Goal: Task Accomplishment & Management: Manage account settings

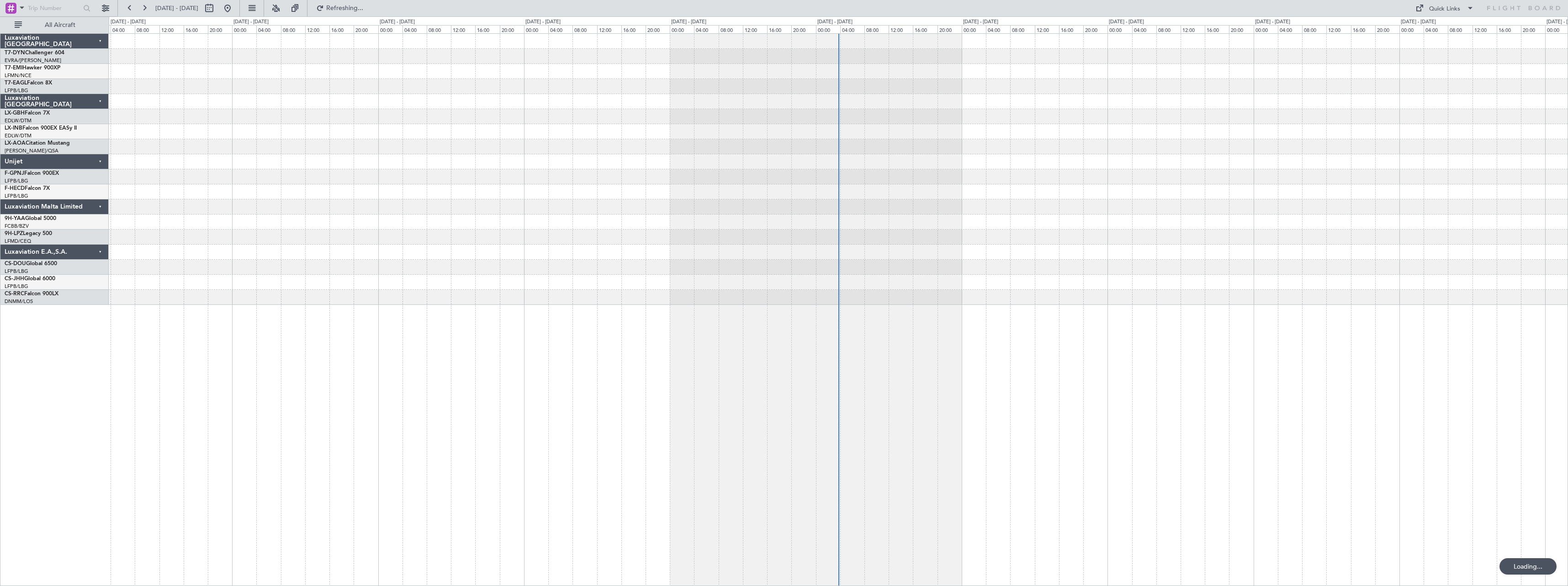
click at [635, 385] on div at bounding box center [838, 309] width 1459 height 553
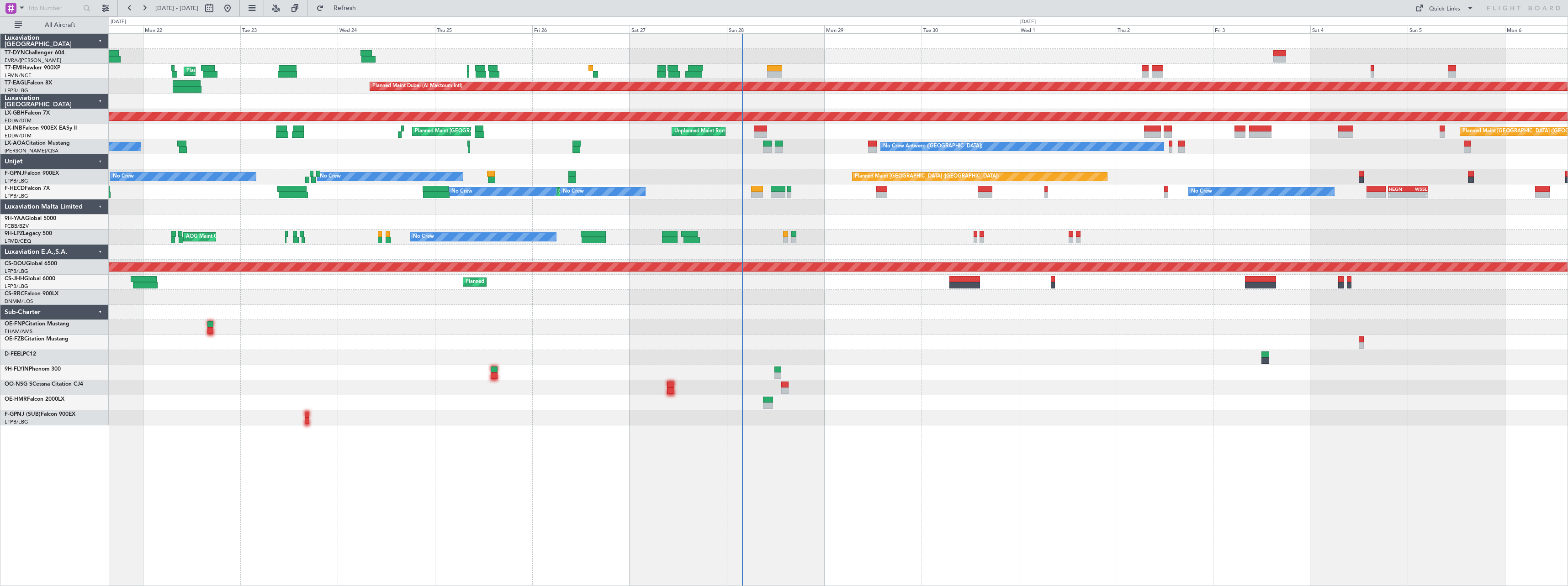
click at [879, 325] on div at bounding box center [838, 327] width 1459 height 15
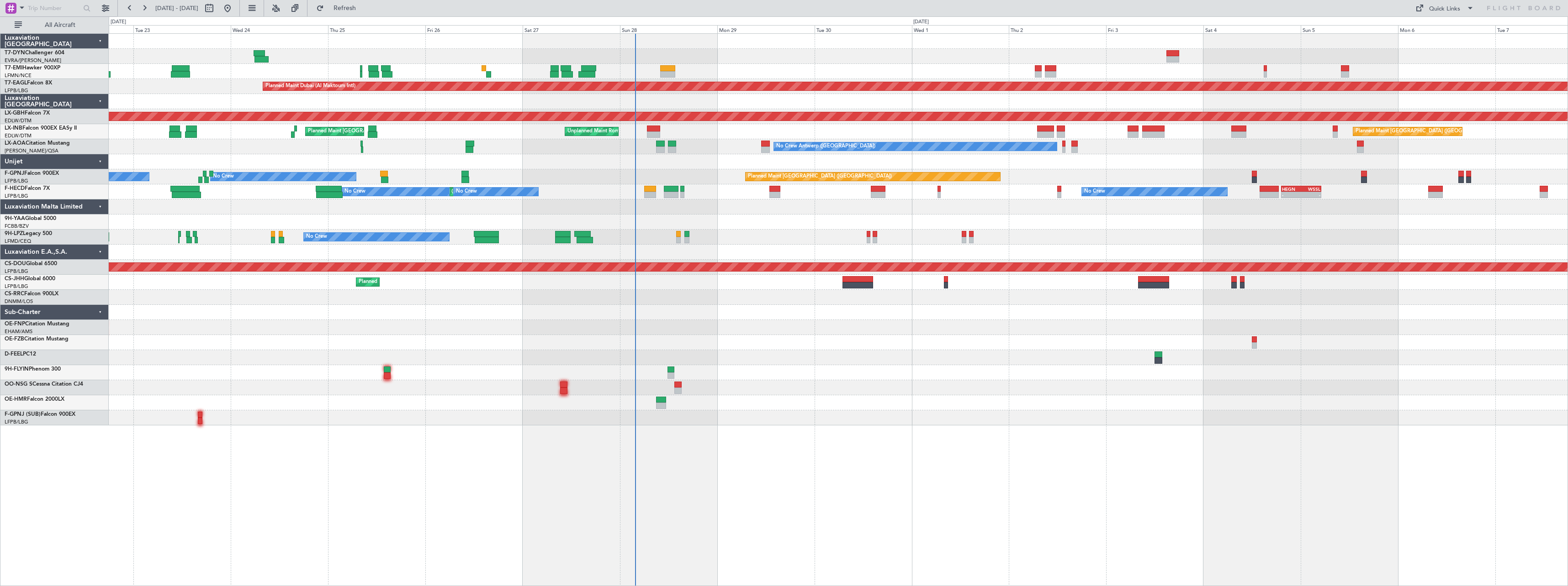
click at [770, 327] on div at bounding box center [838, 327] width 1459 height 15
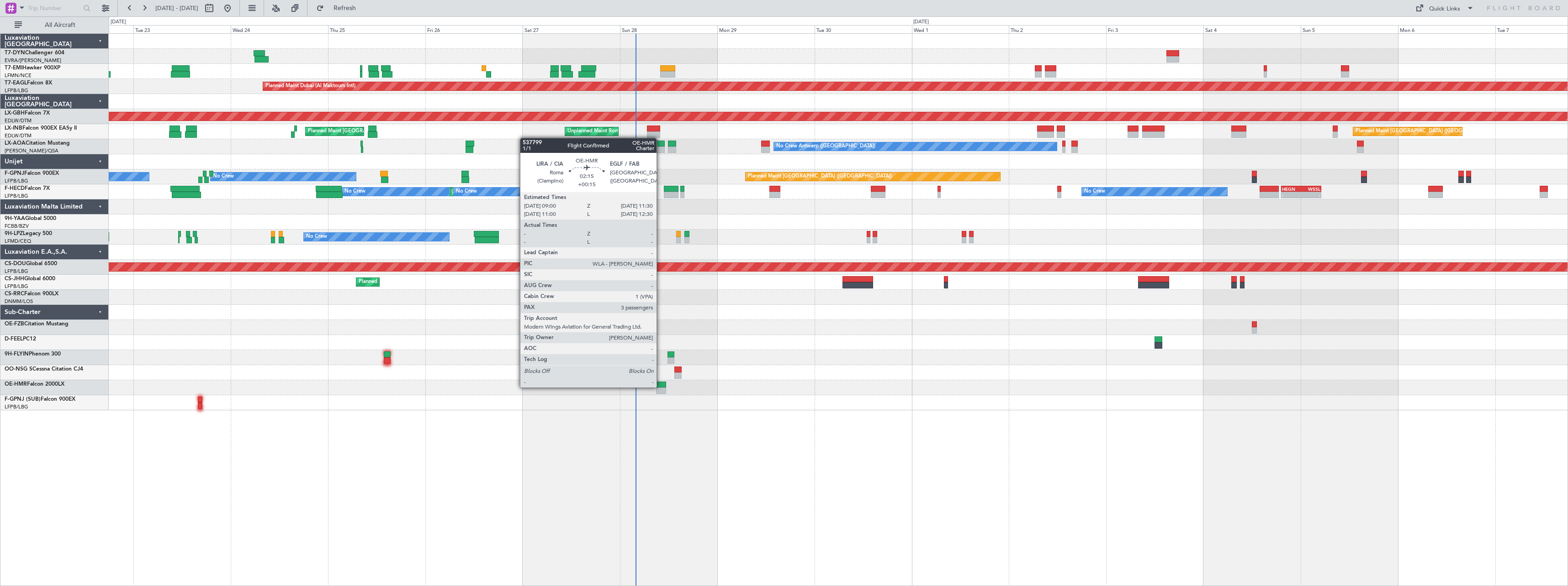
click at [661, 386] on div at bounding box center [662, 385] width 11 height 7
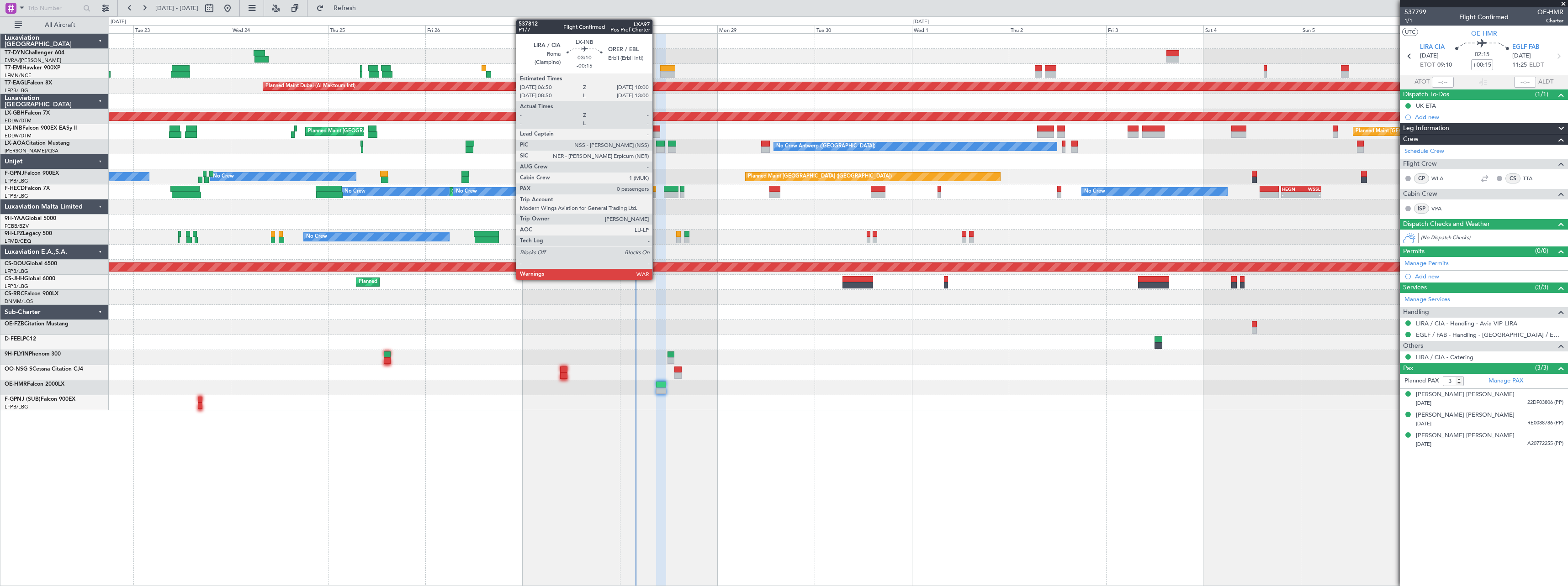
click at [656, 132] on div at bounding box center [653, 134] width 14 height 7
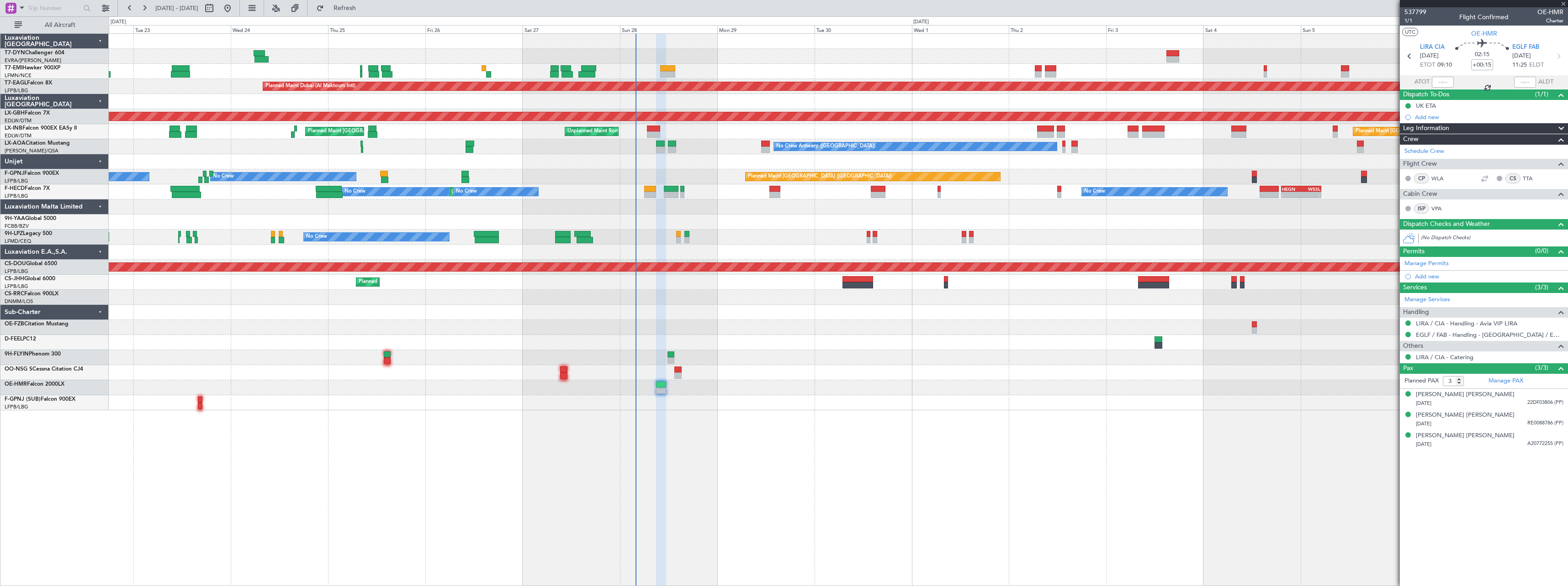
type input "-00:15"
type input "0"
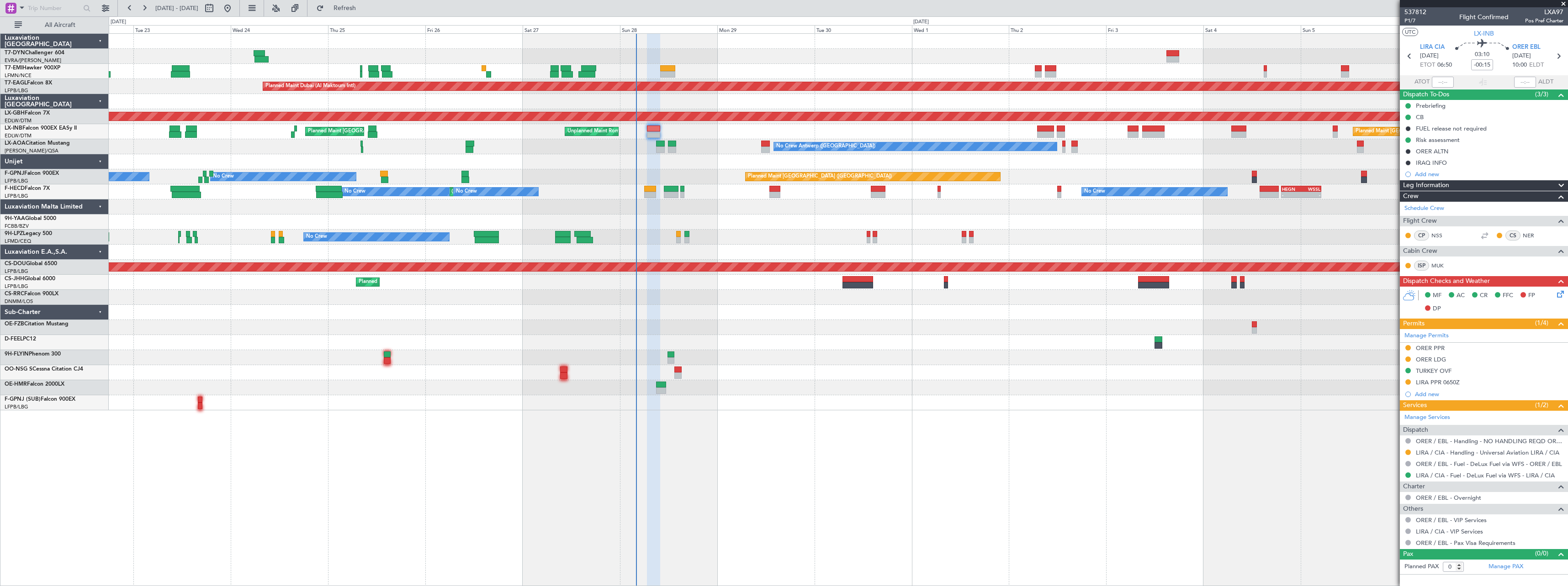
click at [1565, 4] on span at bounding box center [1563, 4] width 9 height 8
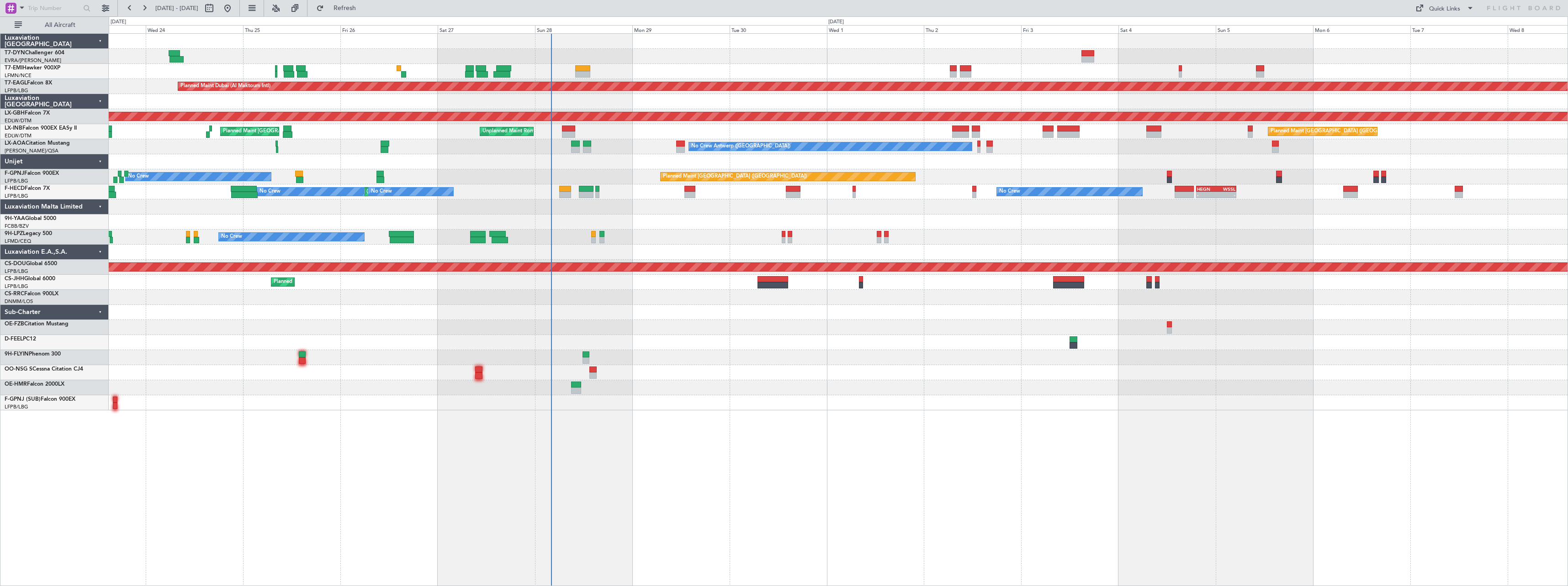
click at [623, 306] on div at bounding box center [838, 312] width 1459 height 15
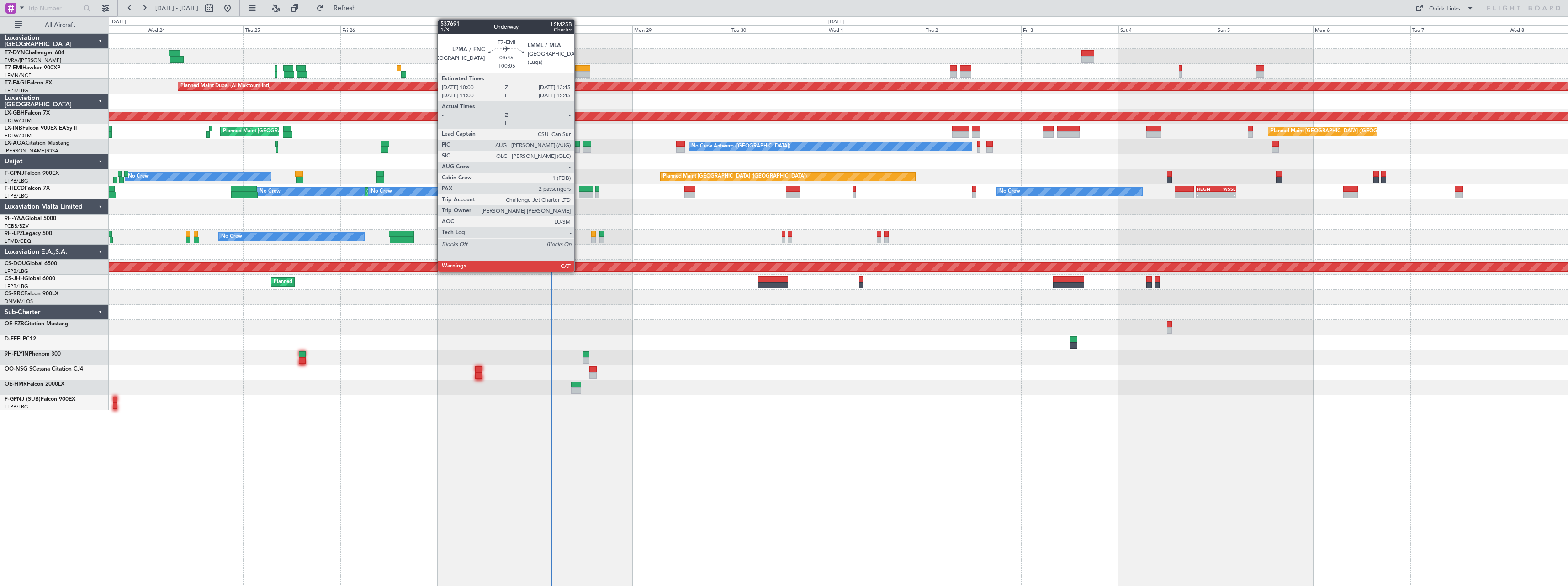
click at [578, 68] on div at bounding box center [583, 68] width 16 height 7
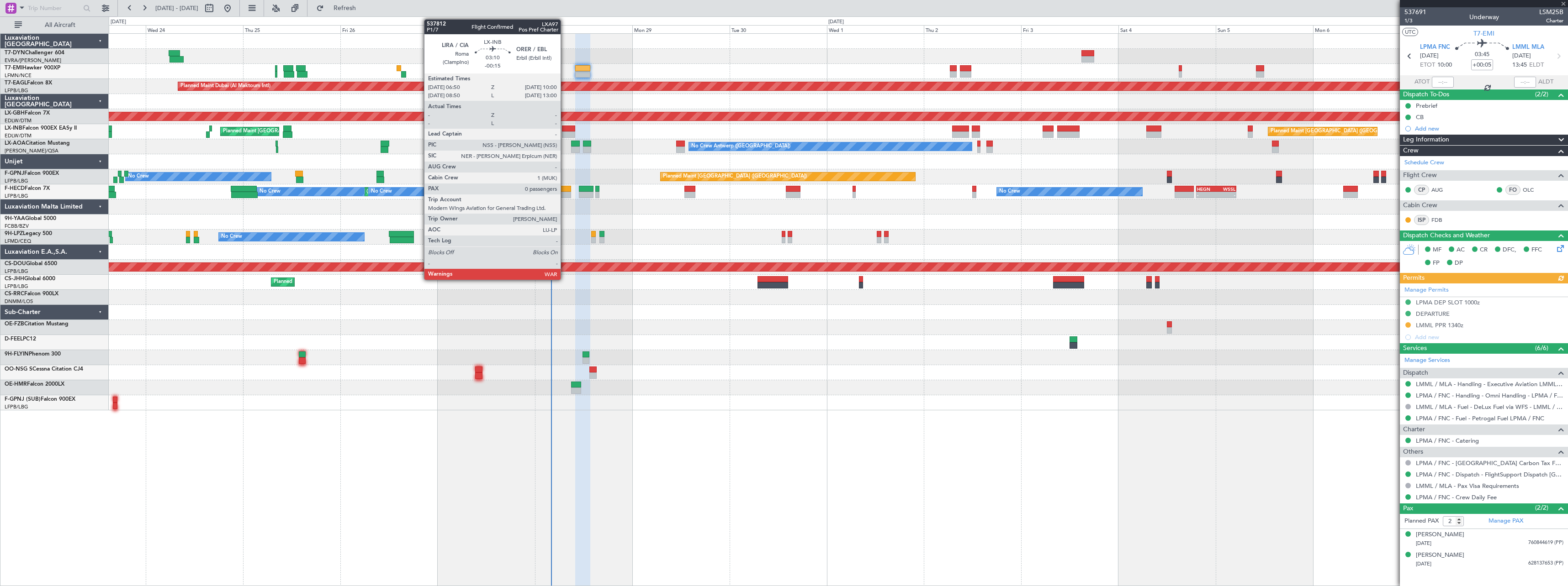
click at [565, 129] on div at bounding box center [568, 128] width 14 height 7
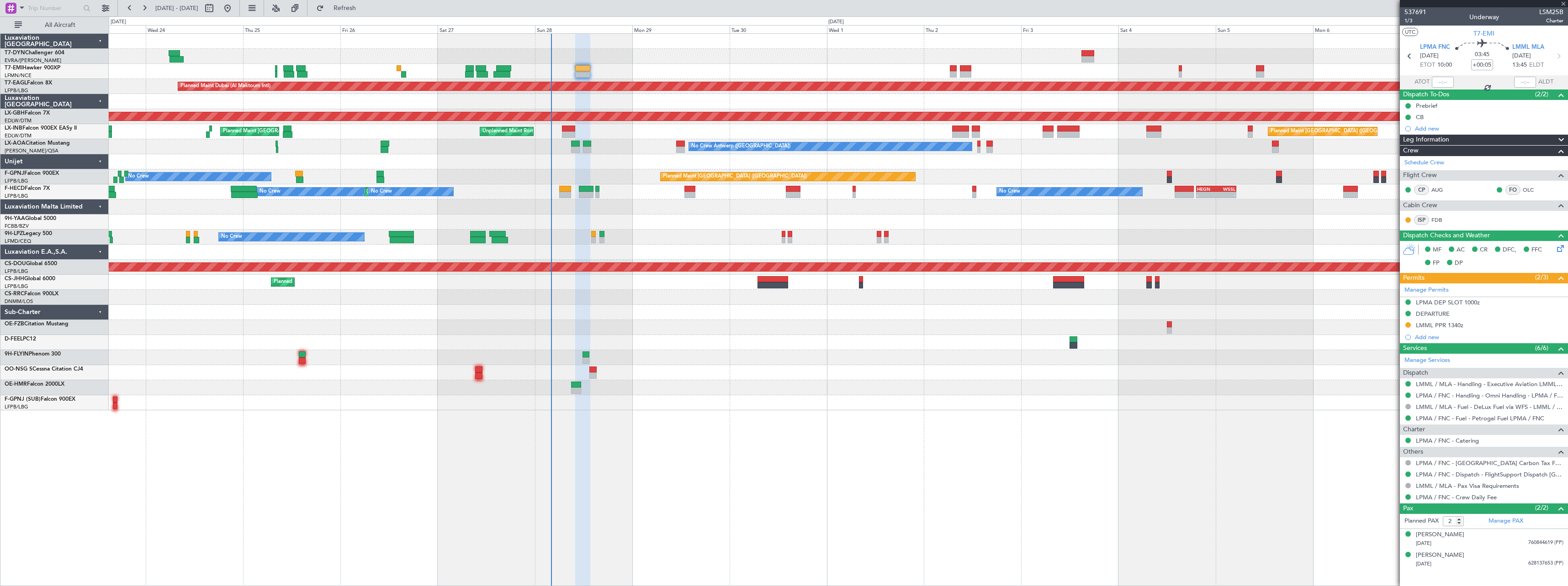
type input "-00:15"
type input "0"
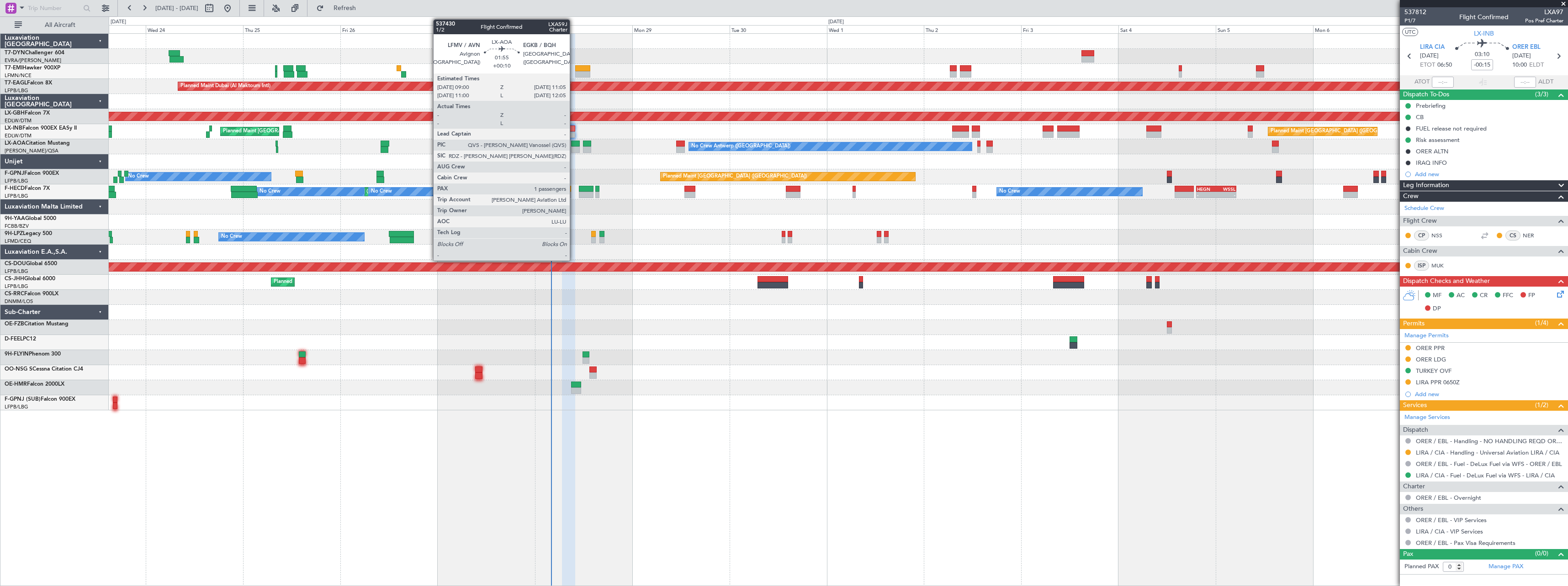
click at [574, 147] on div at bounding box center [575, 149] width 9 height 7
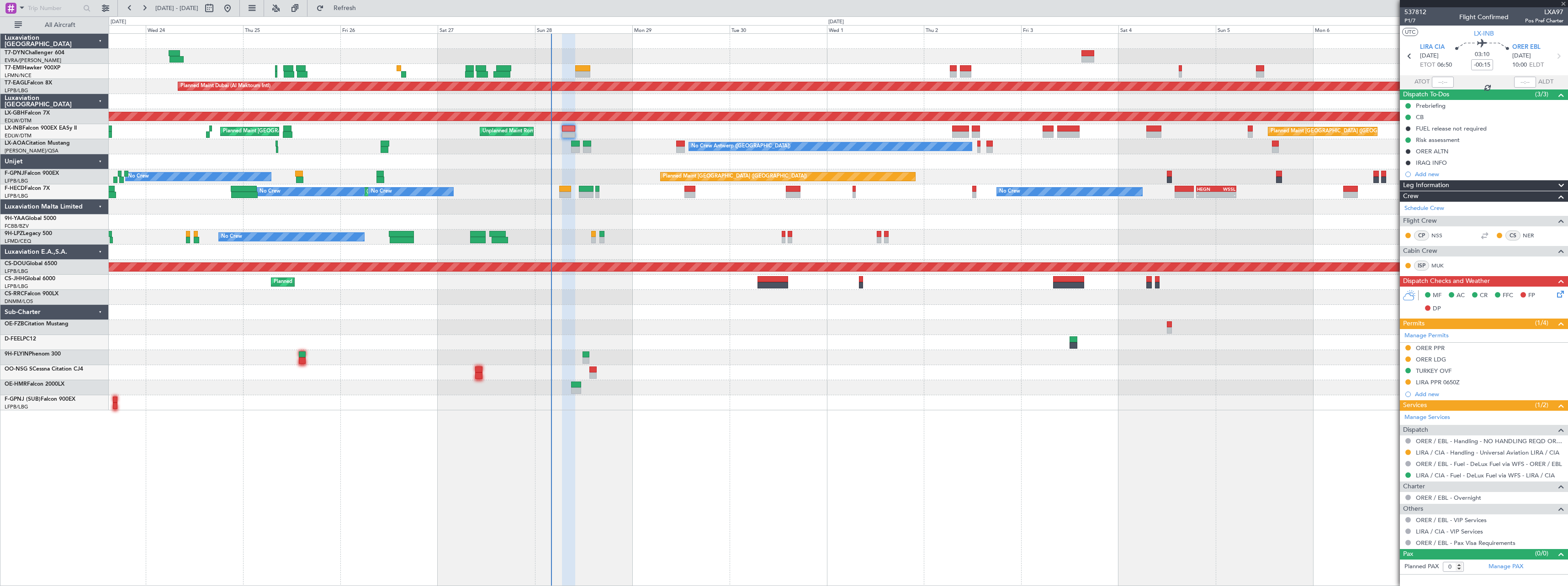
type input "+00:10"
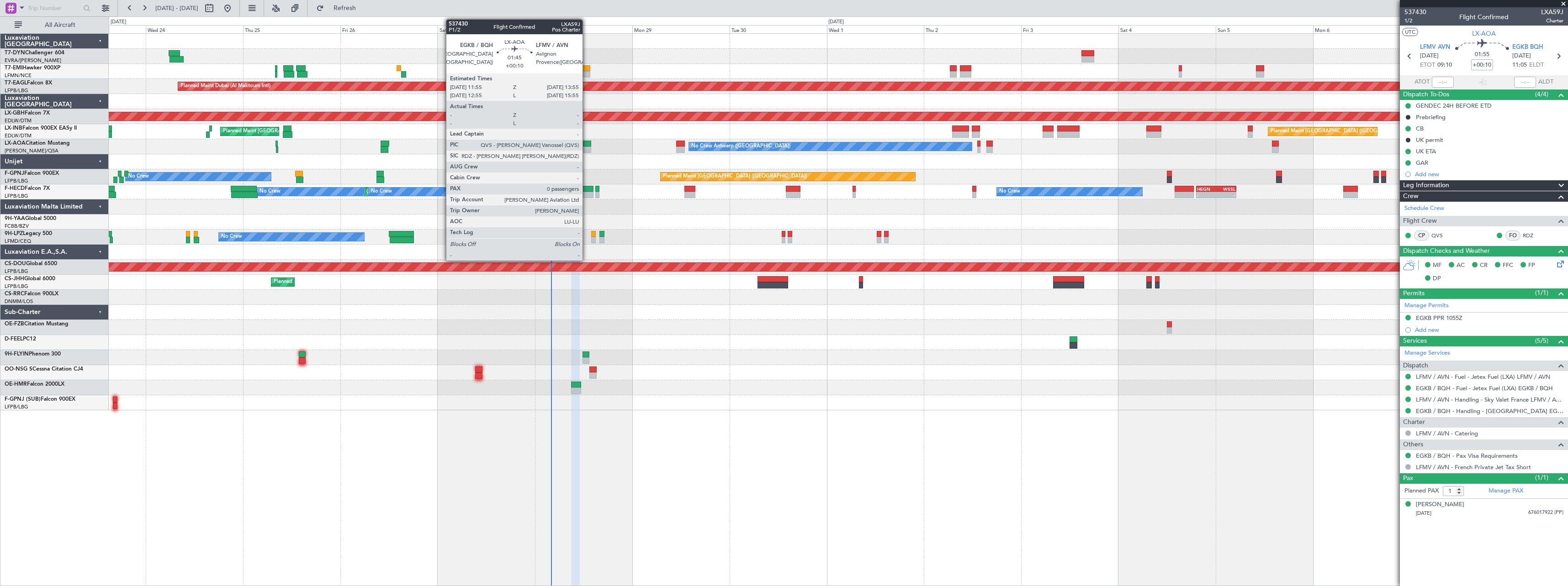
click at [586, 143] on div at bounding box center [586, 143] width 8 height 7
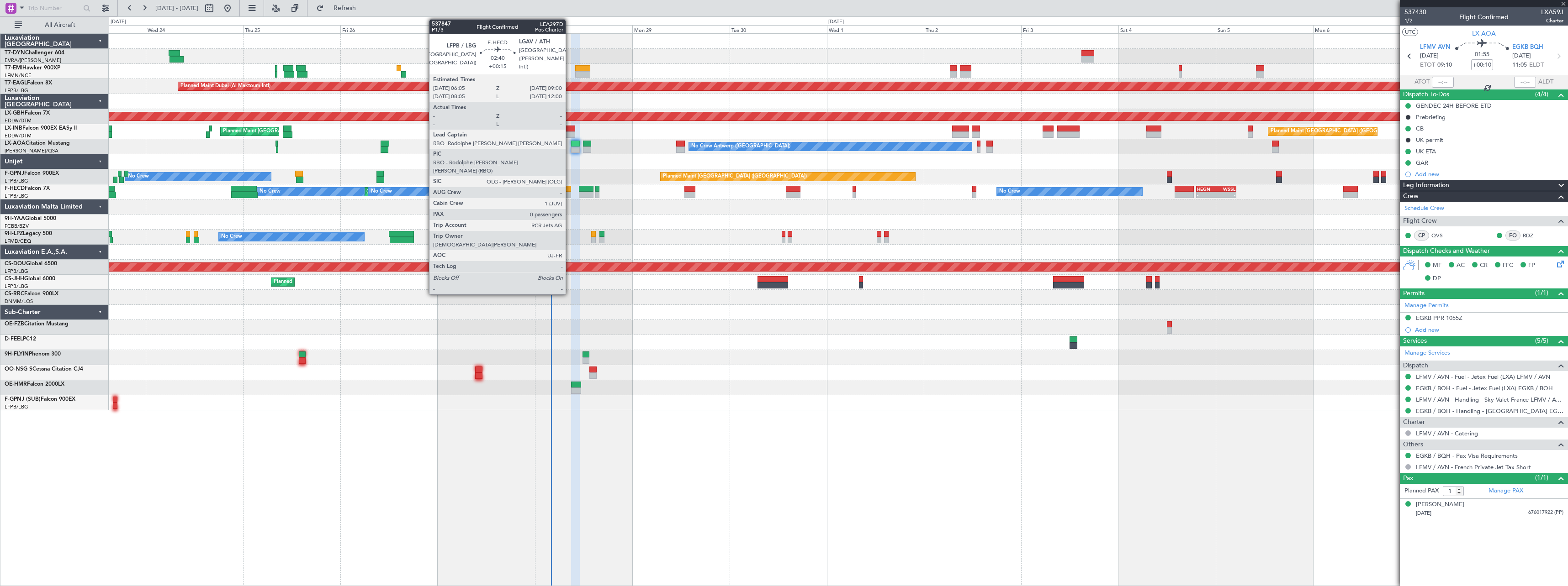
type input "0"
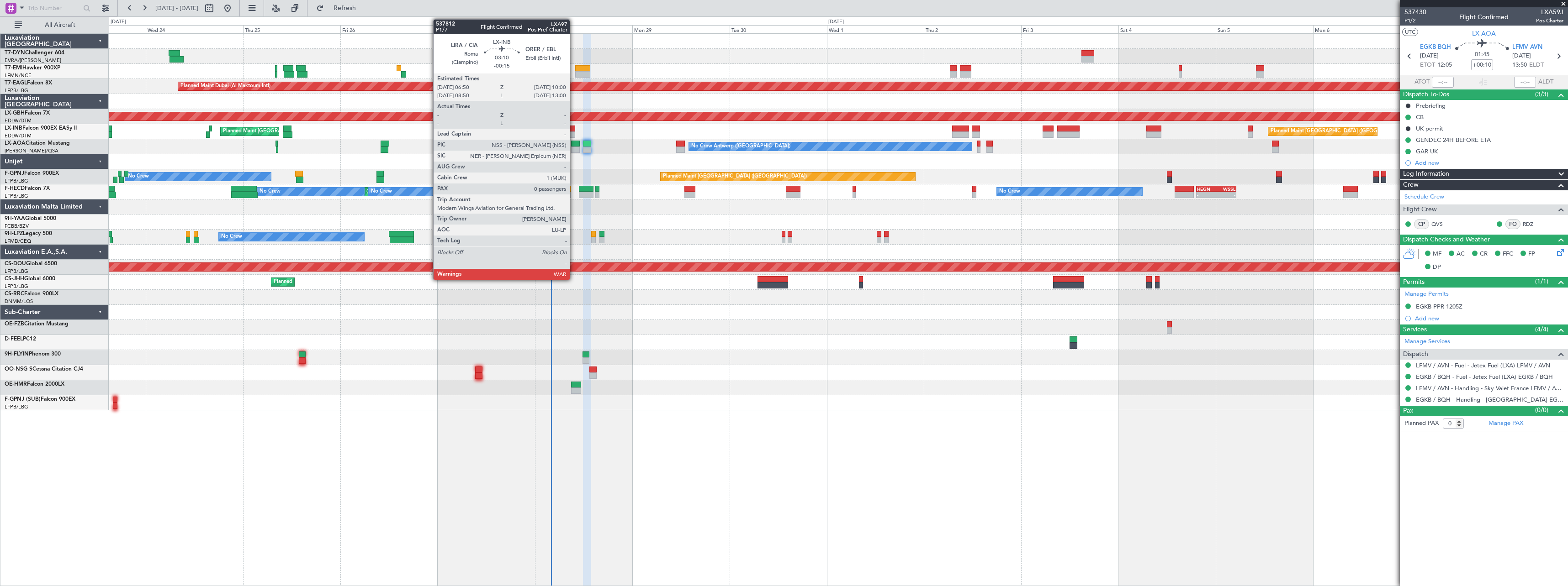
click at [574, 131] on div at bounding box center [568, 134] width 14 height 7
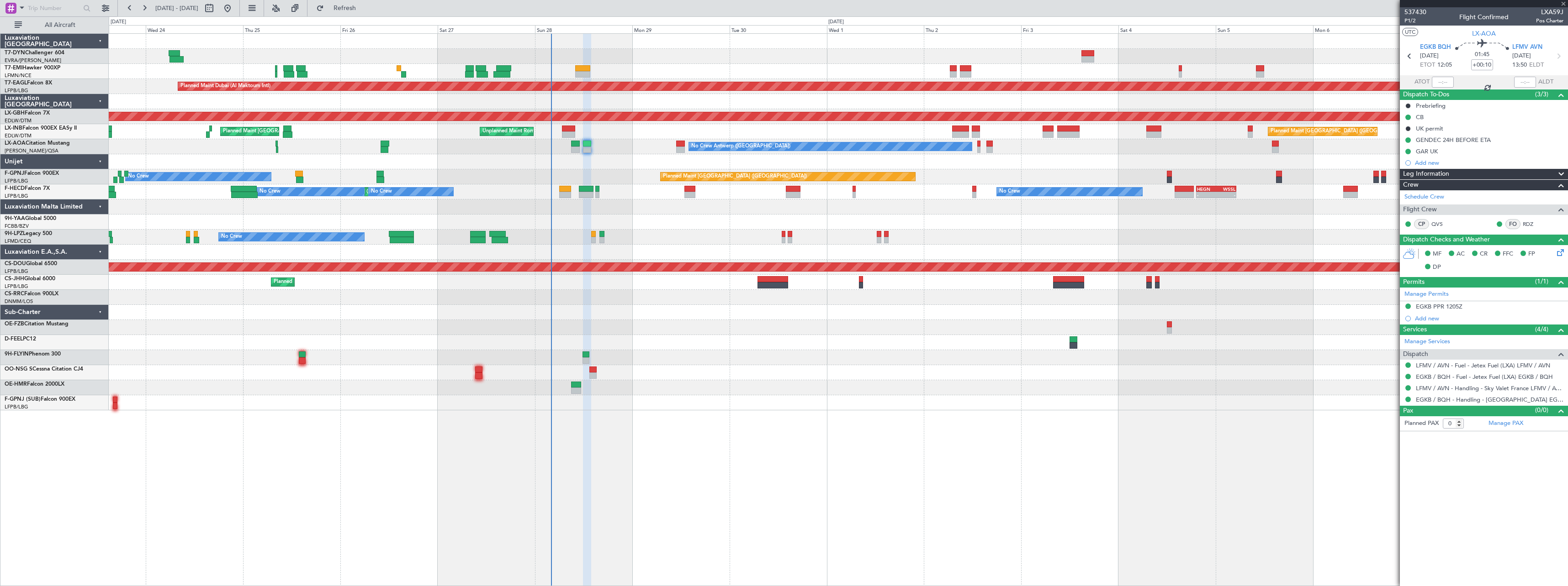
type input "-00:15"
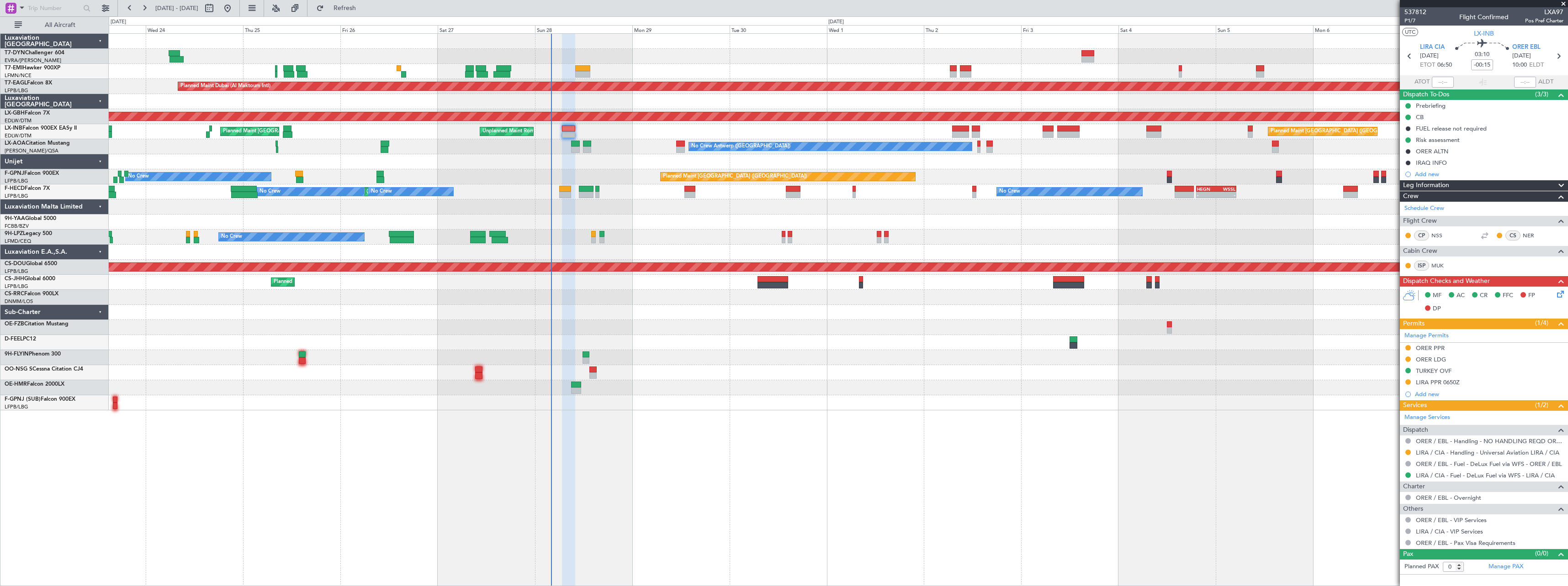
click at [1563, 5] on span at bounding box center [1563, 4] width 9 height 8
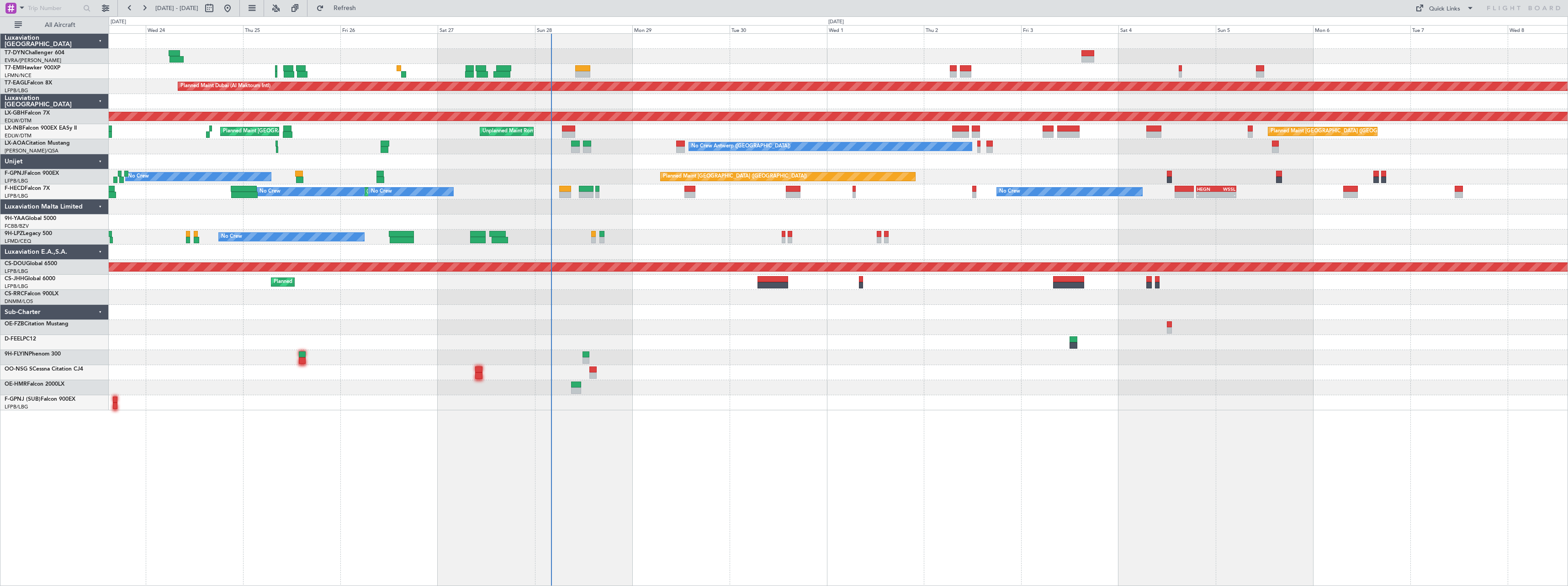
click at [638, 213] on div at bounding box center [838, 207] width 1459 height 15
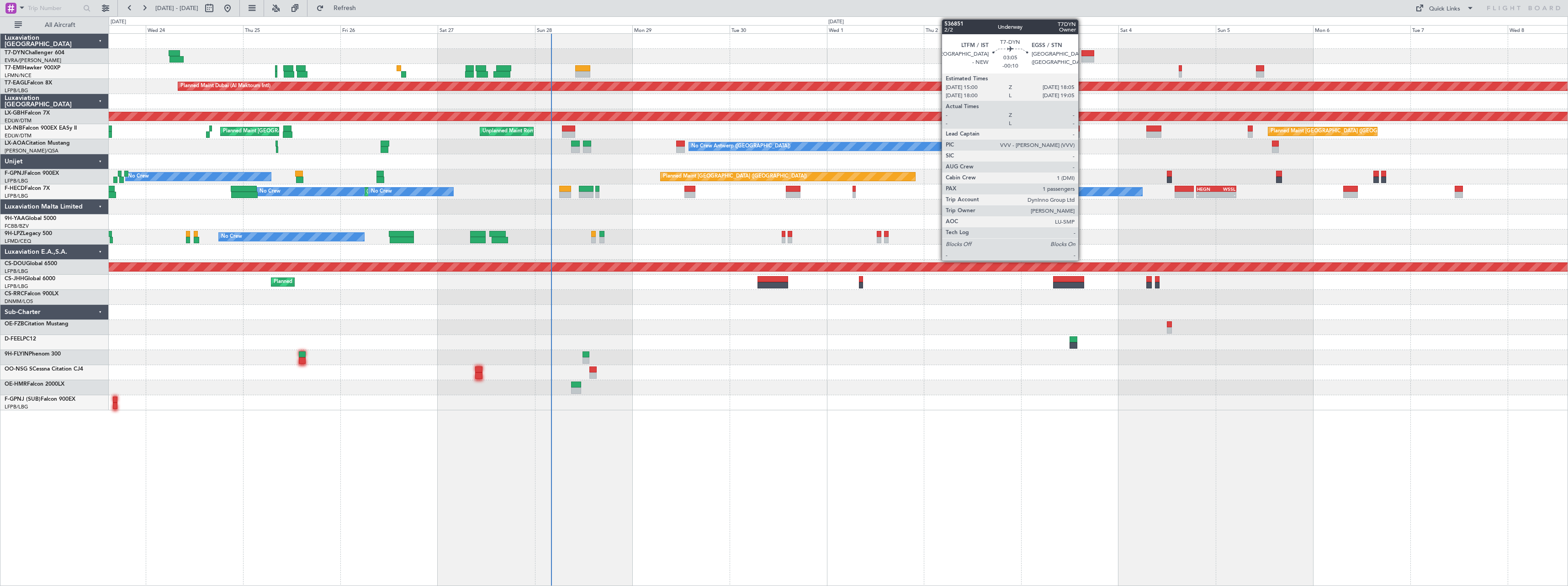
click at [1082, 56] on div at bounding box center [1087, 53] width 13 height 7
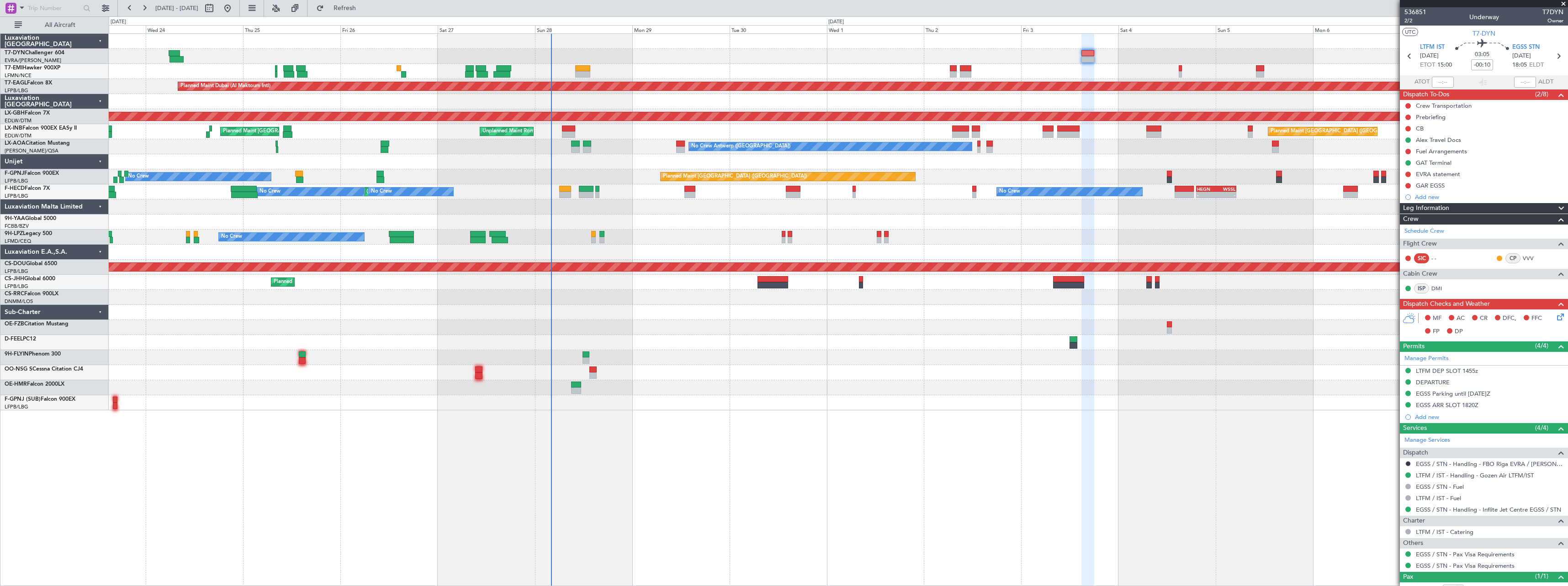
click at [1563, 2] on span at bounding box center [1563, 4] width 9 height 8
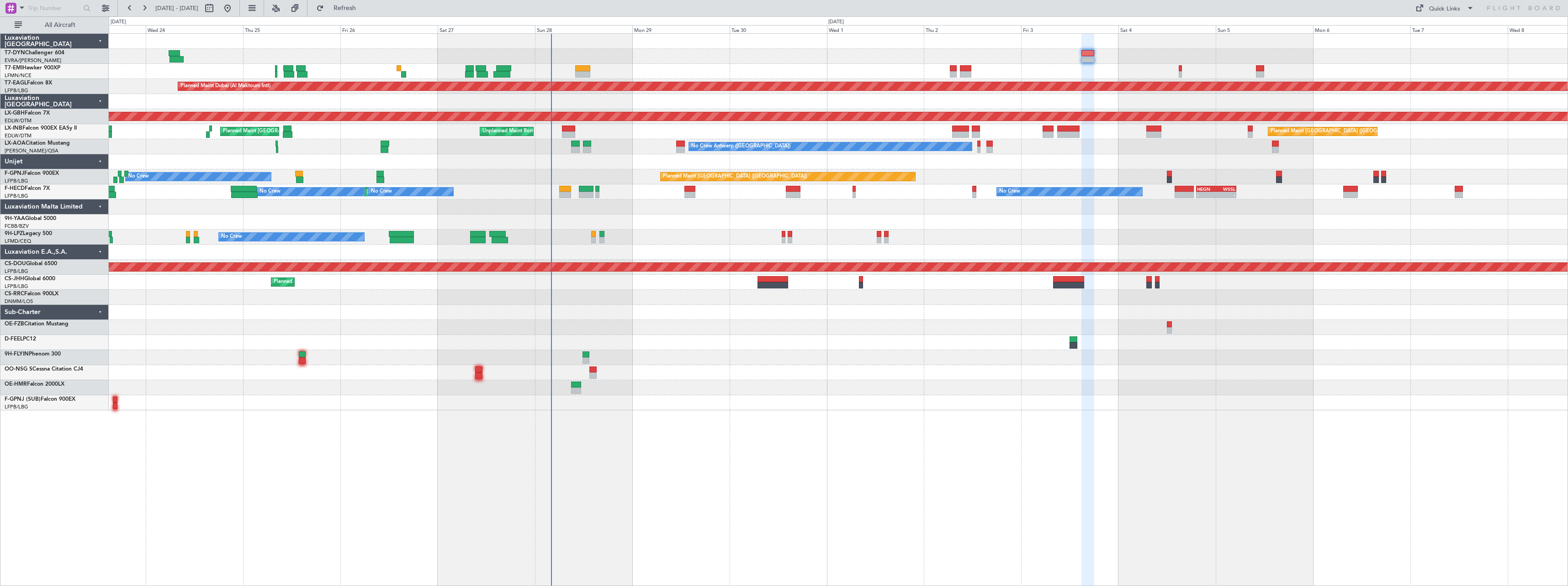
type input "0"
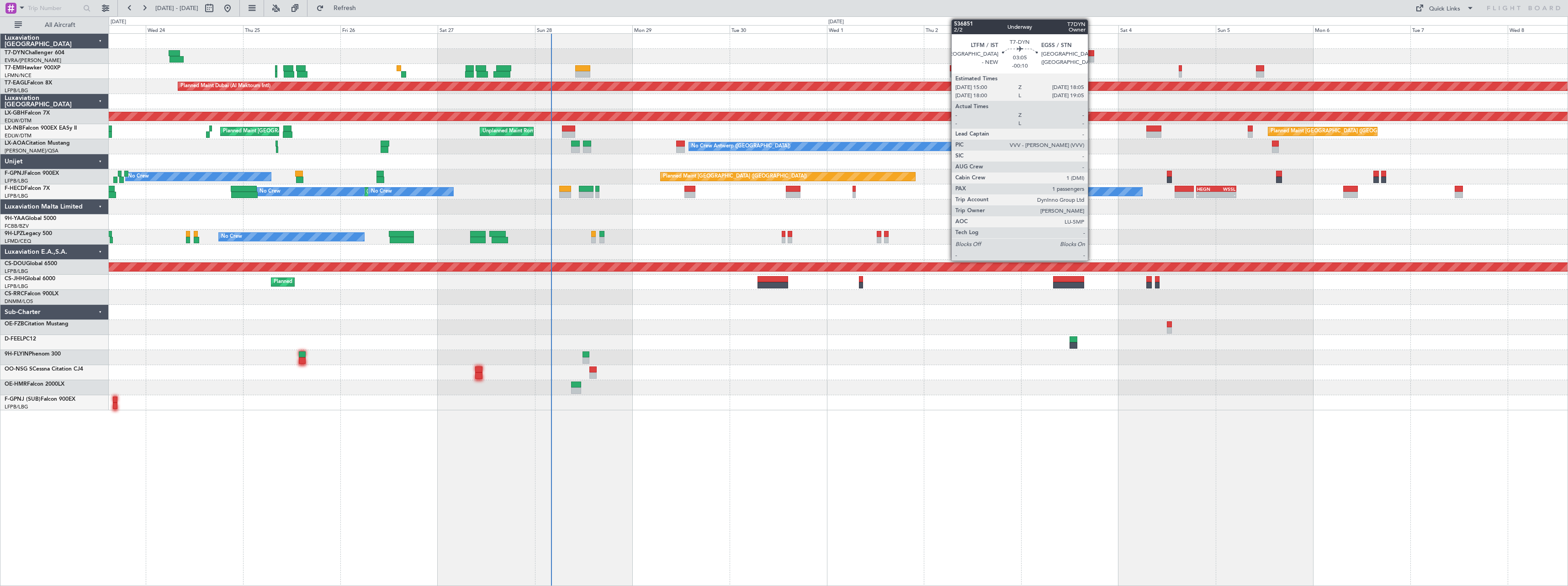
click at [1092, 56] on div at bounding box center [1087, 59] width 13 height 7
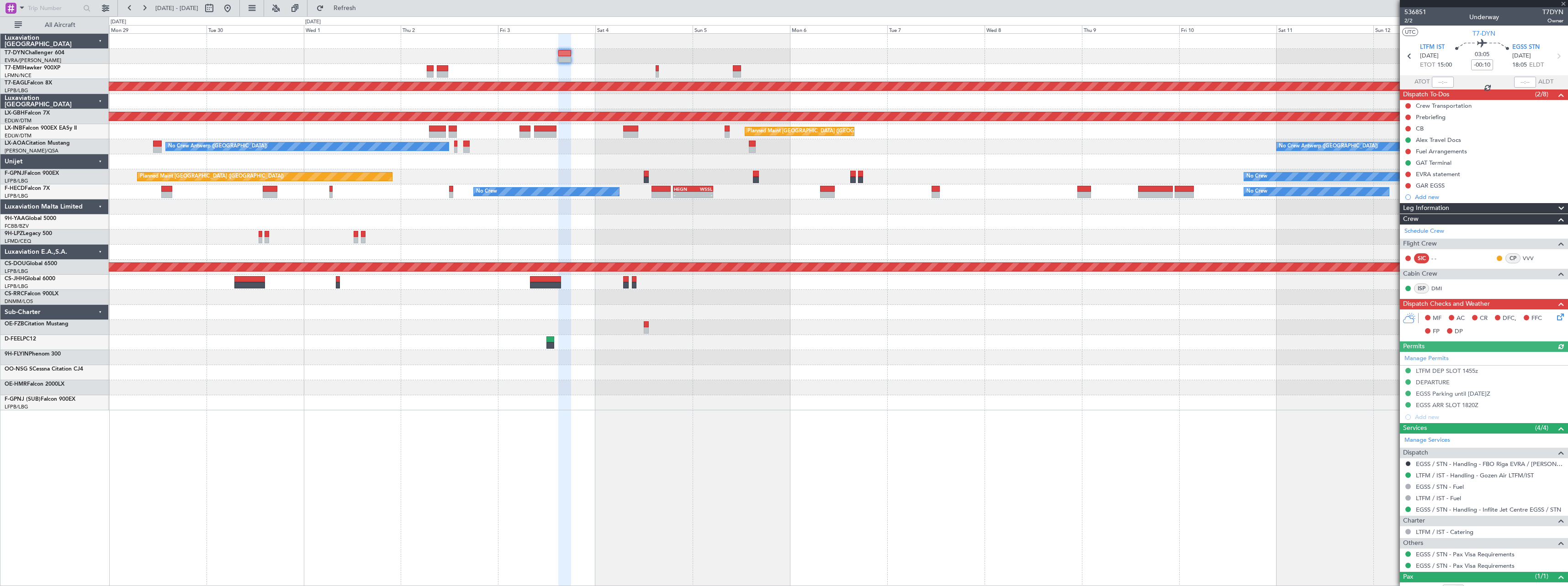
click at [704, 246] on div "Planned Maint Dubai (Al Maktoum Intl) Planned Maint Nurnberg Planned Maint Lond…" at bounding box center [838, 222] width 1459 height 377
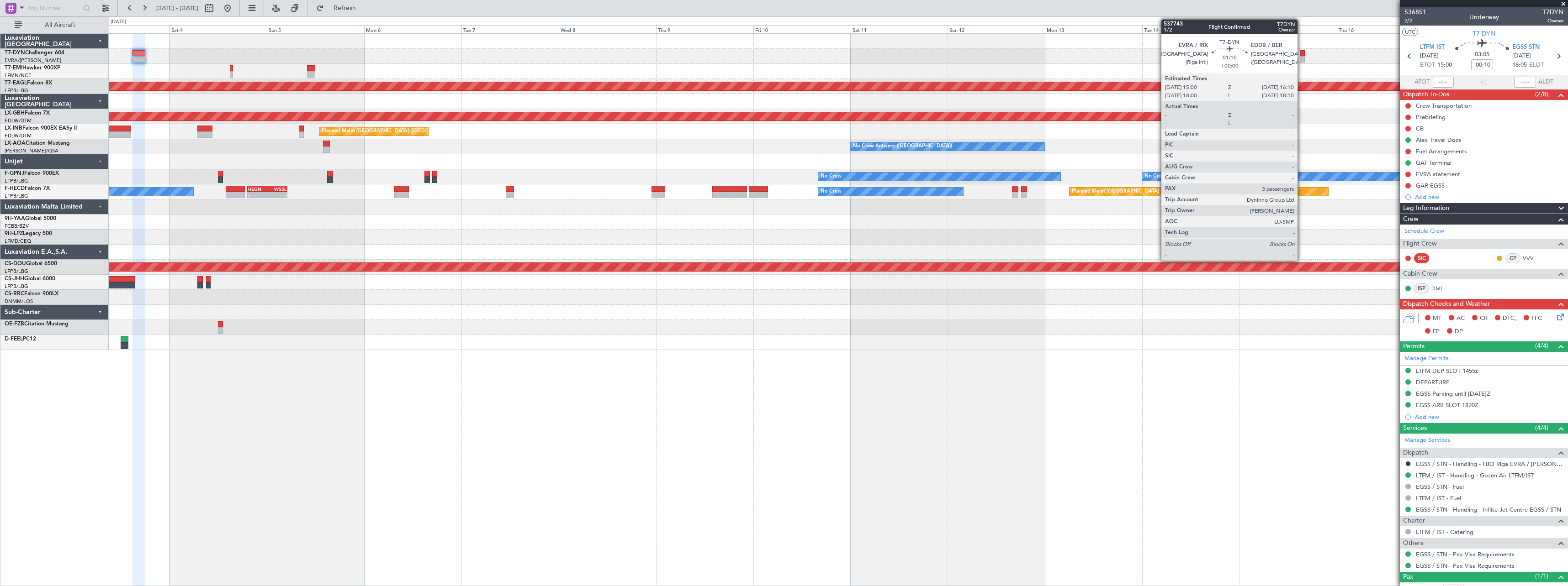
click at [1301, 56] on div at bounding box center [1302, 59] width 5 height 7
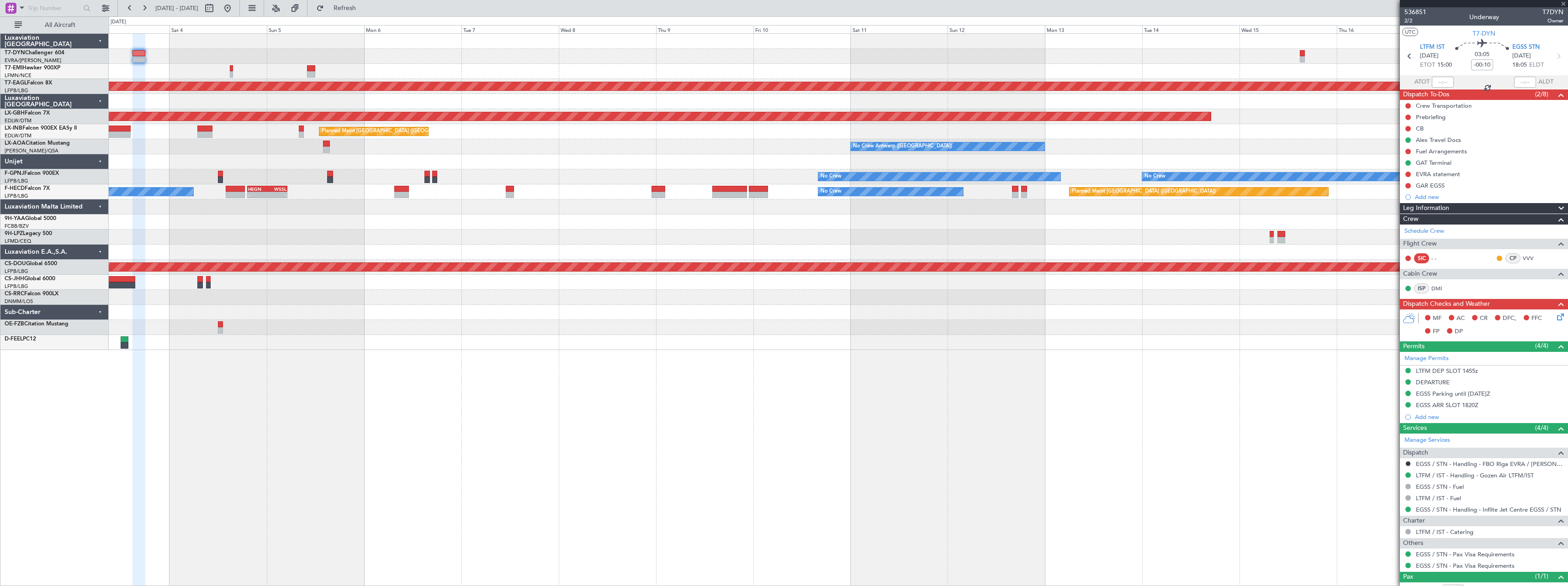
type input "3"
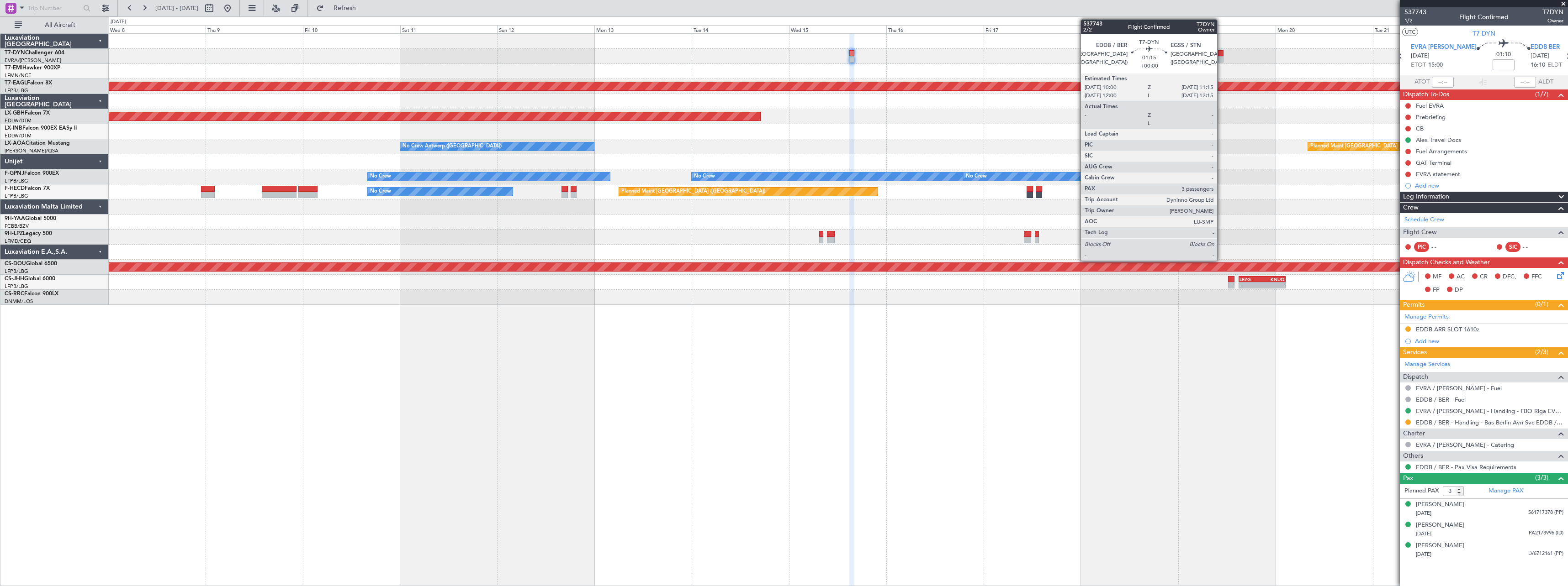
click at [1221, 59] on div at bounding box center [1220, 59] width 5 height 7
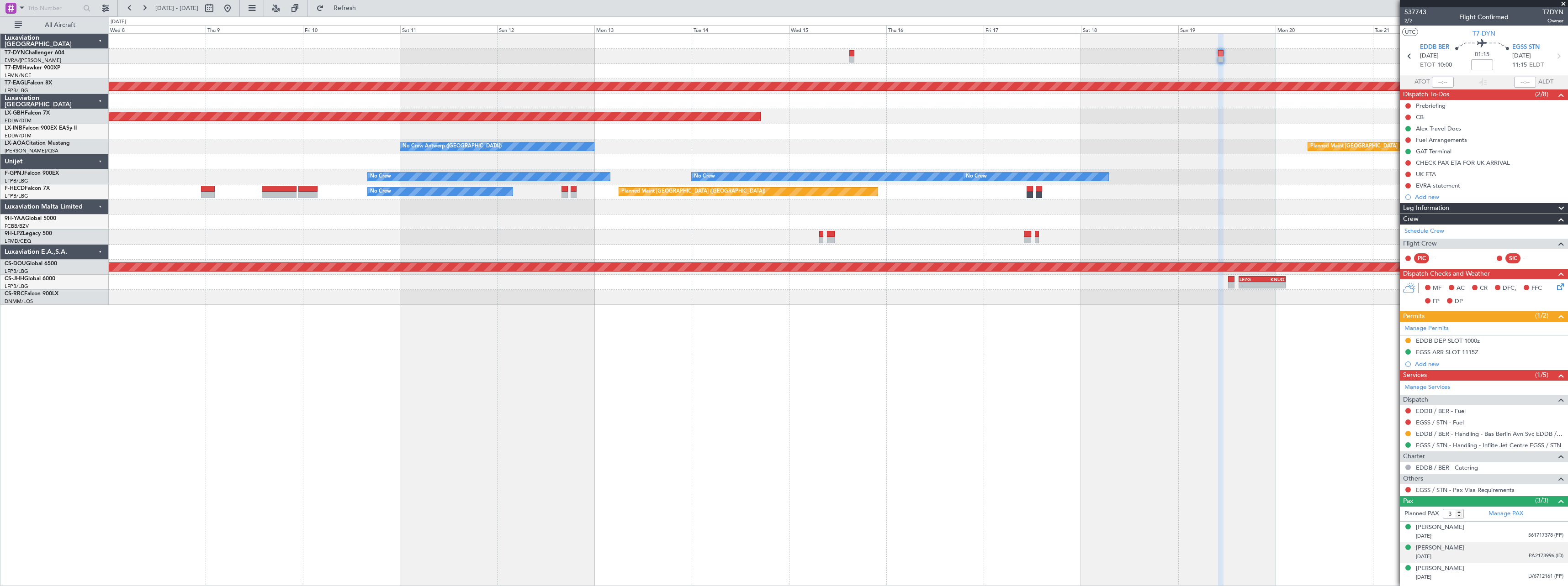
click at [1506, 548] on div "Ksenija Kercgure 25/01/1983 PA2173996 (ID)" at bounding box center [1489, 553] width 148 height 18
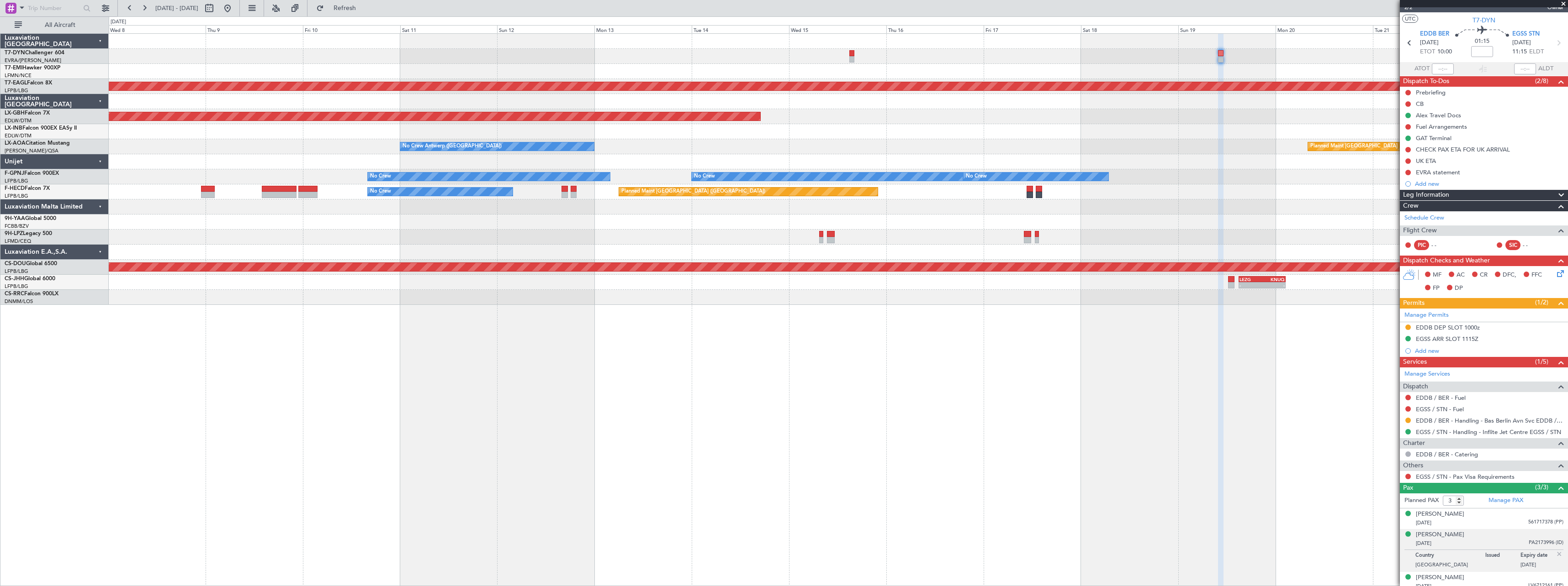
scroll to position [20, 0]
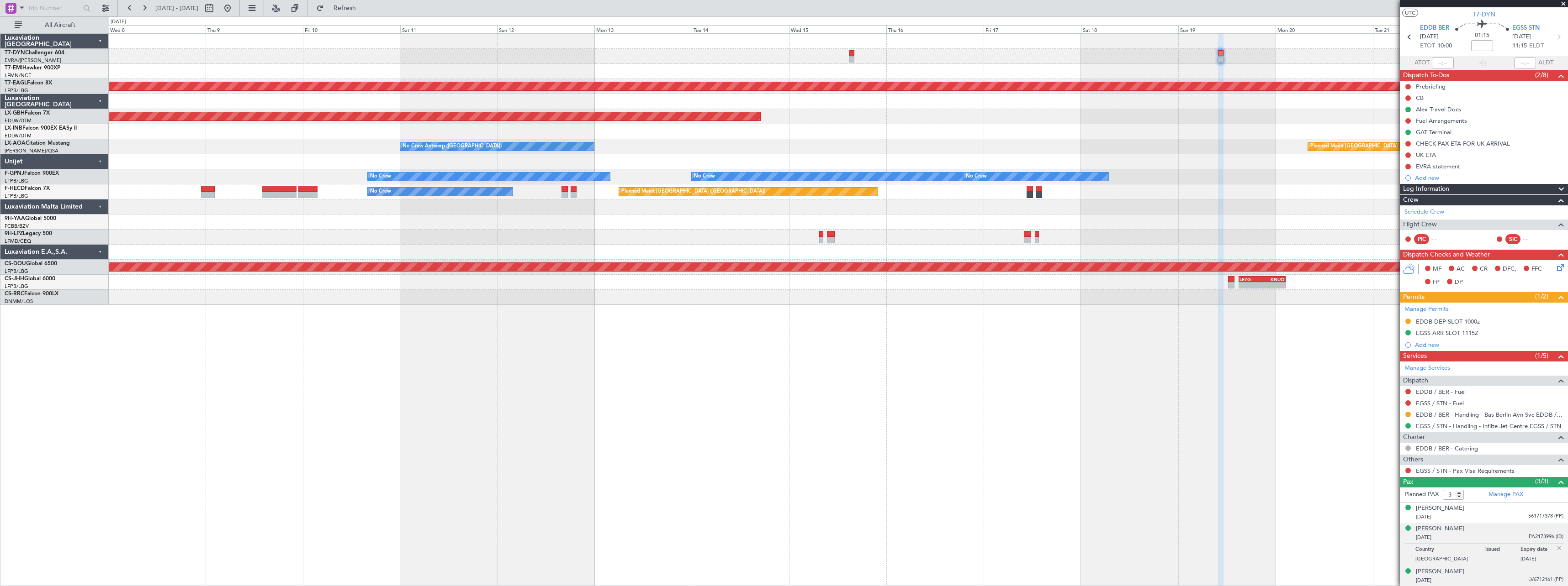
click at [1489, 578] on div "01/05/1978 LV6712161 (PP)" at bounding box center [1489, 581] width 148 height 9
click at [1444, 528] on div "Ksenija Kercgure" at bounding box center [1440, 529] width 48 height 9
click at [1459, 531] on div "Ksenija Kercgure" at bounding box center [1440, 529] width 48 height 9
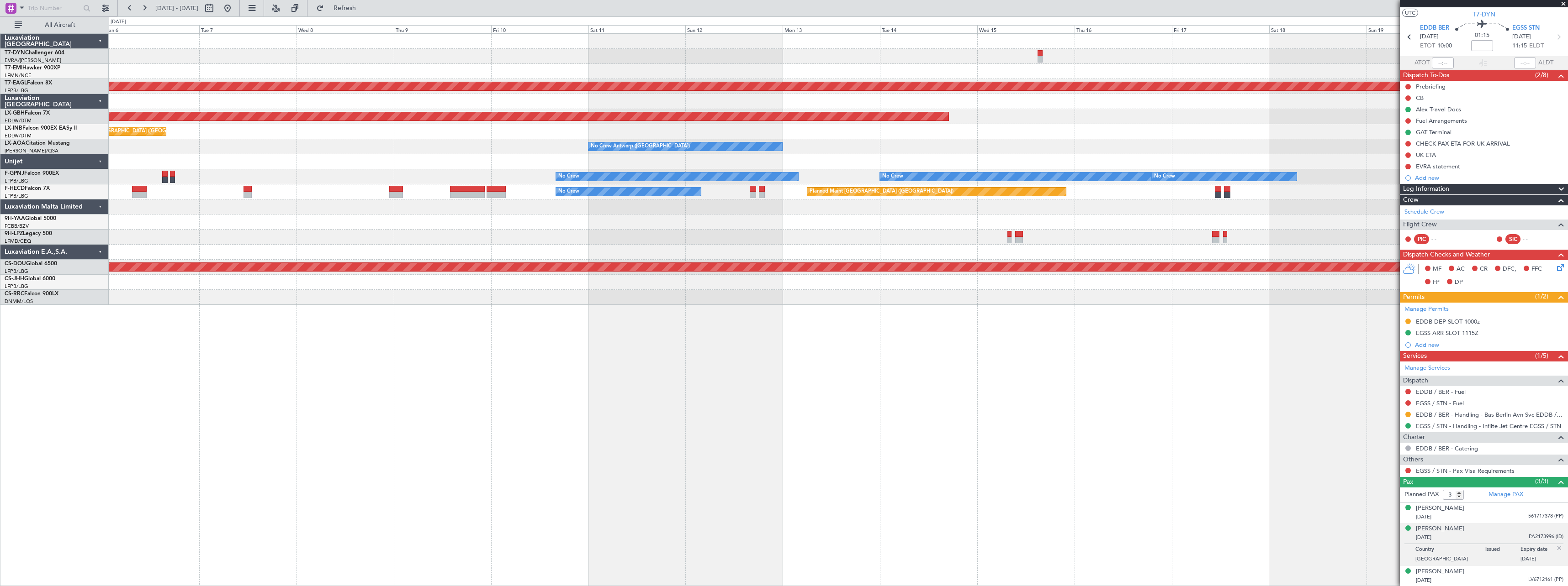
click at [1073, 353] on div "Planned Maint Dubai (Al Maktoum Intl) Planned Maint Nurnberg Planned Maint Lond…" at bounding box center [838, 309] width 1459 height 553
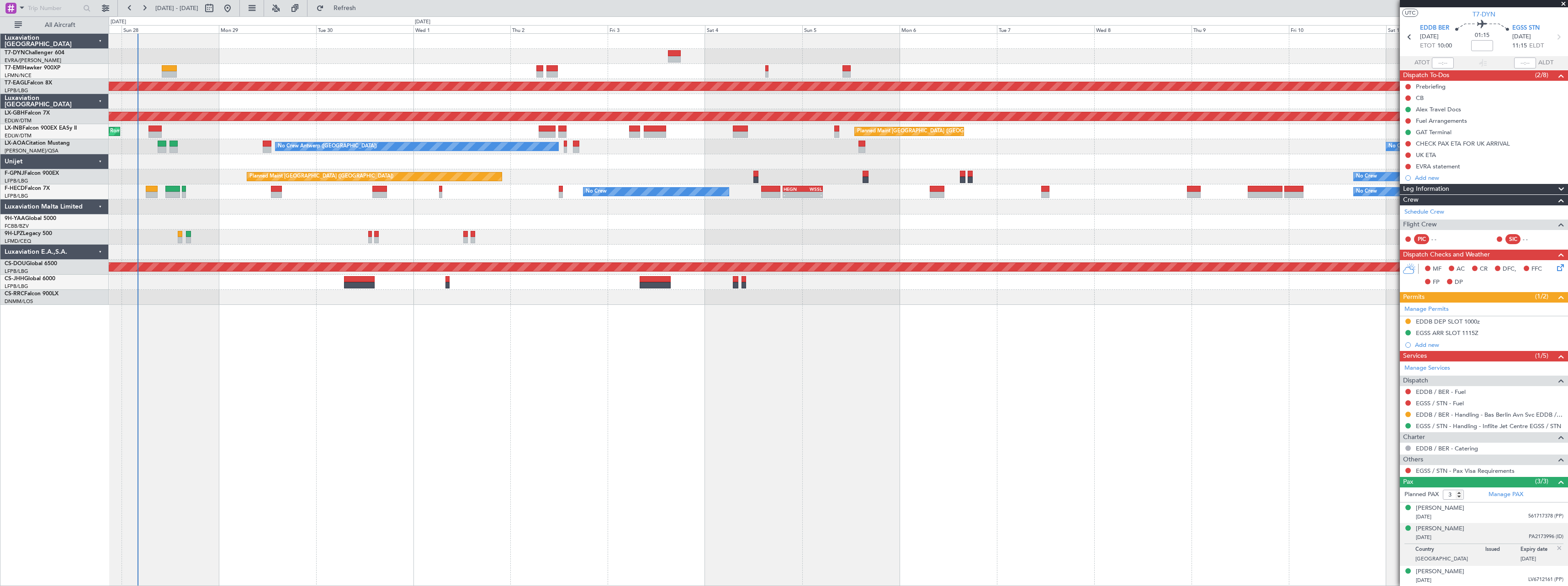
click at [1070, 353] on div "Planned Maint Dubai (Al Maktoum Intl) Planned Maint Nurnberg Planned Maint Lond…" at bounding box center [838, 309] width 1459 height 553
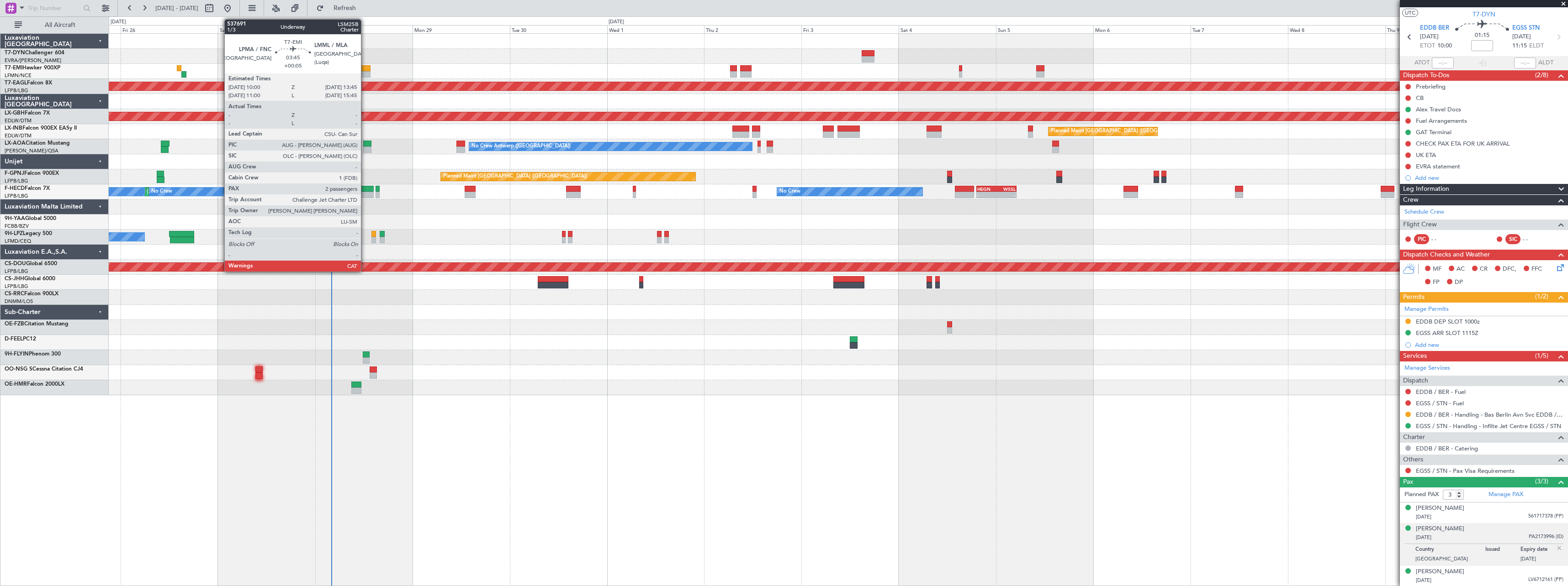
click at [365, 69] on div at bounding box center [363, 68] width 16 height 7
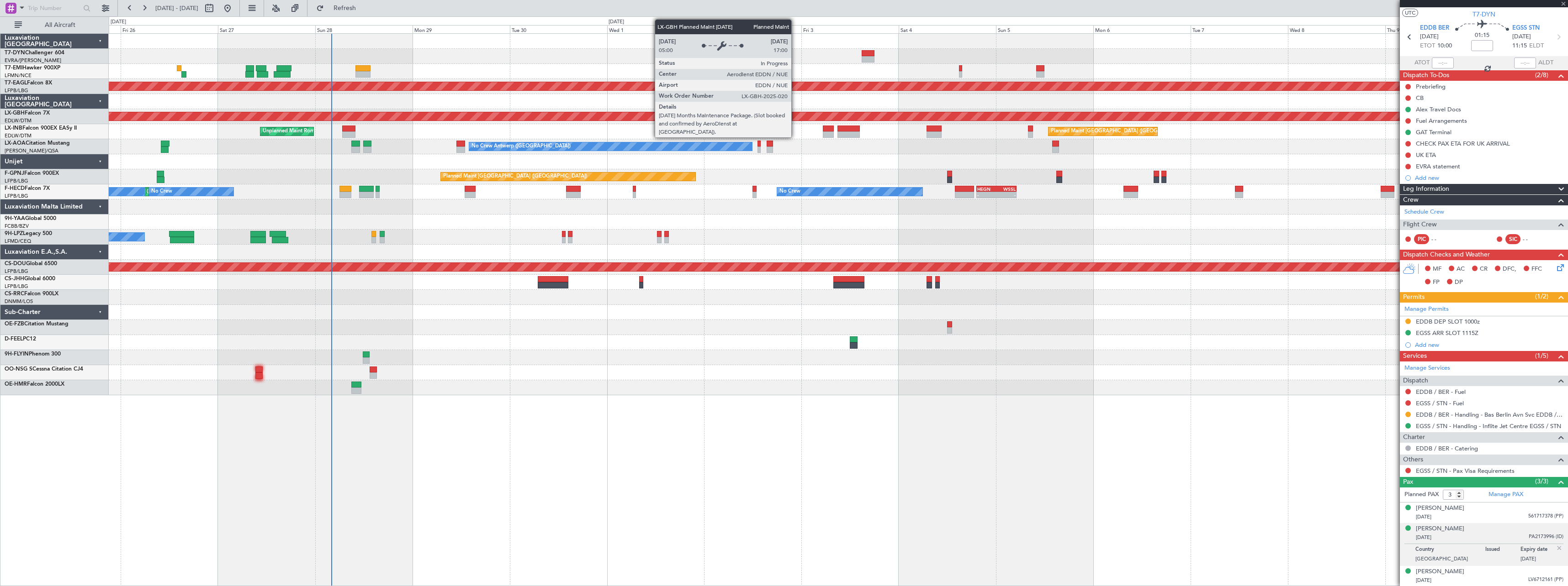
type input "+00:05"
type input "2"
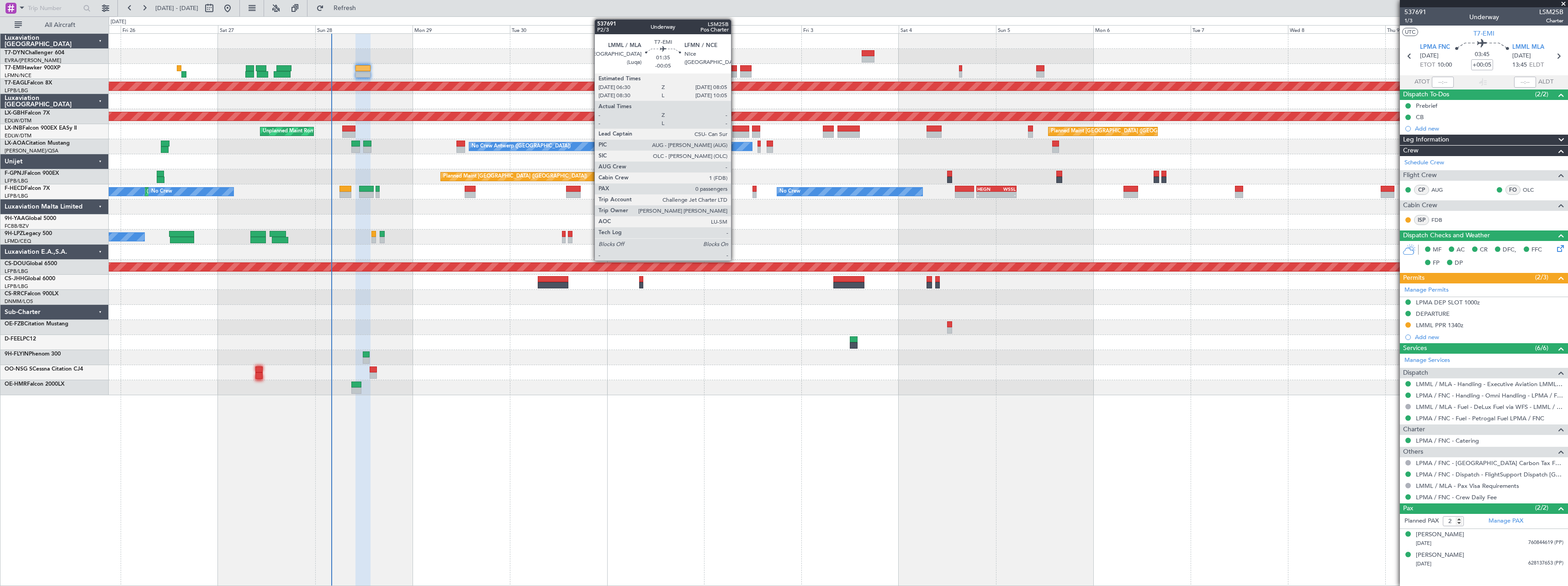
click at [735, 71] on div at bounding box center [733, 68] width 7 height 7
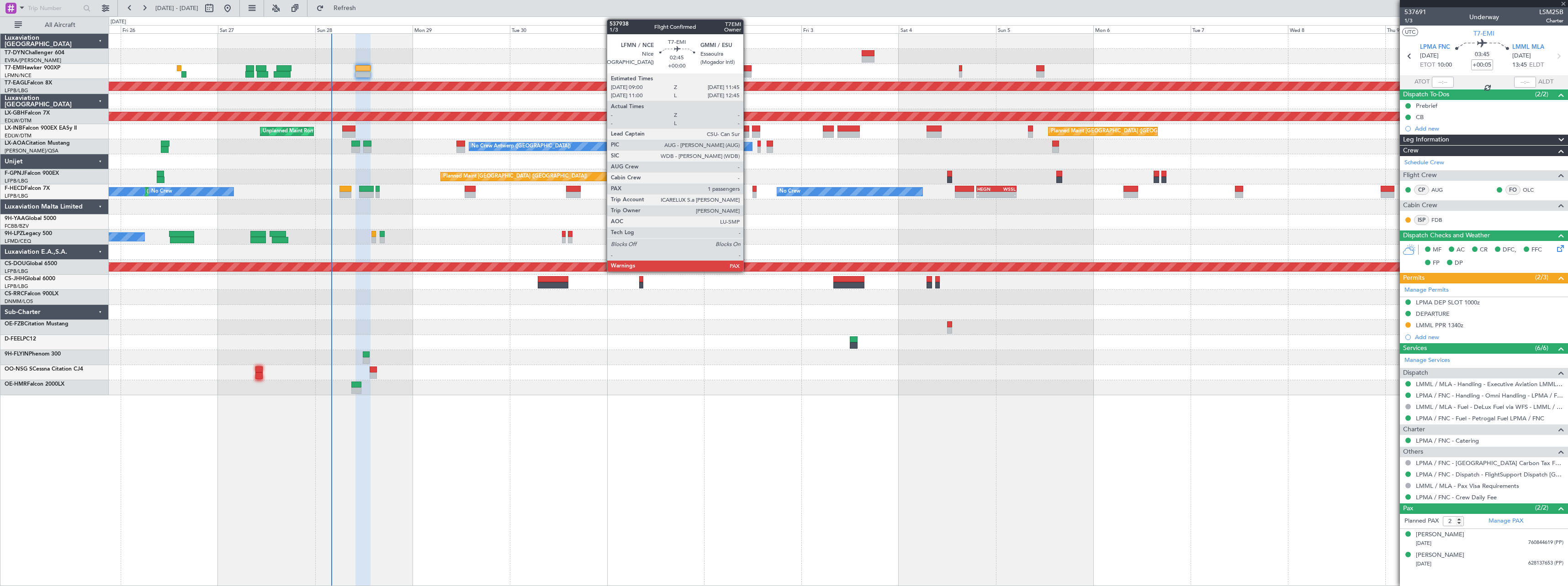
type input "-00:05"
type input "0"
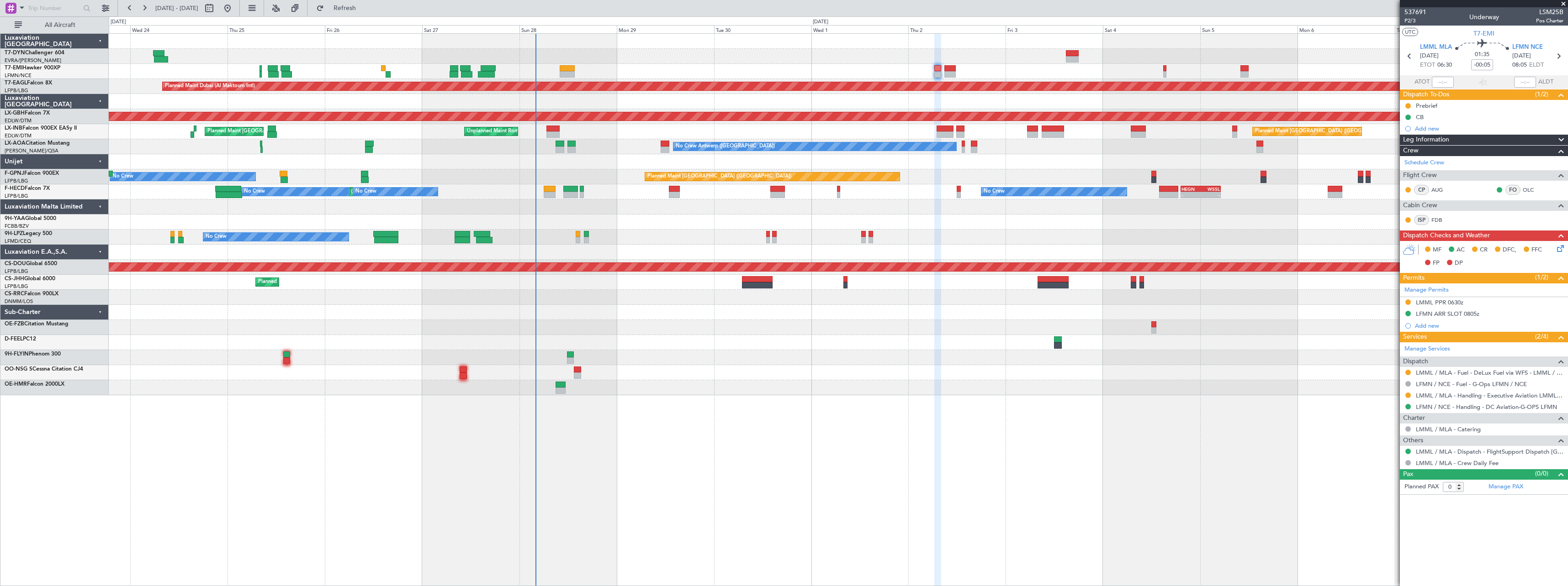
click at [707, 95] on div "Planned Maint Zurich Planned Maint Dubai (Al Maktoum Intl) Unplanned Maint Pari…" at bounding box center [838, 215] width 1459 height 362
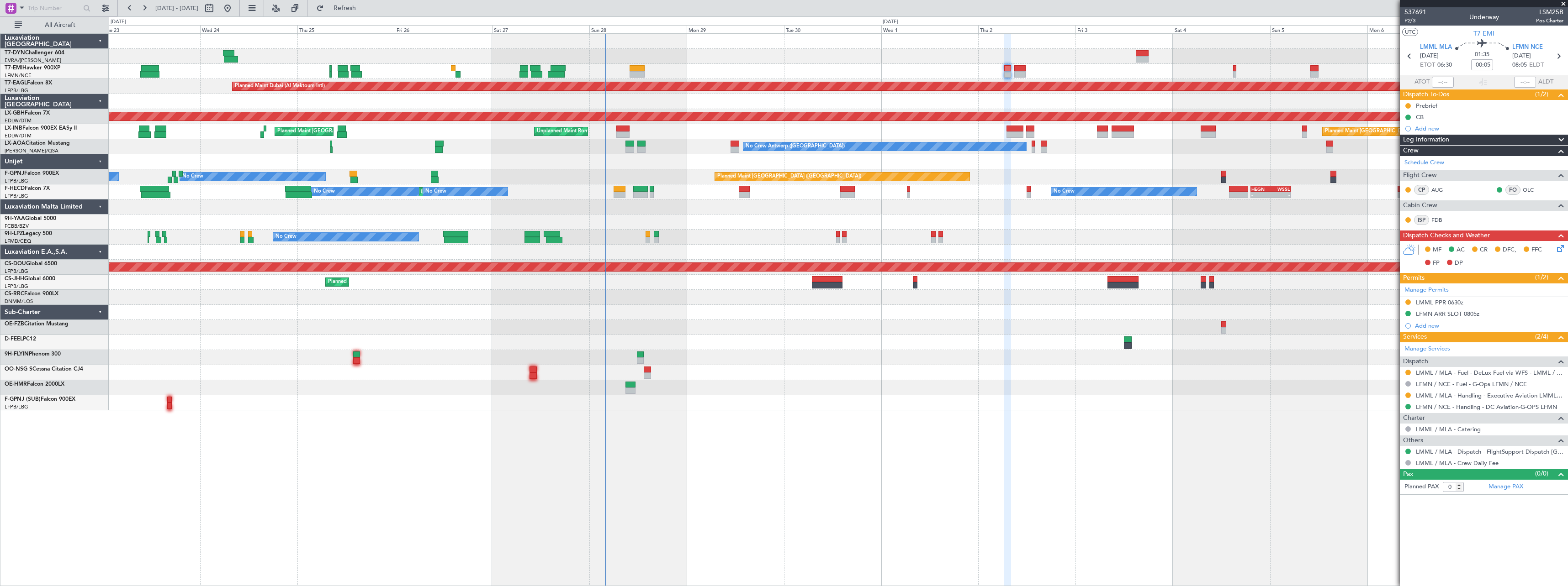
click at [646, 130] on div "Planned Maint London (Farnborough) Planned Maint London (Farnborough) Unplanned…" at bounding box center [838, 131] width 1459 height 15
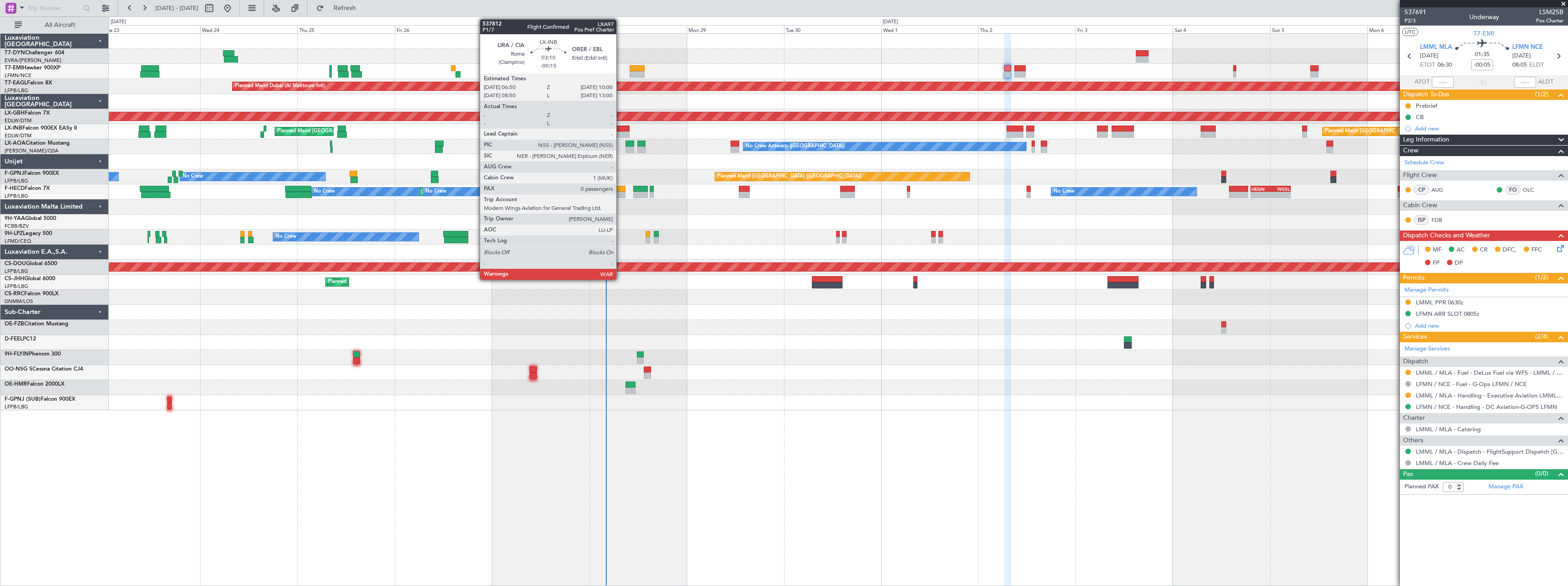
click at [620, 125] on div at bounding box center [623, 128] width 14 height 7
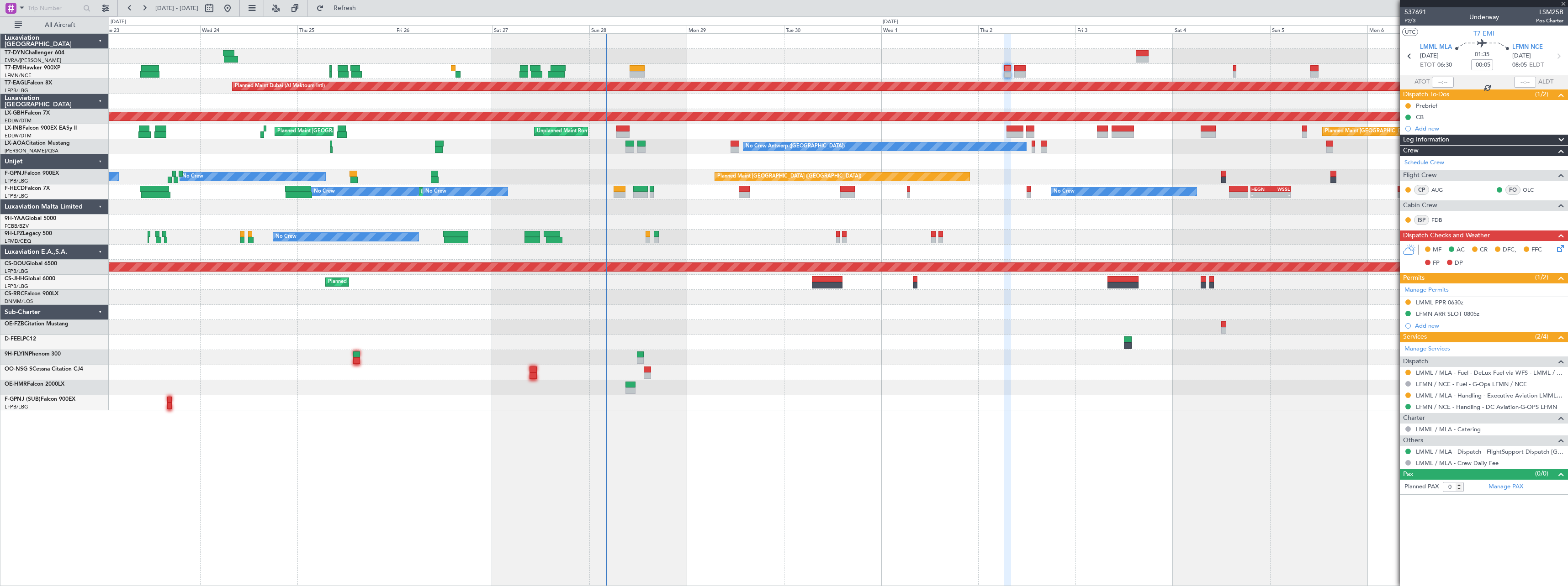
type input "-00:15"
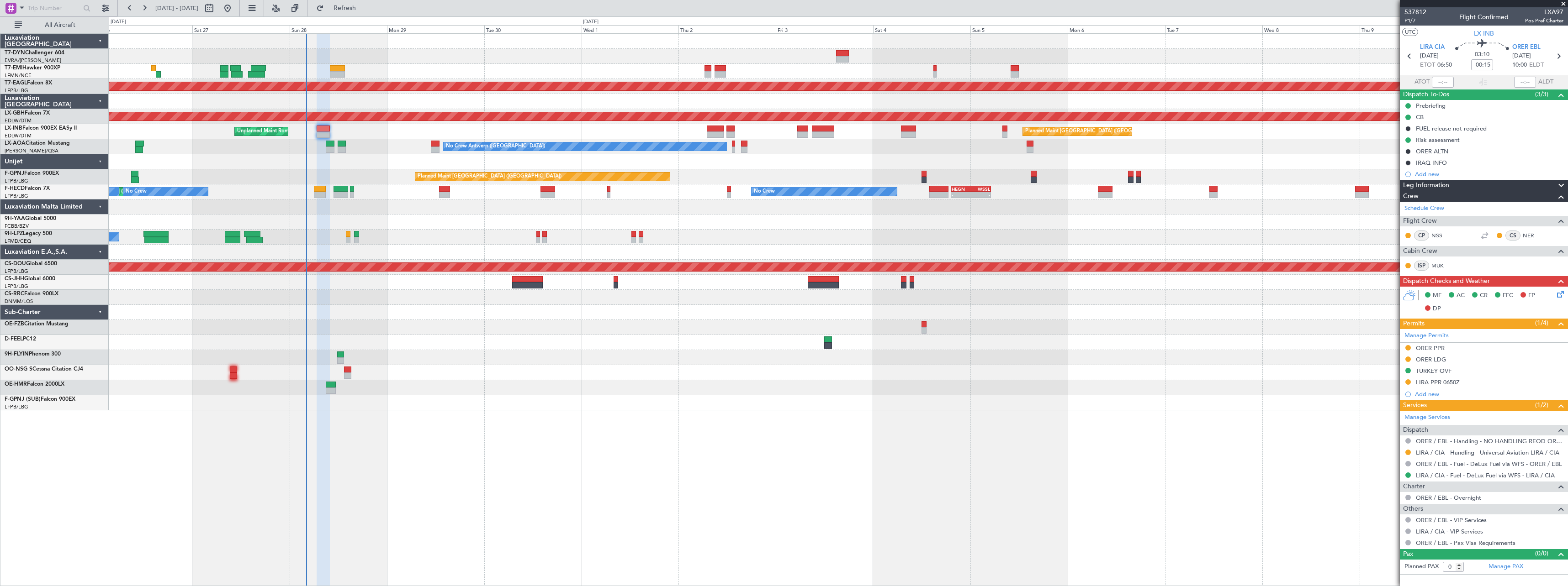
click at [573, 140] on div "Planned Maint Zurich Planned Maint Dubai (Al Maktoum Intl) Planned Maint Nurnbe…" at bounding box center [838, 222] width 1459 height 377
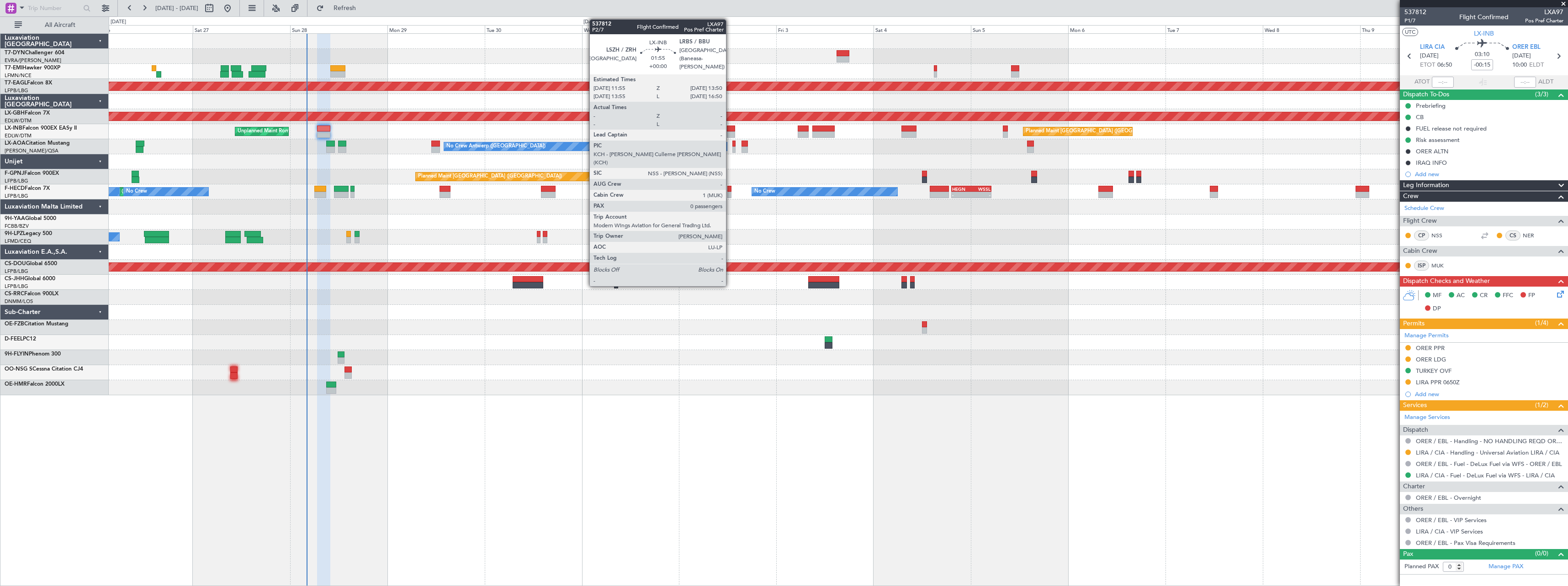
click at [730, 129] on div at bounding box center [731, 128] width 8 height 7
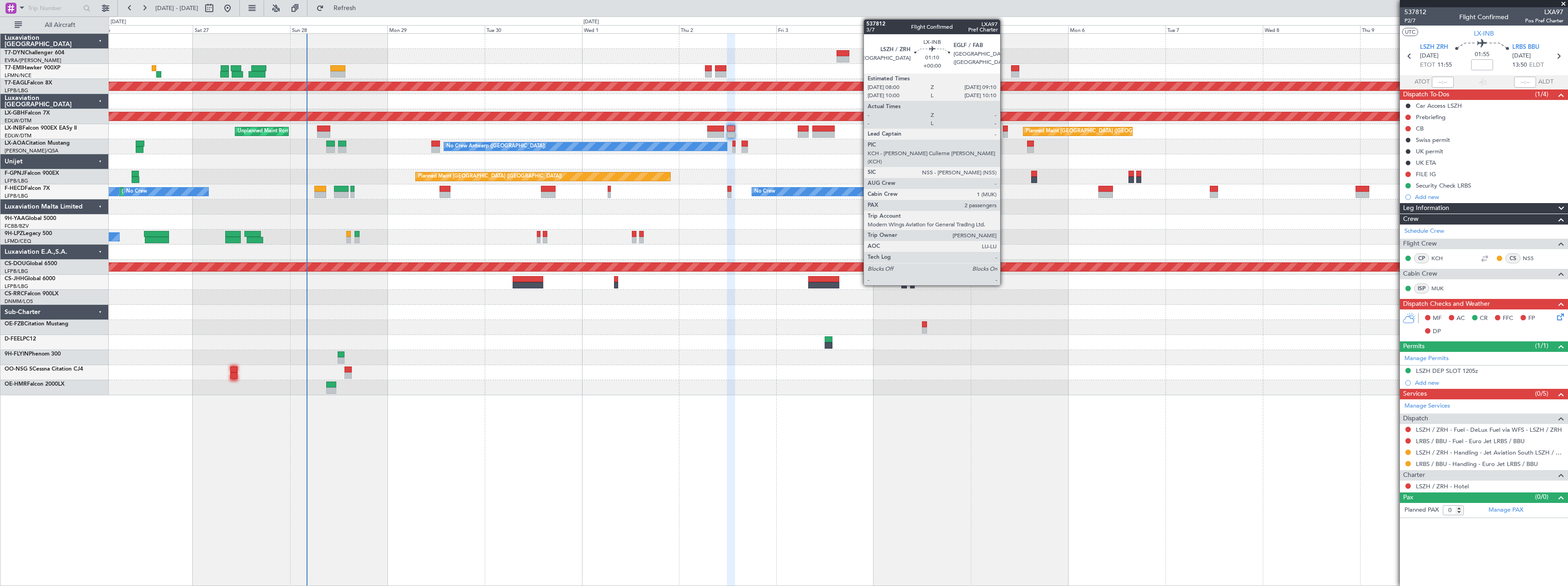
click at [1004, 134] on div at bounding box center [1005, 134] width 5 height 7
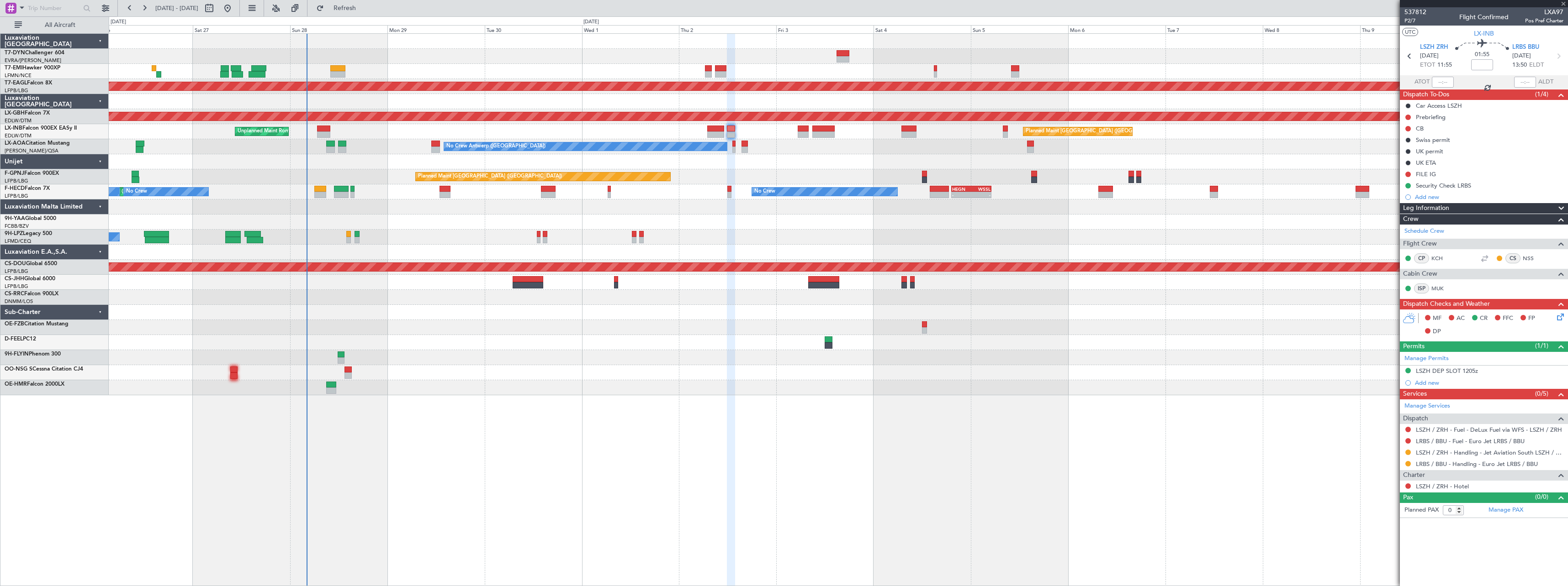
type input "2"
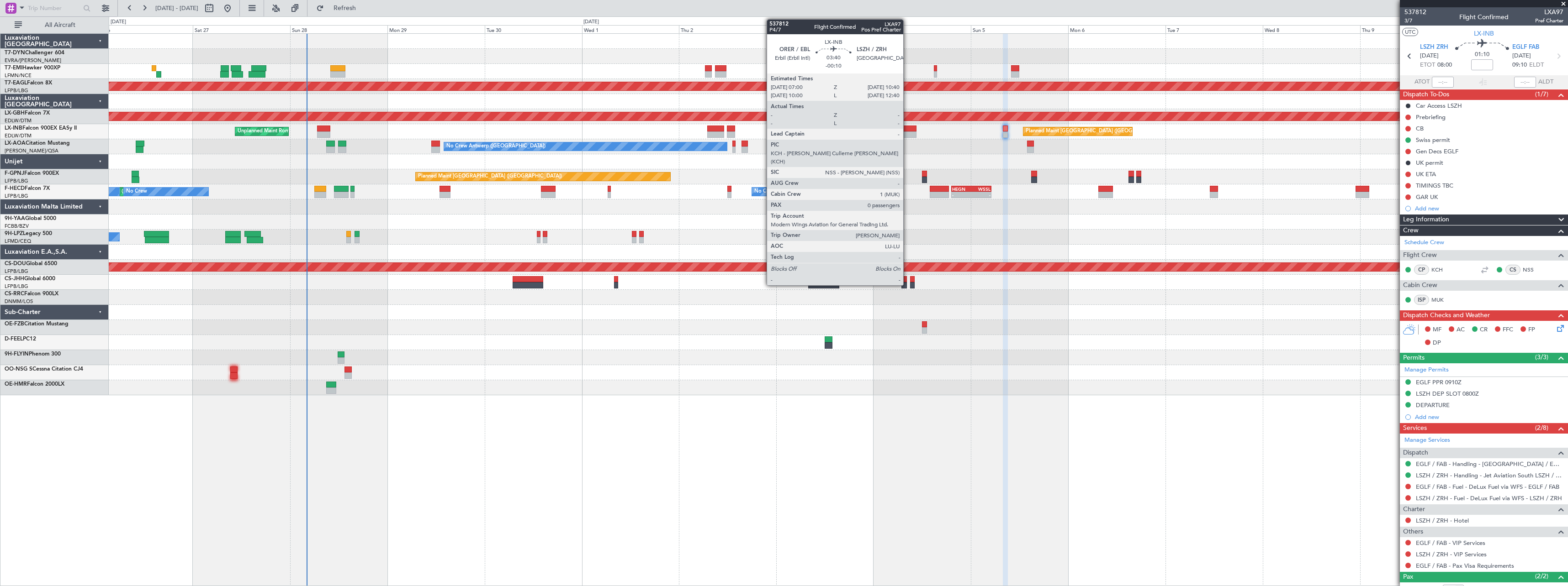
click at [907, 135] on div at bounding box center [909, 134] width 15 height 7
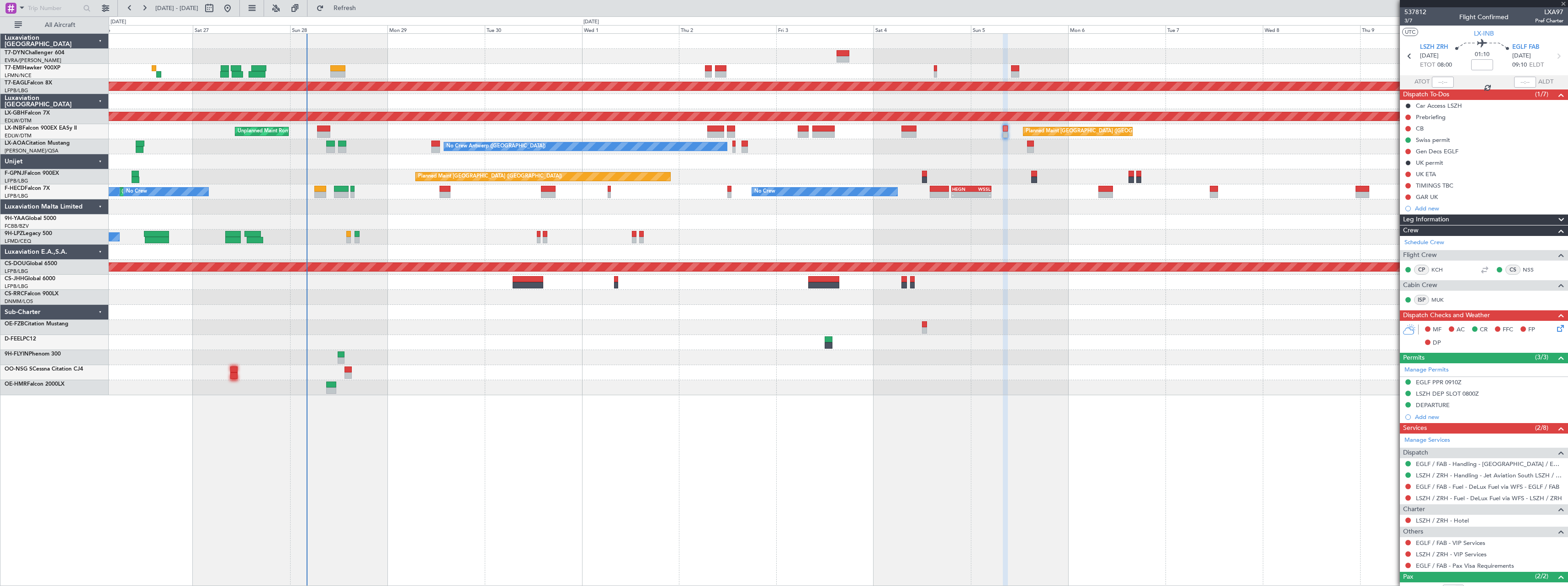
type input "-00:10"
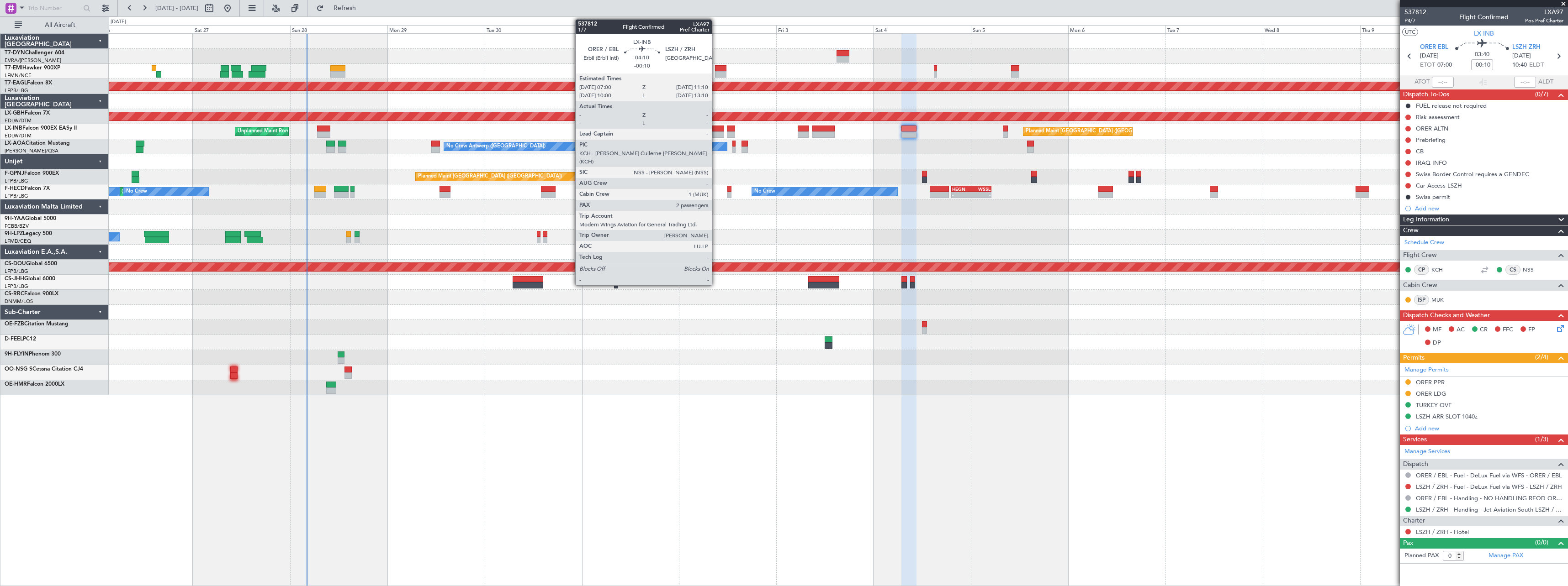
click at [716, 131] on div at bounding box center [716, 128] width 17 height 7
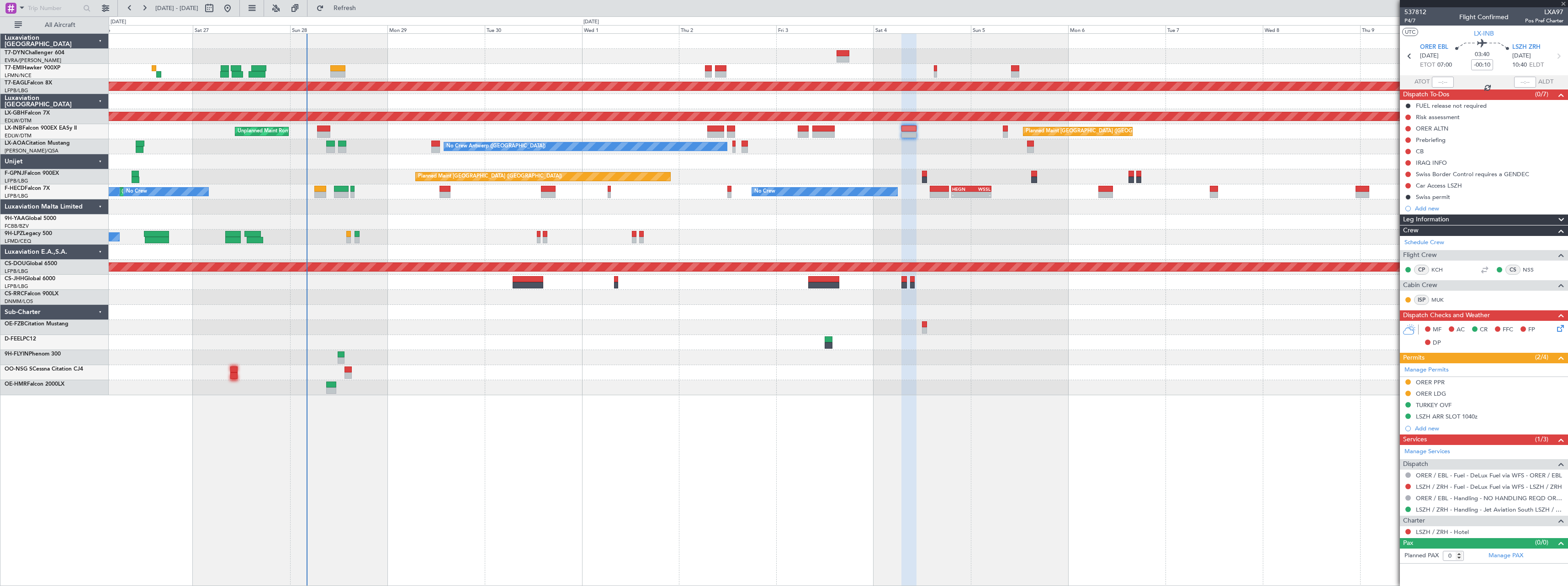
type input "2"
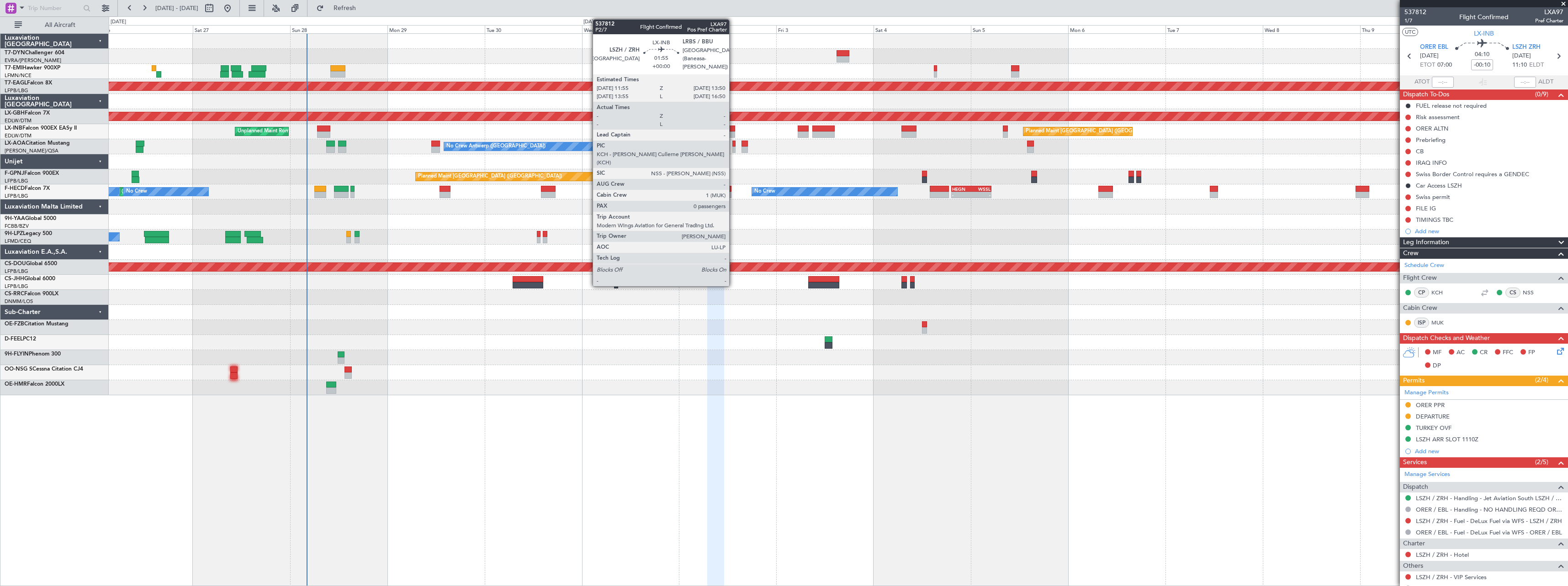
click at [733, 134] on div at bounding box center [731, 134] width 8 height 7
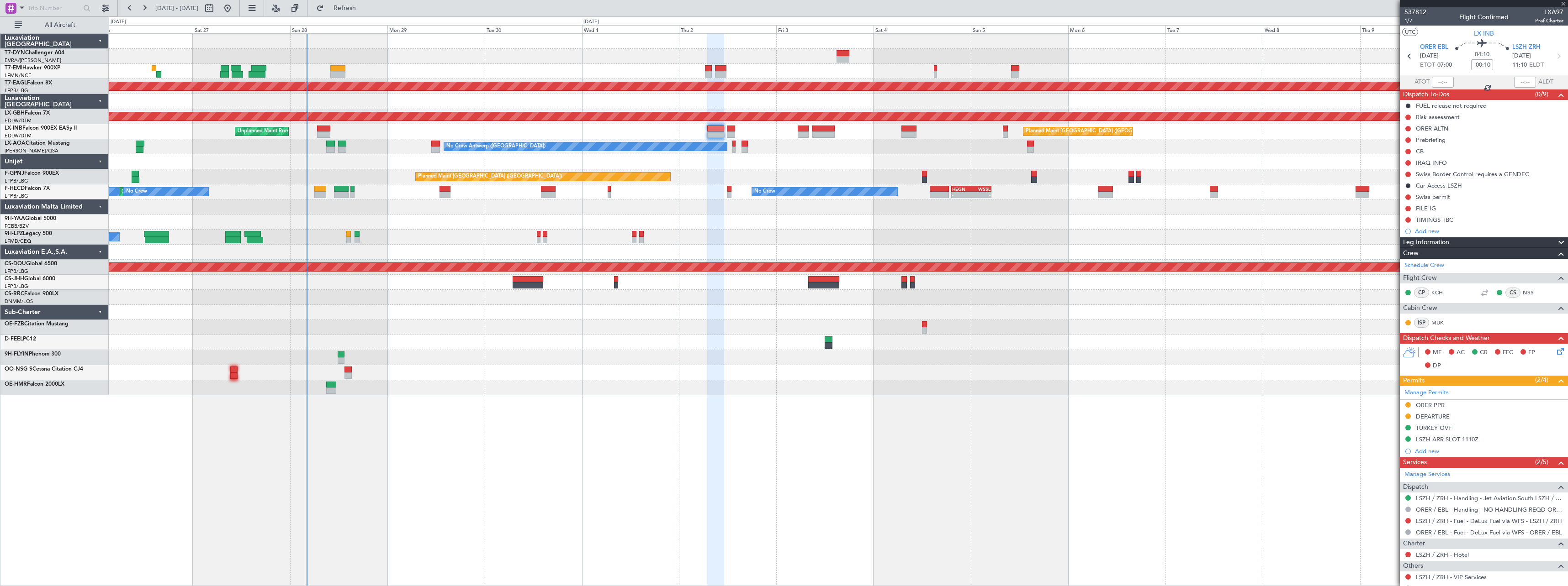
type input "0"
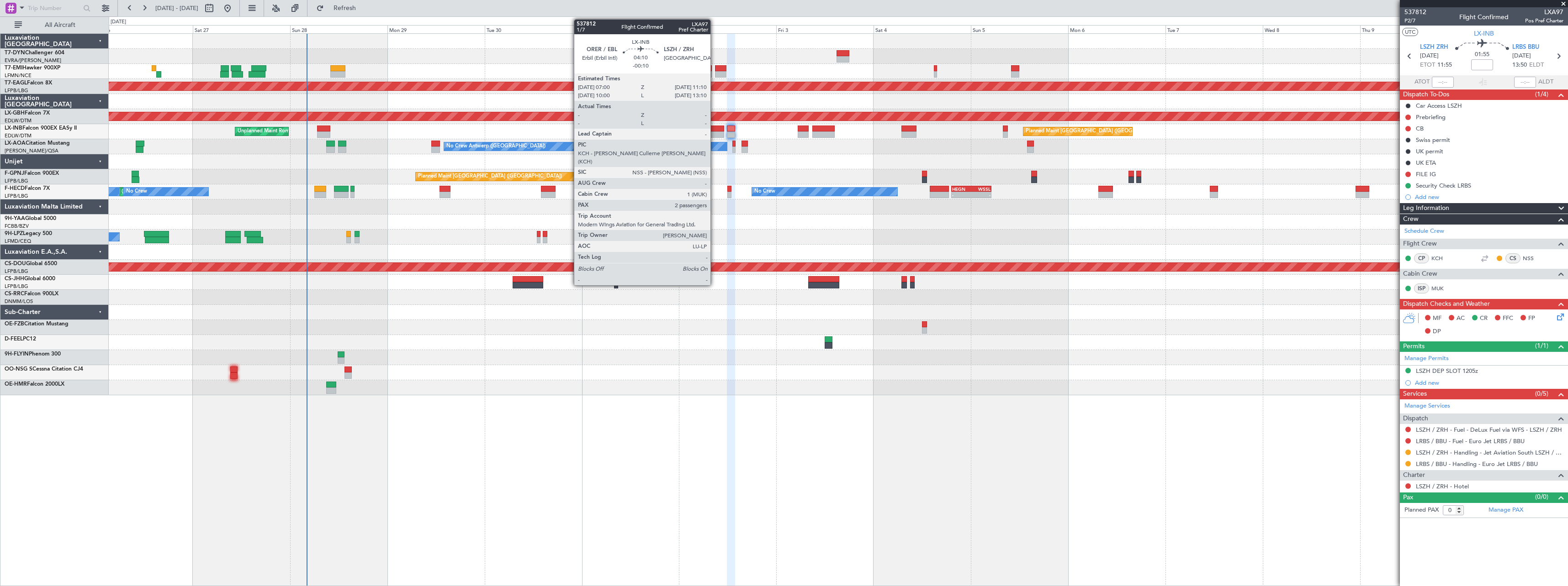
click at [714, 129] on div at bounding box center [716, 128] width 17 height 7
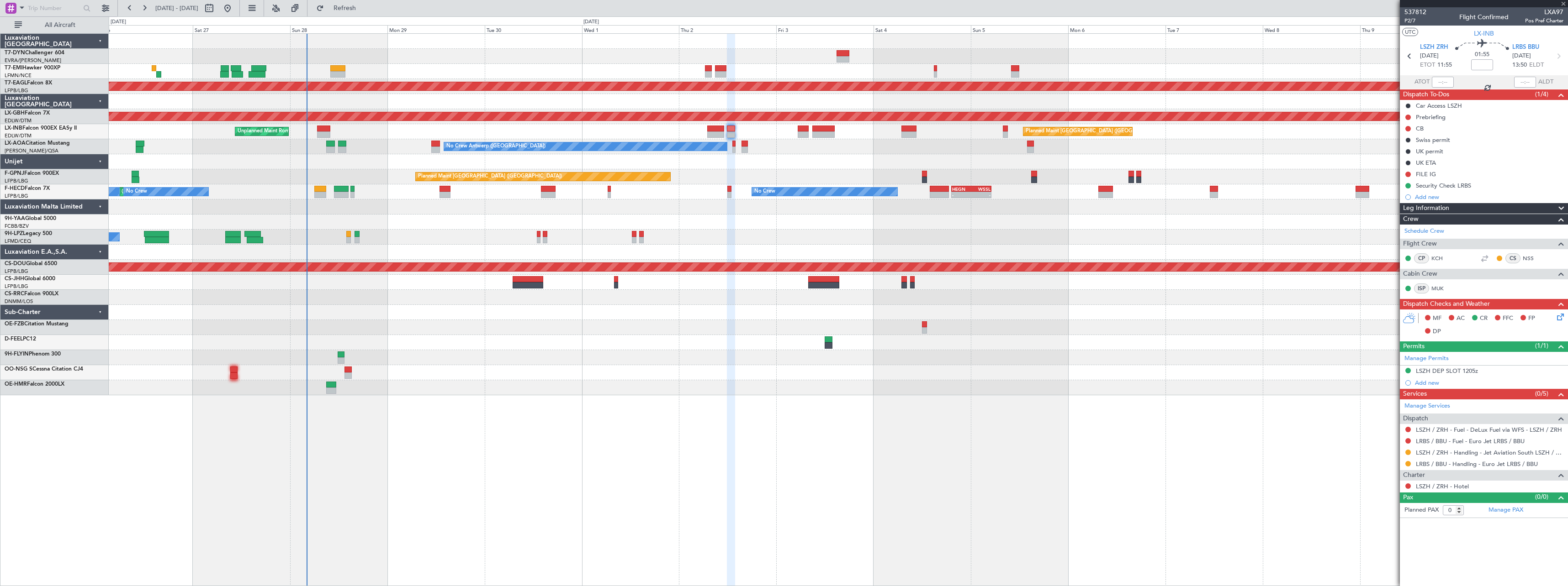
type input "-00:10"
type input "2"
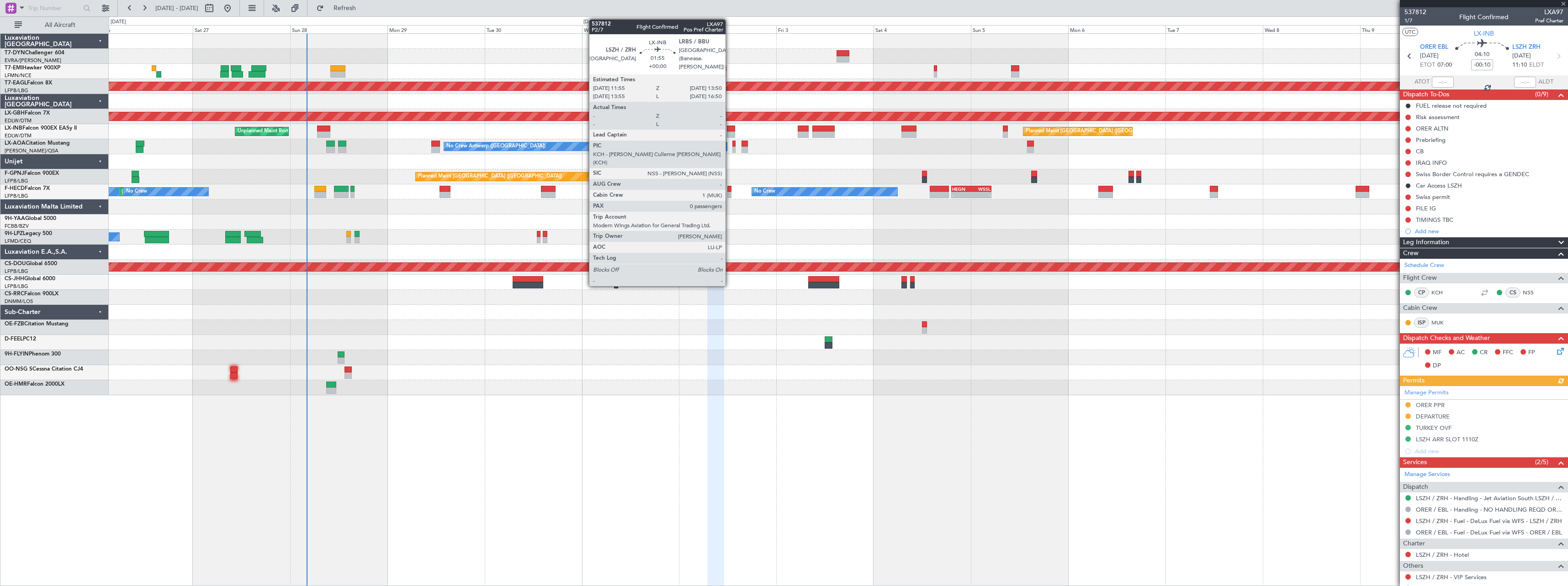
click at [730, 129] on div at bounding box center [731, 128] width 8 height 7
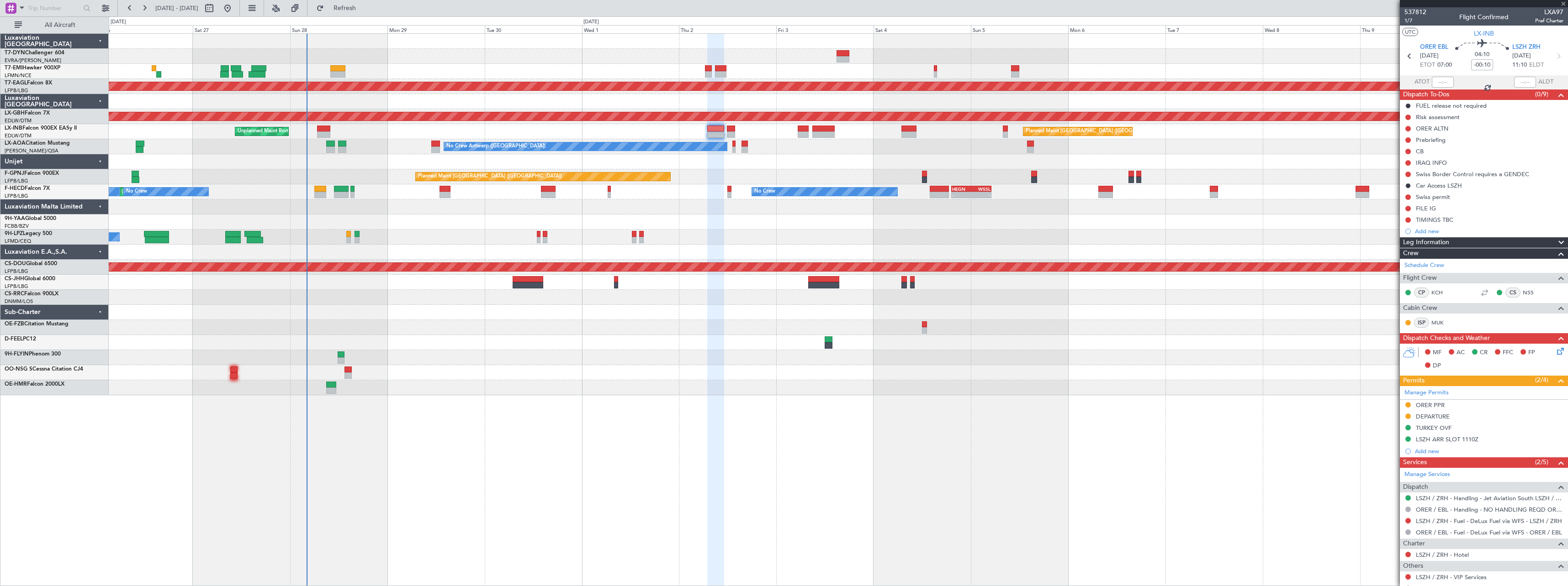
type input "0"
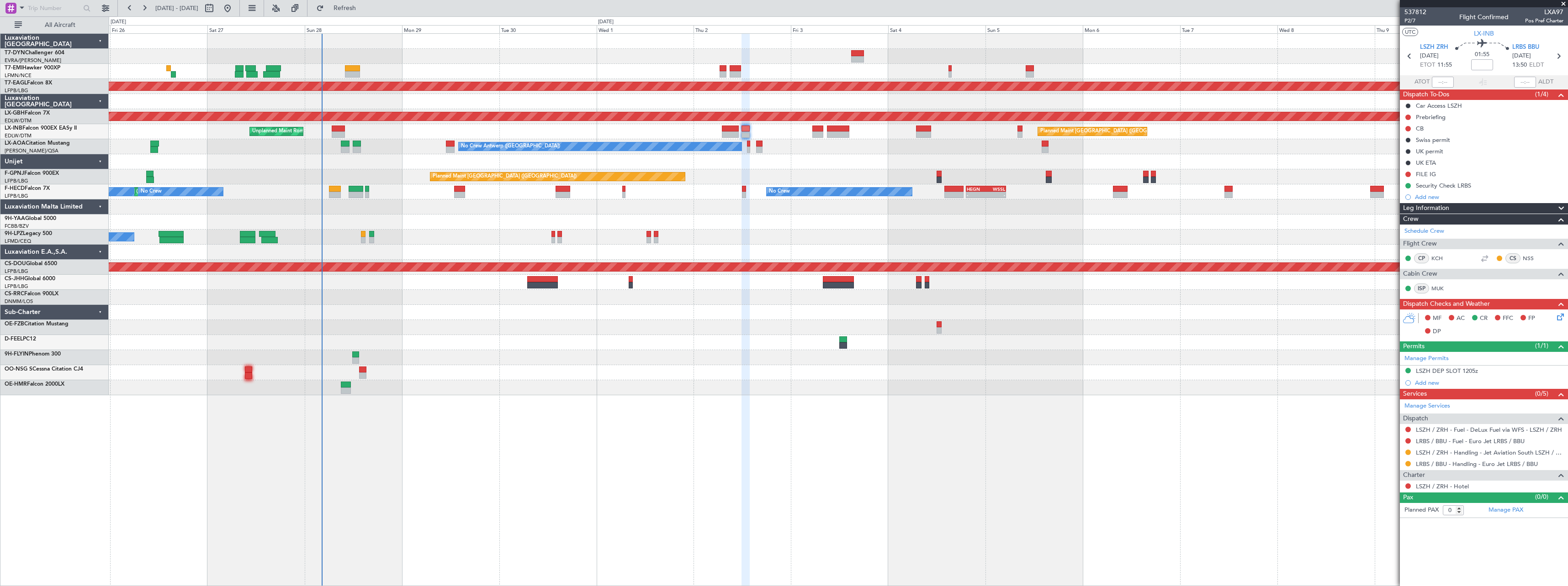
click at [836, 153] on div "No Crew Antwerp ([GEOGRAPHIC_DATA]) No Crew [GEOGRAPHIC_DATA] ([GEOGRAPHIC_DATA…" at bounding box center [838, 147] width 1459 height 15
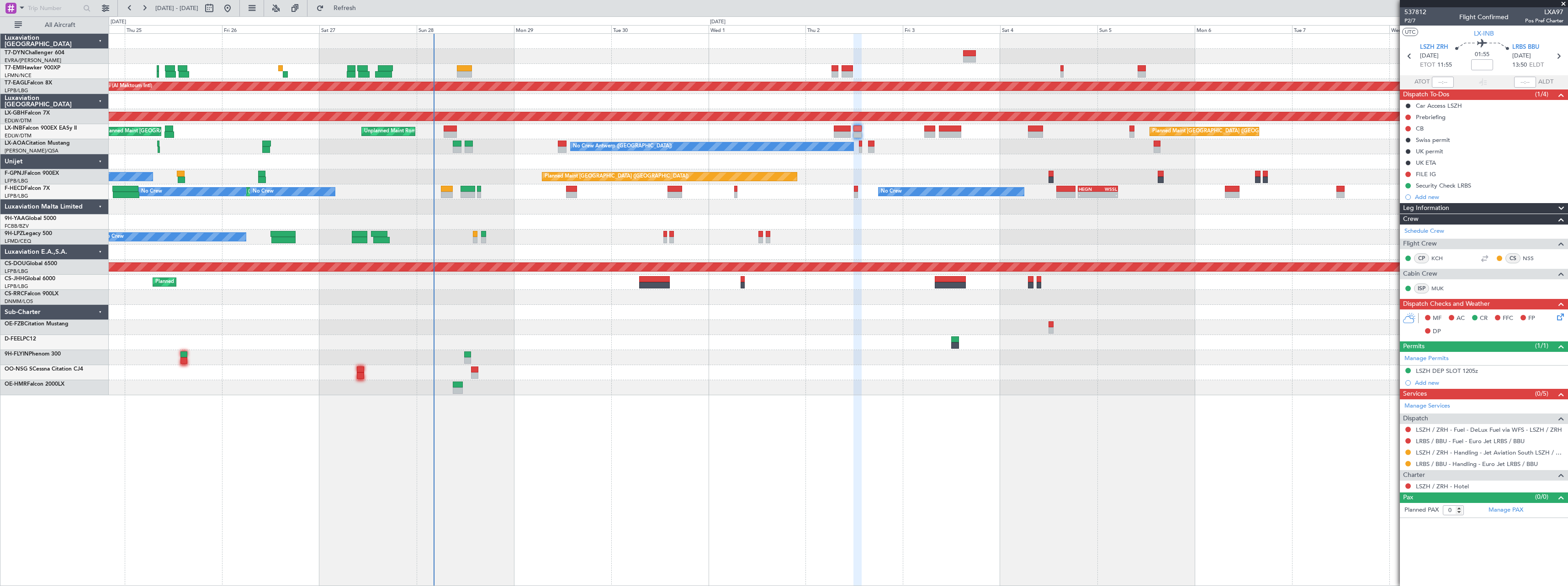
click at [717, 215] on div at bounding box center [838, 222] width 1459 height 15
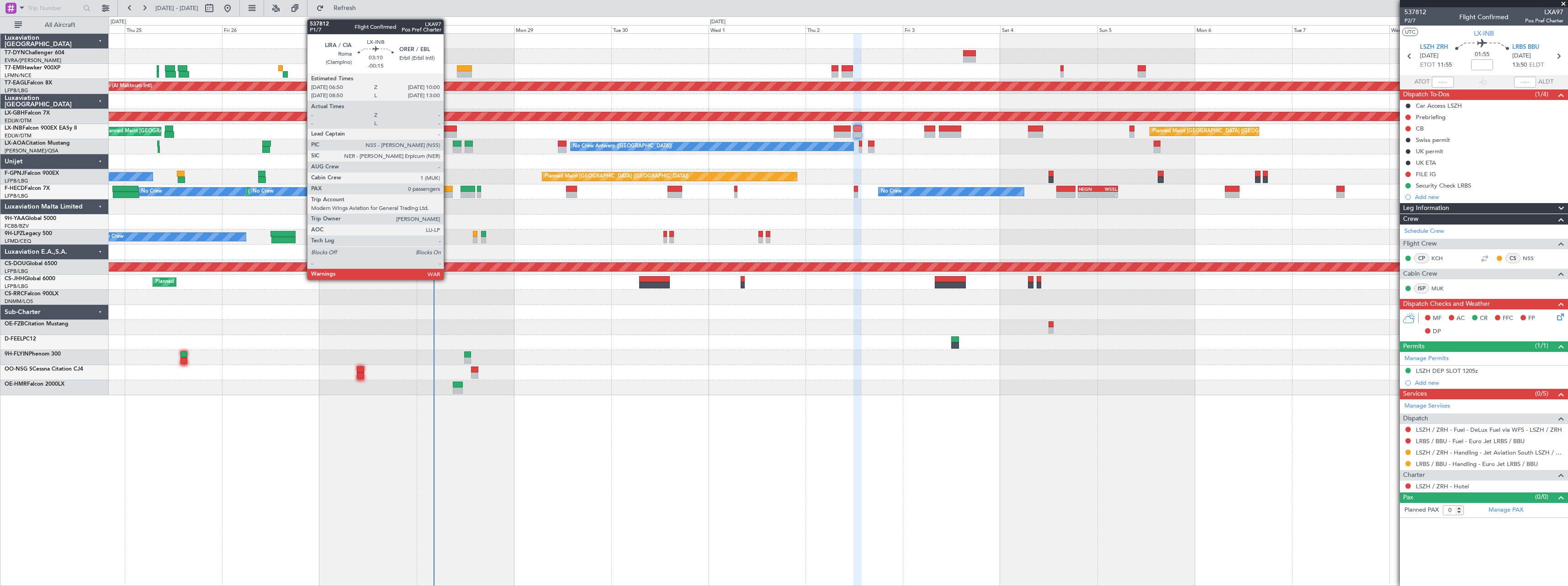
click at [448, 128] on div at bounding box center [451, 128] width 14 height 7
click at [453, 143] on div at bounding box center [457, 143] width 9 height 7
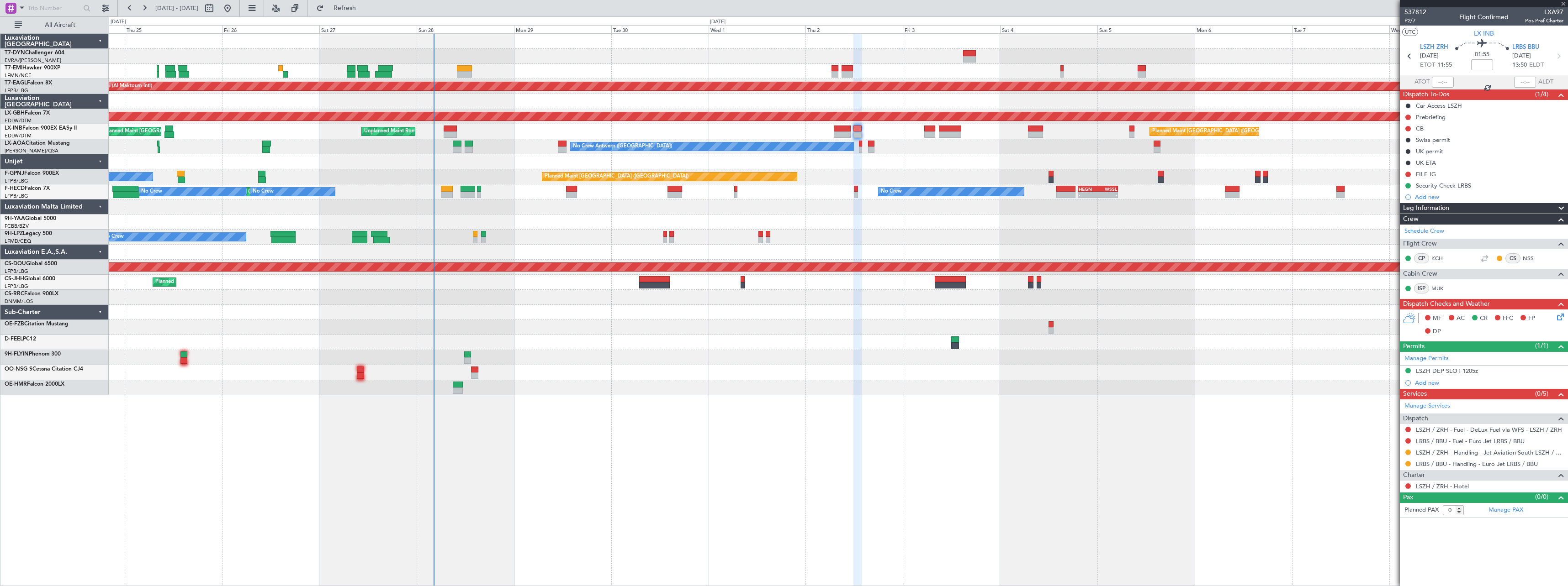
type input "+00:10"
type input "1"
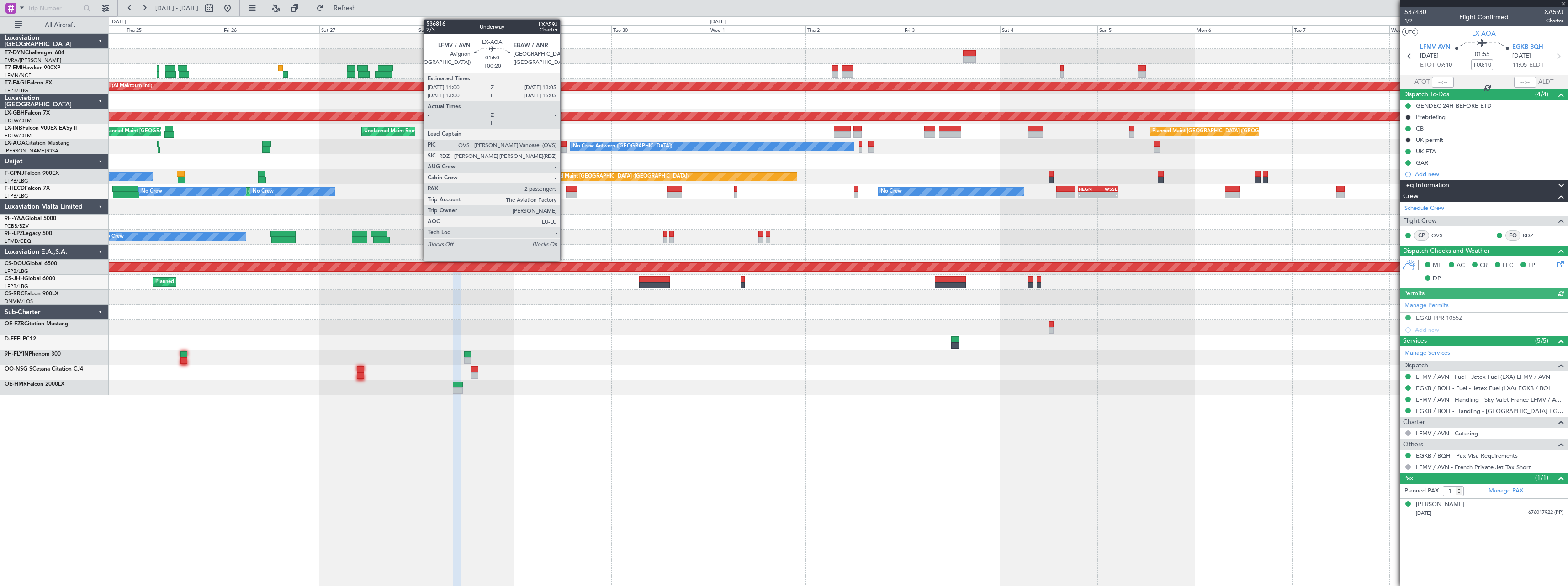
click at [564, 146] on div at bounding box center [562, 143] width 9 height 7
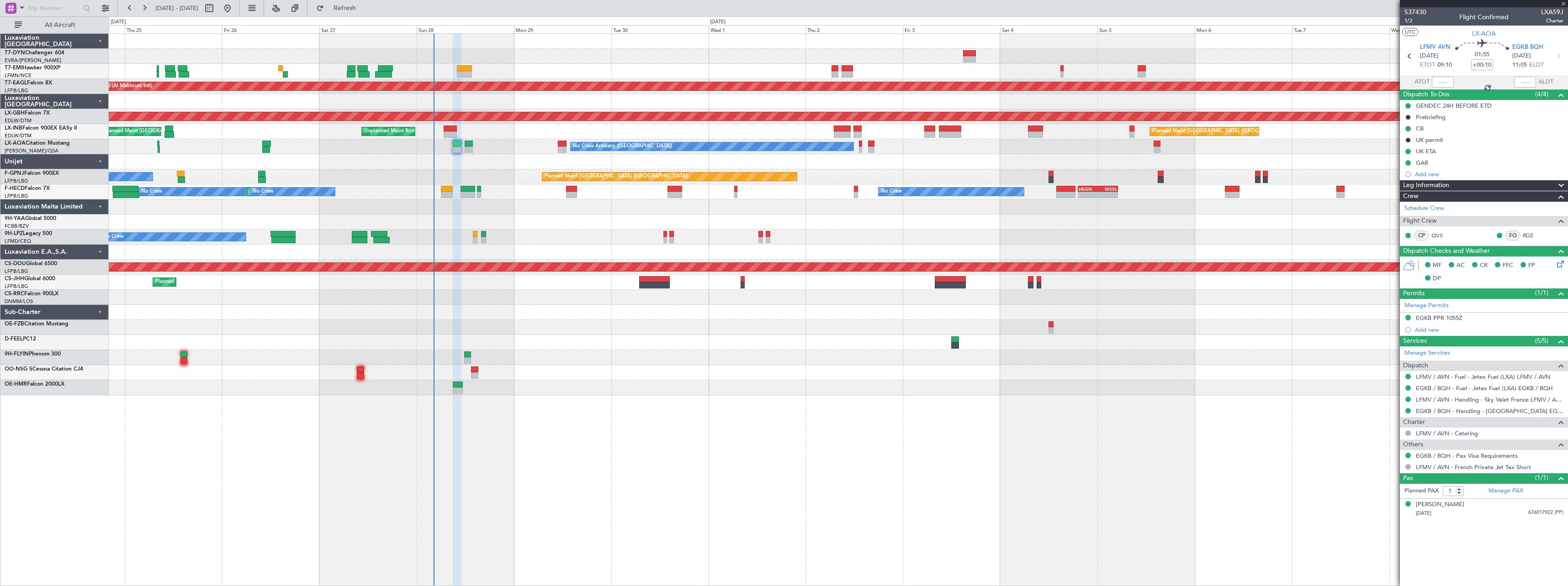
type input "+00:20"
type input "2"
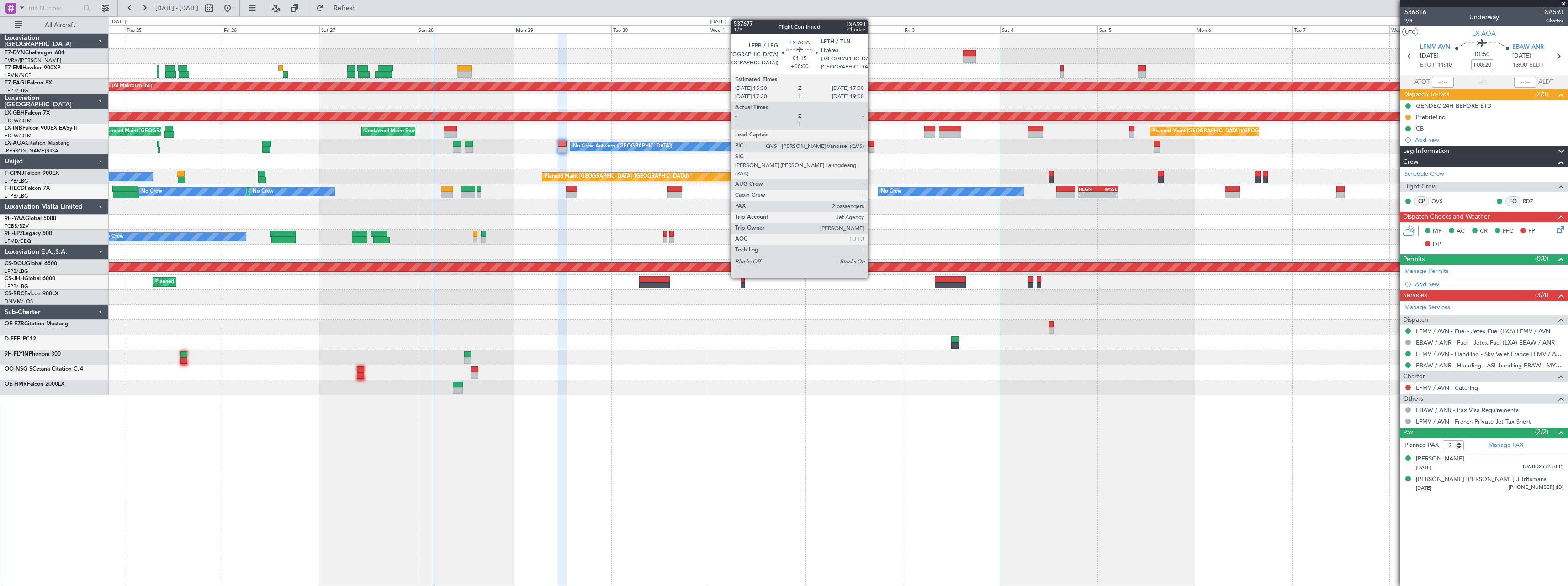
click at [872, 150] on div at bounding box center [871, 149] width 7 height 7
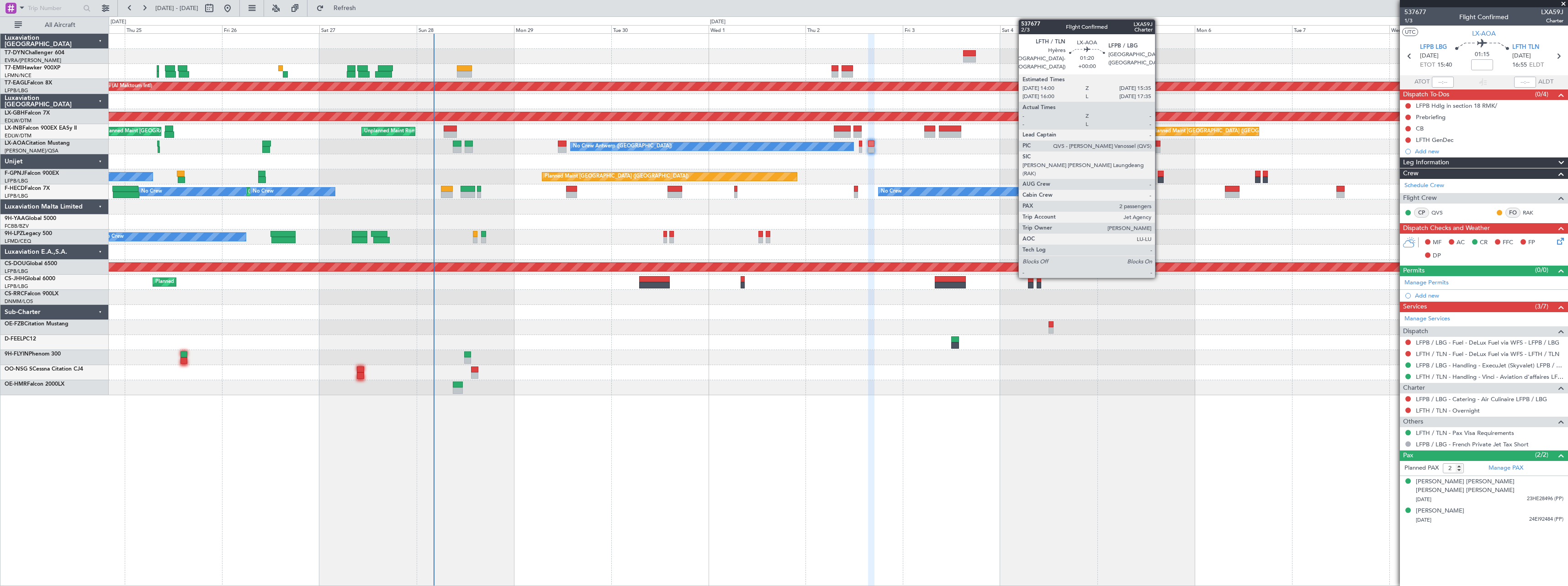
click at [1159, 143] on div at bounding box center [1156, 143] width 7 height 7
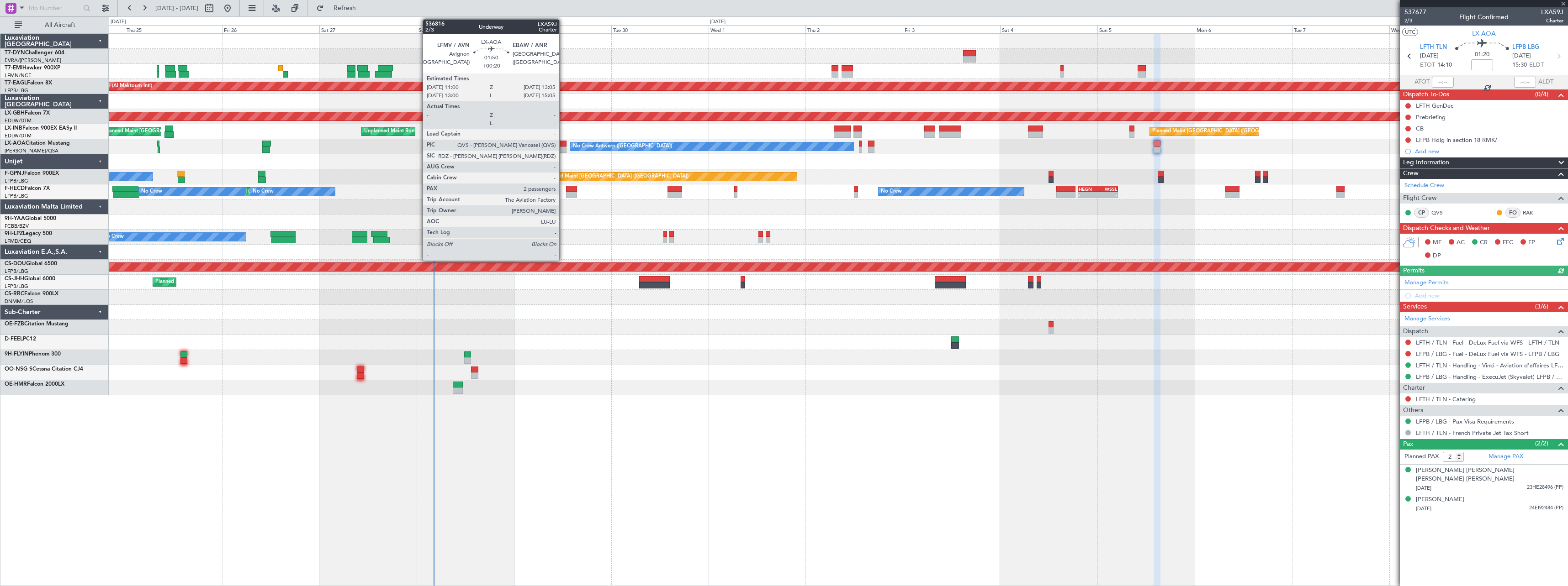
click at [563, 144] on div at bounding box center [562, 143] width 9 height 7
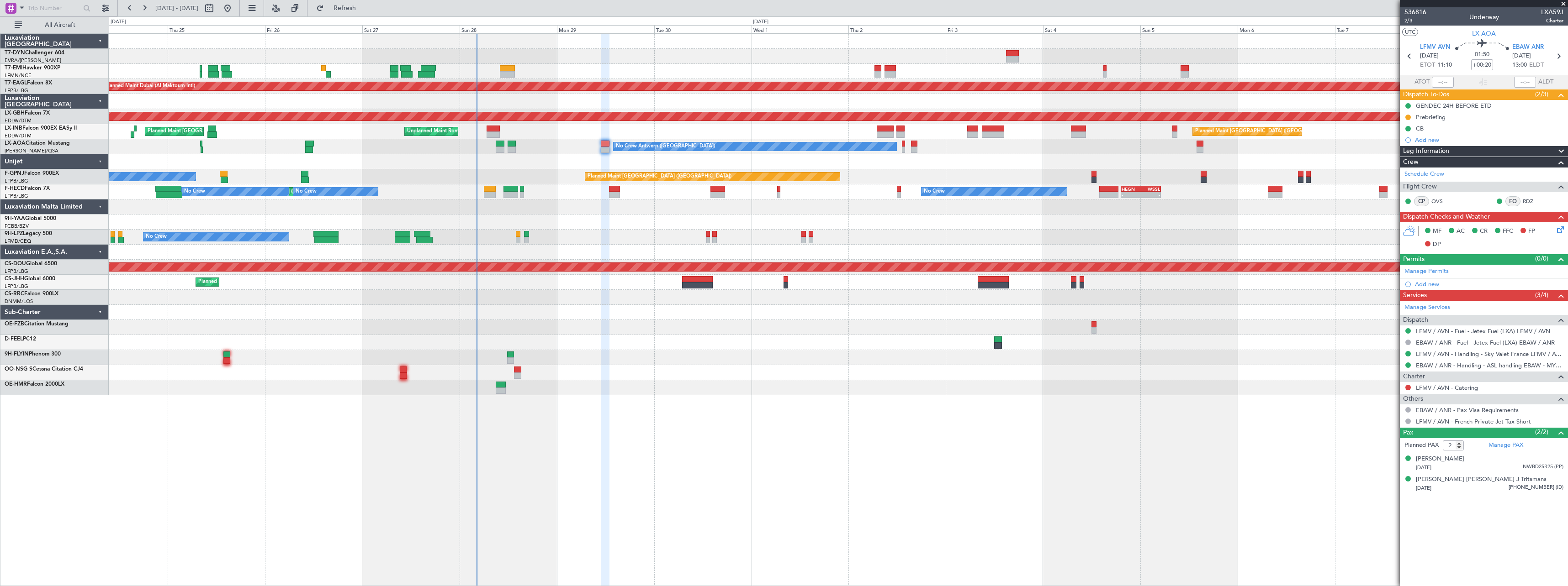
click at [632, 212] on div at bounding box center [838, 207] width 1459 height 15
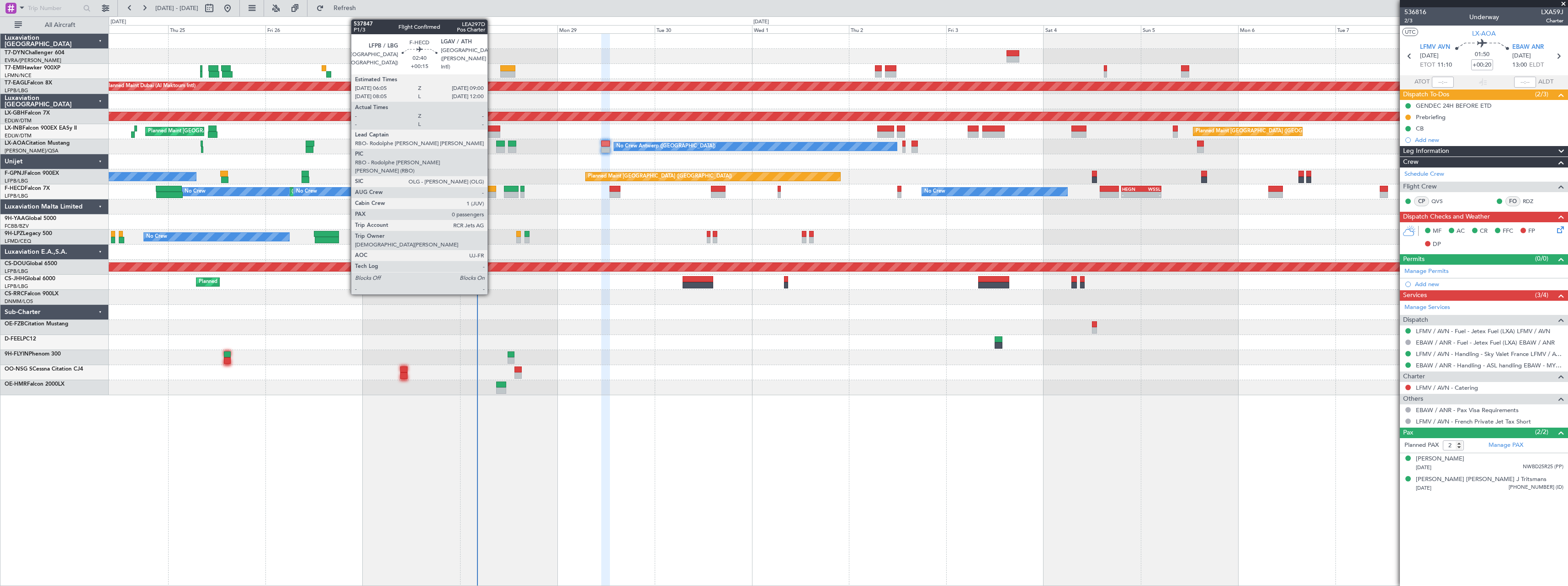
click at [492, 194] on div at bounding box center [490, 195] width 12 height 7
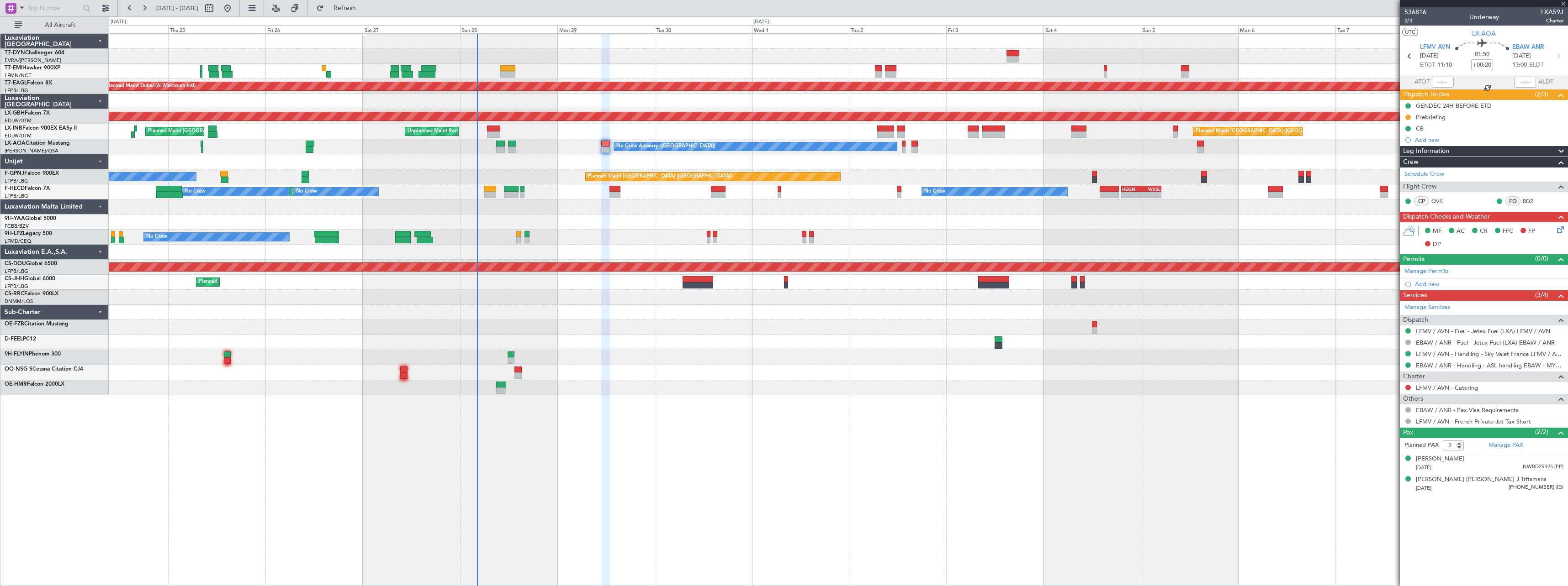
type input "+00:15"
type input "0"
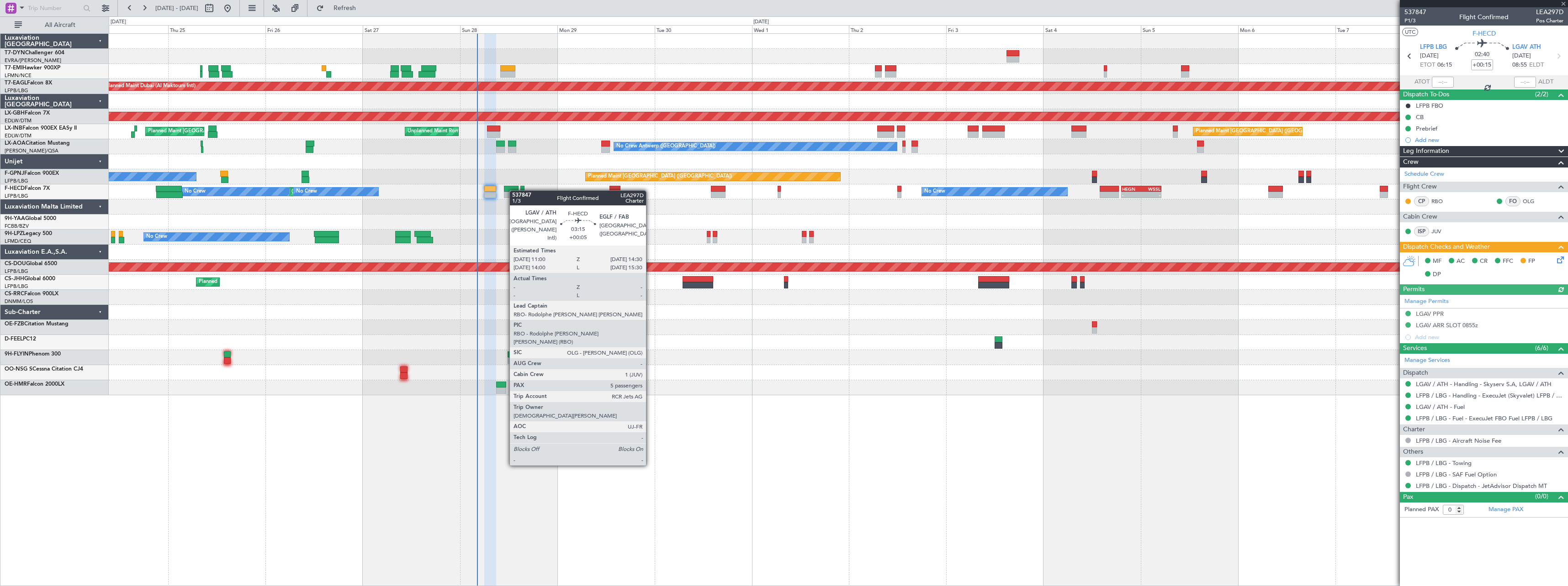
click at [514, 191] on div at bounding box center [511, 189] width 14 height 7
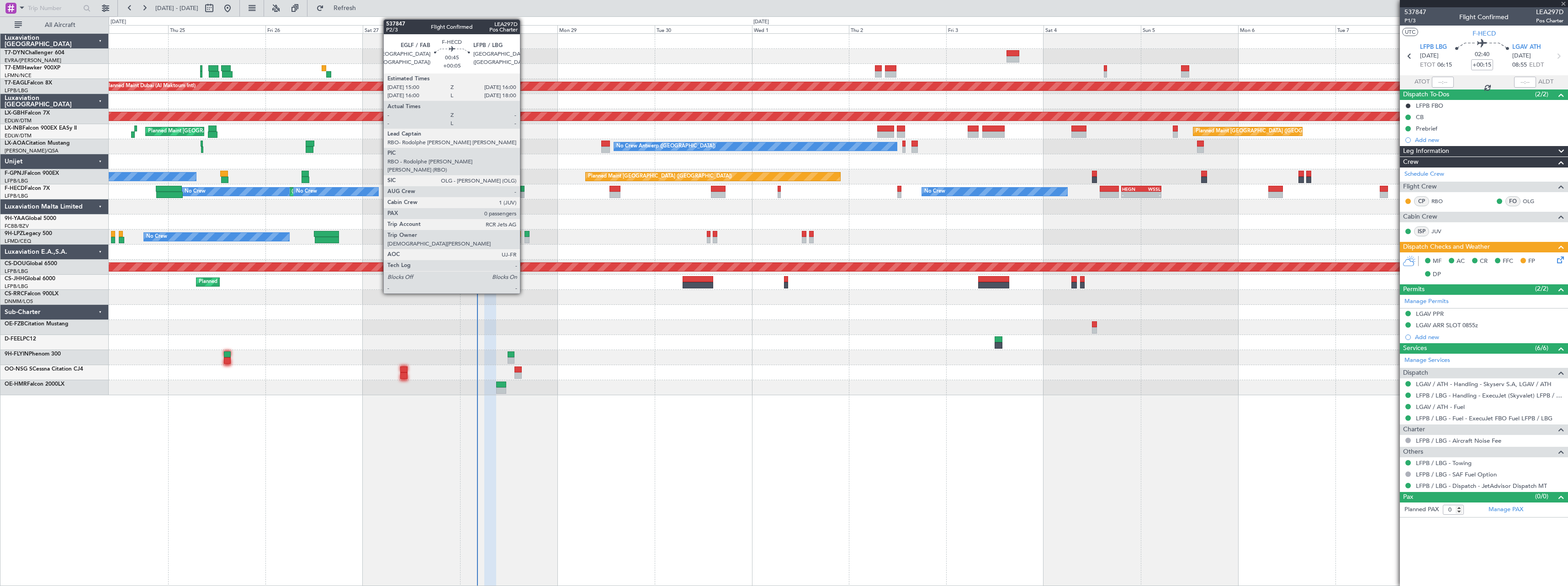
type input "+00:05"
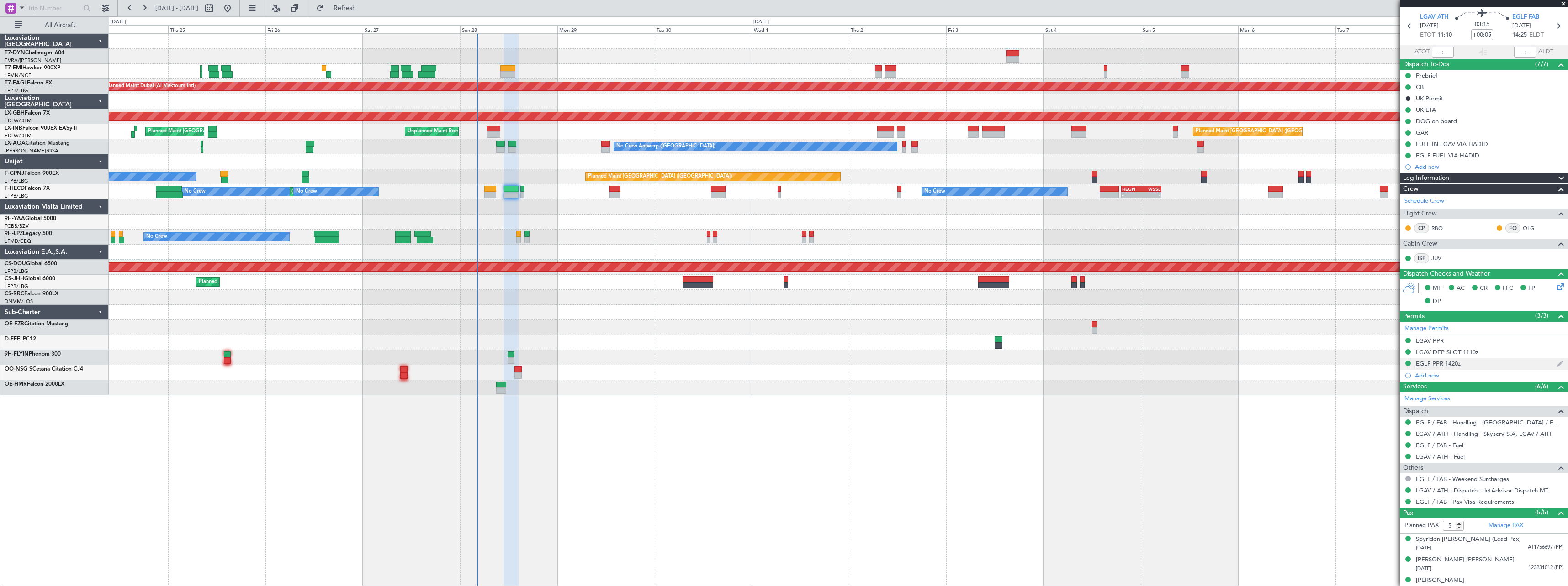
scroll to position [80, 0]
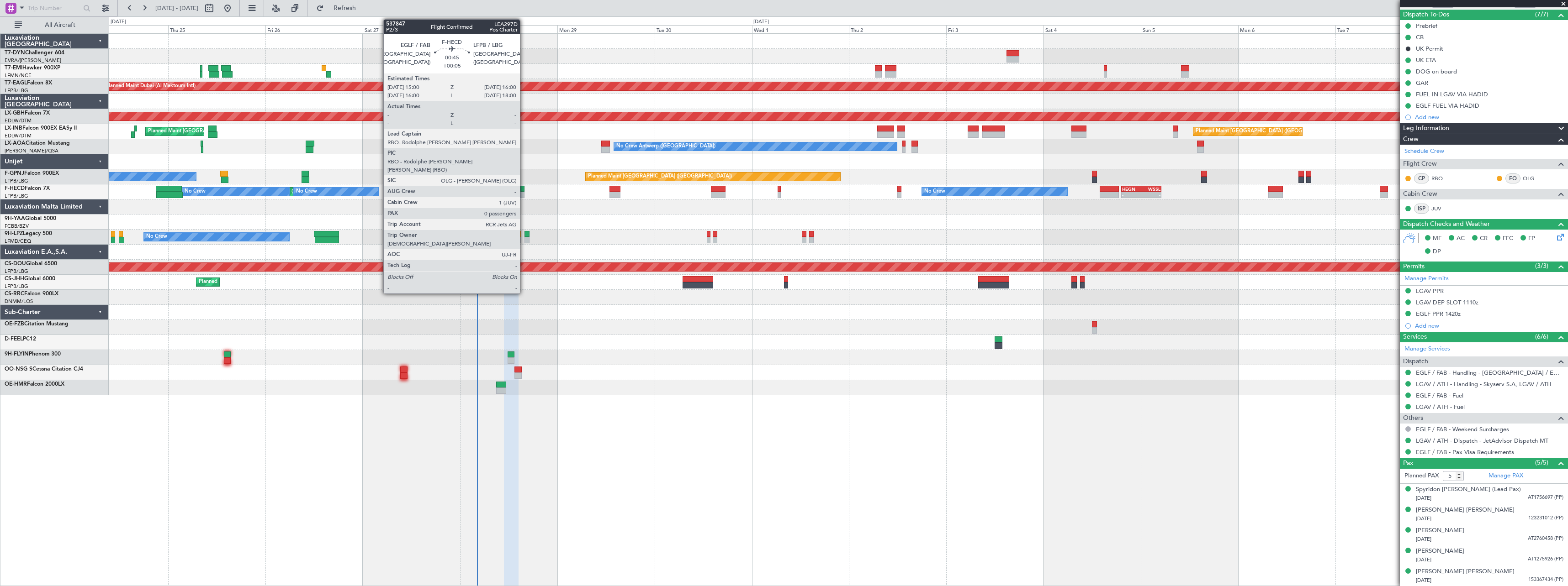
click at [524, 188] on div at bounding box center [522, 189] width 4 height 7
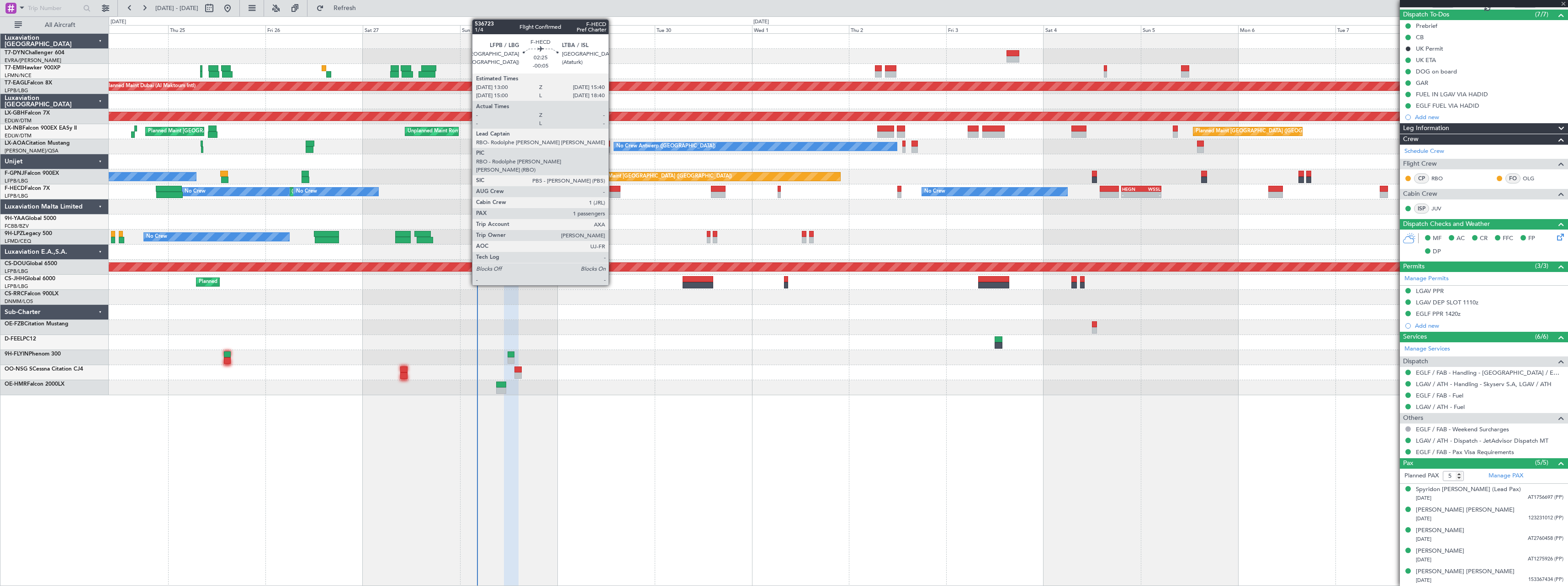
type input "0"
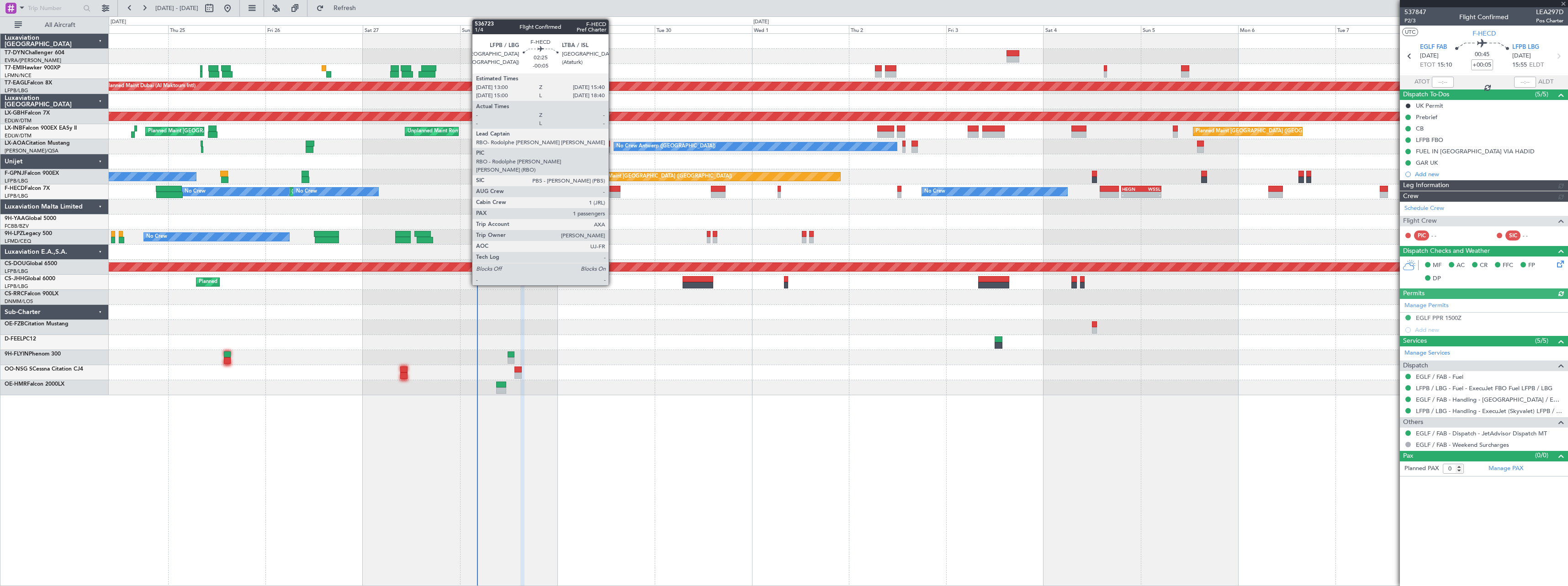
click at [613, 188] on div at bounding box center [615, 189] width 11 height 7
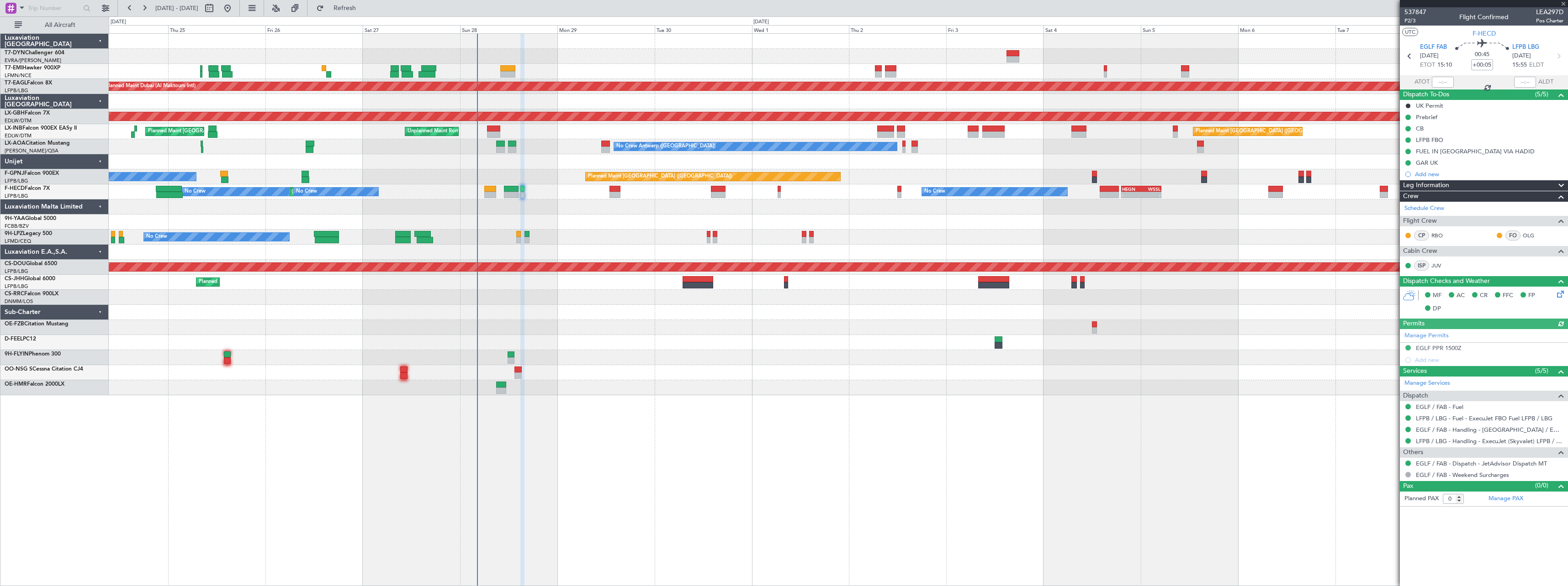
type input "-00:05"
type input "1"
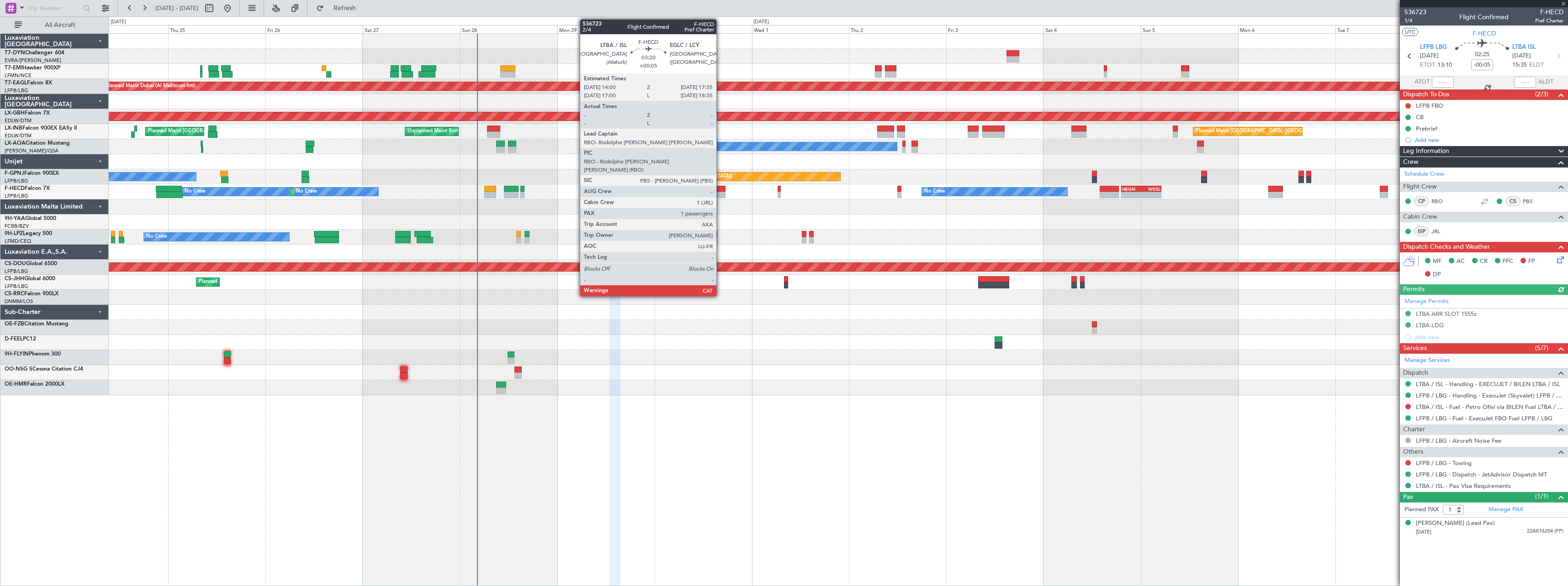
click at [720, 191] on div at bounding box center [718, 189] width 14 height 7
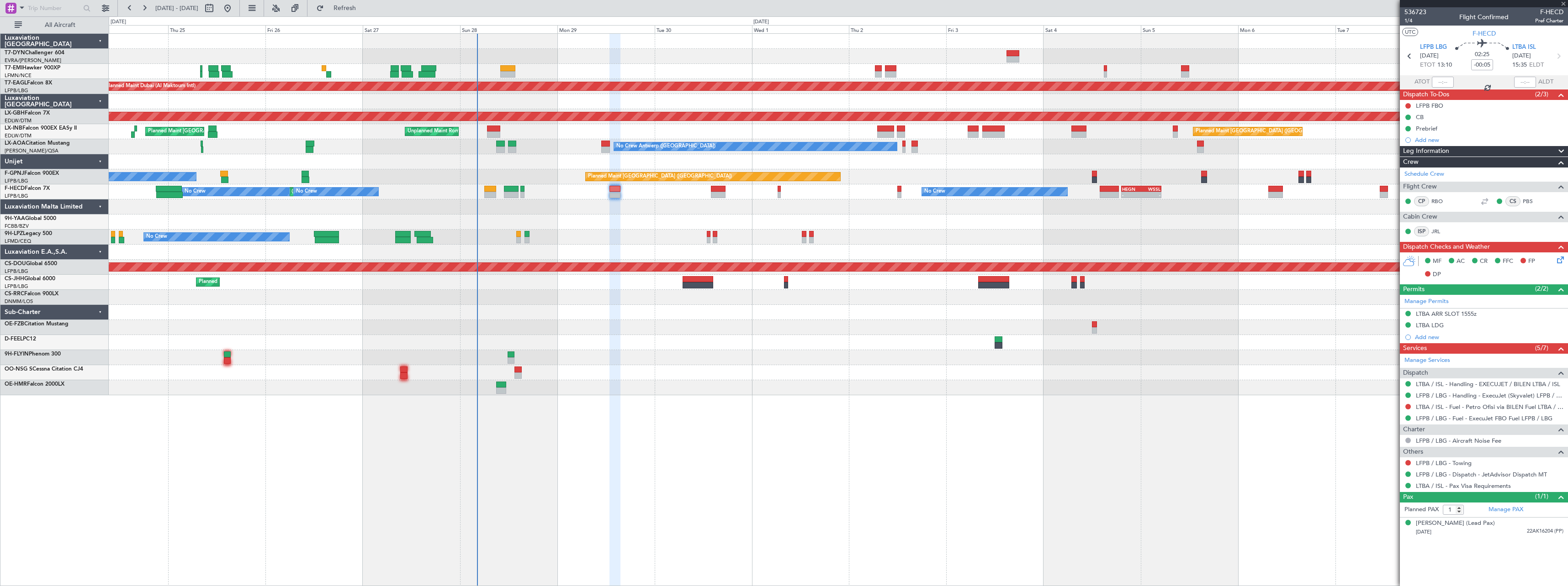
type input "+00:05"
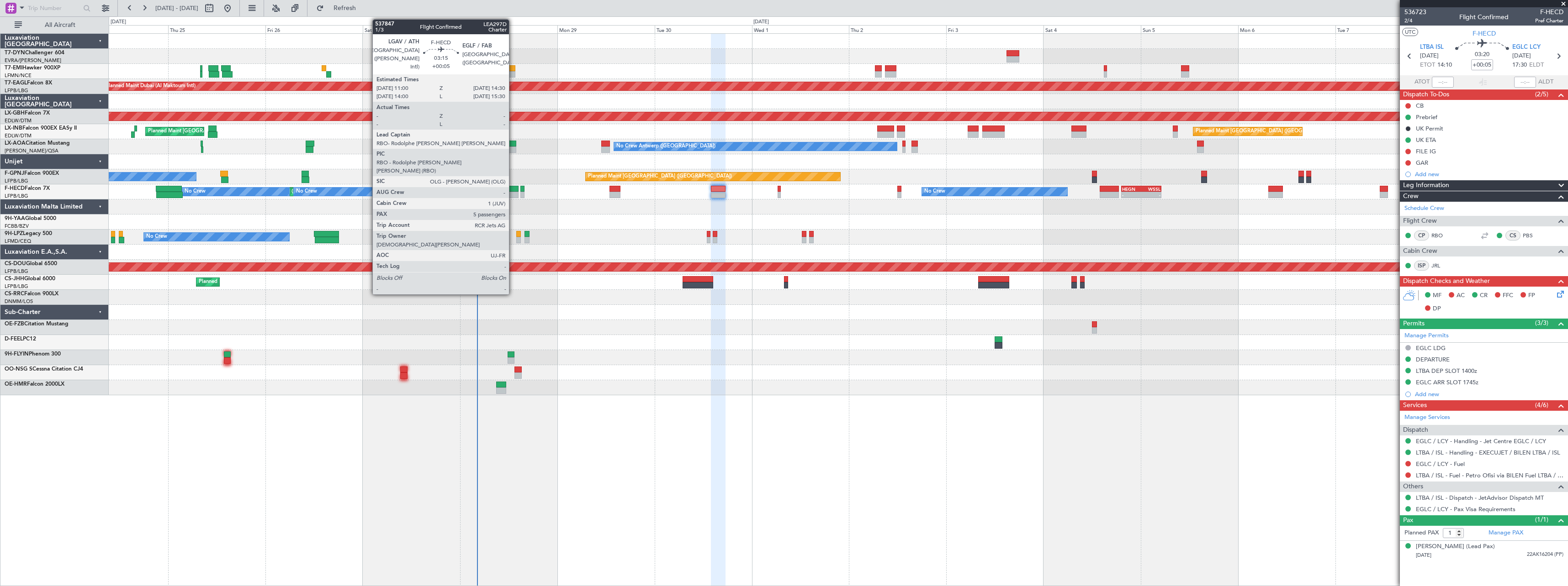
click at [513, 188] on div at bounding box center [511, 189] width 14 height 7
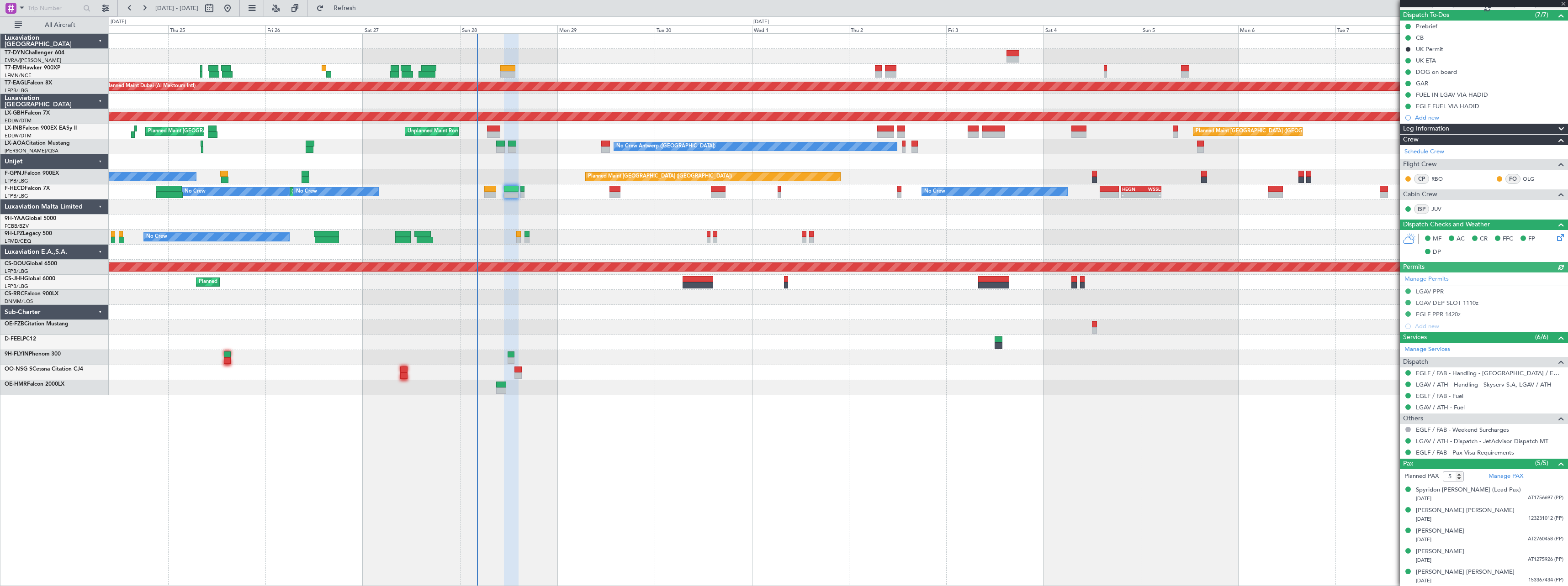
scroll to position [80, 0]
click at [1503, 536] on div "25/04/1980 AT2760458 (PP)" at bounding box center [1489, 539] width 148 height 9
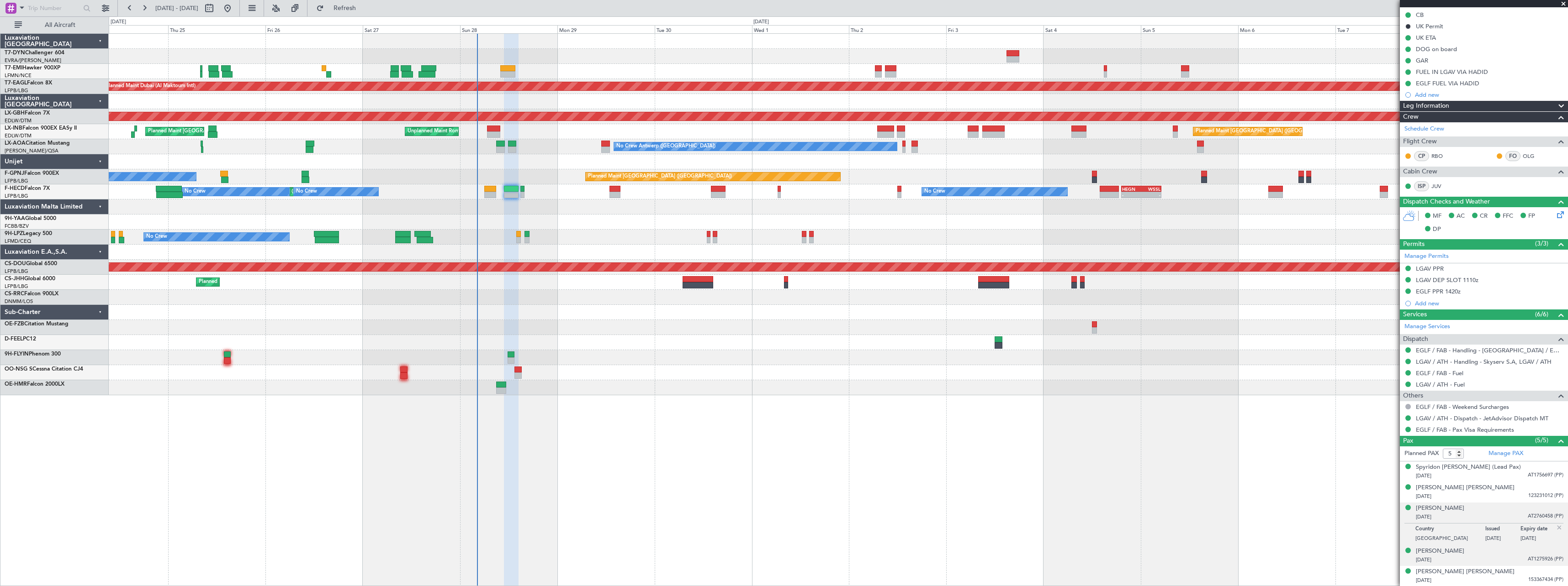
click at [1503, 557] on div "30/10/1987 AT1275926 (PP)" at bounding box center [1489, 560] width 148 height 9
click at [1500, 576] on div "26/08/1997 153367434 (PP)" at bounding box center [1489, 581] width 148 height 9
click at [1501, 508] on div "Konstantinos Valantasis 25/04/1980 AT2760458 (PP)" at bounding box center [1489, 513] width 148 height 18
click at [1498, 488] on div "Ian Leslie Smith 29/04/1986 123231012 (PP)" at bounding box center [1489, 492] width 148 height 18
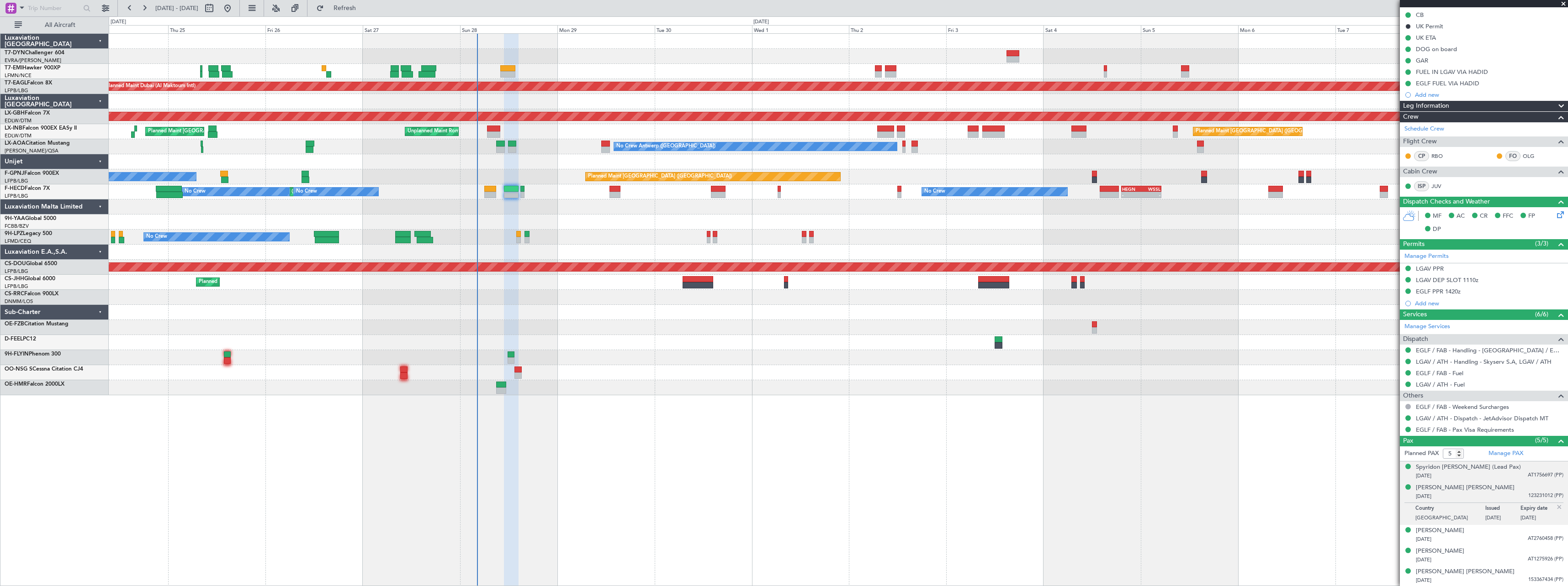
click at [1497, 479] on div "17/05/1955 AT1756697 (PP)" at bounding box center [1489, 476] width 148 height 9
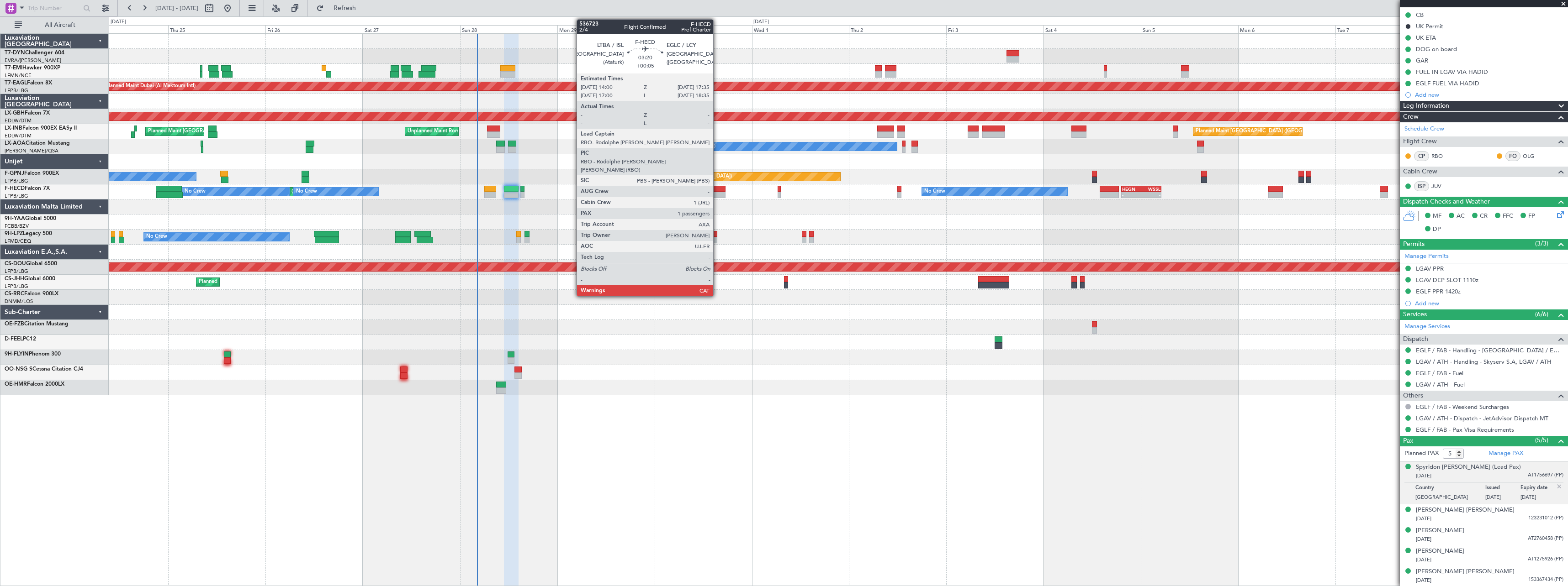
click at [717, 189] on div at bounding box center [718, 189] width 14 height 7
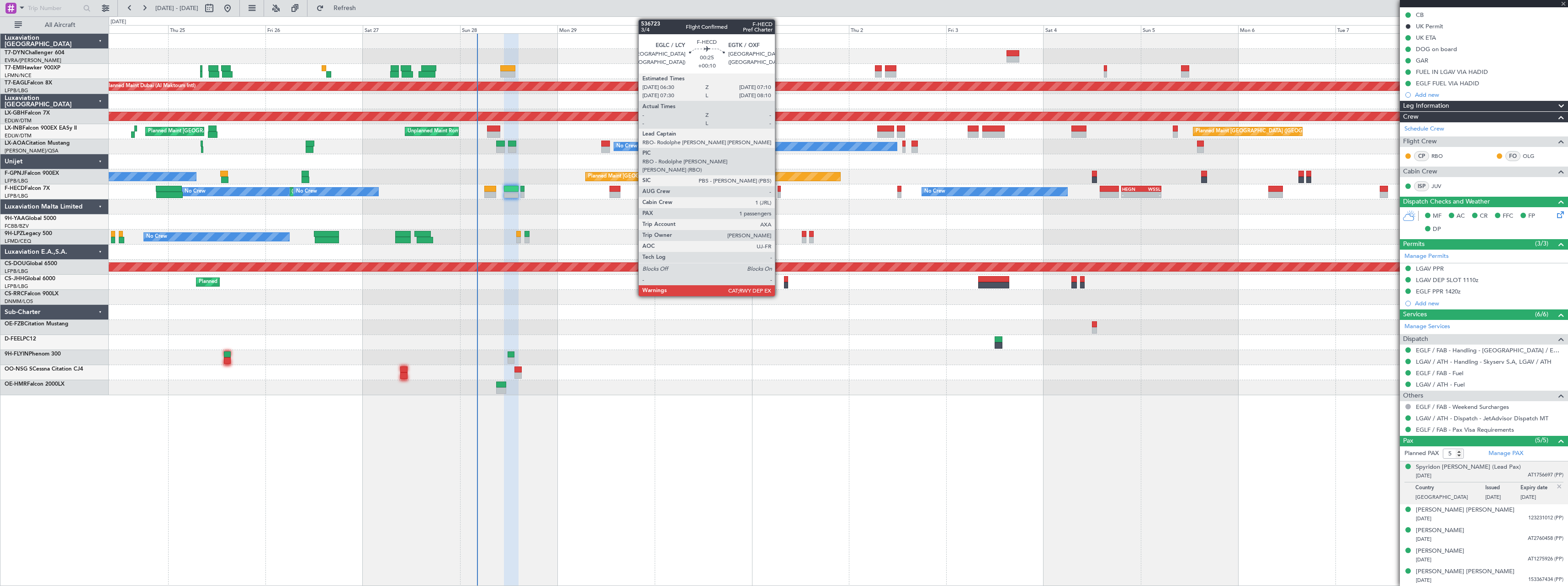
type input "1"
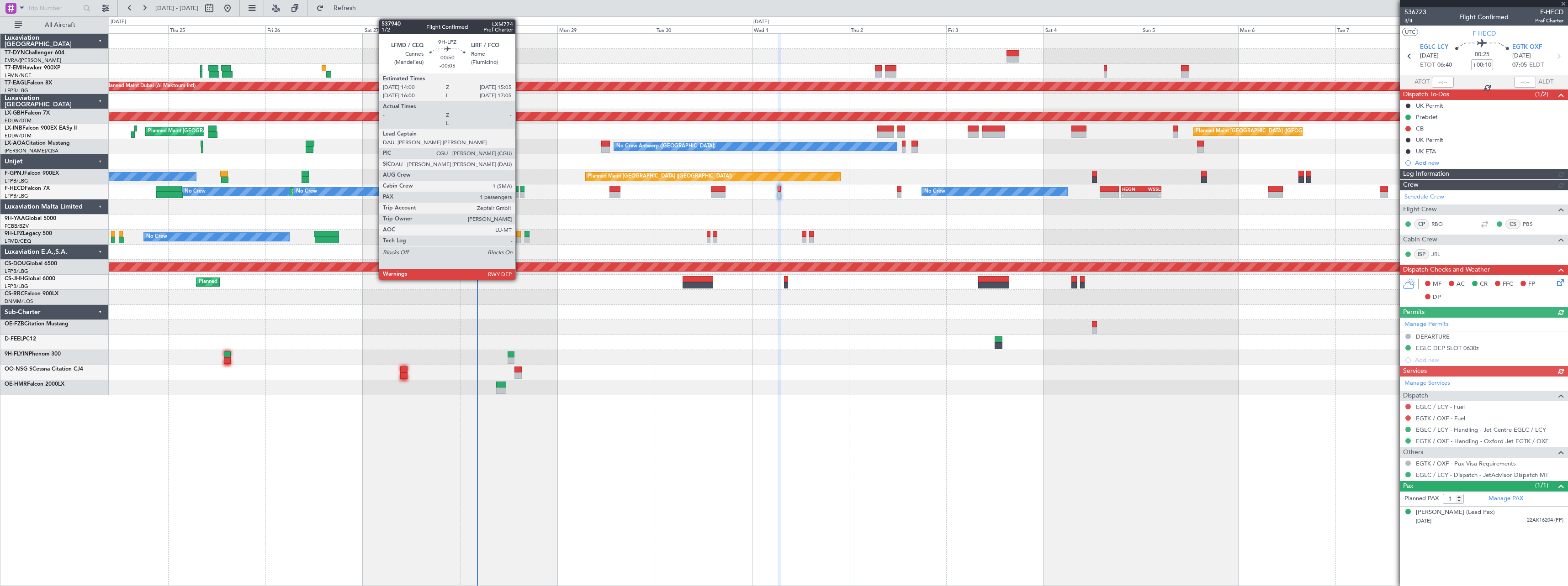
click at [520, 234] on div at bounding box center [518, 234] width 5 height 7
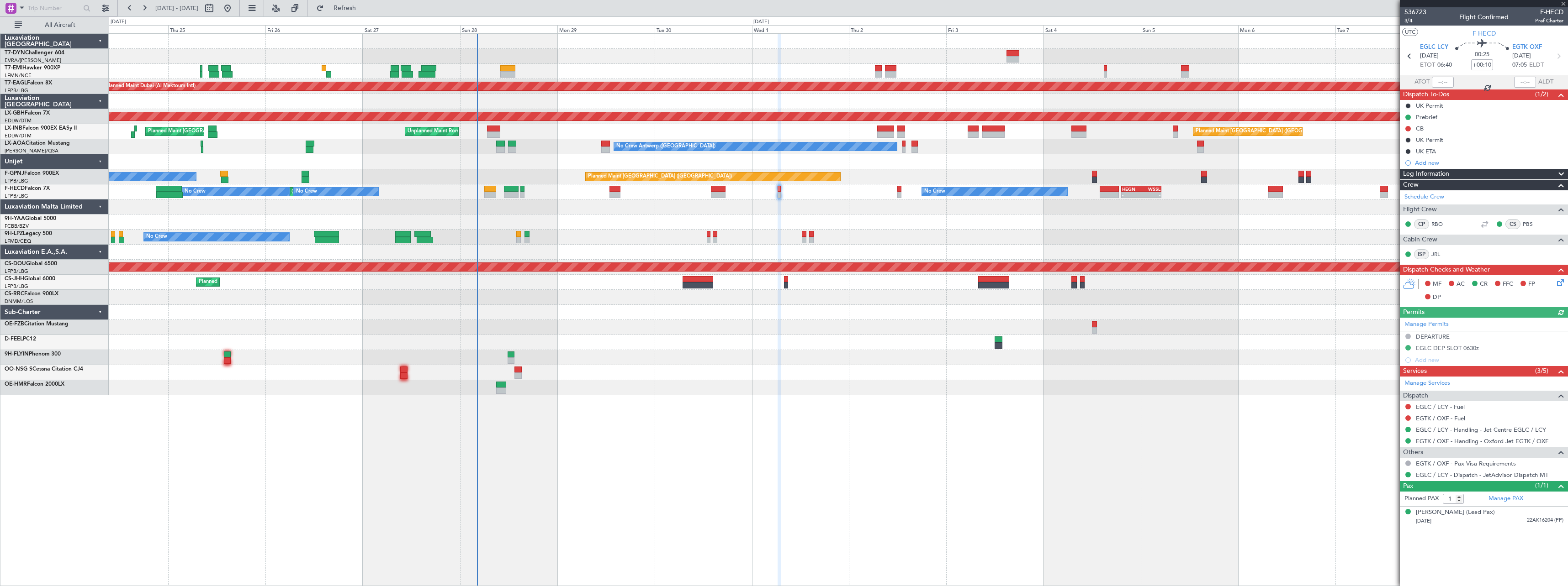
type input "-00:05"
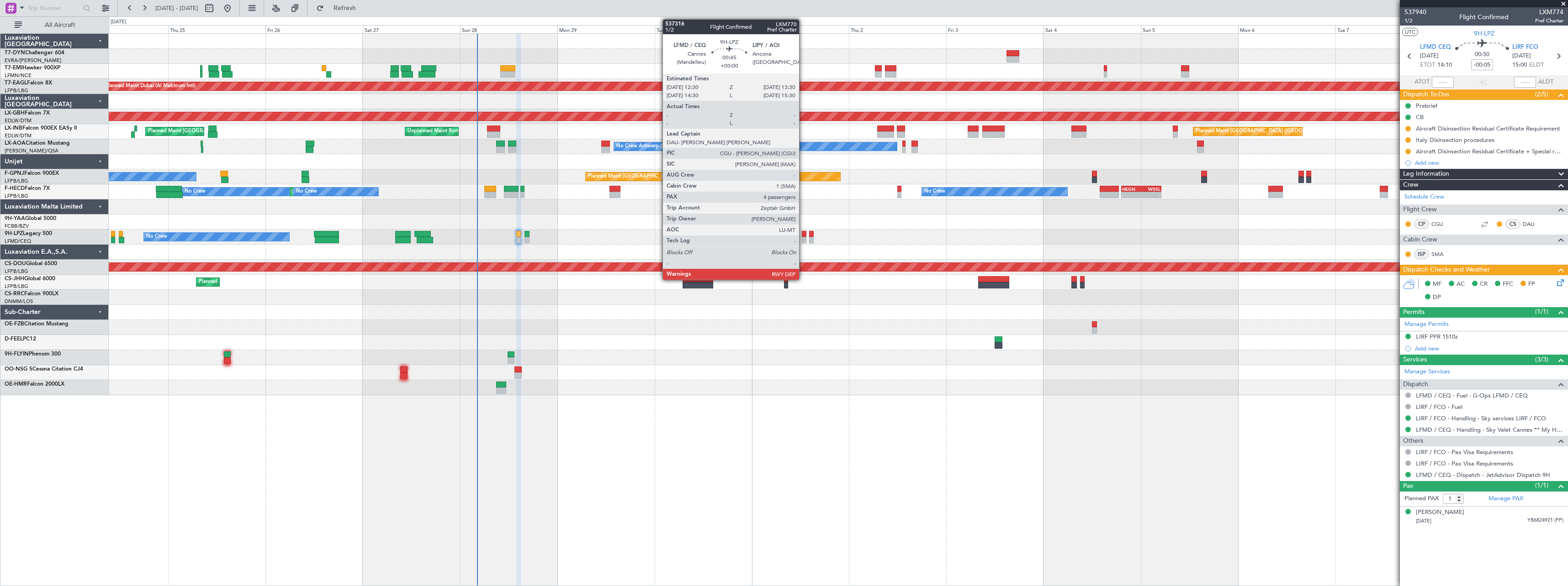
click at [804, 241] on div at bounding box center [804, 240] width 4 height 7
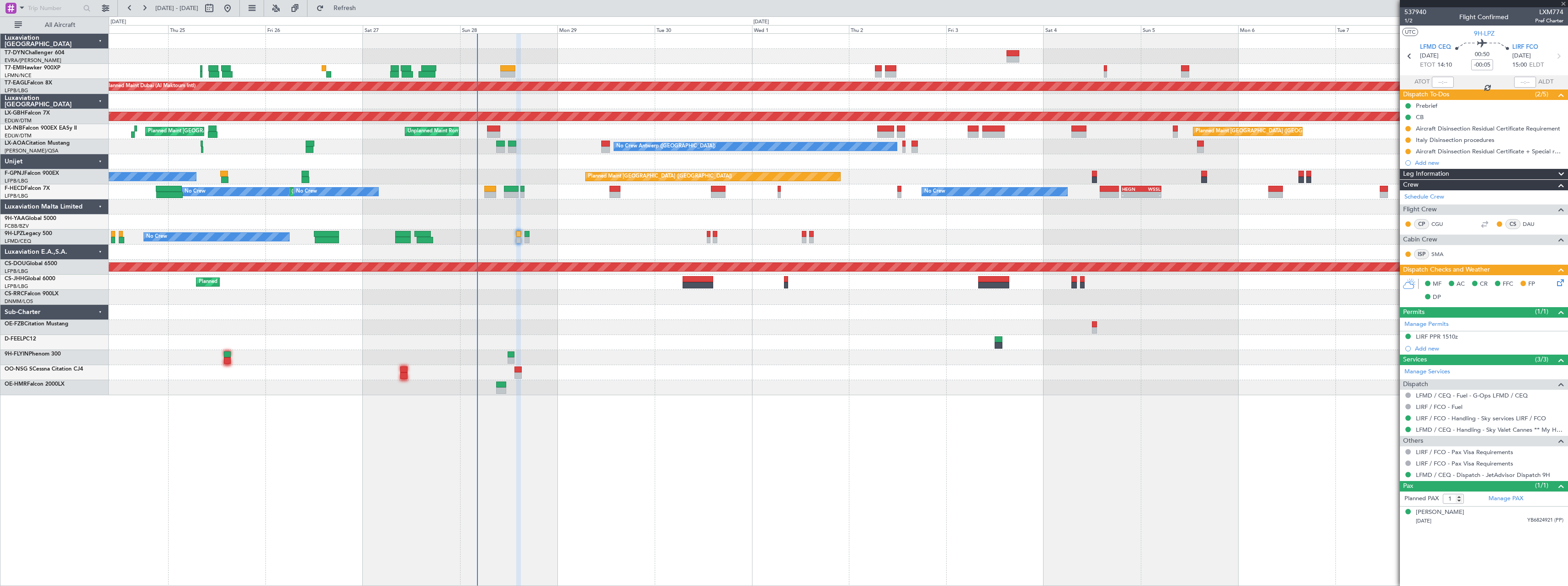
type input "4"
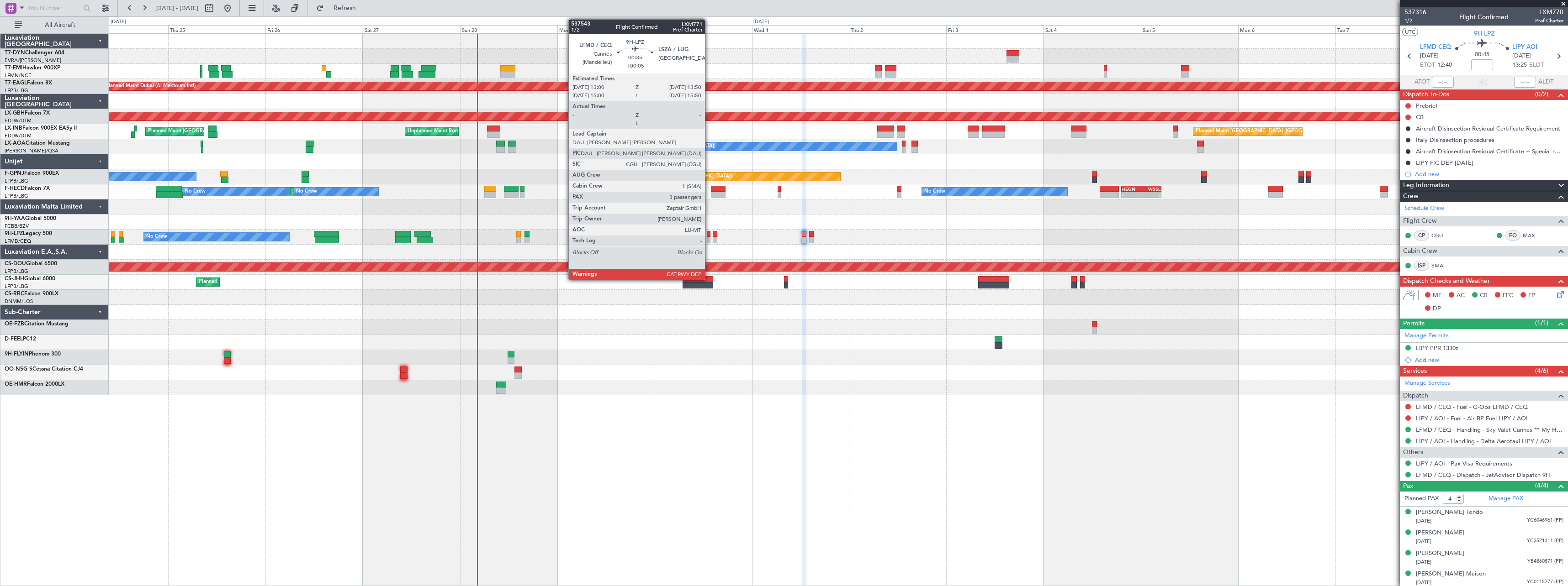
click at [709, 239] on div at bounding box center [708, 240] width 4 height 7
type input "+00:05"
type input "3"
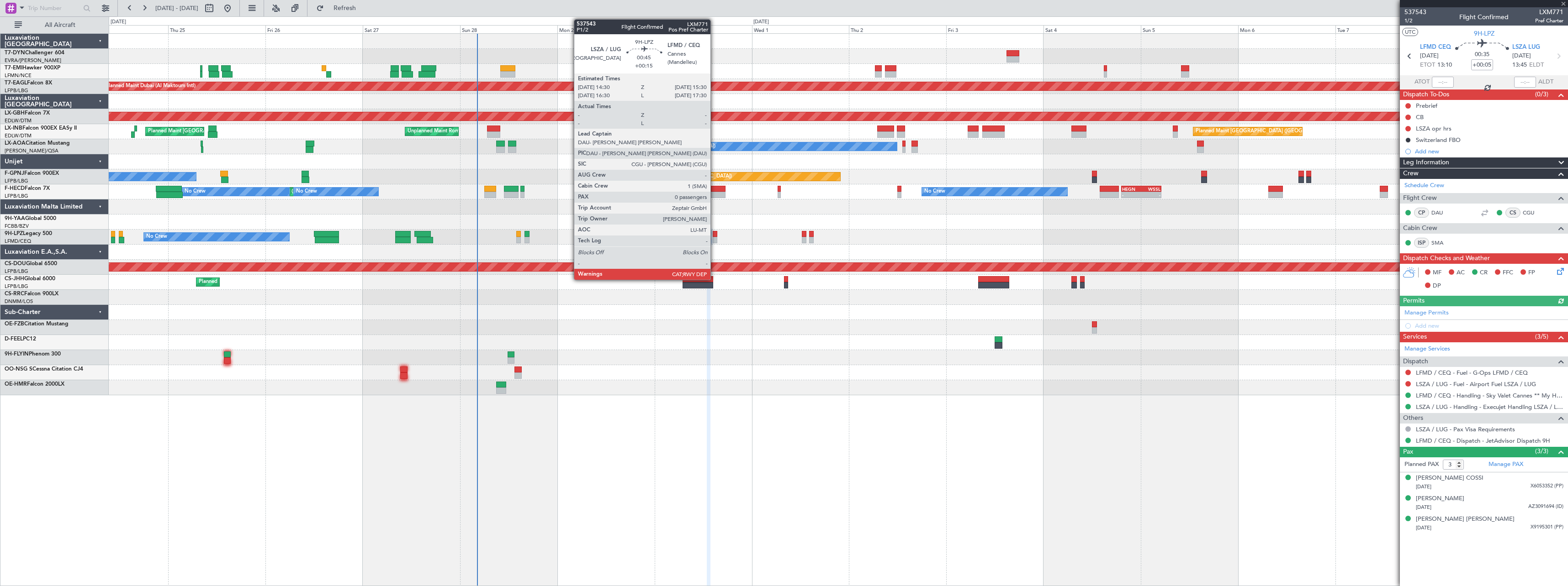
click at [714, 239] on div at bounding box center [714, 240] width 4 height 7
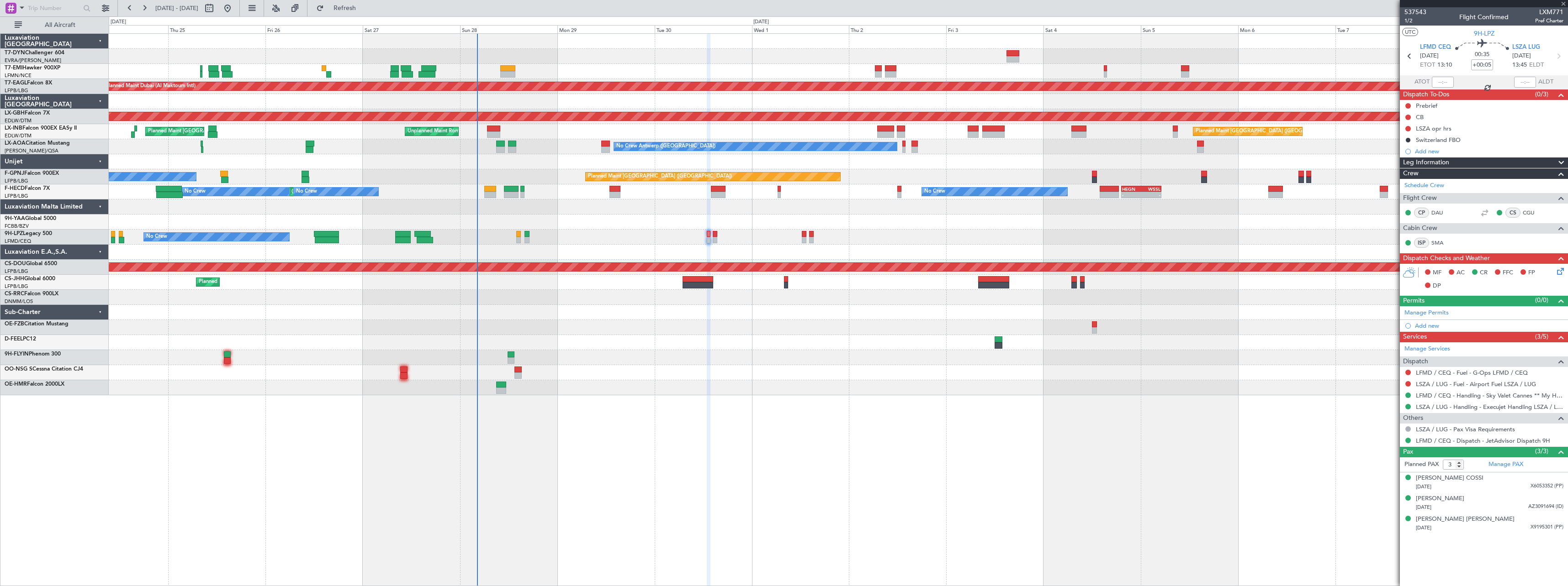
type input "+00:15"
type input "0"
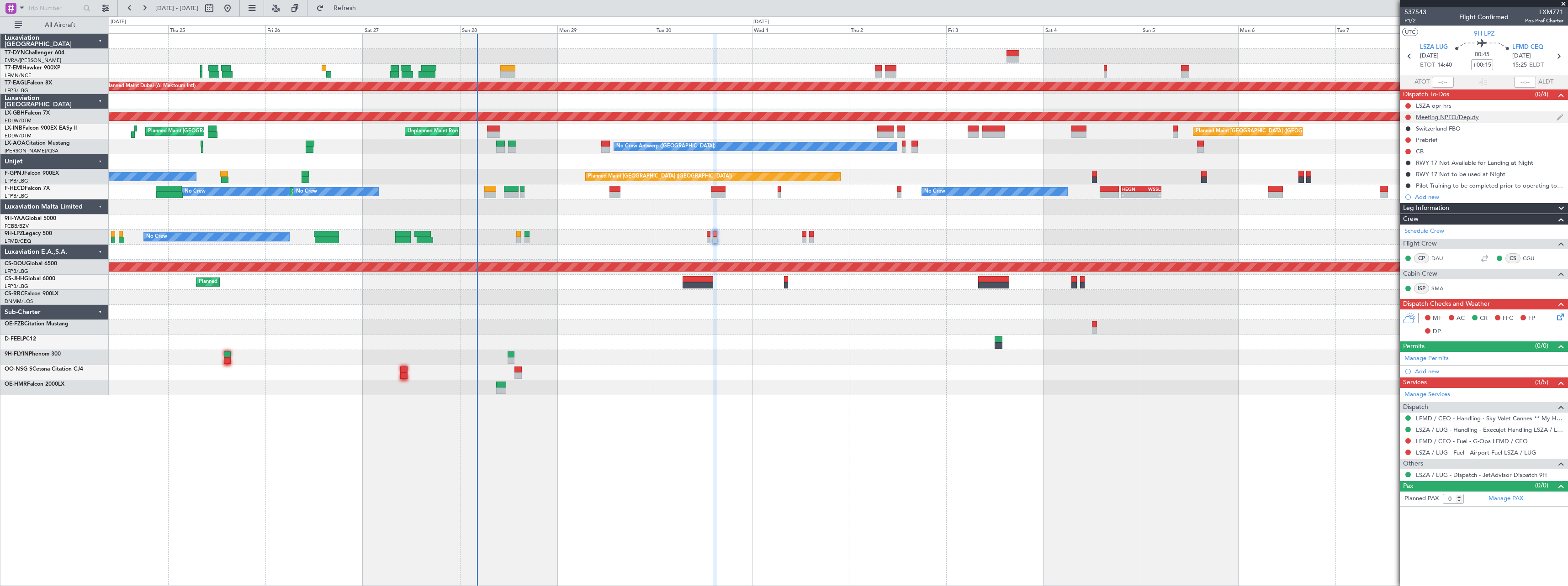
click at [1512, 116] on div "Meeting NPFO/Deputy" at bounding box center [1484, 116] width 168 height 11
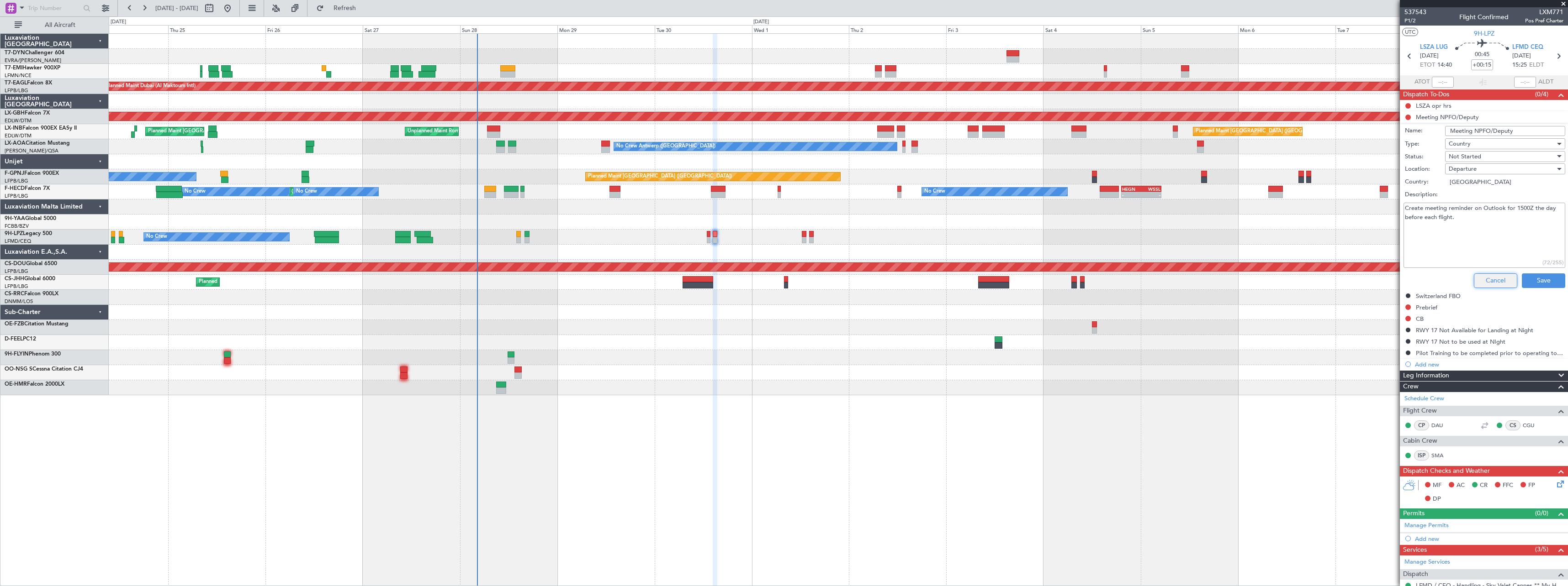
click at [1479, 275] on button "Cancel" at bounding box center [1496, 280] width 44 height 14
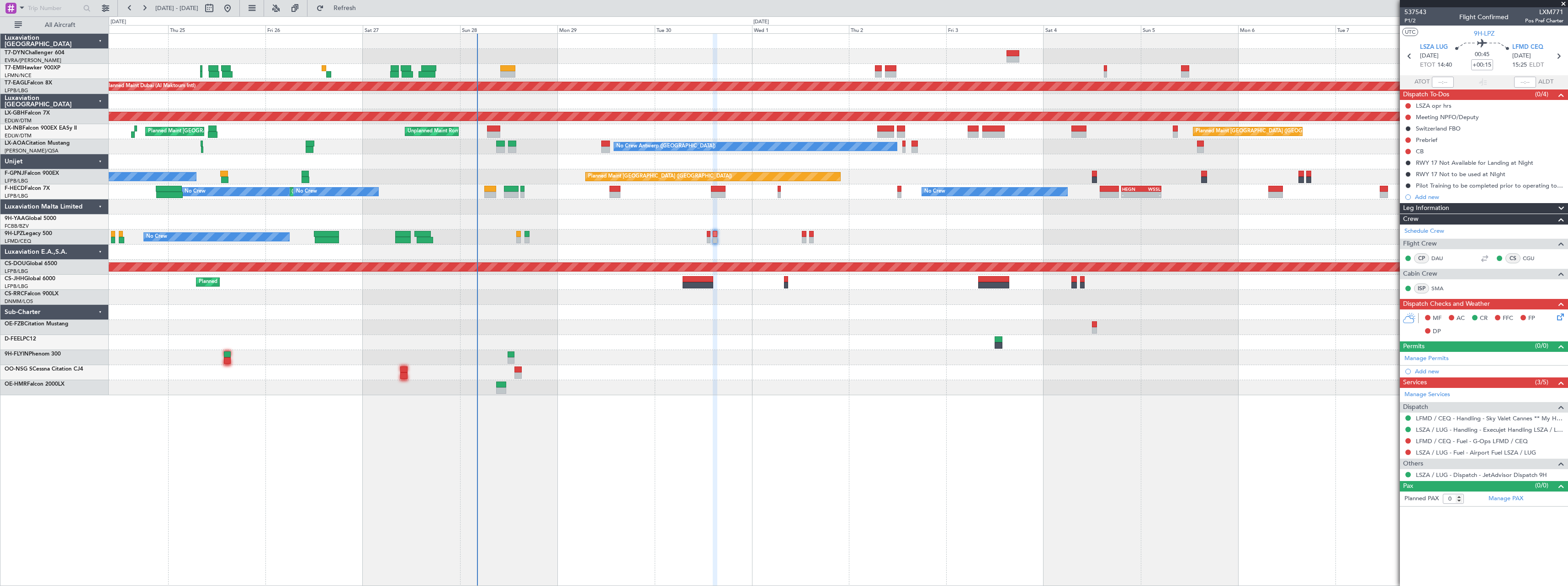
click at [711, 239] on div "No Crew AOG Maint Cannes (Mandelieu)" at bounding box center [838, 237] width 1459 height 15
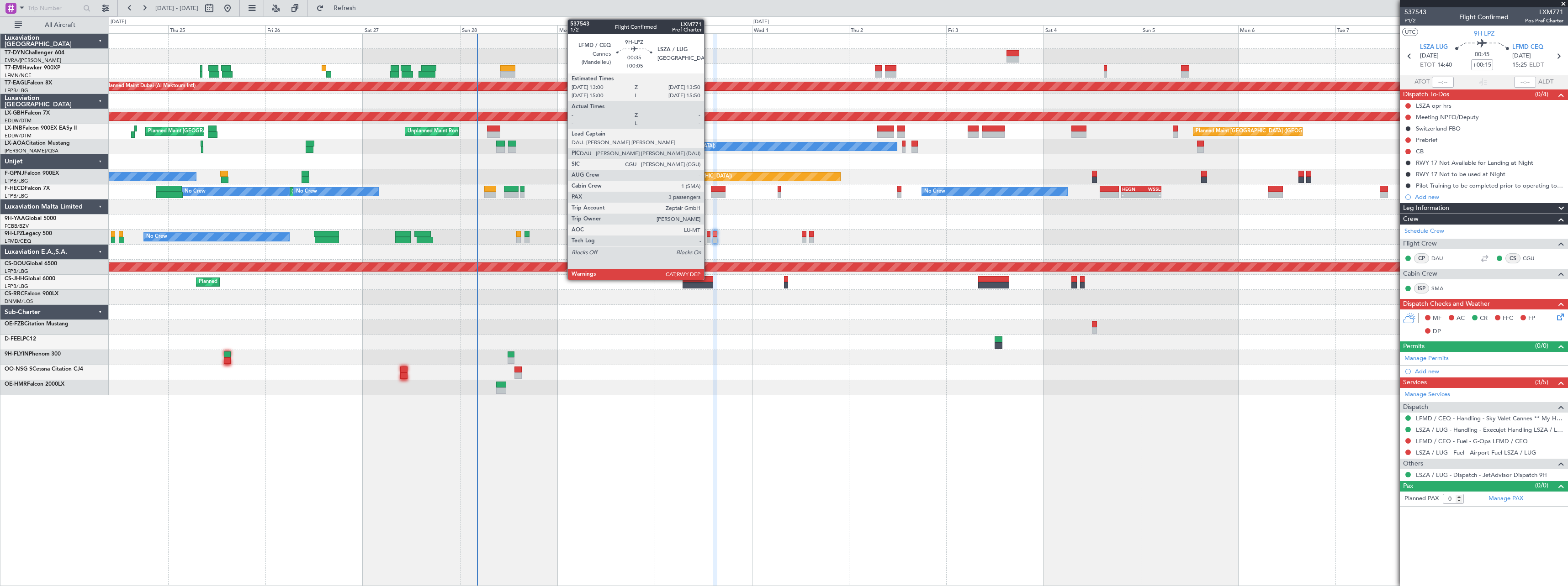
click at [708, 239] on div at bounding box center [708, 240] width 4 height 7
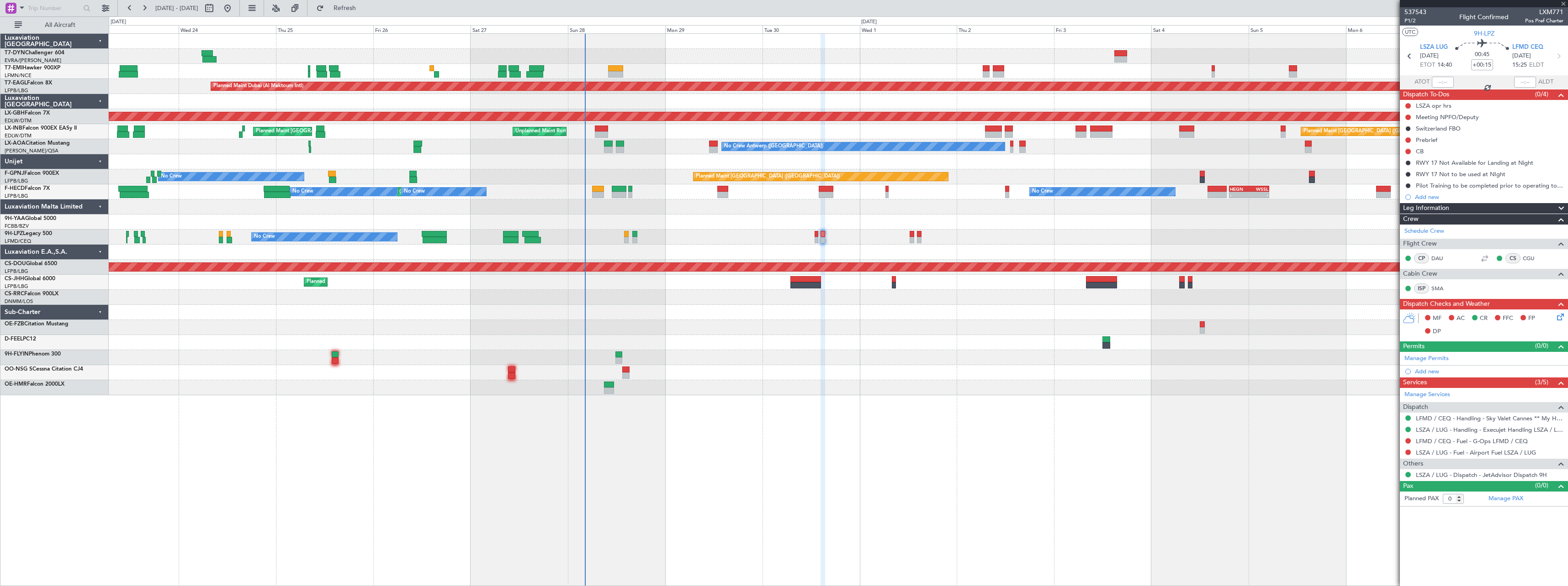
click at [718, 308] on div at bounding box center [838, 312] width 1459 height 15
type input "+00:05"
type input "3"
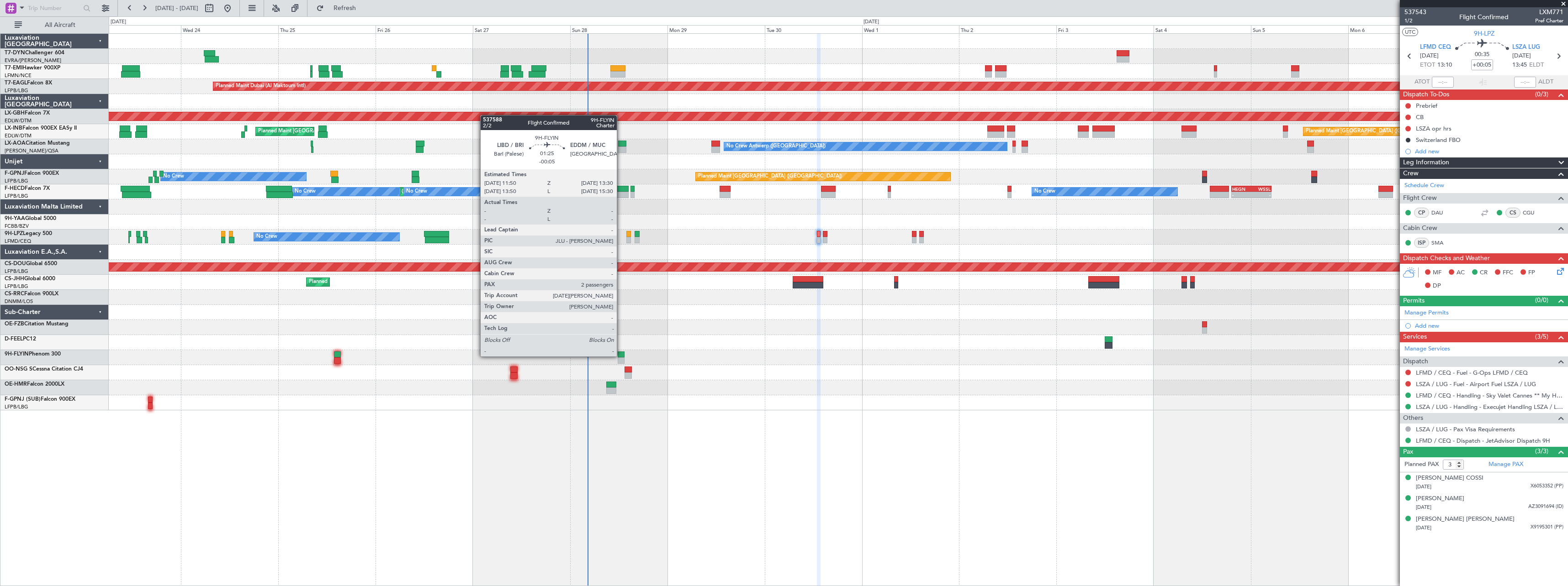
click at [621, 356] on div at bounding box center [621, 354] width 7 height 7
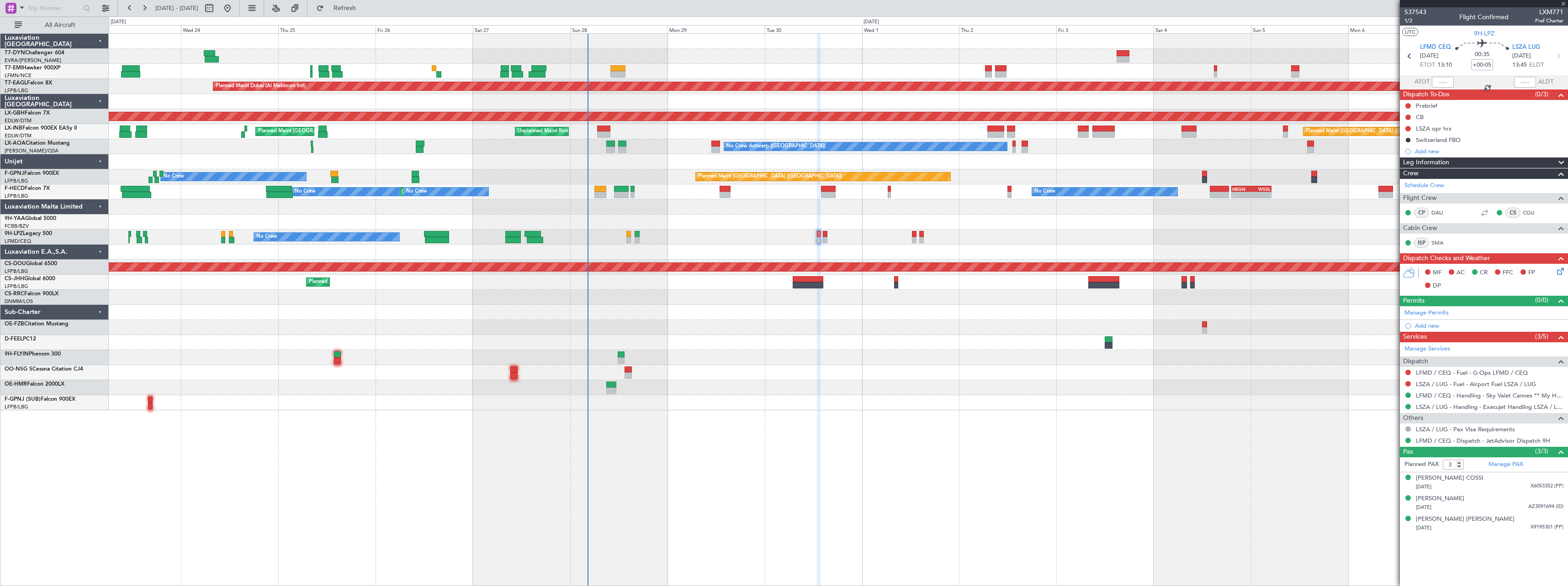
type input "-00:05"
type input "2"
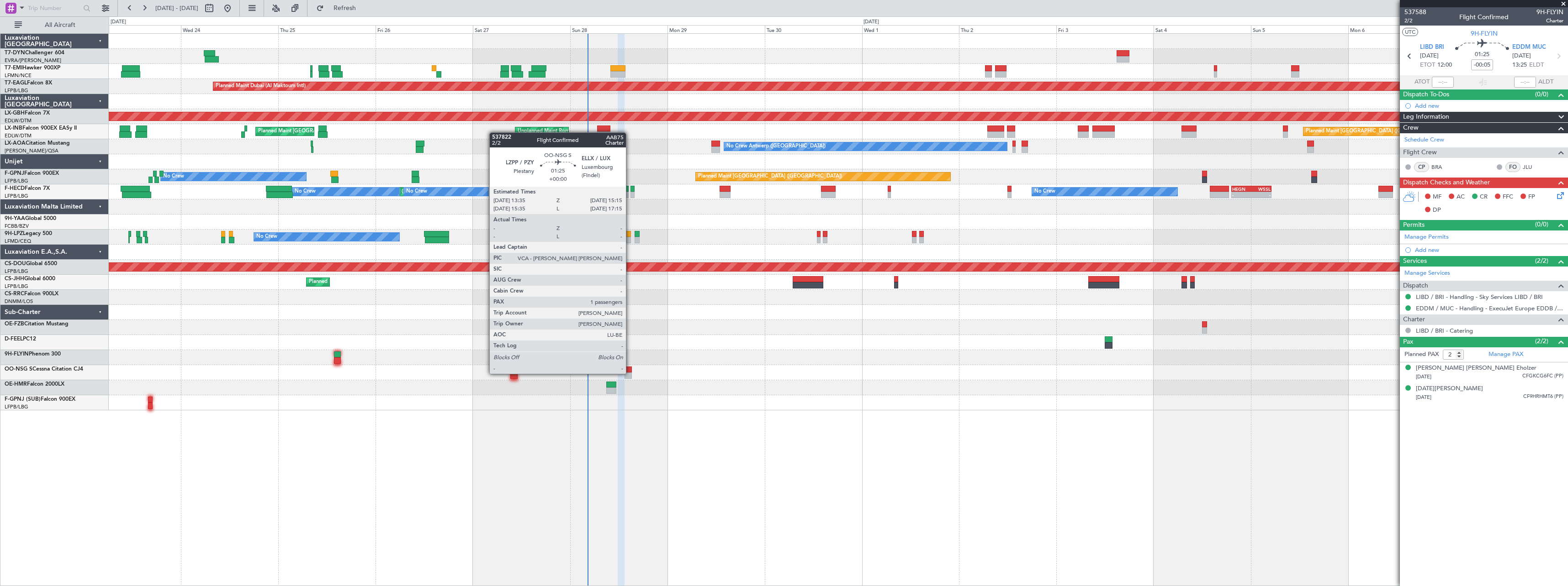
click at [630, 373] on div at bounding box center [628, 375] width 7 height 7
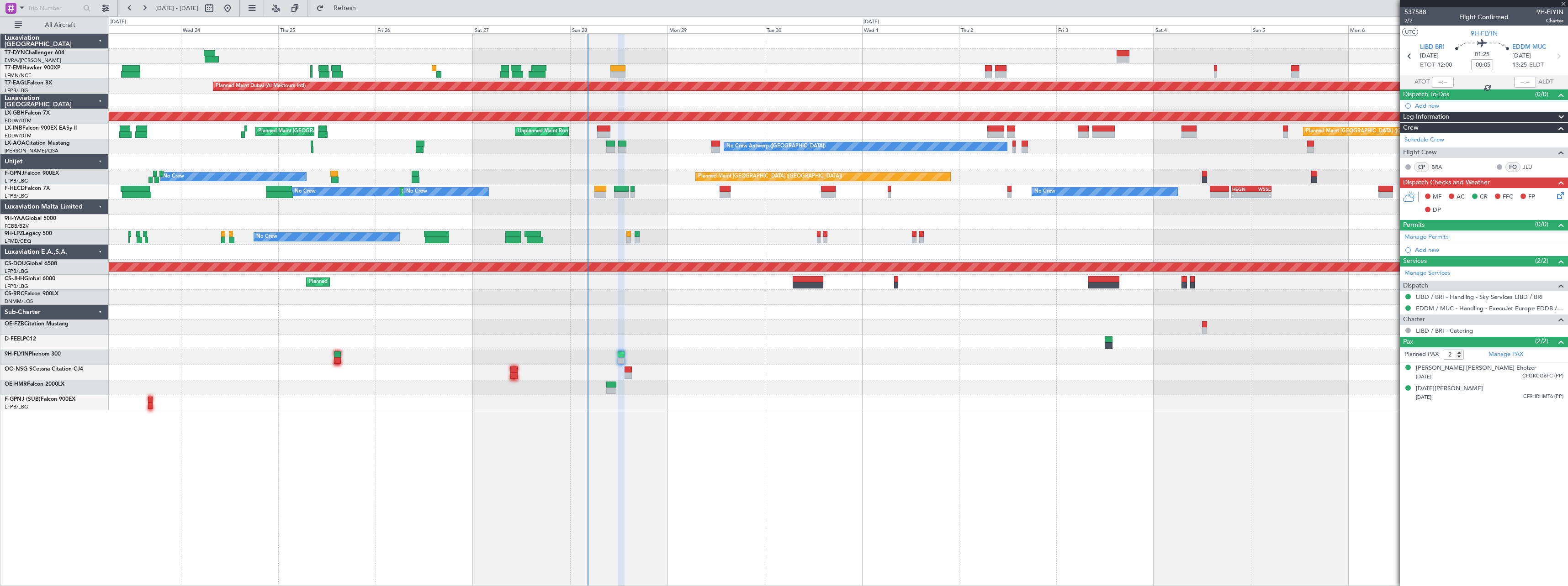
type input "1"
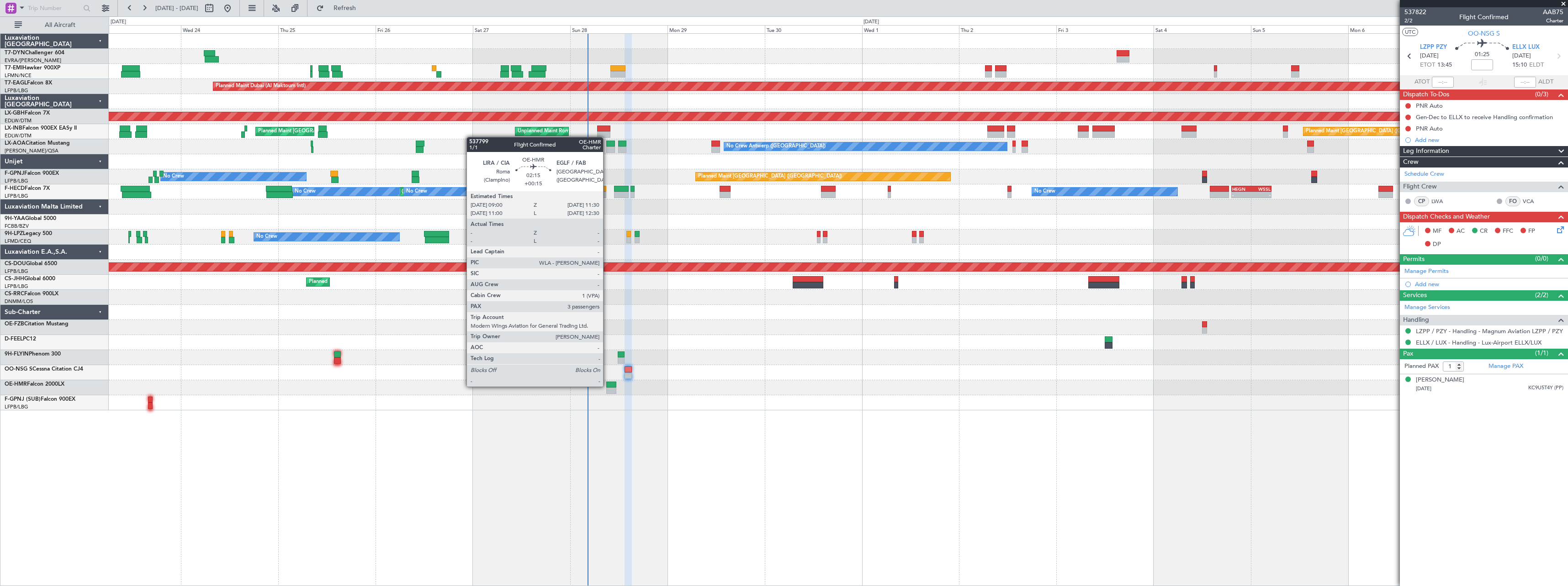
click at [608, 386] on div at bounding box center [611, 385] width 11 height 7
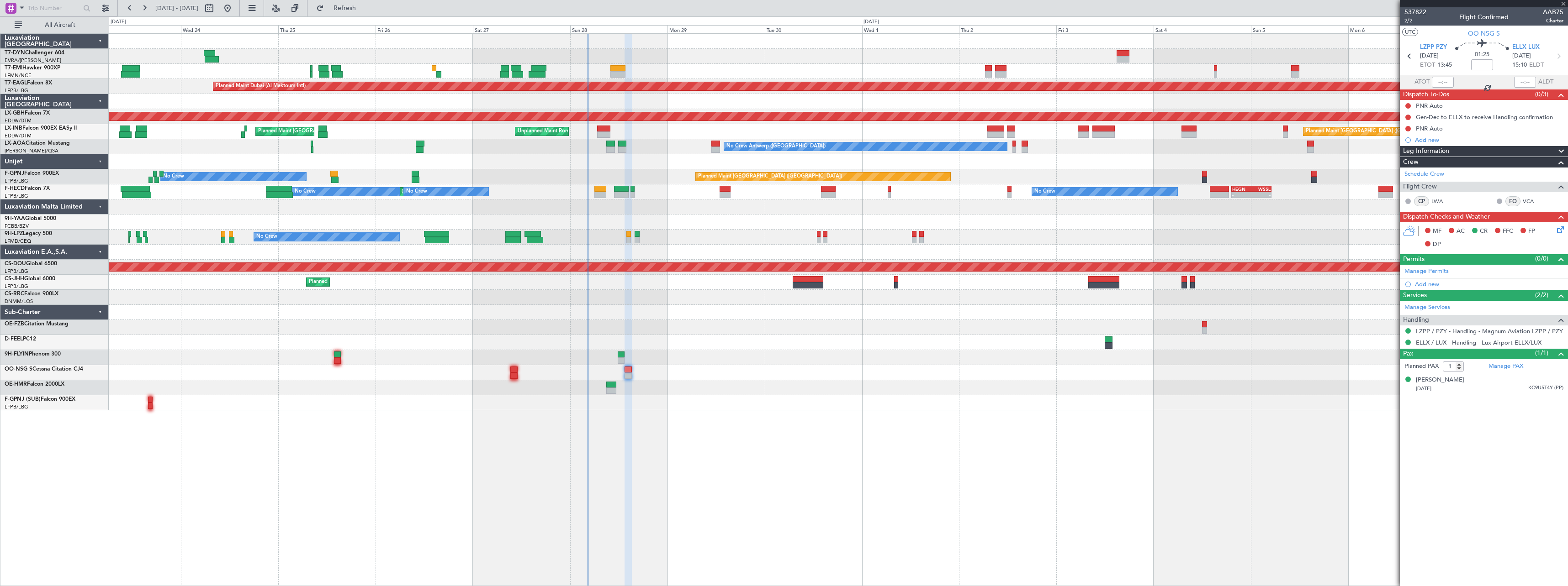
type input "+00:15"
type input "3"
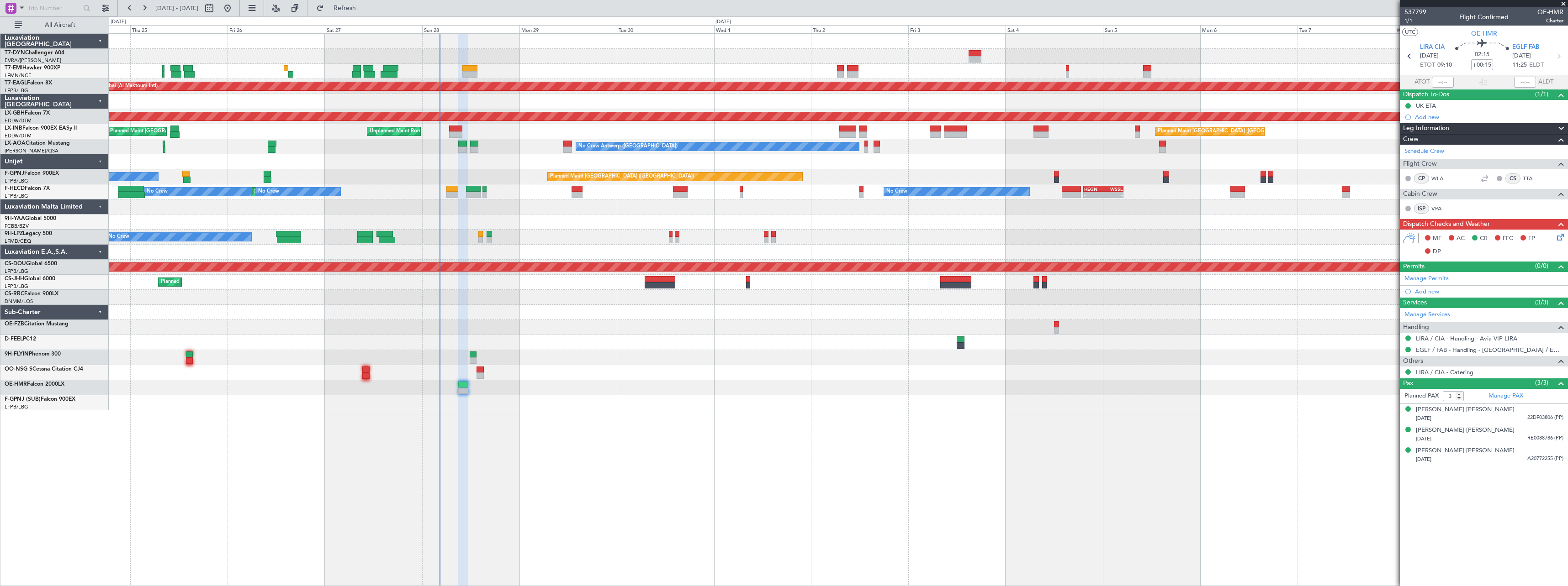
click at [623, 333] on div at bounding box center [838, 327] width 1459 height 15
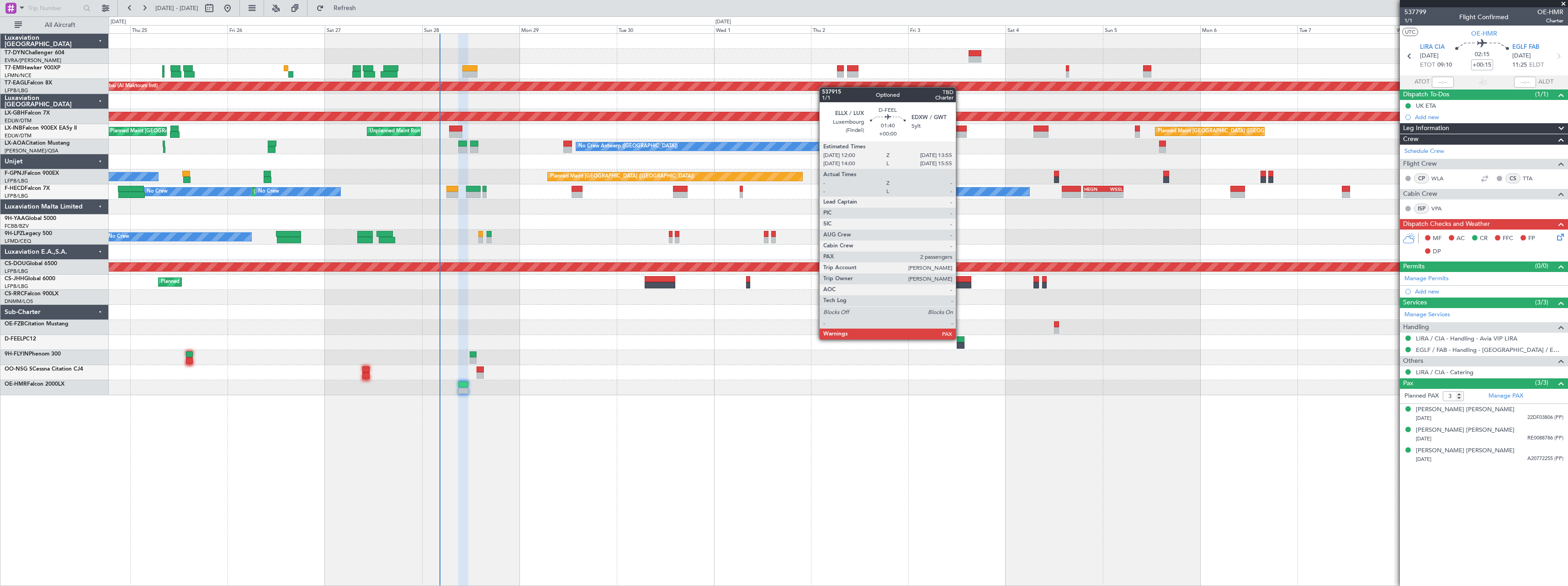
click at [960, 338] on div at bounding box center [960, 339] width 8 height 7
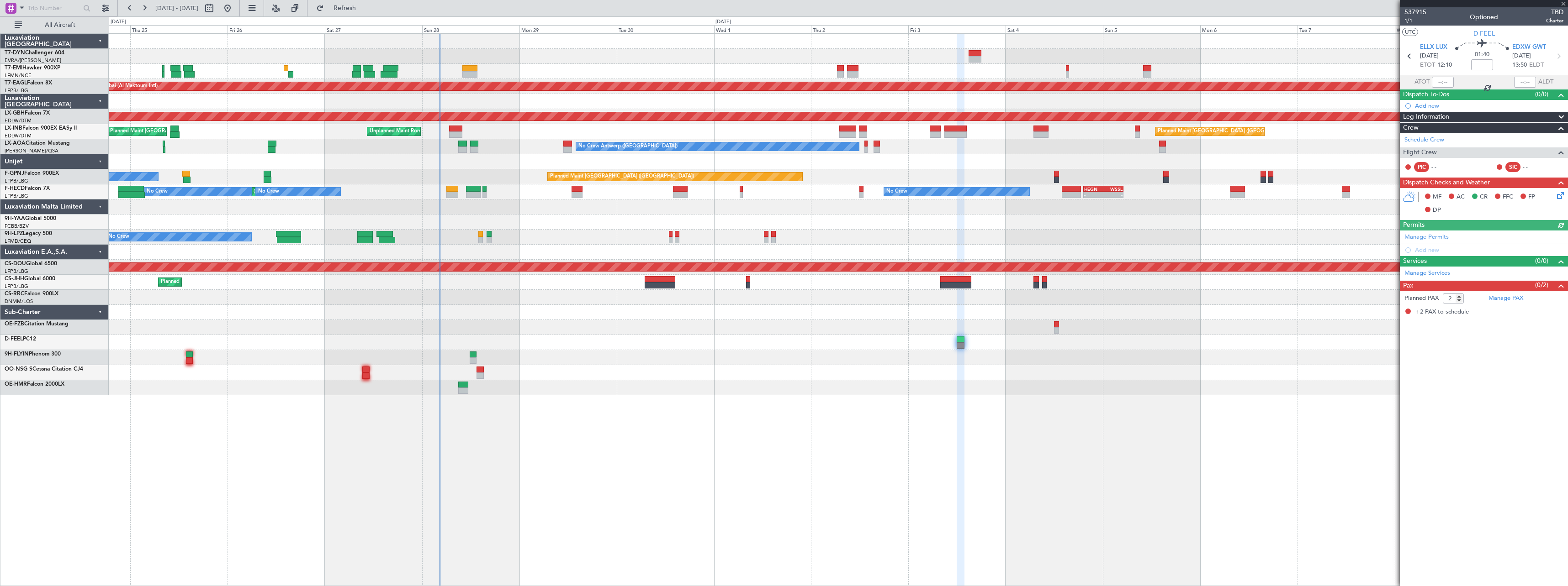
type input "3"
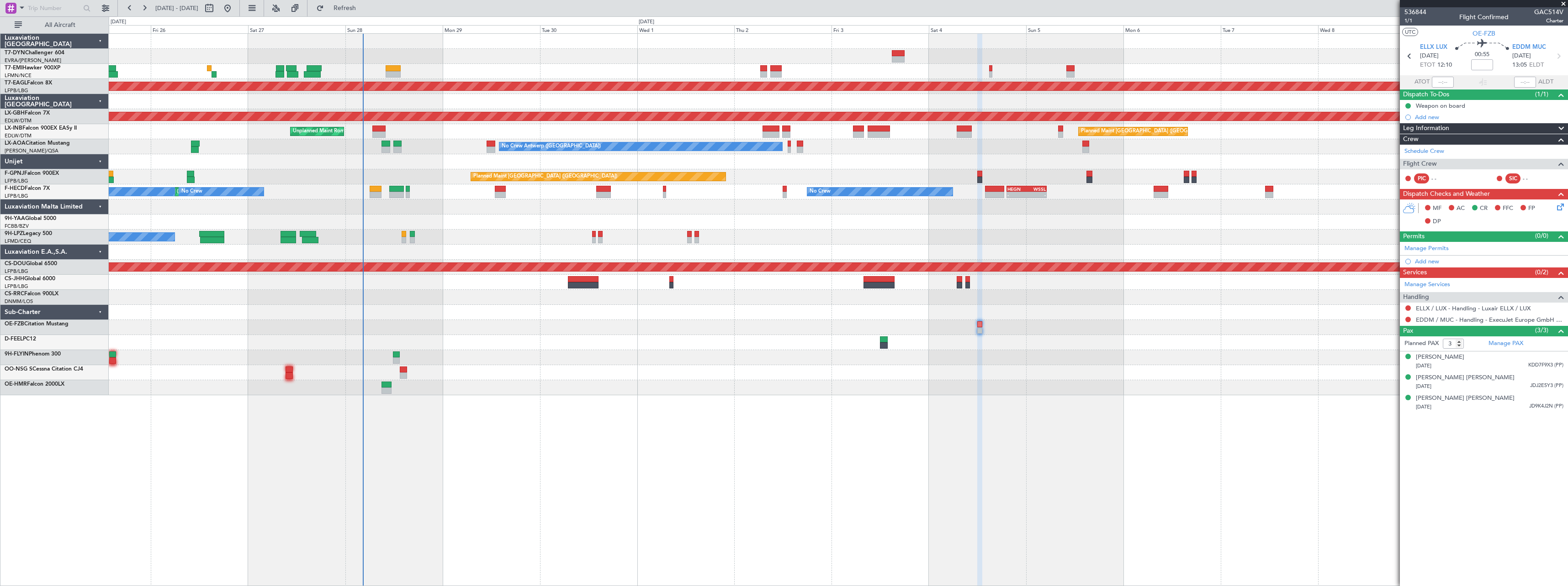
click at [520, 334] on div "Planned Maint [GEOGRAPHIC_DATA] Planned Maint [GEOGRAPHIC_DATA] (Al Maktoum Int…" at bounding box center [838, 215] width 1459 height 362
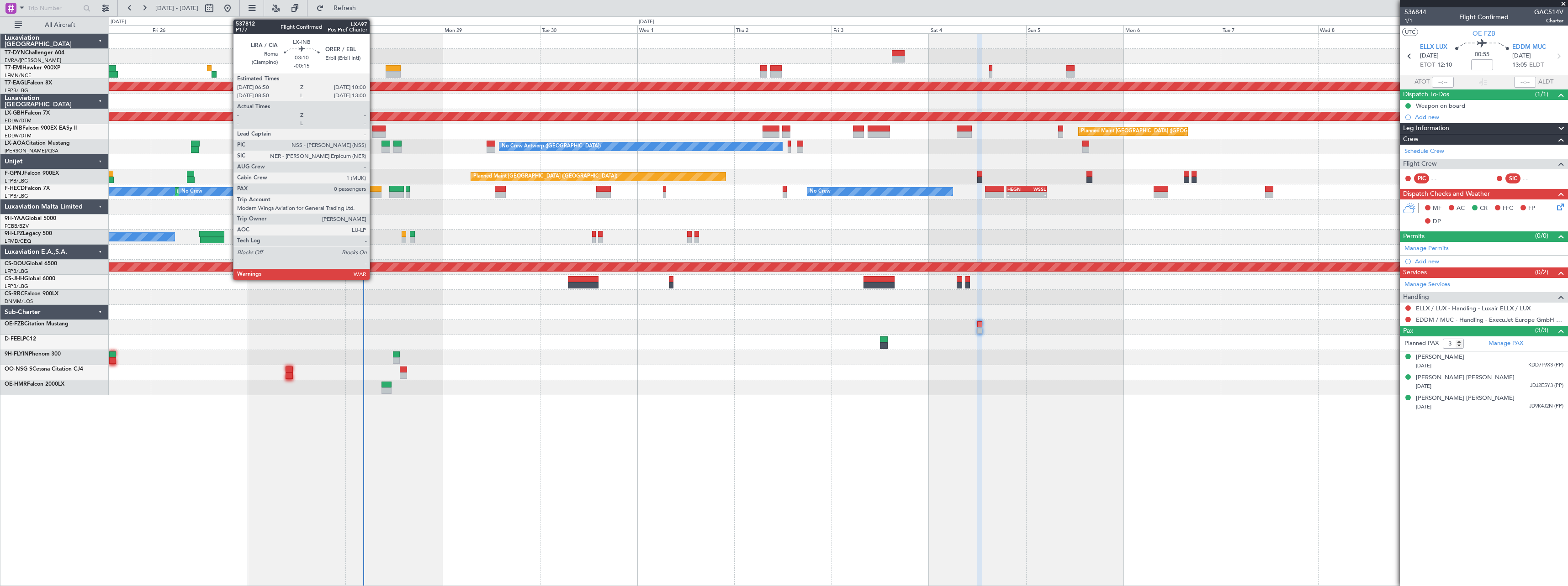
click at [374, 131] on div at bounding box center [379, 128] width 14 height 7
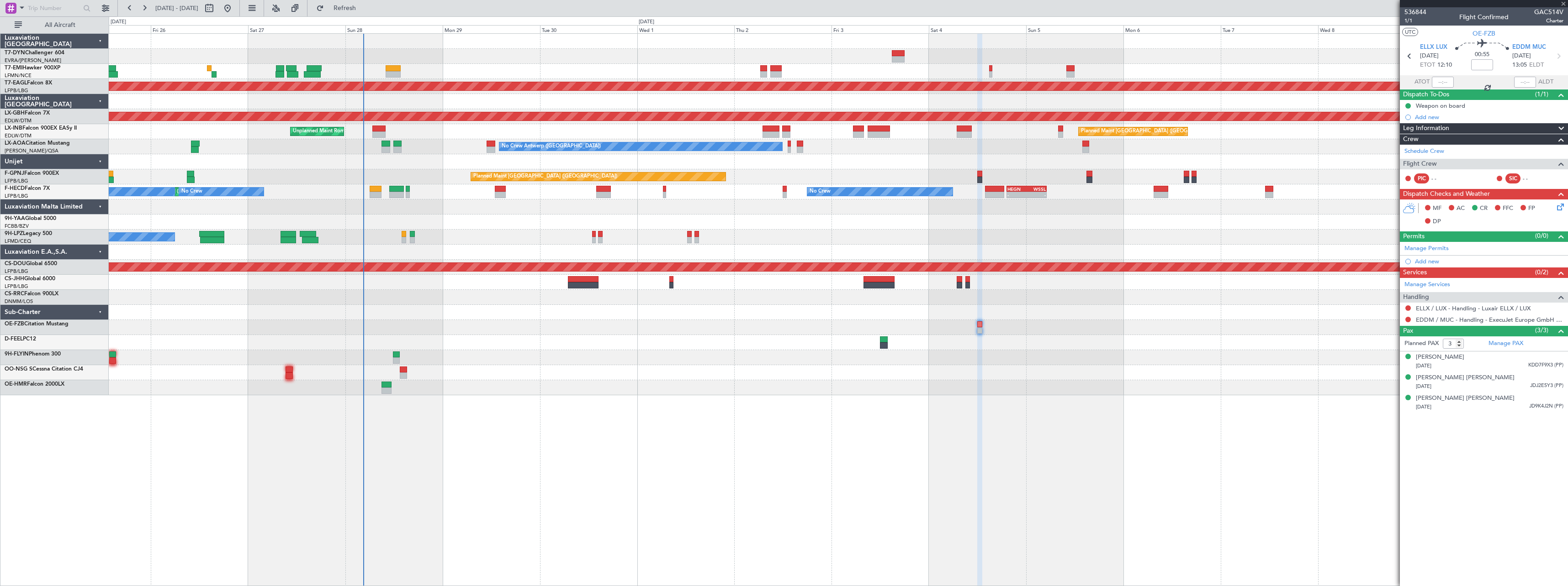
type input "-00:15"
type input "0"
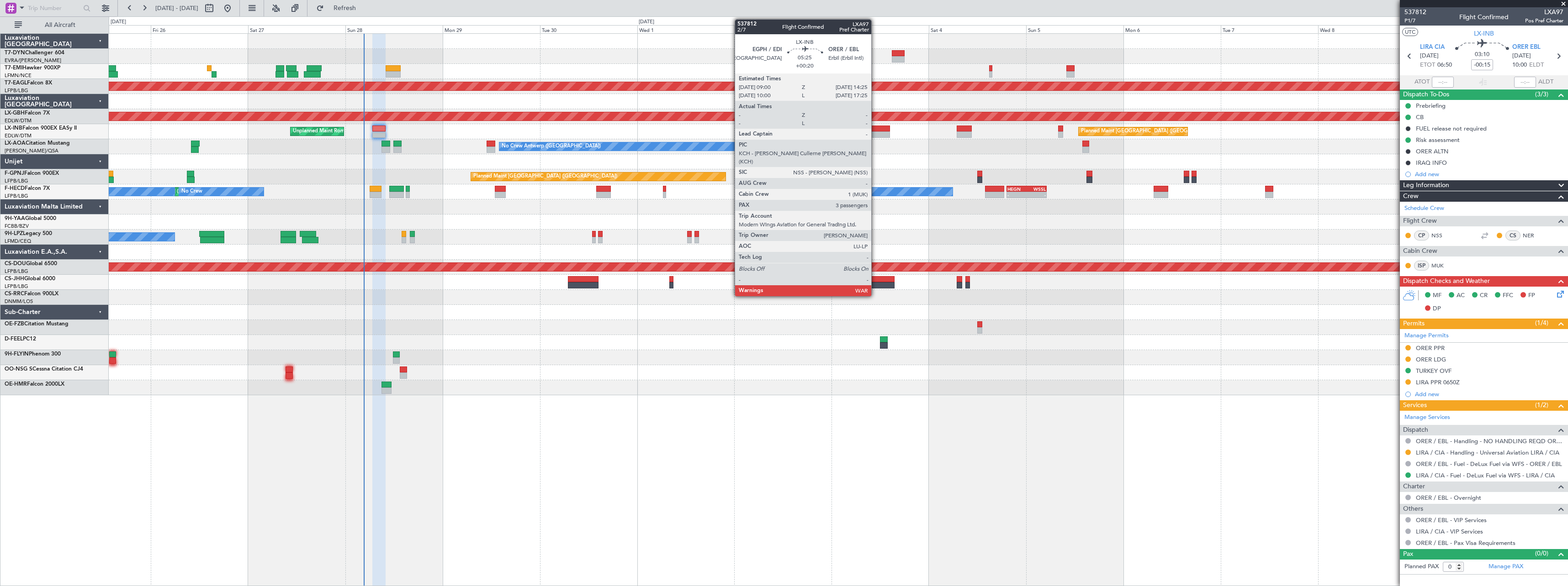
click at [876, 132] on div at bounding box center [879, 134] width 23 height 7
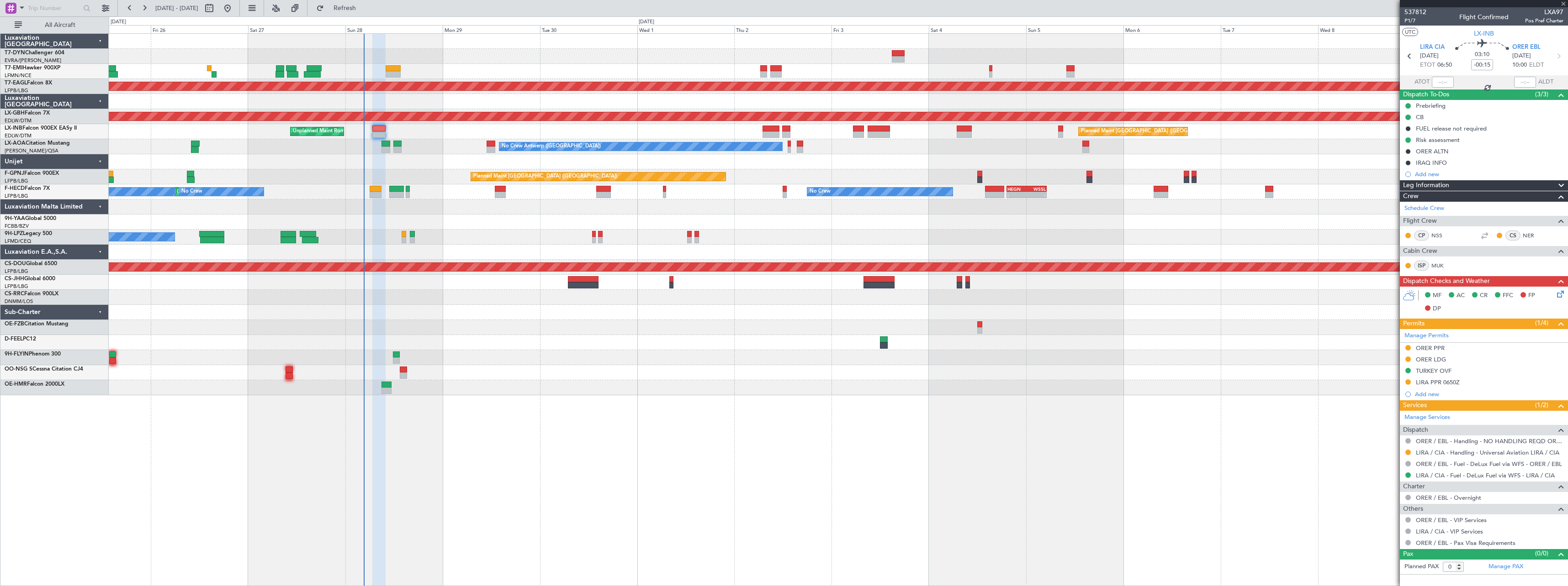
type input "+00:20"
type input "3"
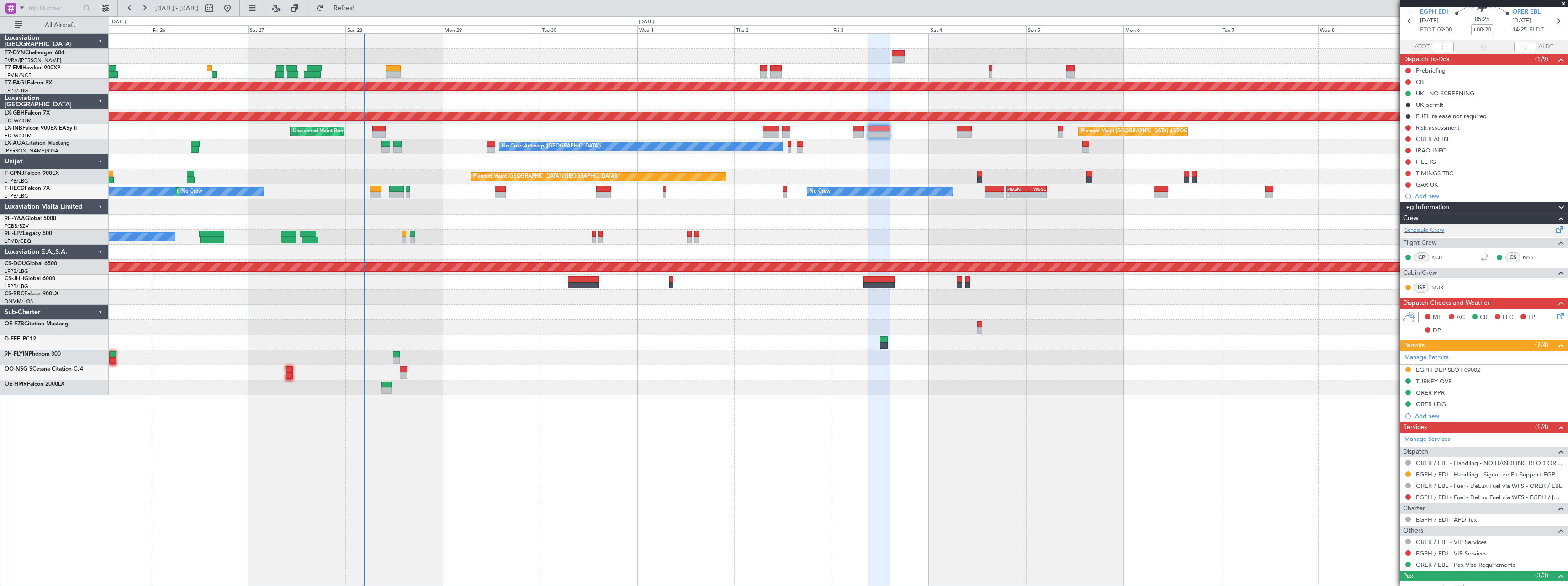
scroll to position [107, 0]
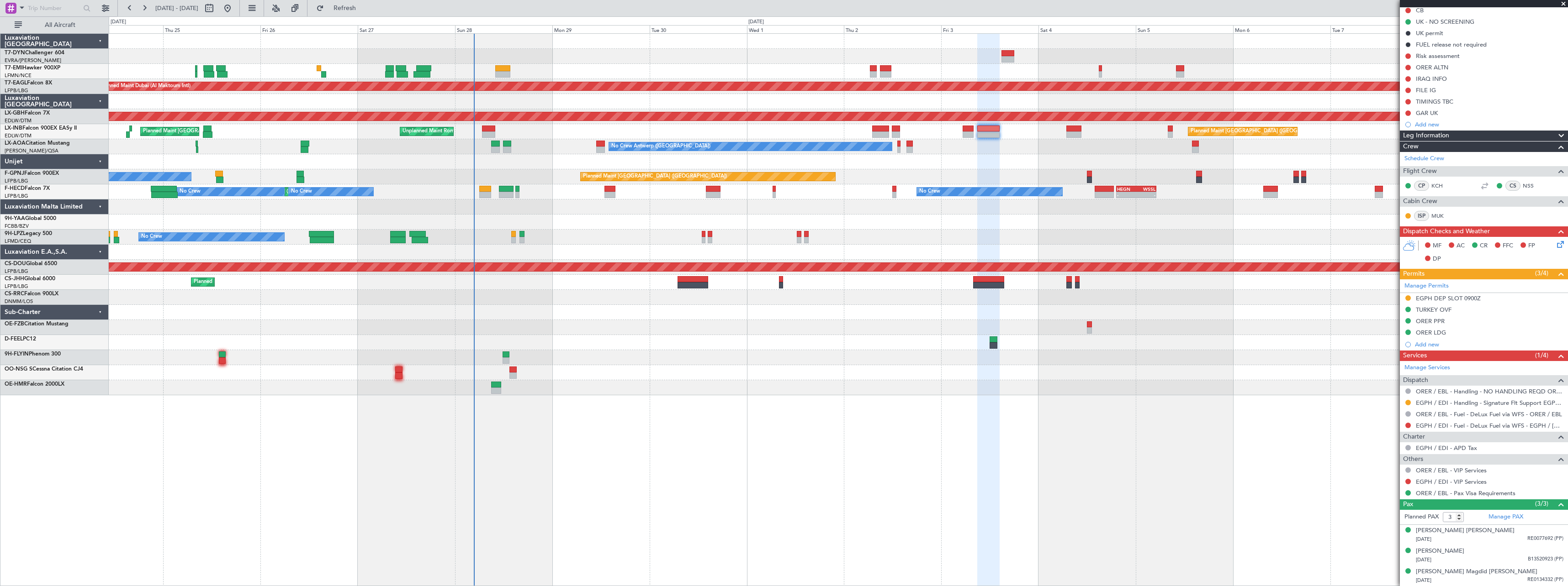
click at [695, 332] on div "Planned Maint Zurich Planned Maint Dubai (Al Maktoum Intl) Planned Maint Nurnbe…" at bounding box center [838, 215] width 1459 height 362
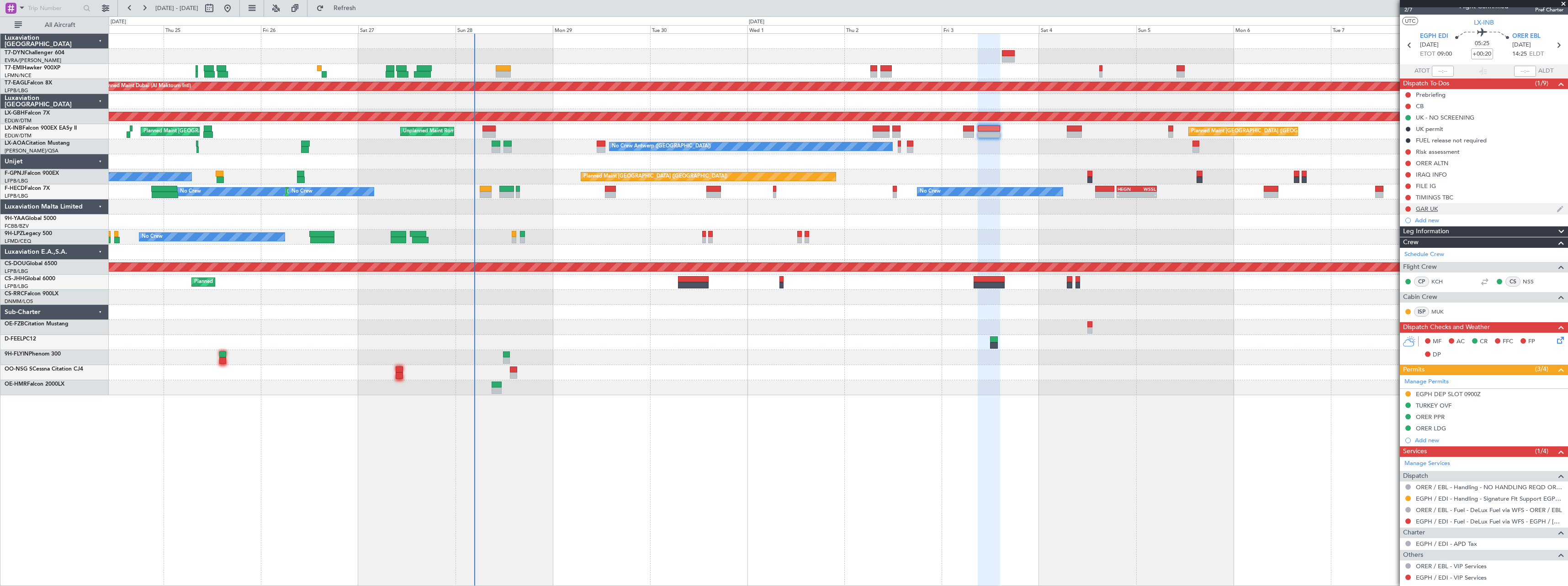
scroll to position [0, 0]
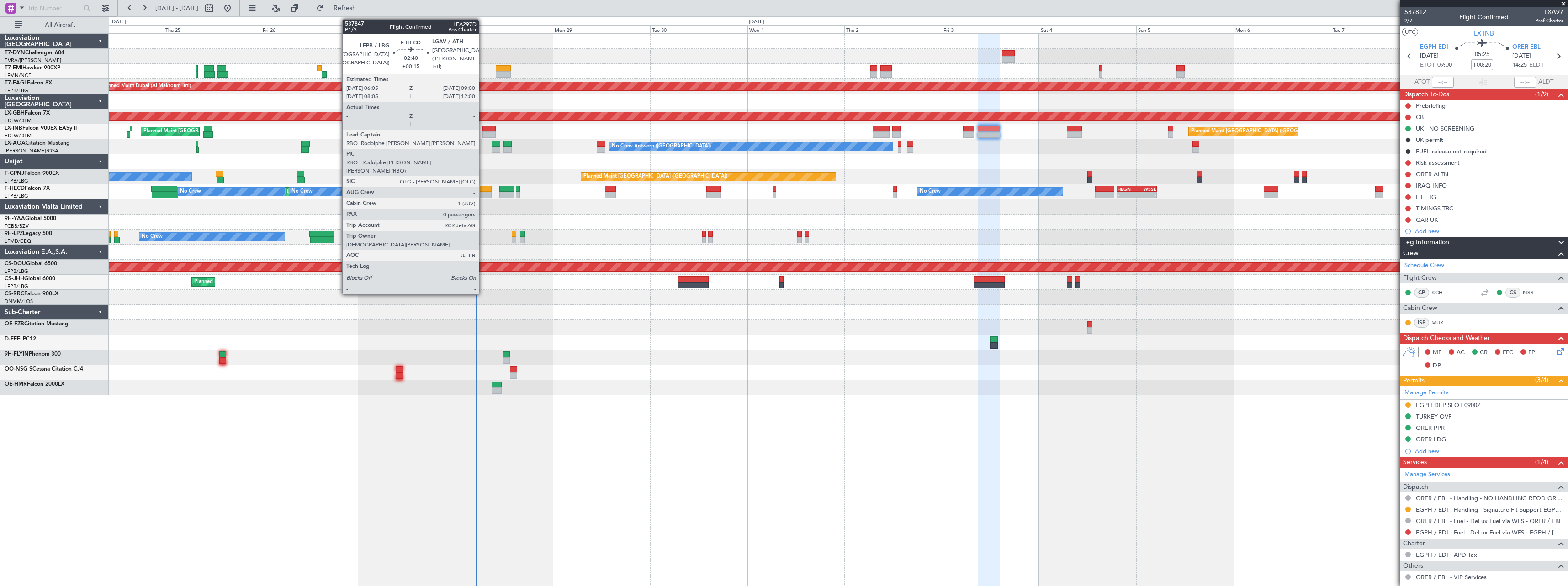
click at [483, 191] on div at bounding box center [486, 189] width 12 height 7
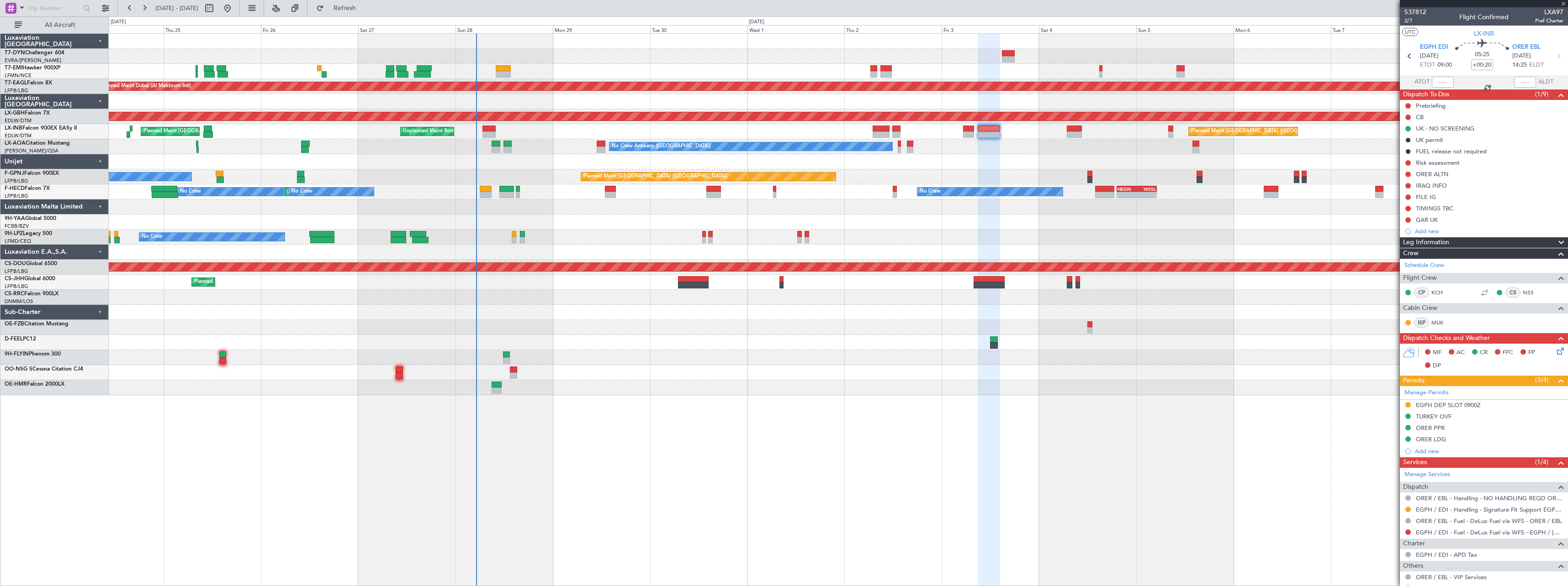
type input "+00:15"
type input "0"
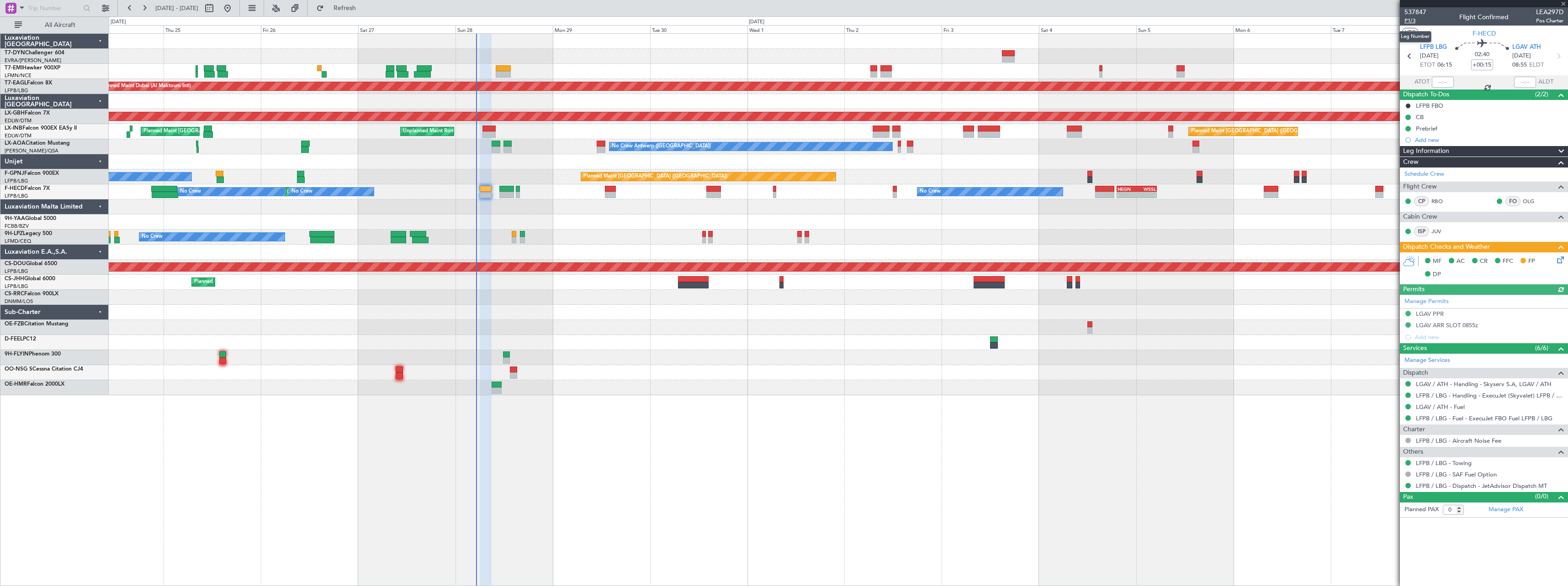
click at [1413, 23] on span "P1/3" at bounding box center [1415, 21] width 22 height 8
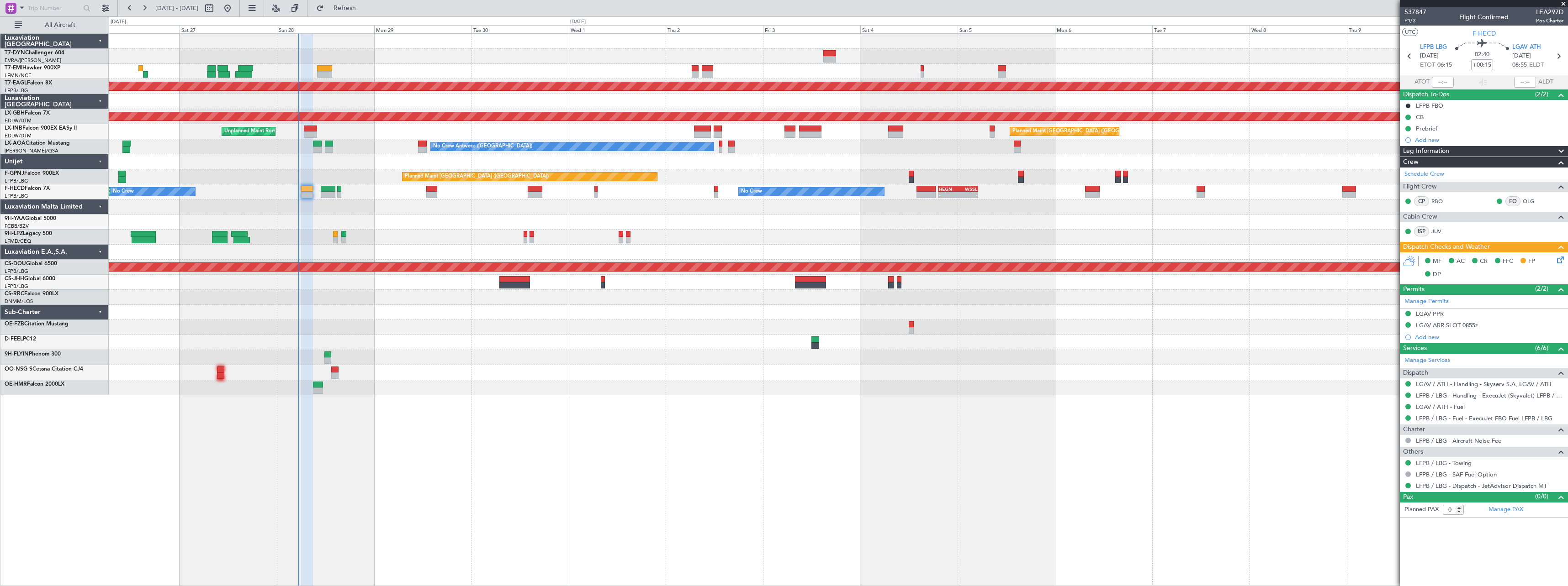
click at [939, 224] on div at bounding box center [838, 222] width 1459 height 15
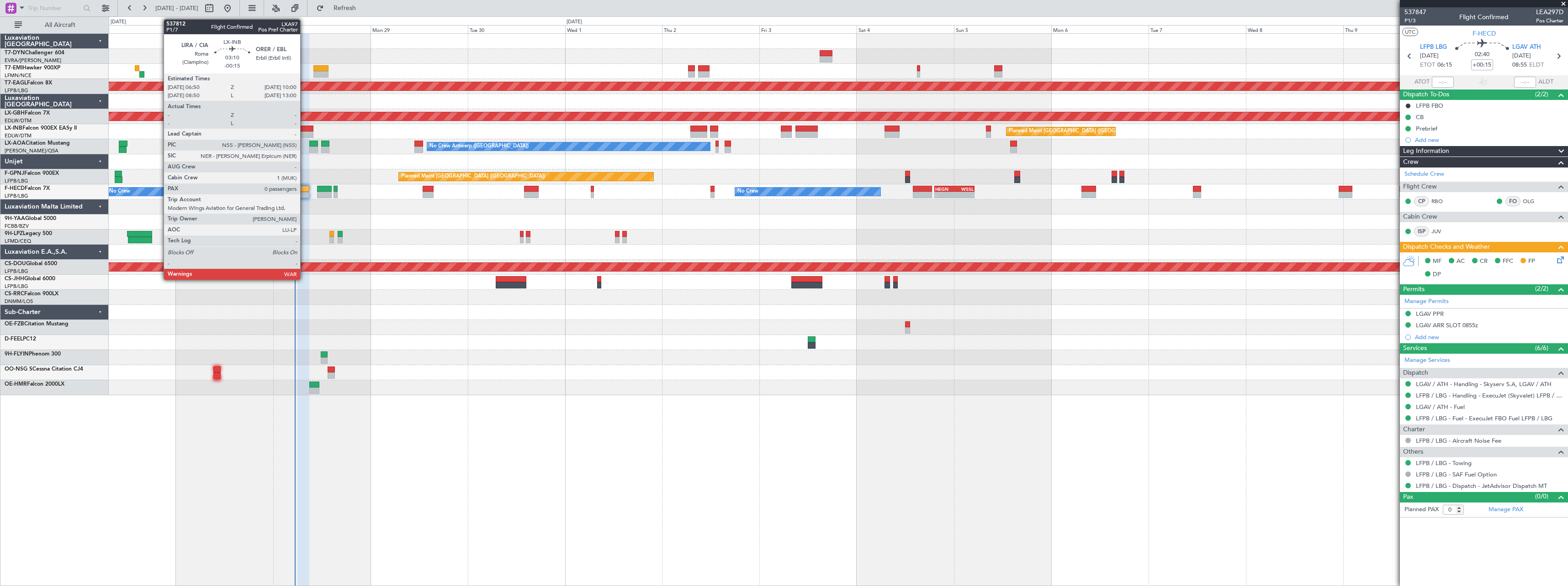
click at [305, 134] on div at bounding box center [307, 134] width 14 height 7
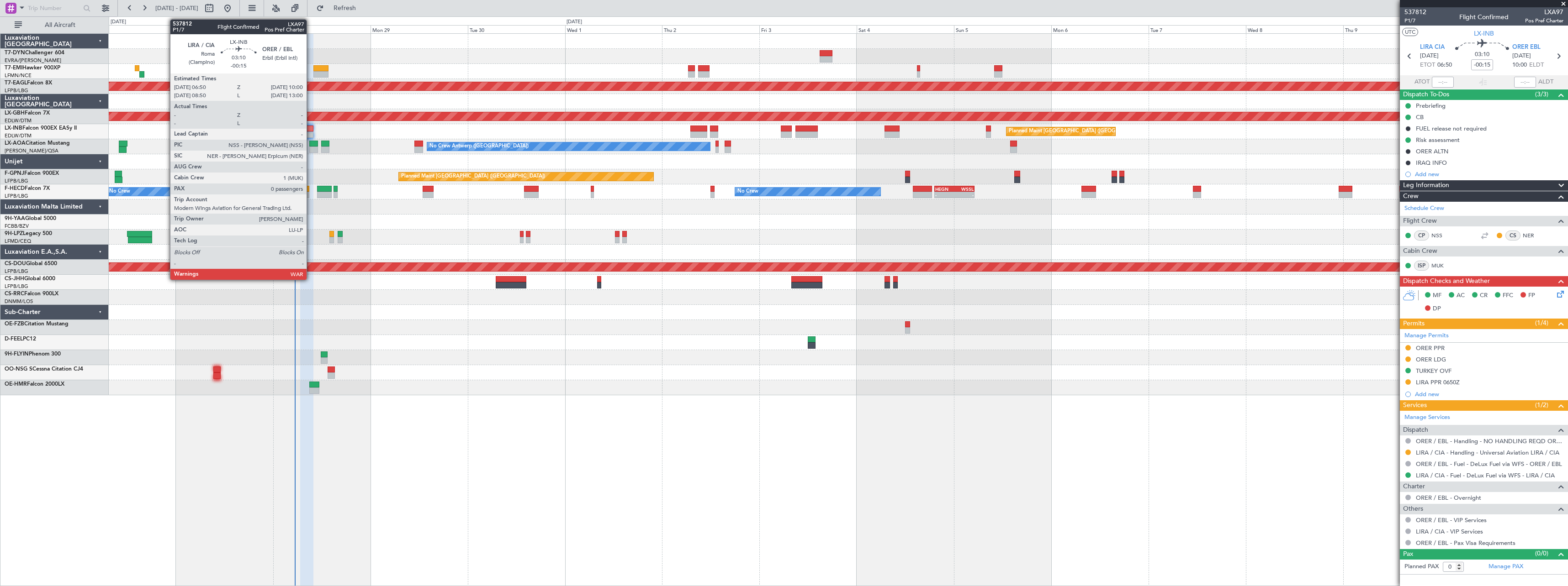
click at [311, 128] on div at bounding box center [307, 128] width 14 height 7
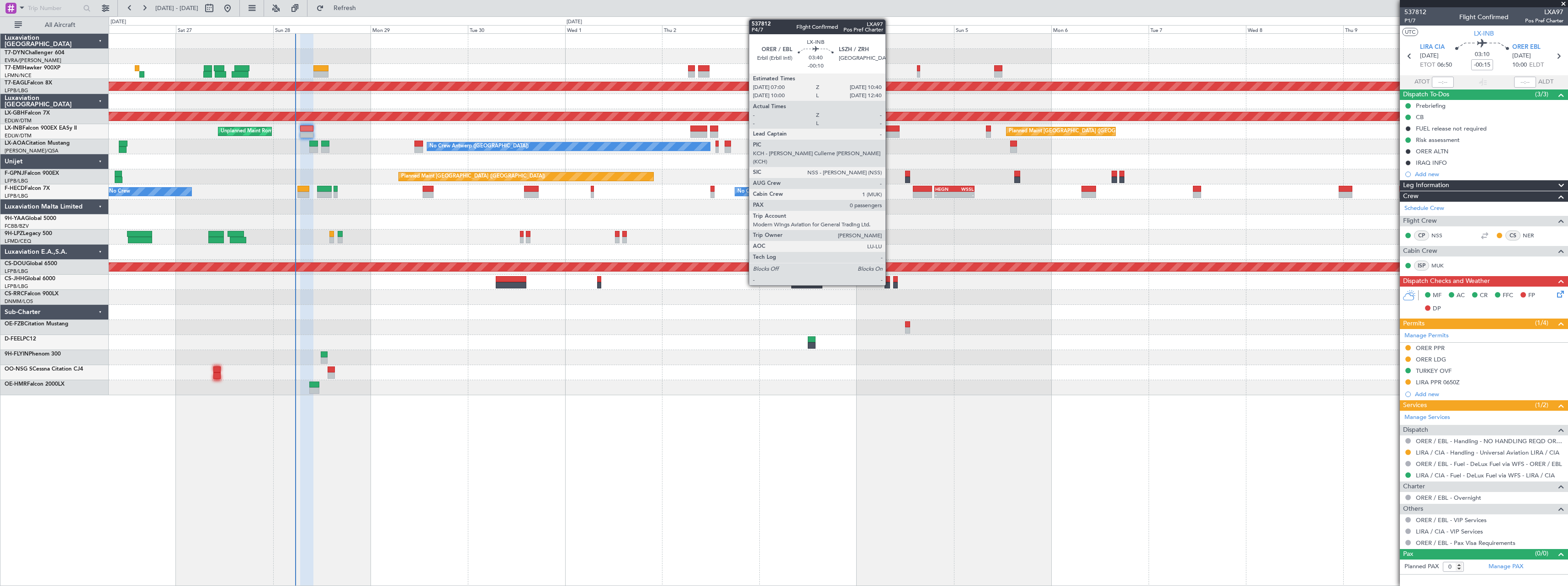
click at [890, 128] on div at bounding box center [892, 128] width 15 height 7
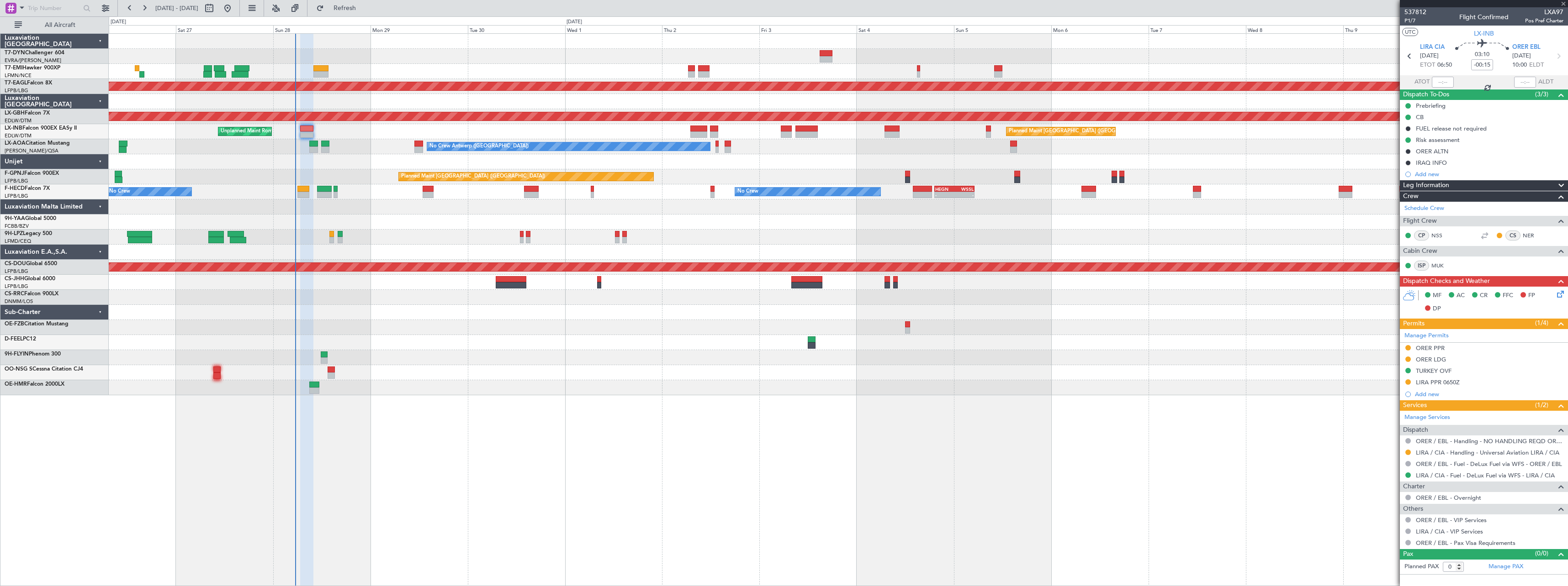
type input "-00:10"
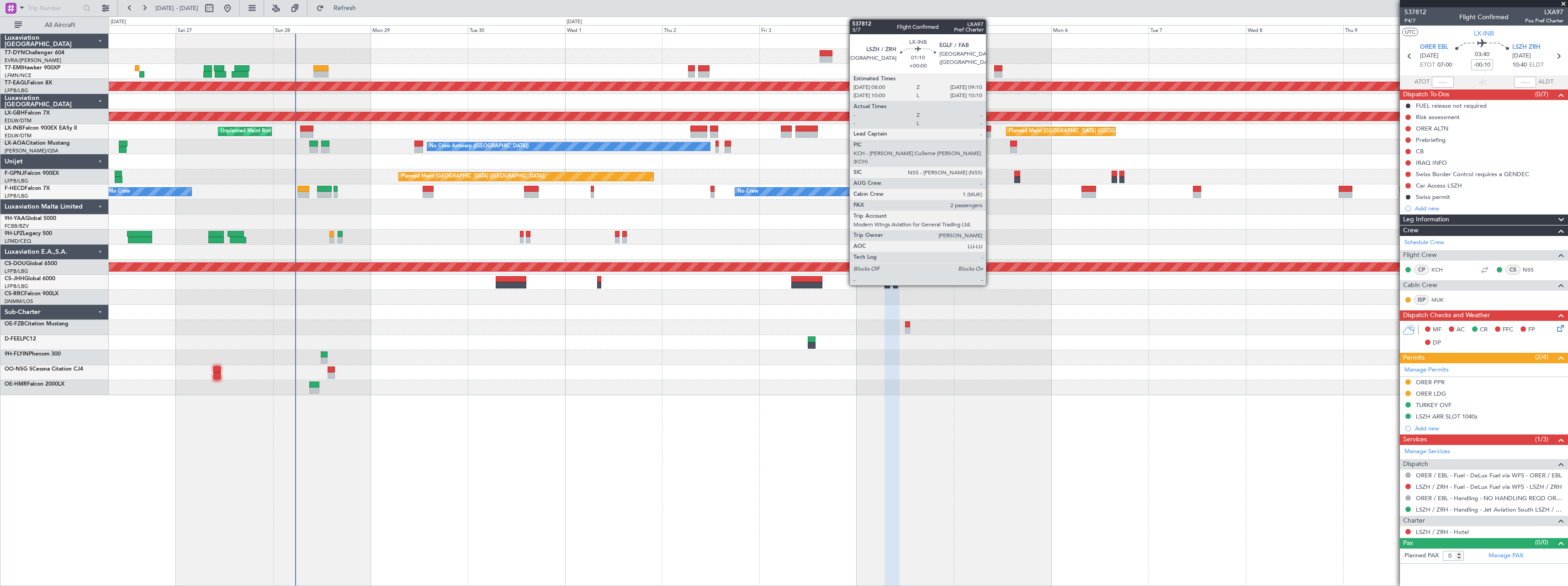
click at [990, 132] on div at bounding box center [988, 134] width 5 height 7
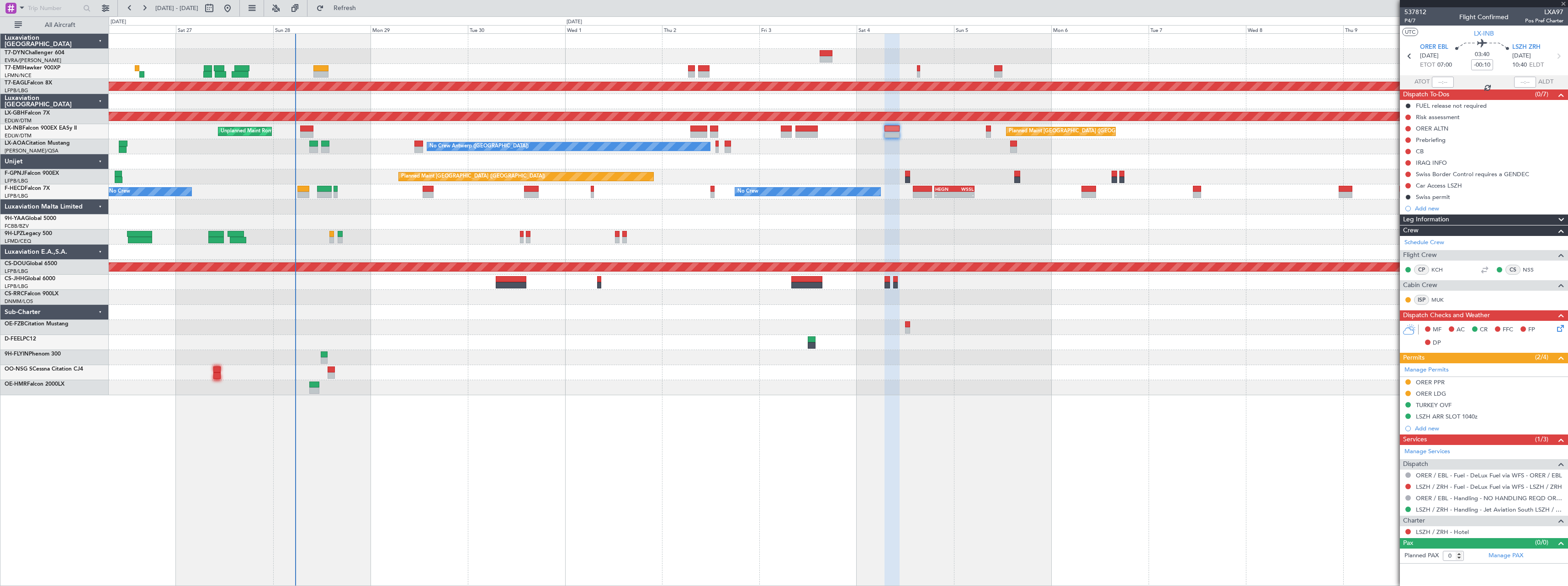
type input "2"
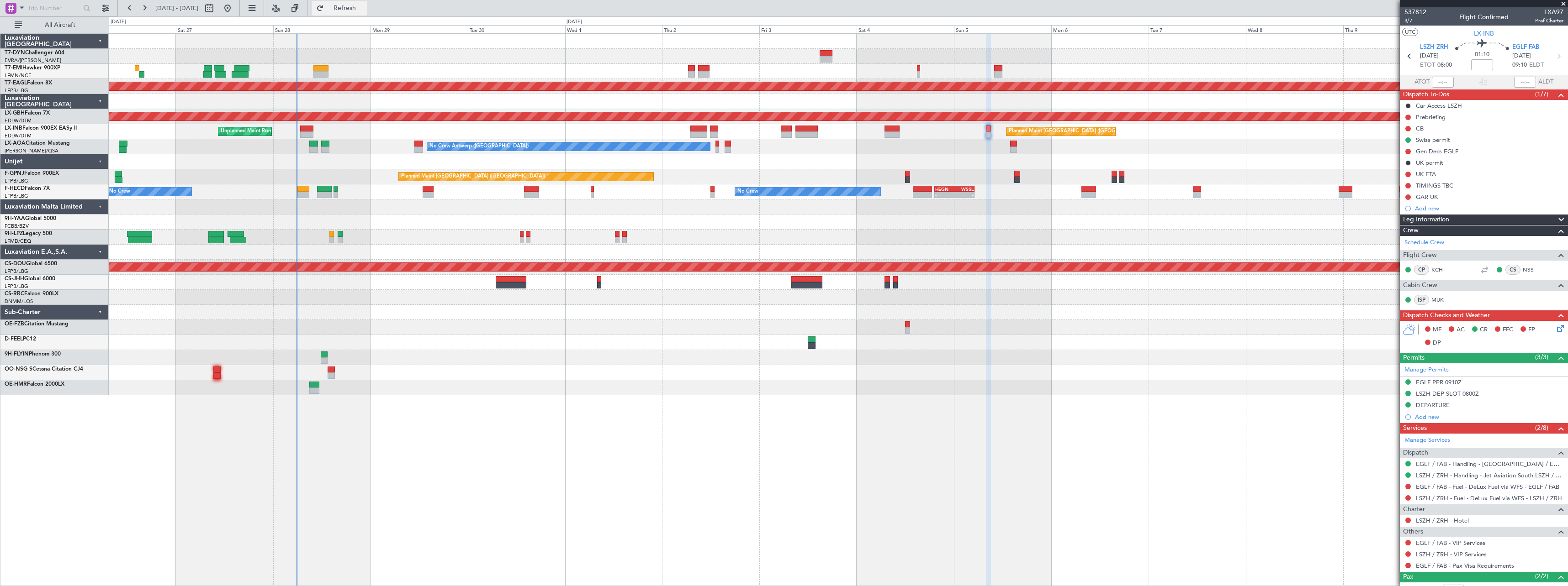
click at [367, 3] on button "Refresh" at bounding box center [339, 8] width 55 height 14
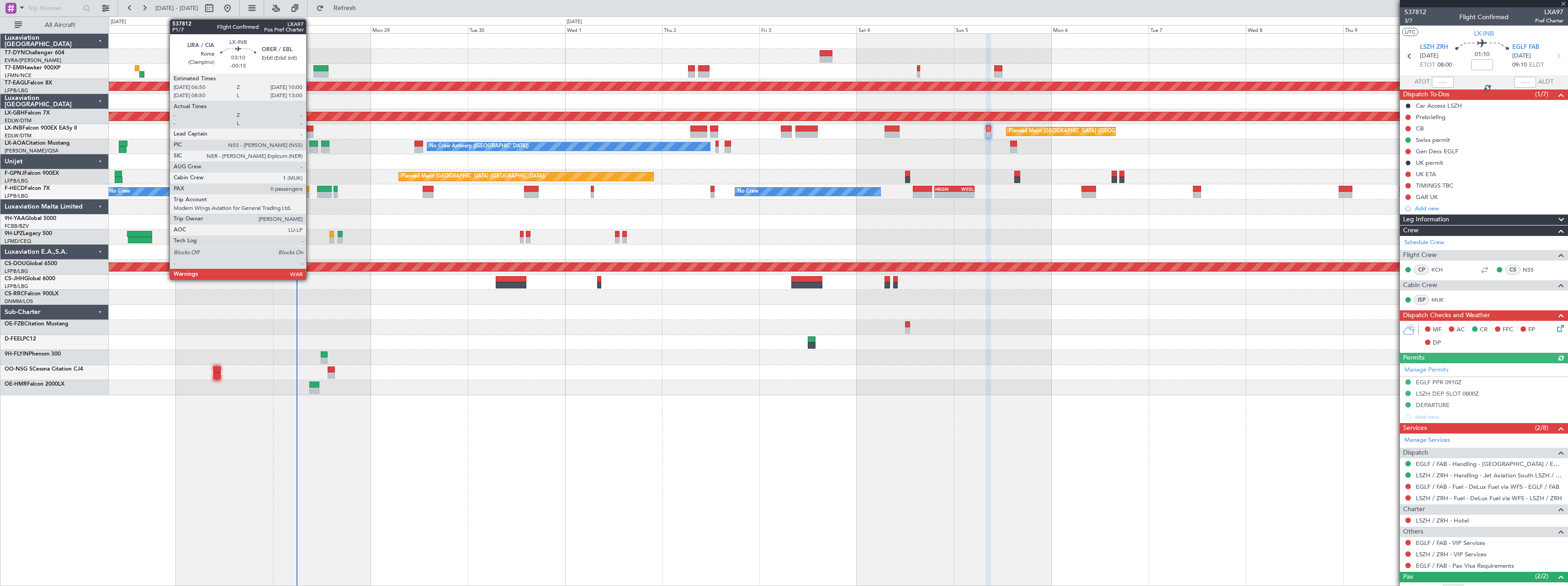
click at [310, 129] on div at bounding box center [307, 128] width 14 height 7
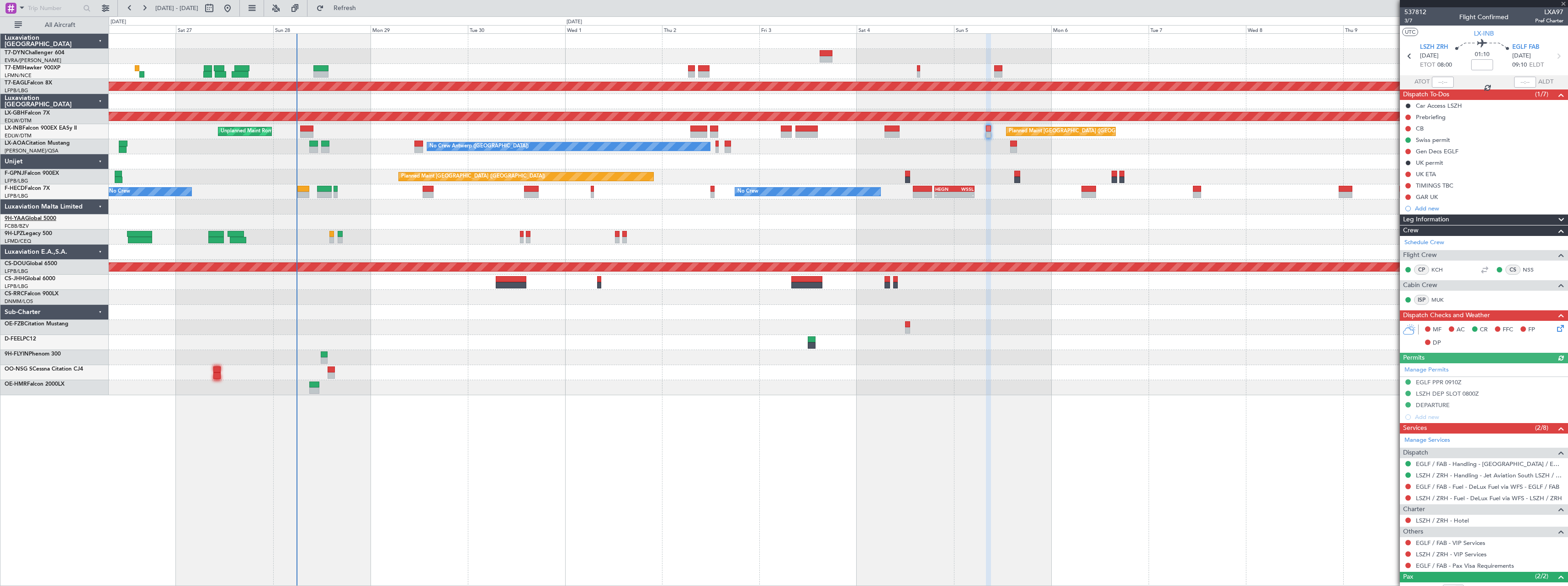
type input "-00:15"
type input "0"
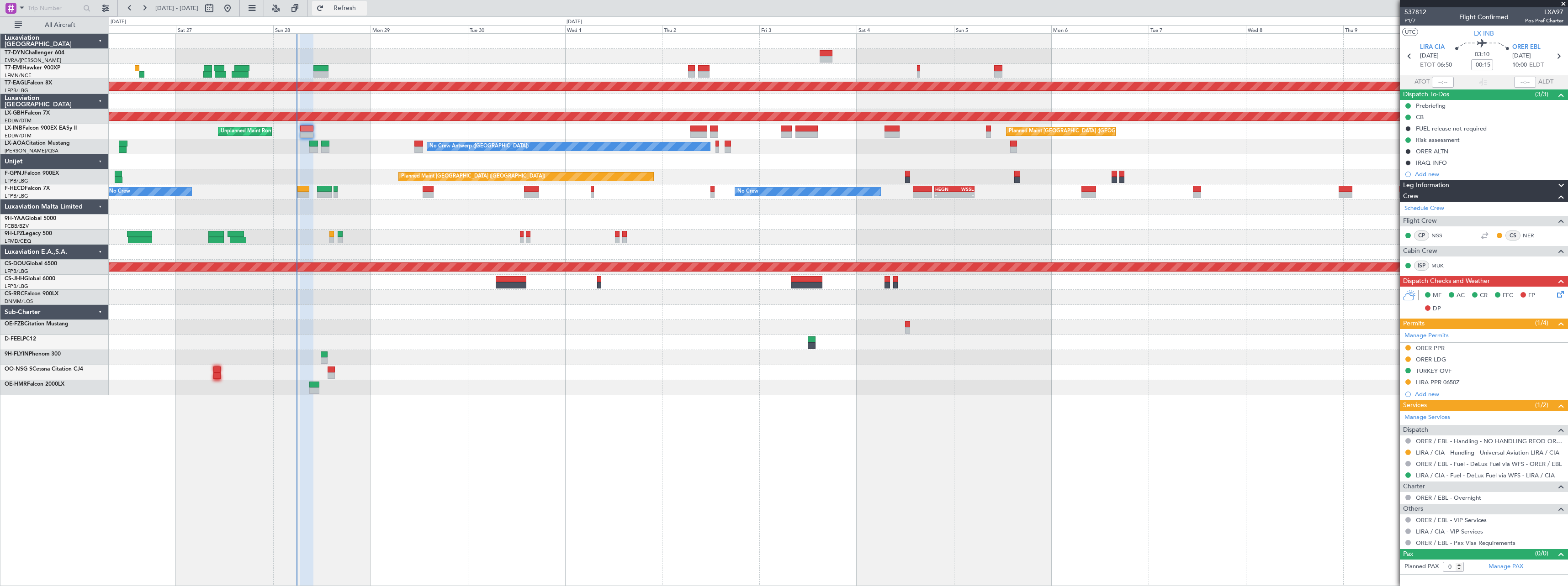
click at [364, 11] on span "Refresh" at bounding box center [345, 8] width 38 height 7
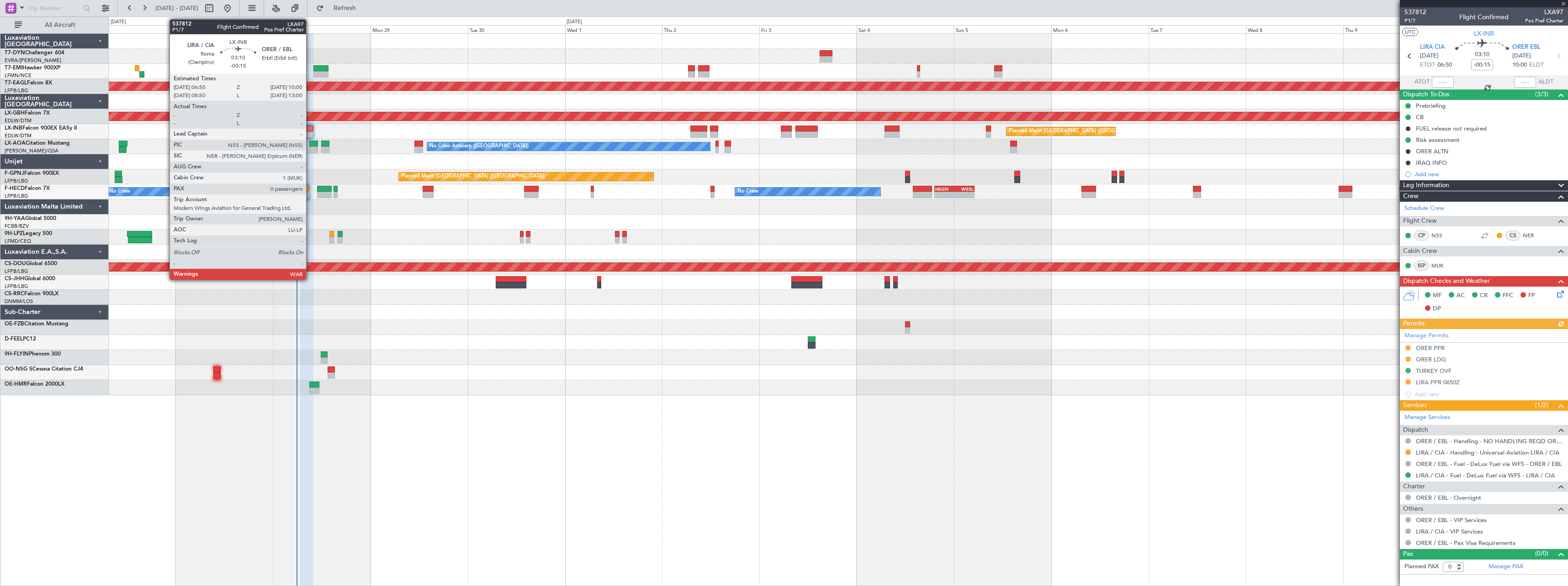
click at [310, 128] on div at bounding box center [307, 128] width 14 height 7
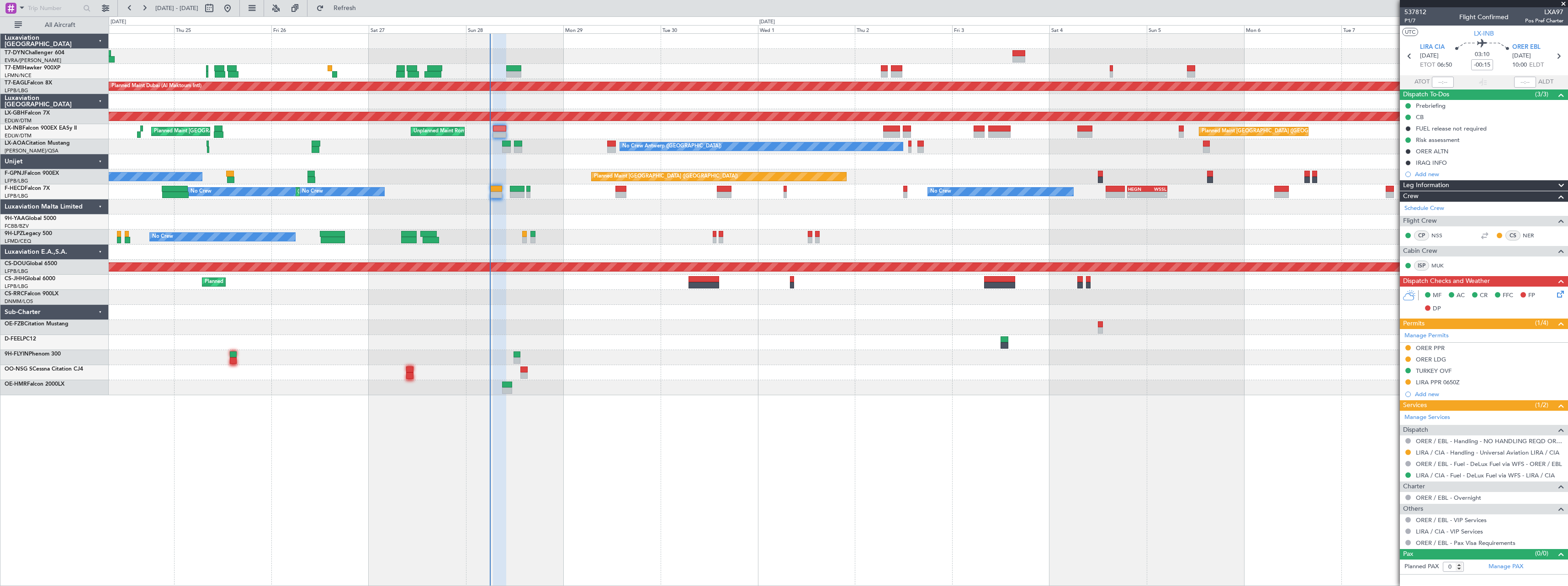
click at [658, 310] on div "Planned Maint Zurich Planned Maint Dubai (Al Maktoum Intl) Planned Maint Nurnbe…" at bounding box center [838, 215] width 1459 height 362
click at [364, 11] on span "Refresh" at bounding box center [345, 8] width 38 height 7
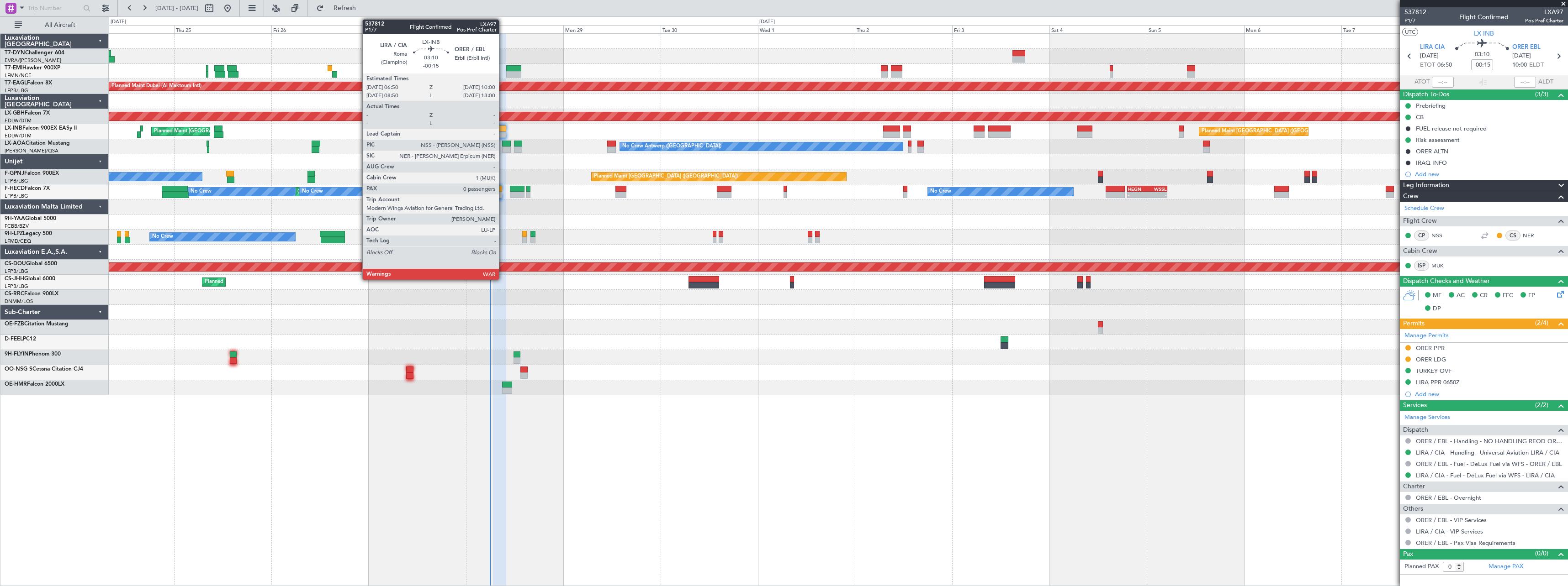
click at [503, 126] on div at bounding box center [499, 128] width 14 height 7
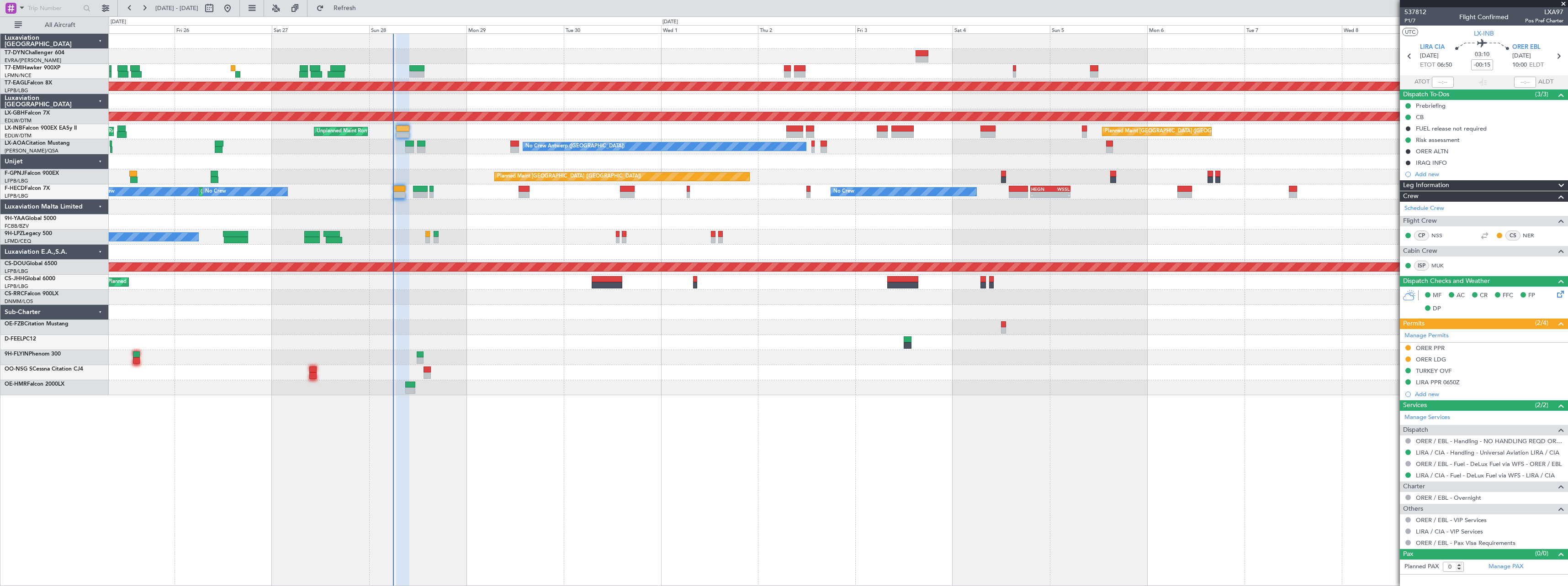
click at [940, 159] on div at bounding box center [838, 162] width 1459 height 15
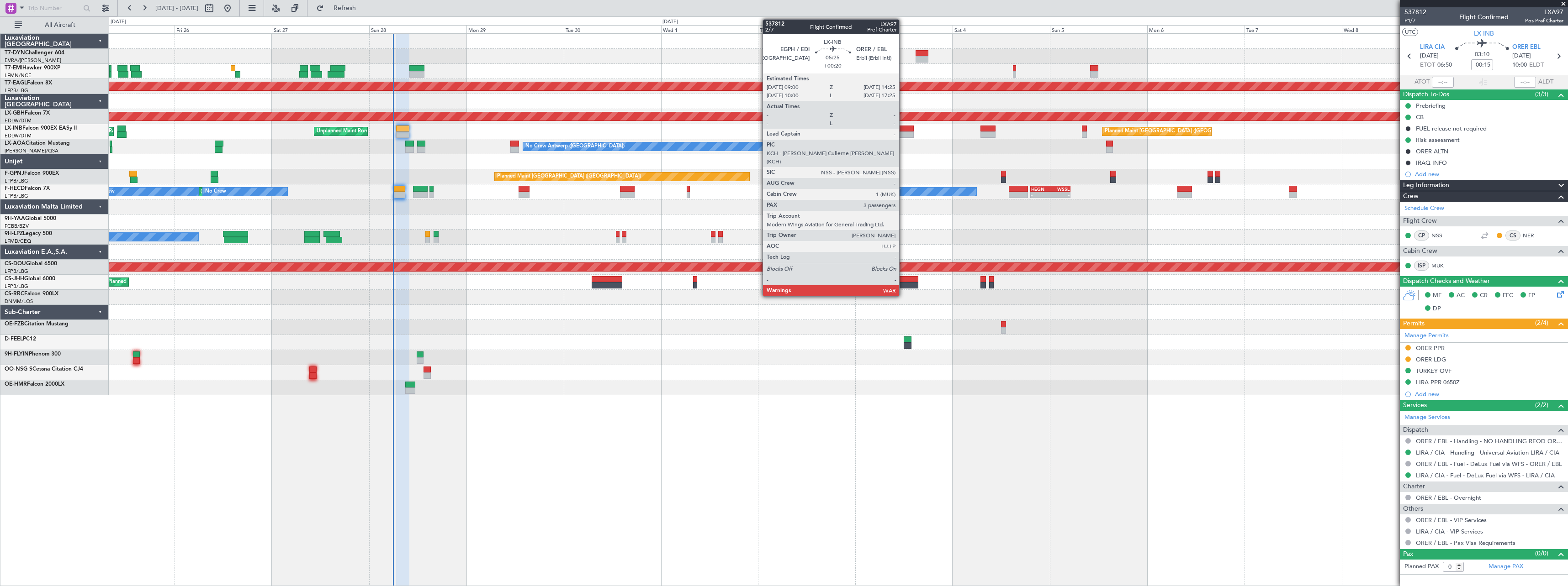
click at [903, 130] on div at bounding box center [903, 128] width 23 height 7
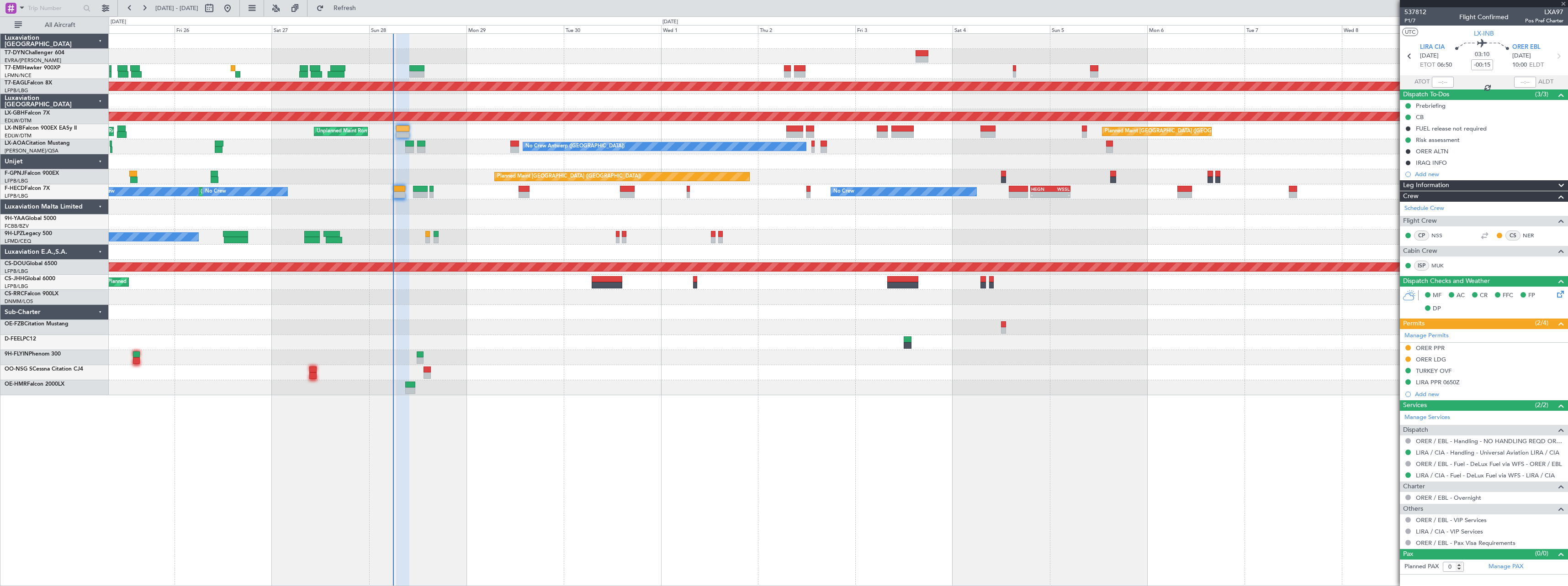
type input "+00:20"
type input "3"
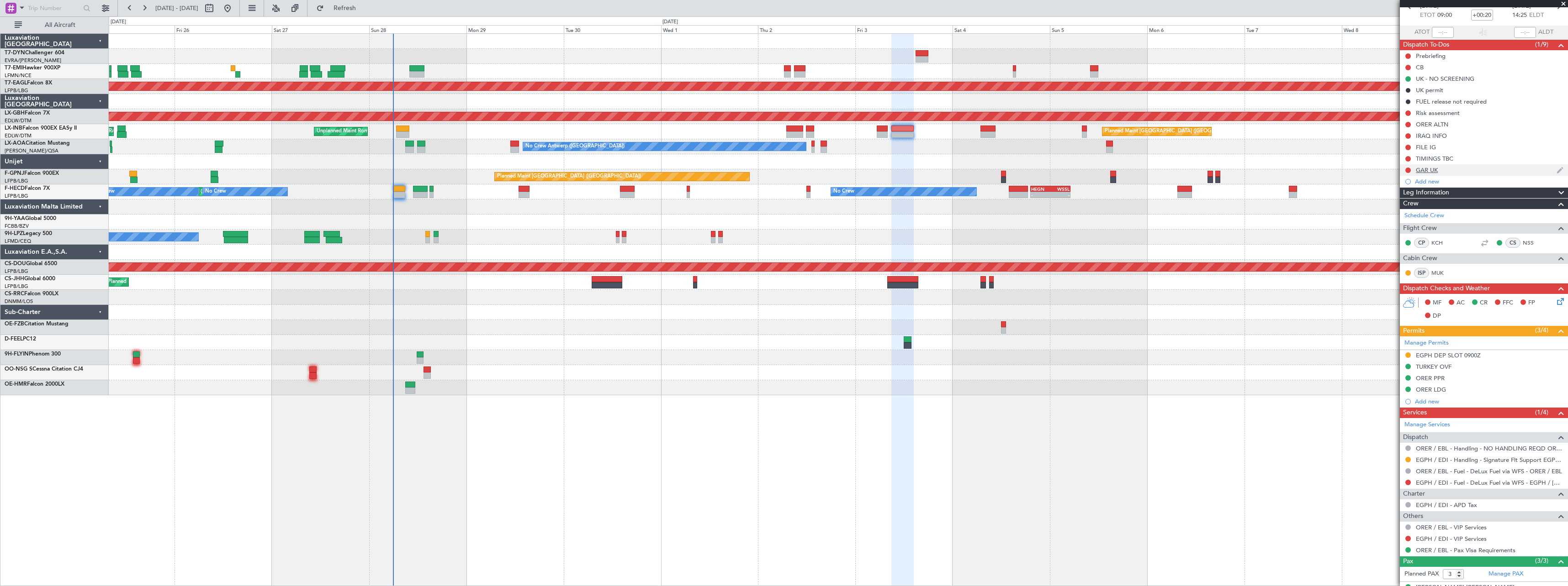
scroll to position [107, 0]
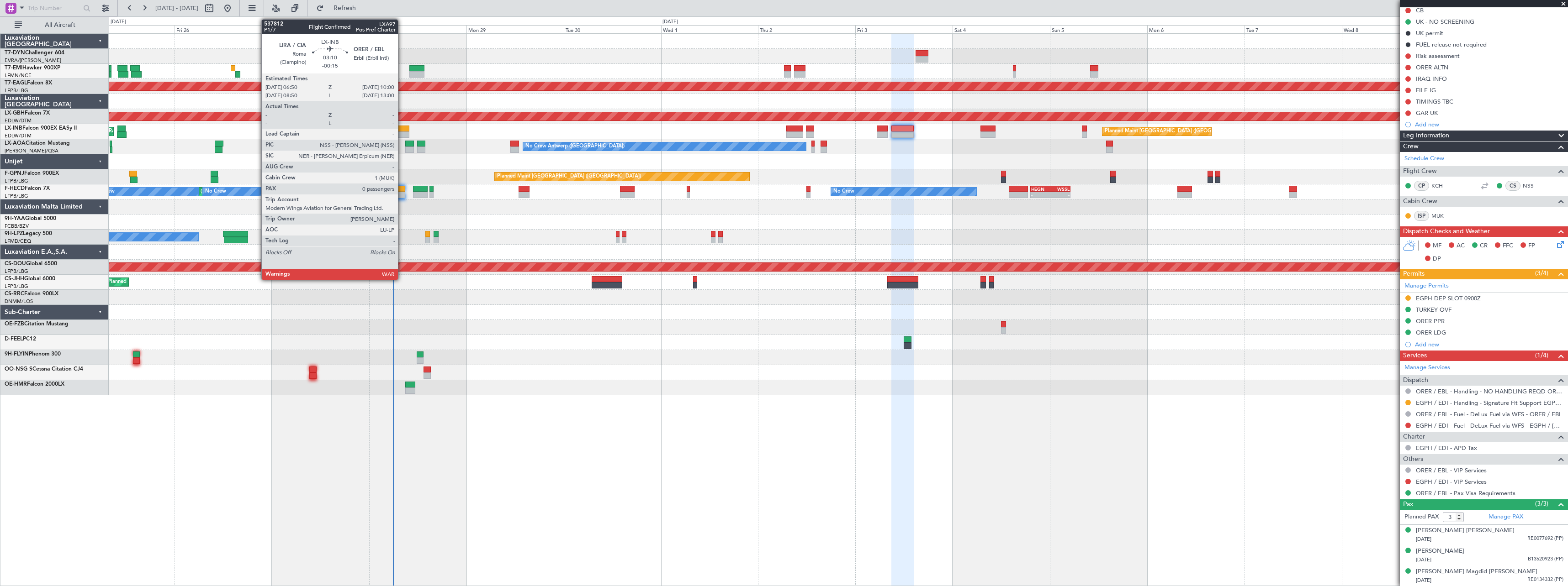
click at [402, 127] on div at bounding box center [403, 128] width 14 height 7
type input "-00:15"
type input "0"
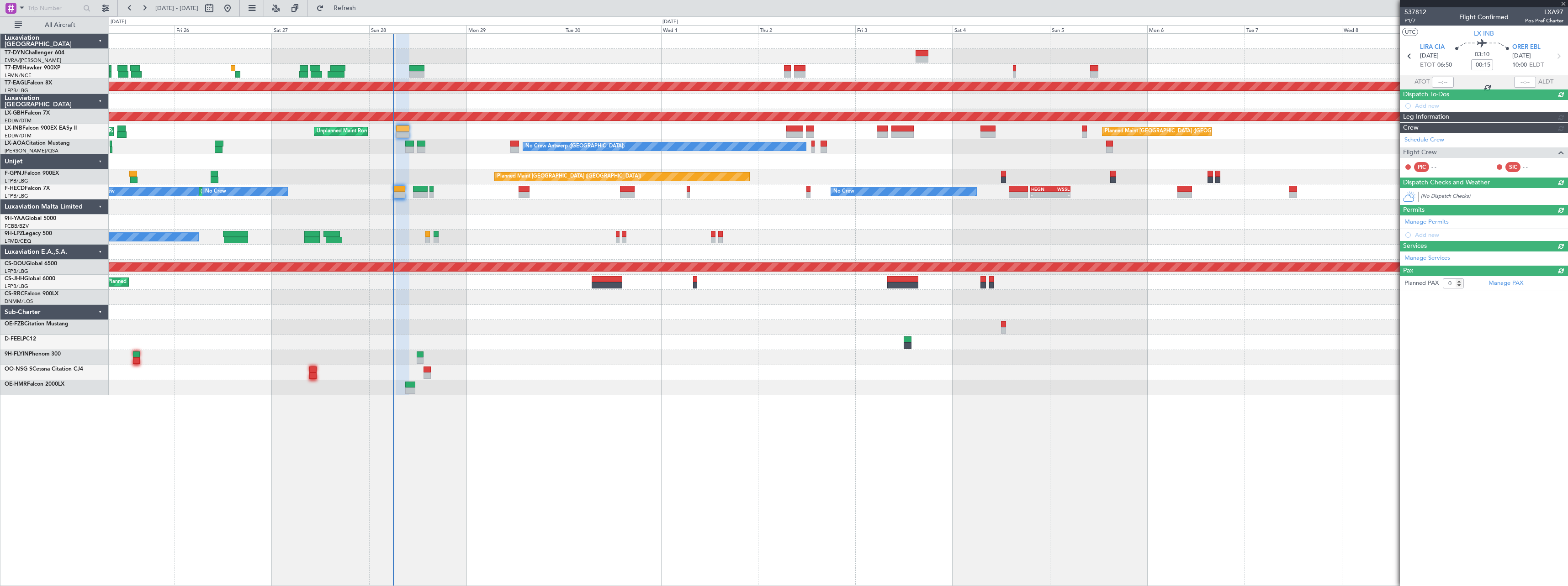
scroll to position [0, 0]
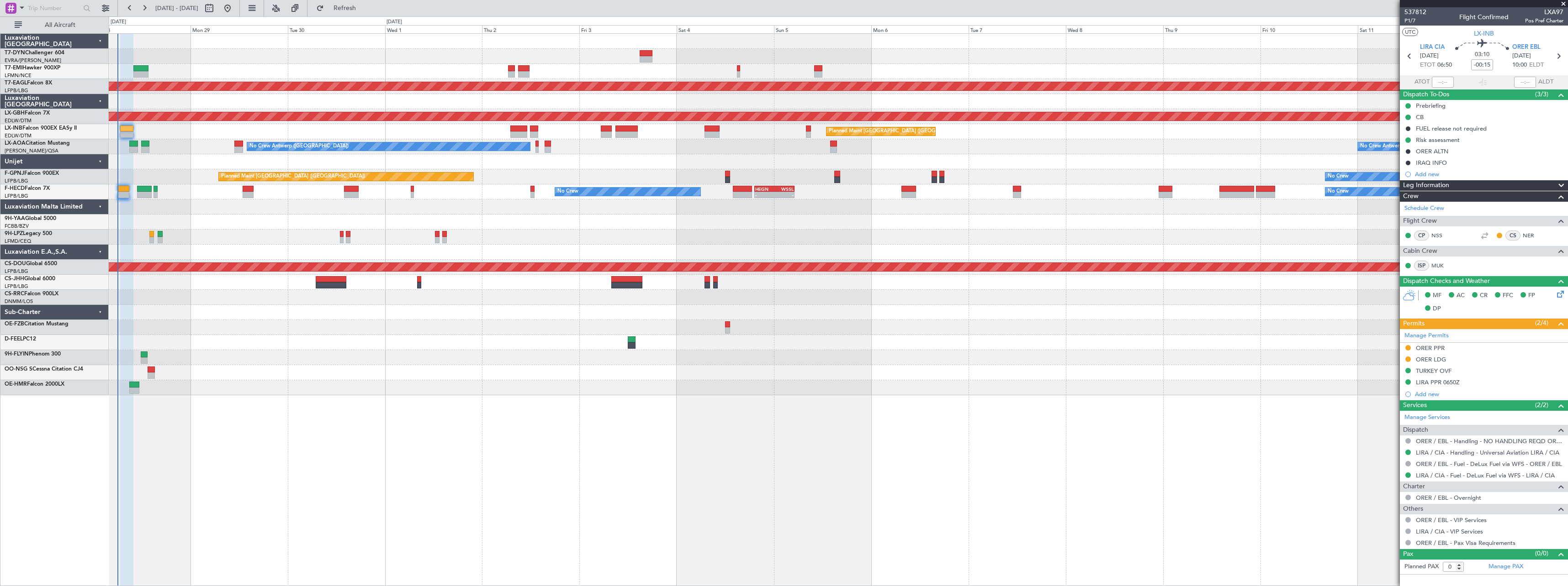
click at [680, 135] on div "Planned Maint Dubai (Al Maktoum Intl) Planned Maint Nurnberg Planned Maint Lond…" at bounding box center [838, 215] width 1459 height 362
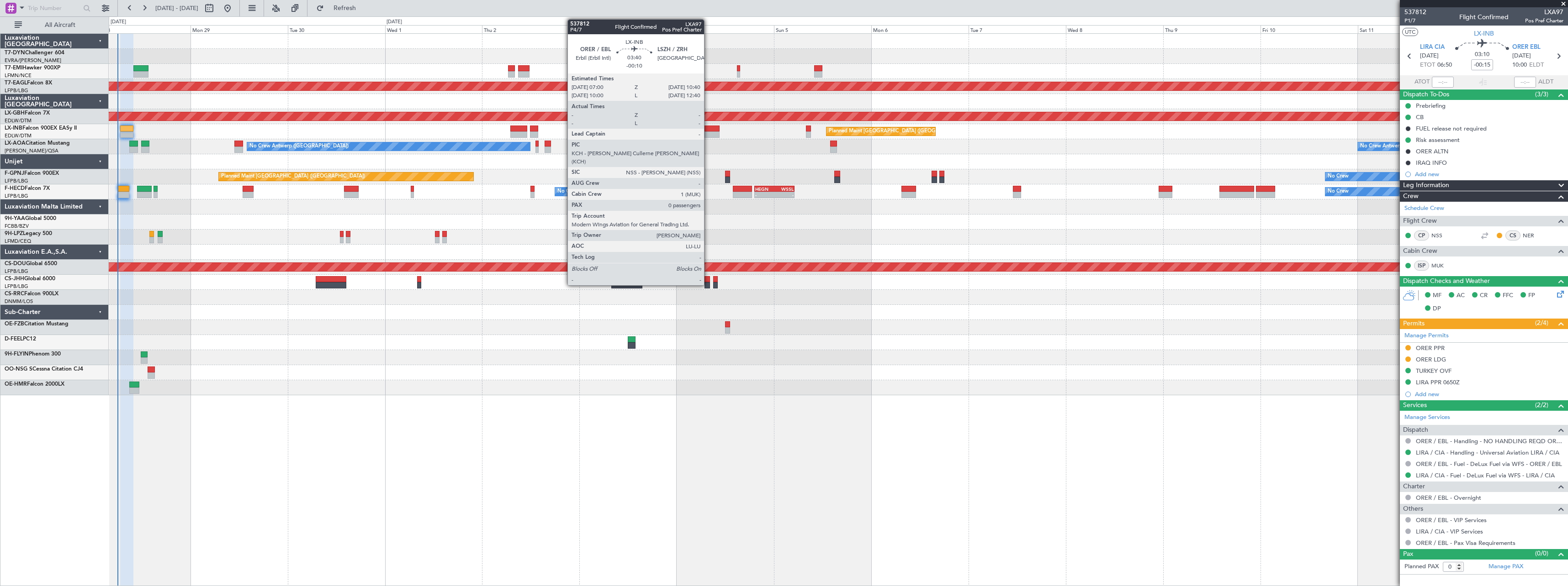
click at [708, 129] on div at bounding box center [712, 128] width 15 height 7
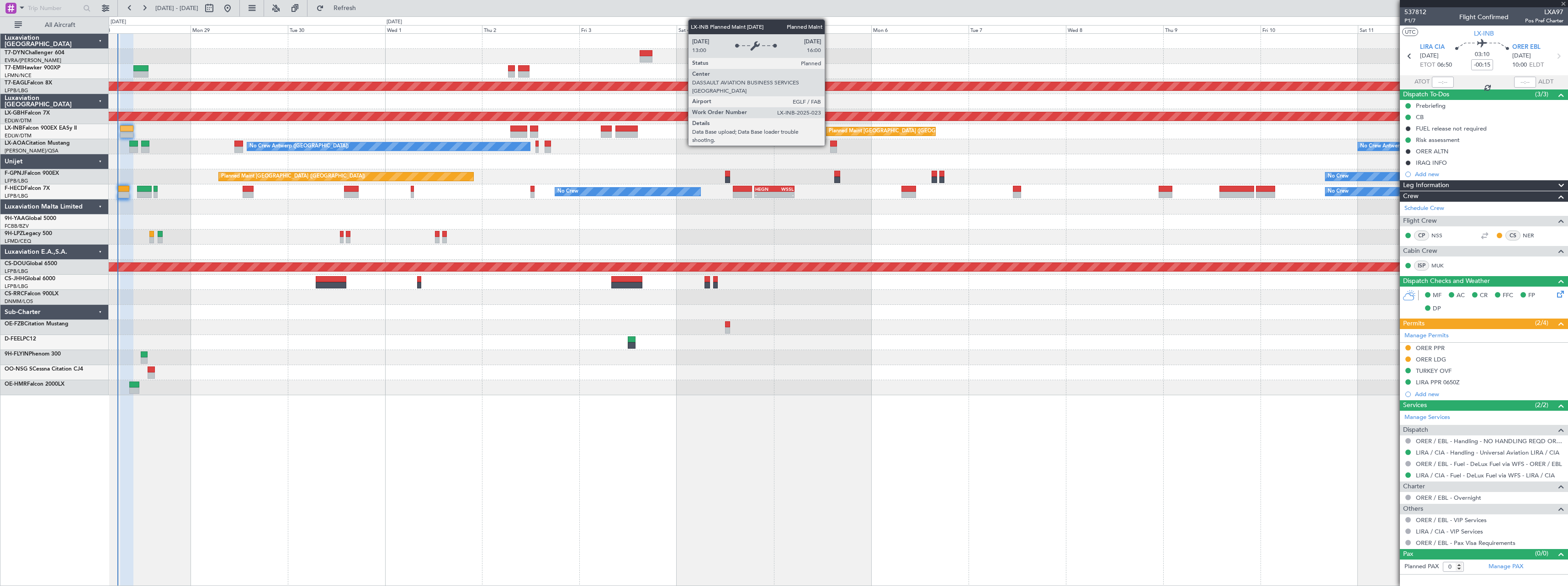
type input "-00:10"
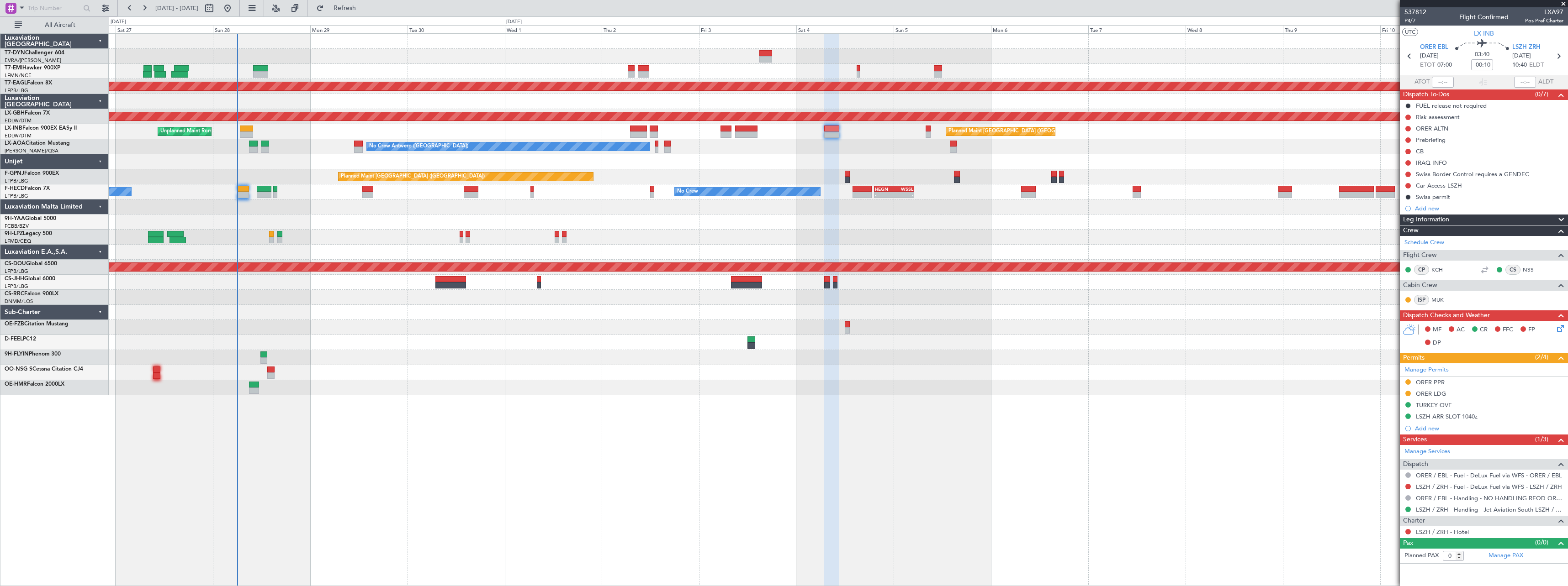
click at [808, 161] on div "Planned Maint Dubai (Al Maktoum Intl) Planned Maint Nurnberg Planned Maint [GEO…" at bounding box center [838, 215] width 1459 height 362
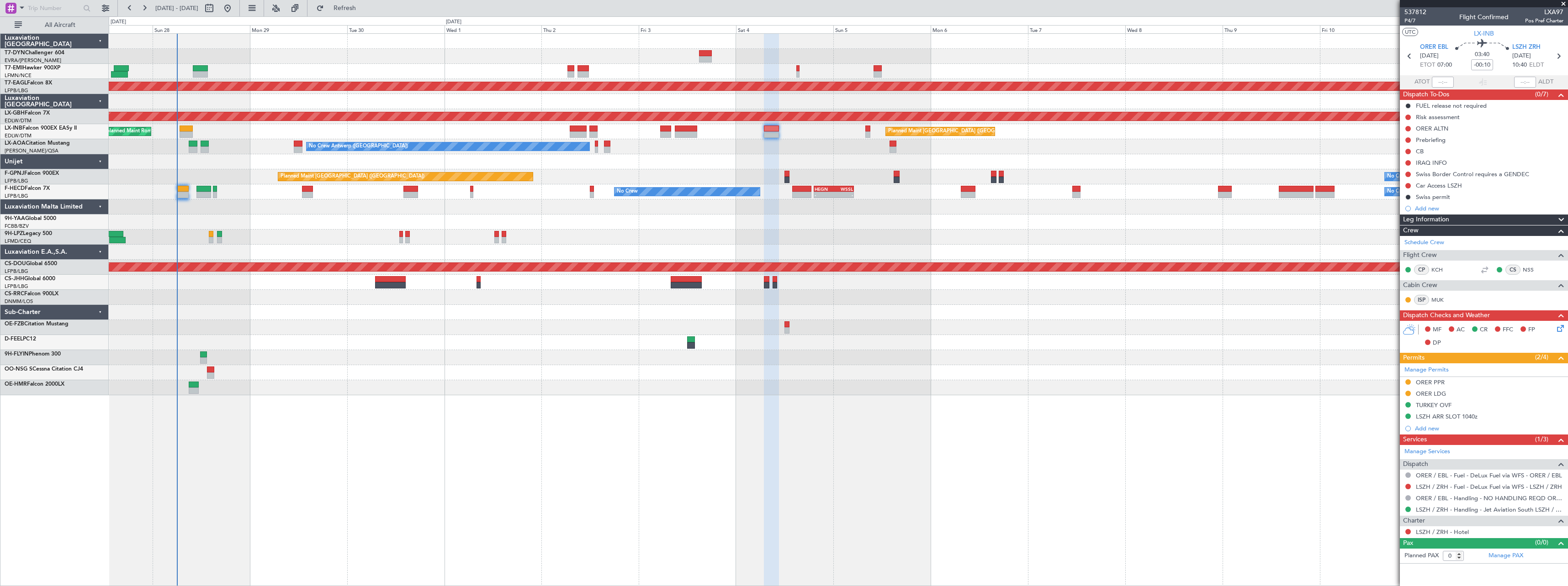
click at [719, 156] on div at bounding box center [838, 162] width 1459 height 15
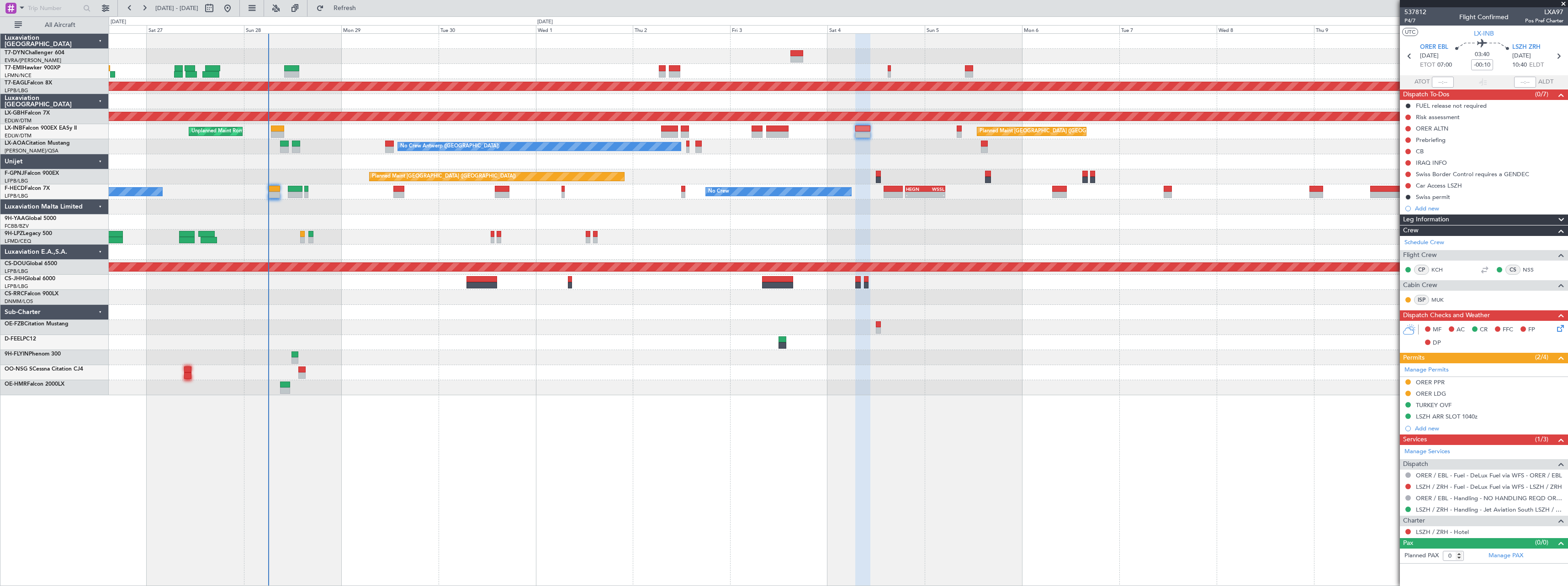
click at [711, 167] on div at bounding box center [838, 162] width 1459 height 15
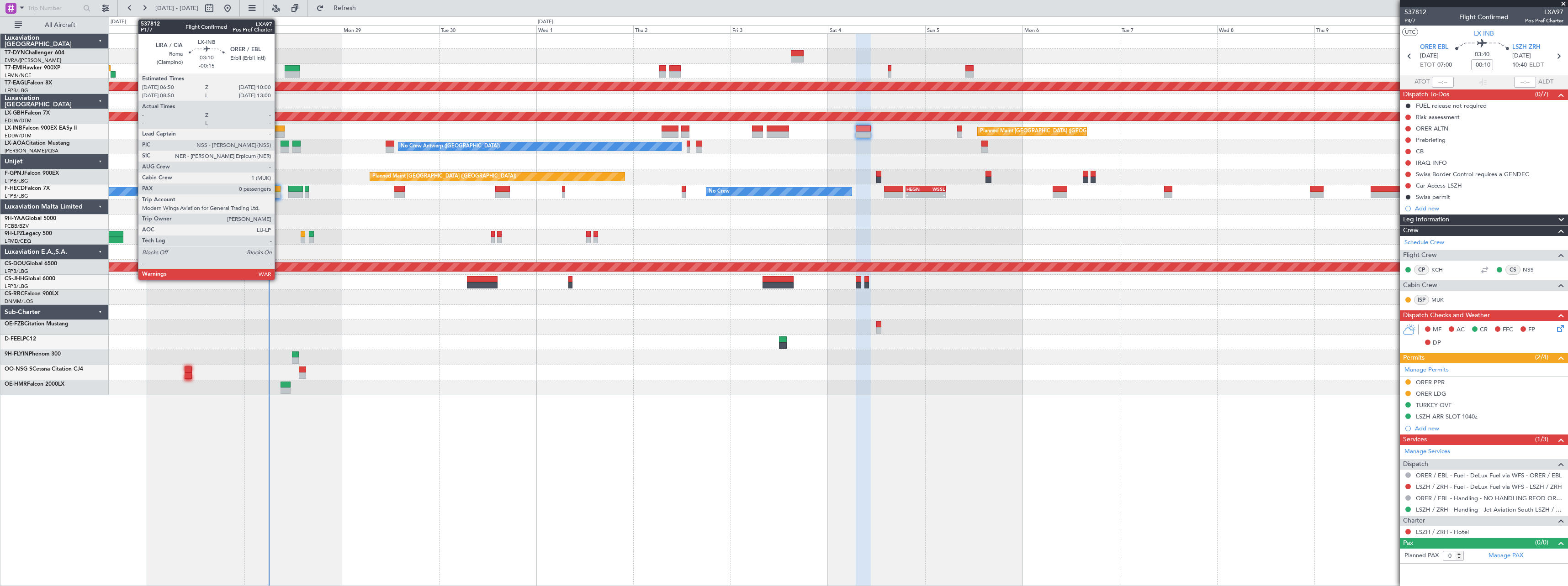
click at [279, 127] on div at bounding box center [278, 128] width 14 height 7
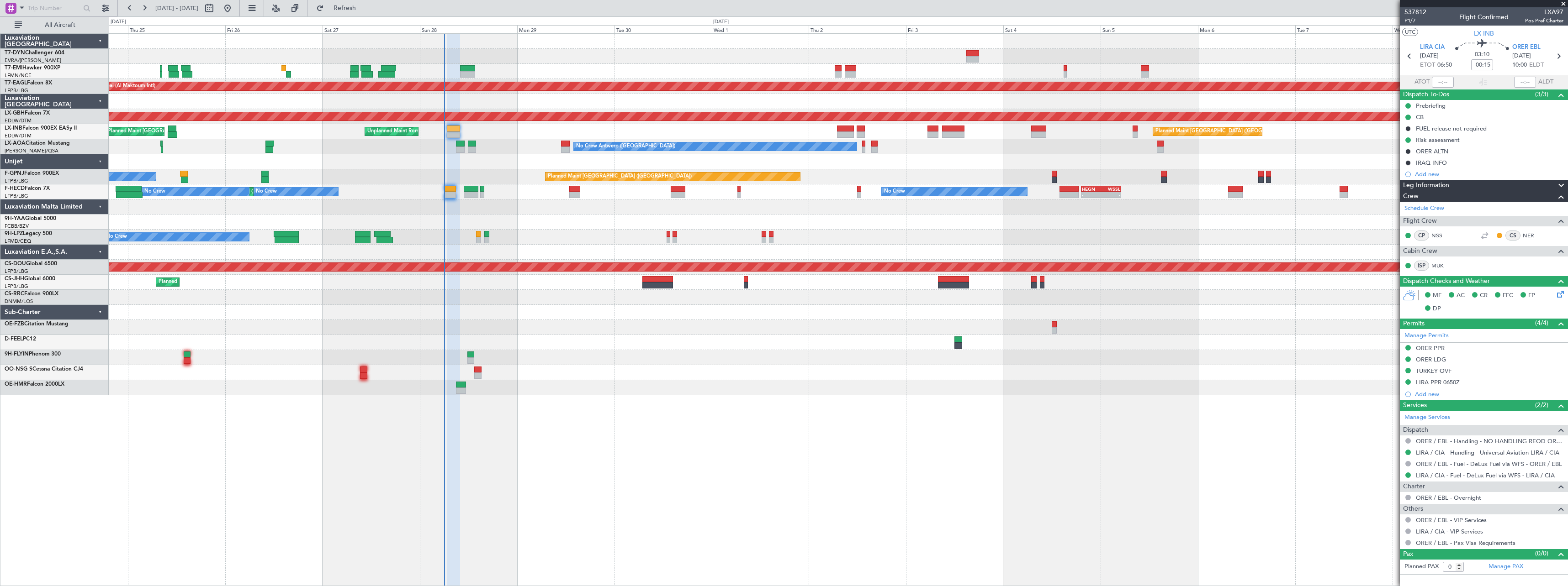
click at [583, 230] on div "No Crew AOG Maint Cannes ([GEOGRAPHIC_DATA])" at bounding box center [838, 237] width 1459 height 15
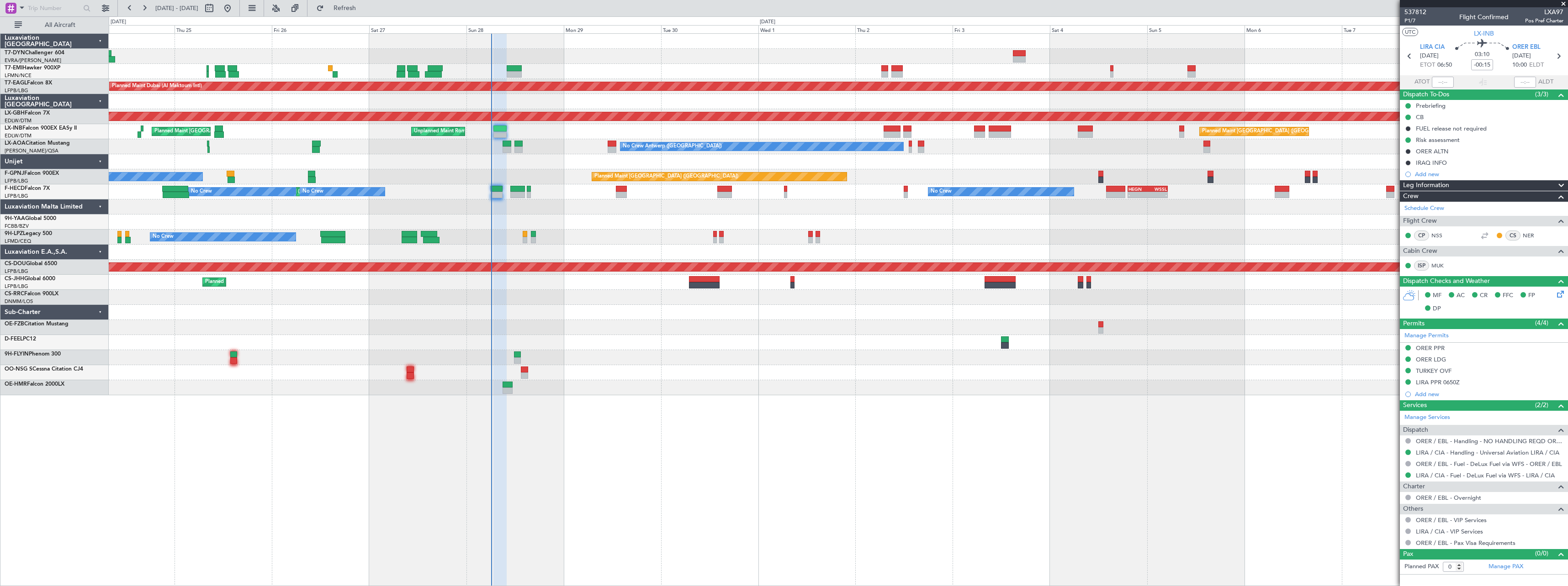
click at [542, 161] on div at bounding box center [838, 162] width 1459 height 15
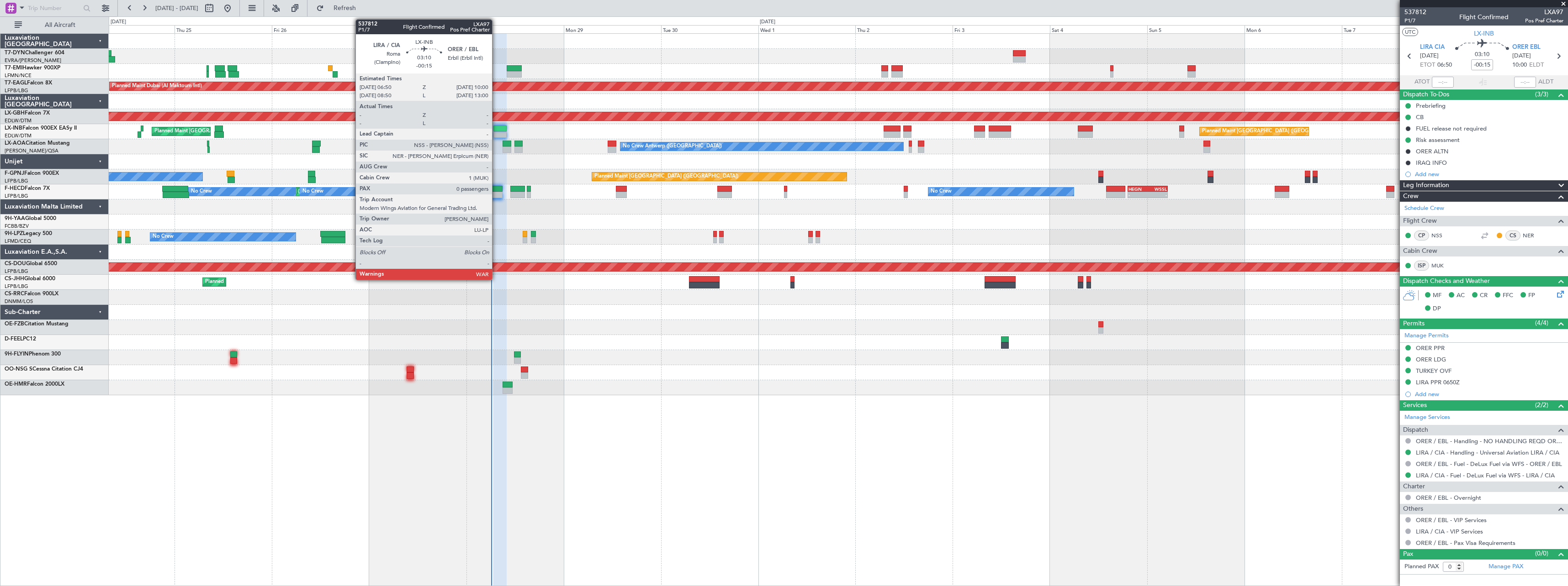
click at [496, 129] on div at bounding box center [500, 128] width 14 height 7
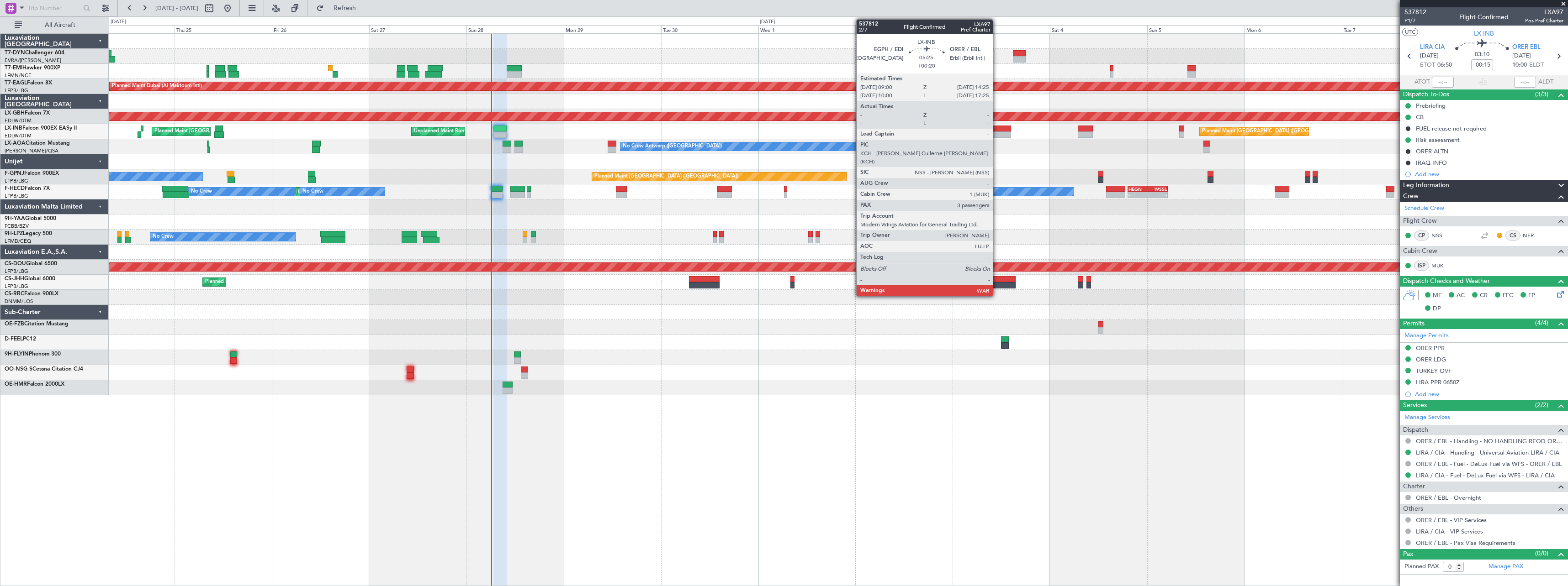
click at [997, 128] on div at bounding box center [1000, 128] width 23 height 7
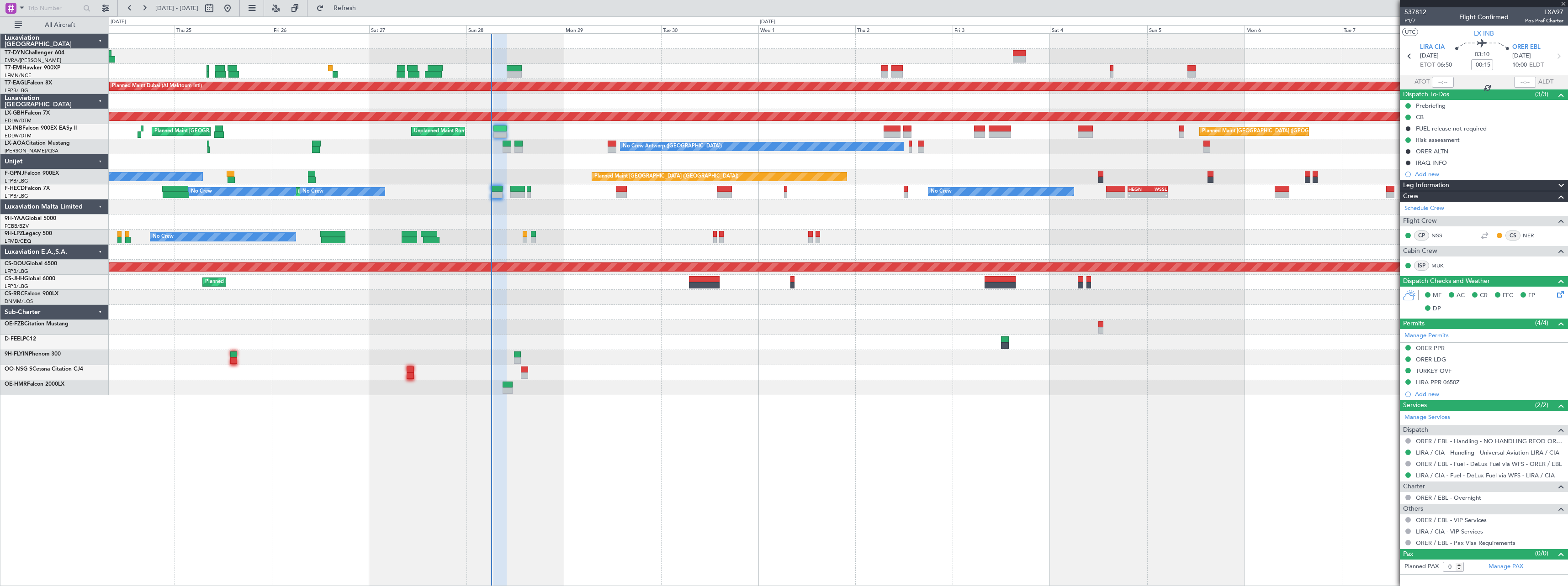
type input "+00:20"
type input "3"
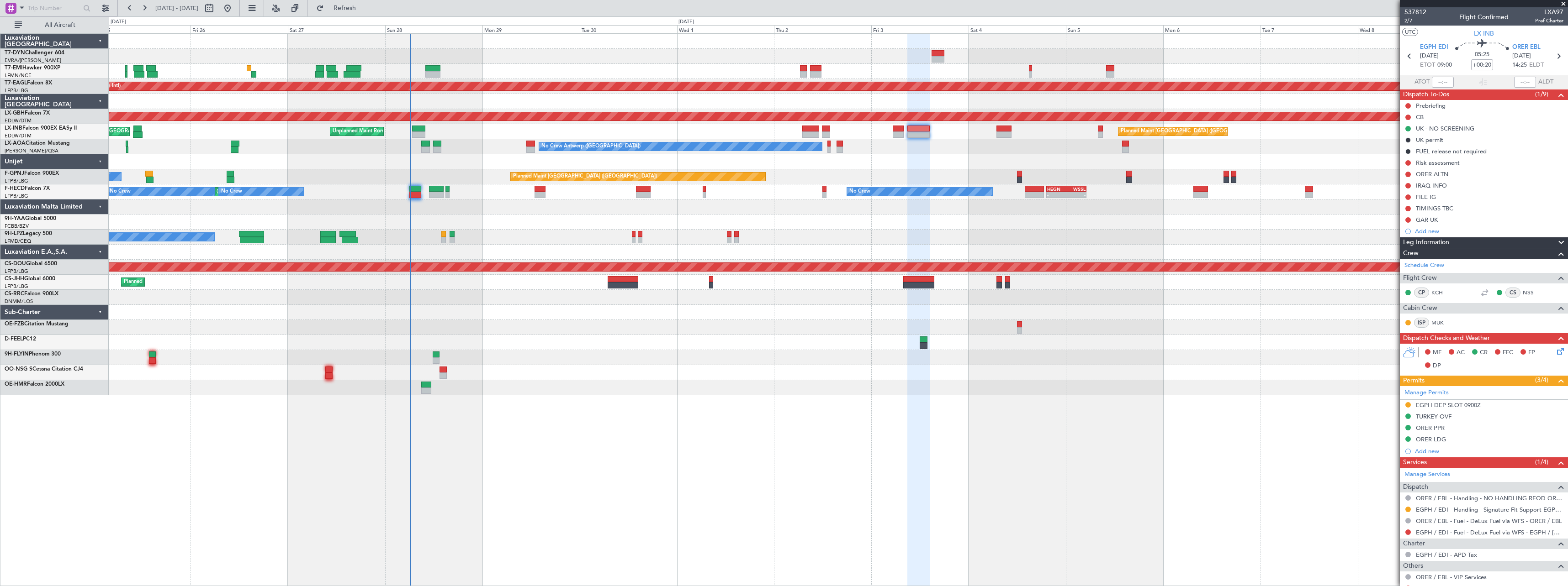
click at [807, 306] on div "Planned Maint Zurich Planned Maint Dubai (Al Maktoum Intl) Planned Maint Nurnbe…" at bounding box center [838, 215] width 1459 height 362
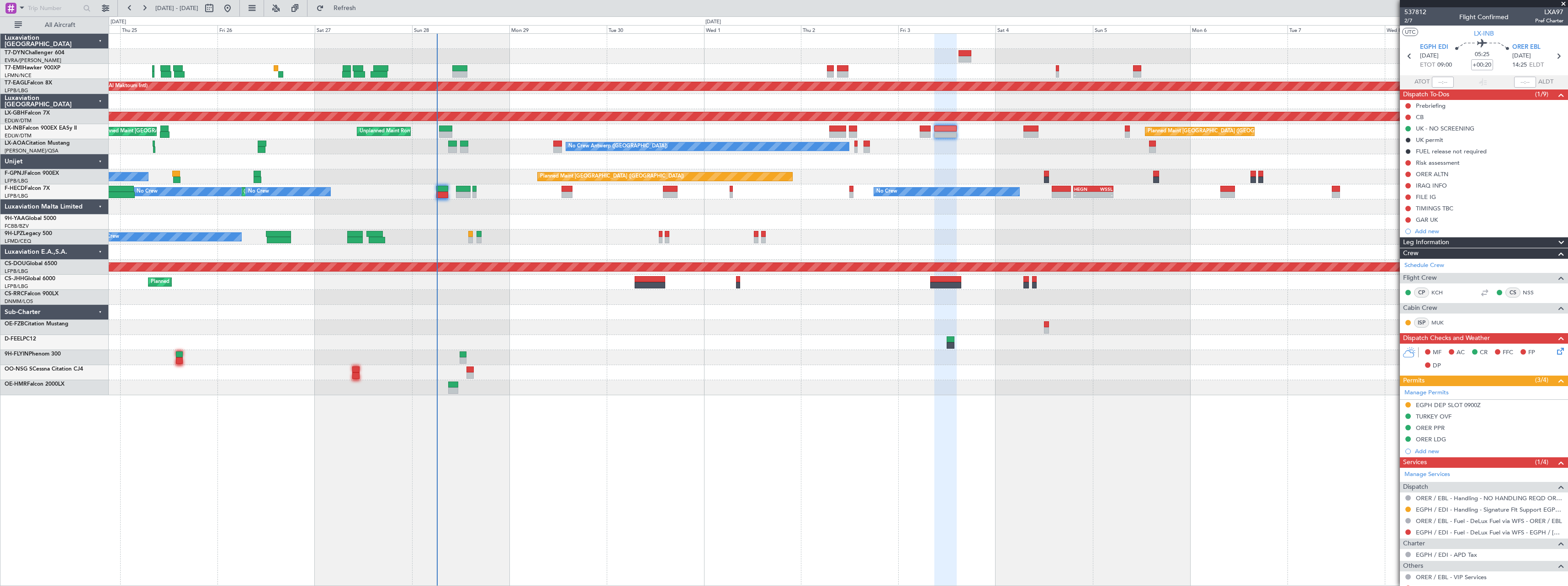
click at [519, 212] on div "Planned Maint Zurich Planned Maint Dubai (Al Maktoum Intl) Planned Maint Nurnbe…" at bounding box center [838, 215] width 1459 height 362
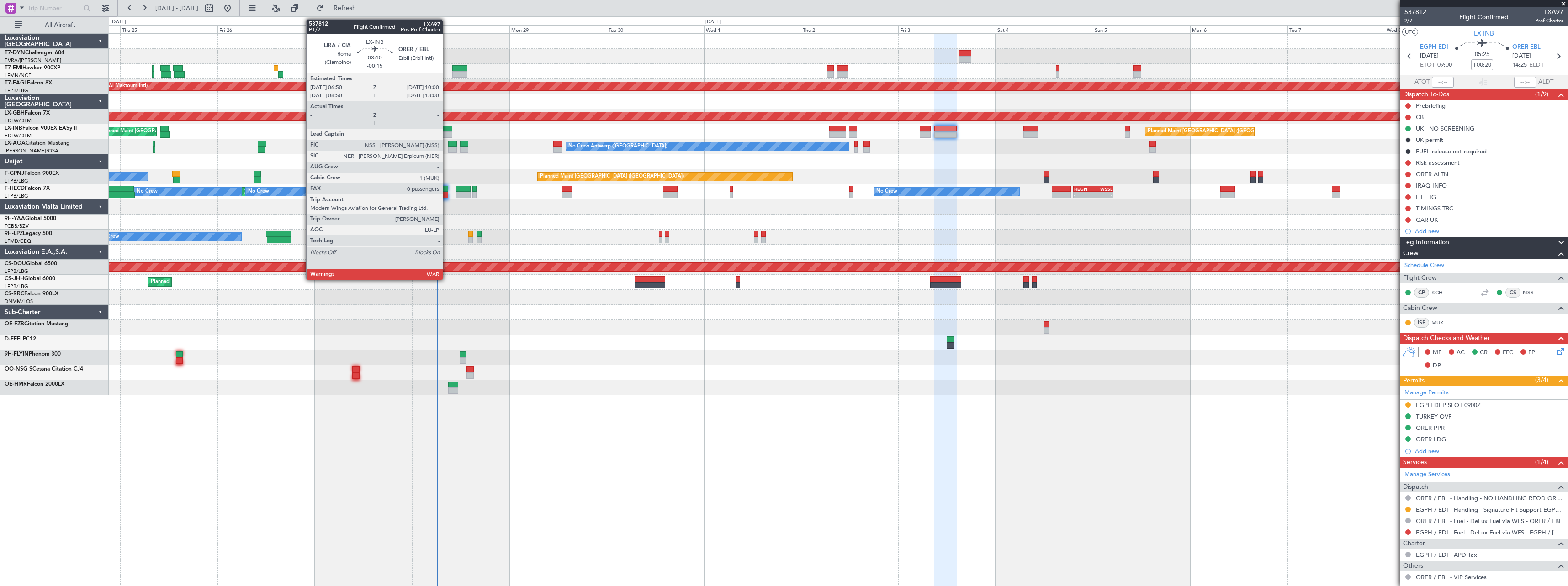
click at [447, 128] on div at bounding box center [446, 128] width 14 height 7
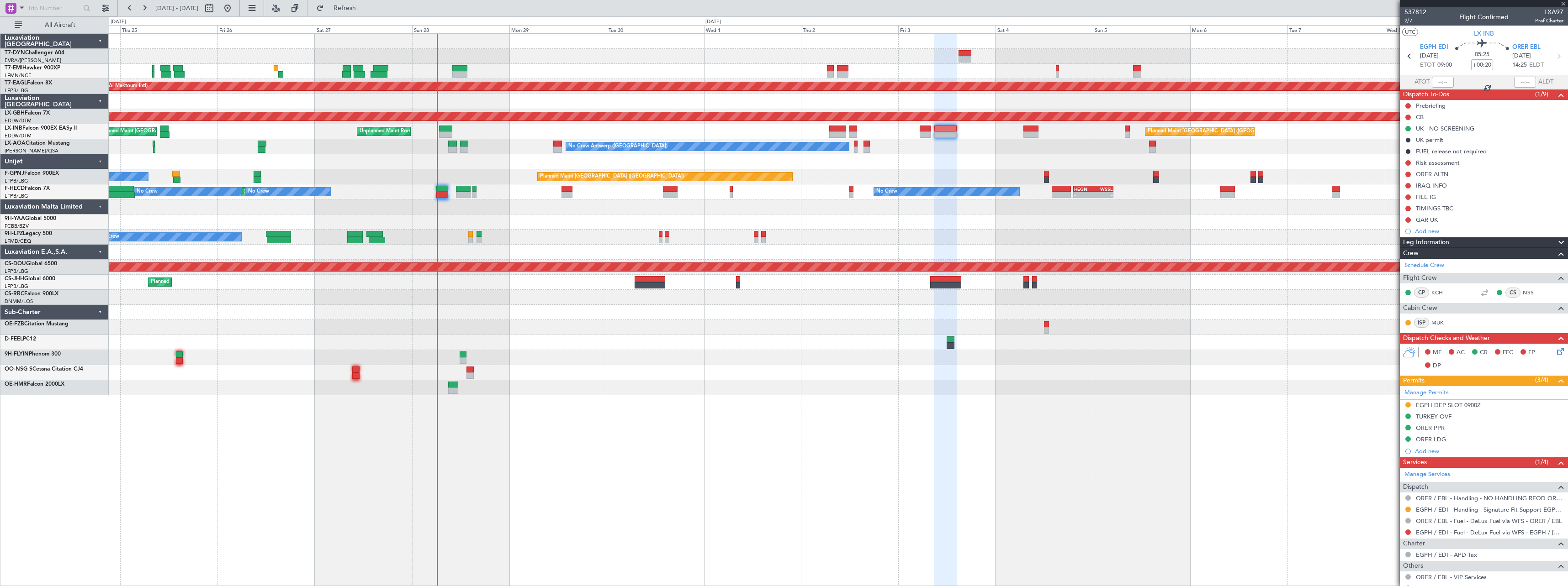
type input "-00:15"
type input "0"
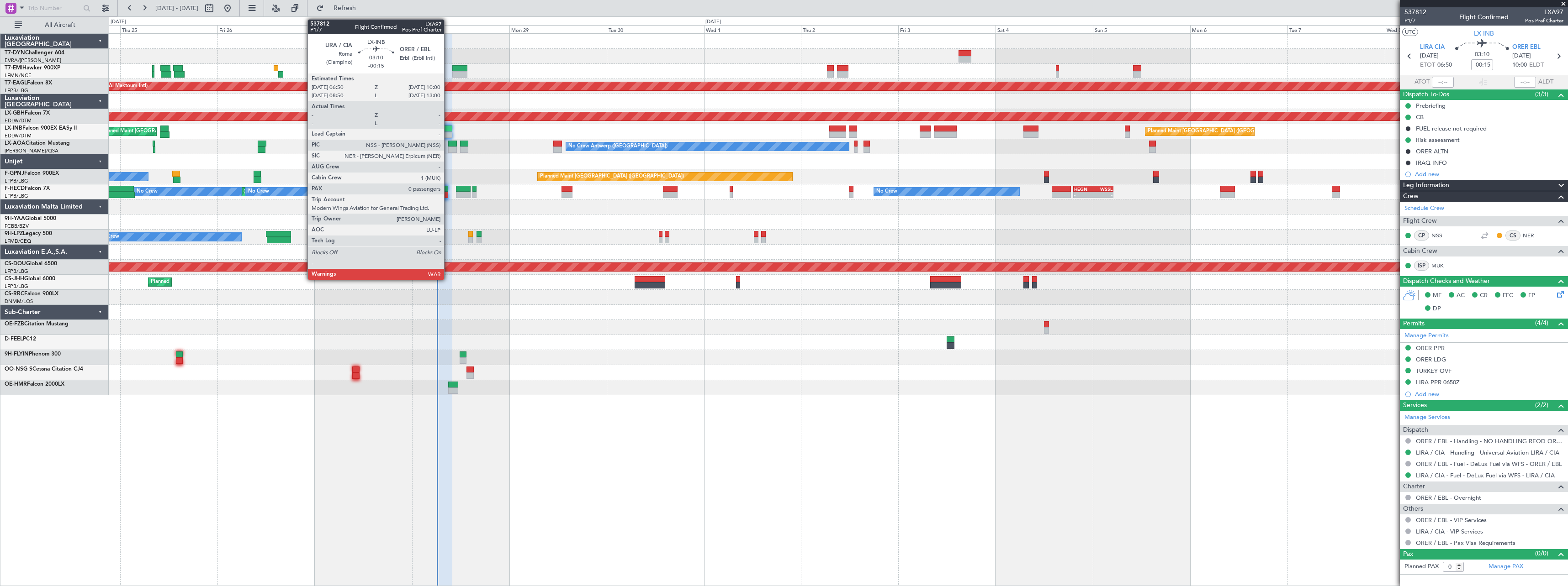
click at [448, 128] on div at bounding box center [446, 128] width 14 height 7
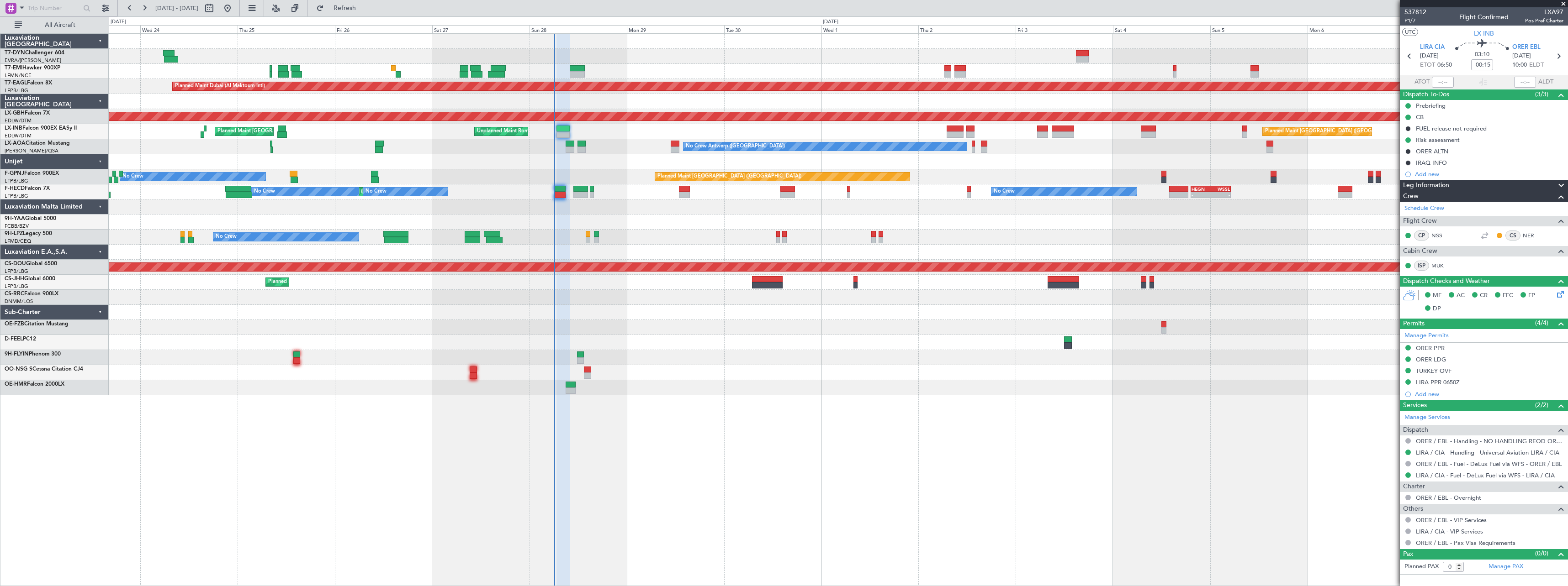
click at [627, 214] on div at bounding box center [838, 207] width 1459 height 15
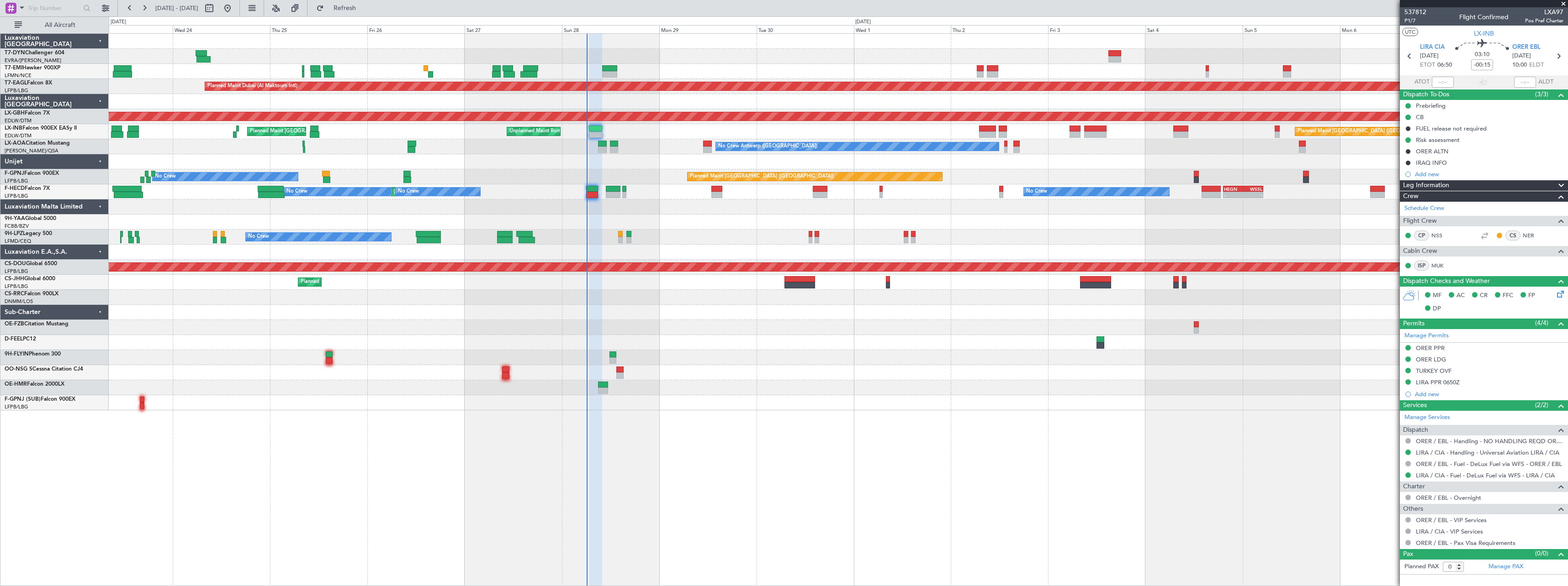
click at [686, 227] on div at bounding box center [838, 222] width 1459 height 15
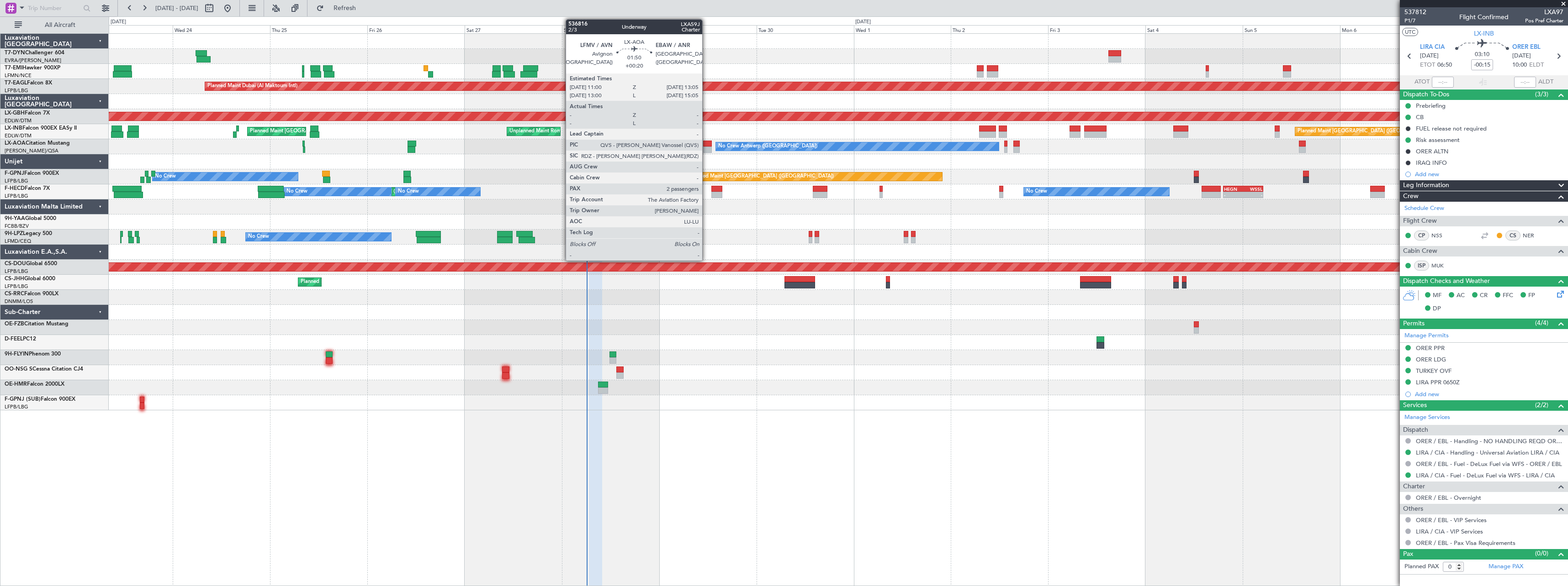
click at [707, 144] on div at bounding box center [707, 143] width 9 height 7
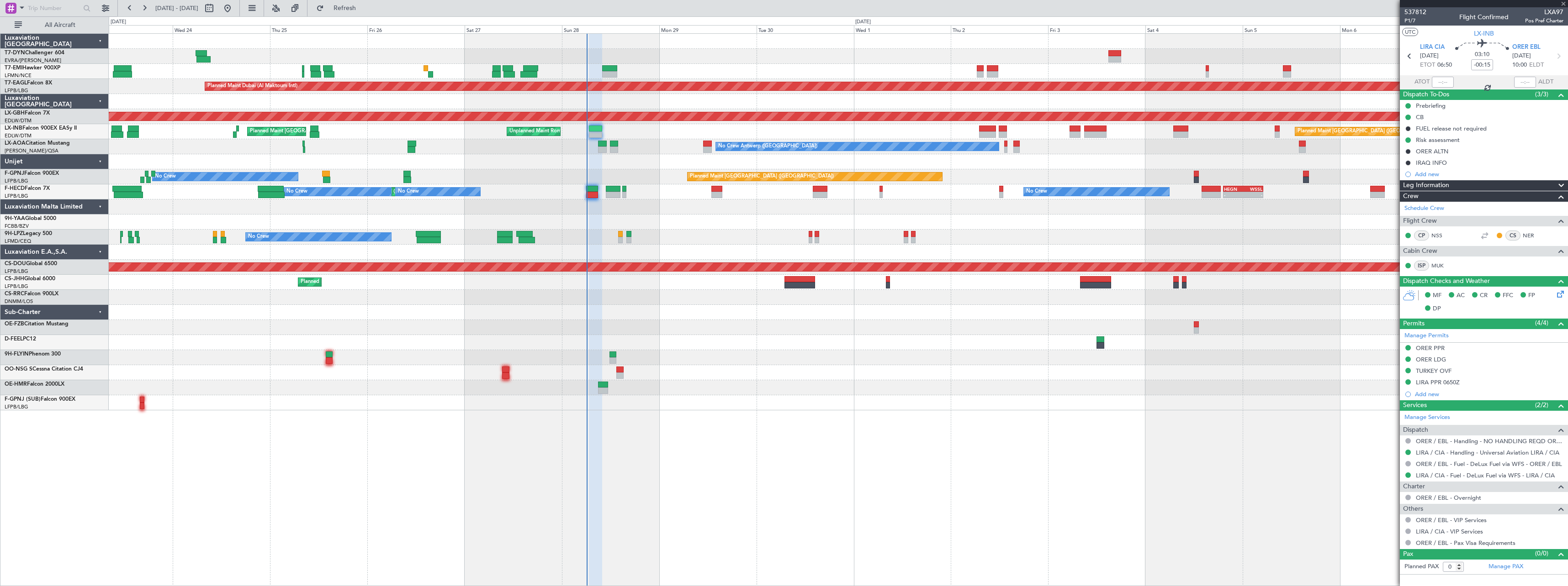
type input "+00:20"
type input "2"
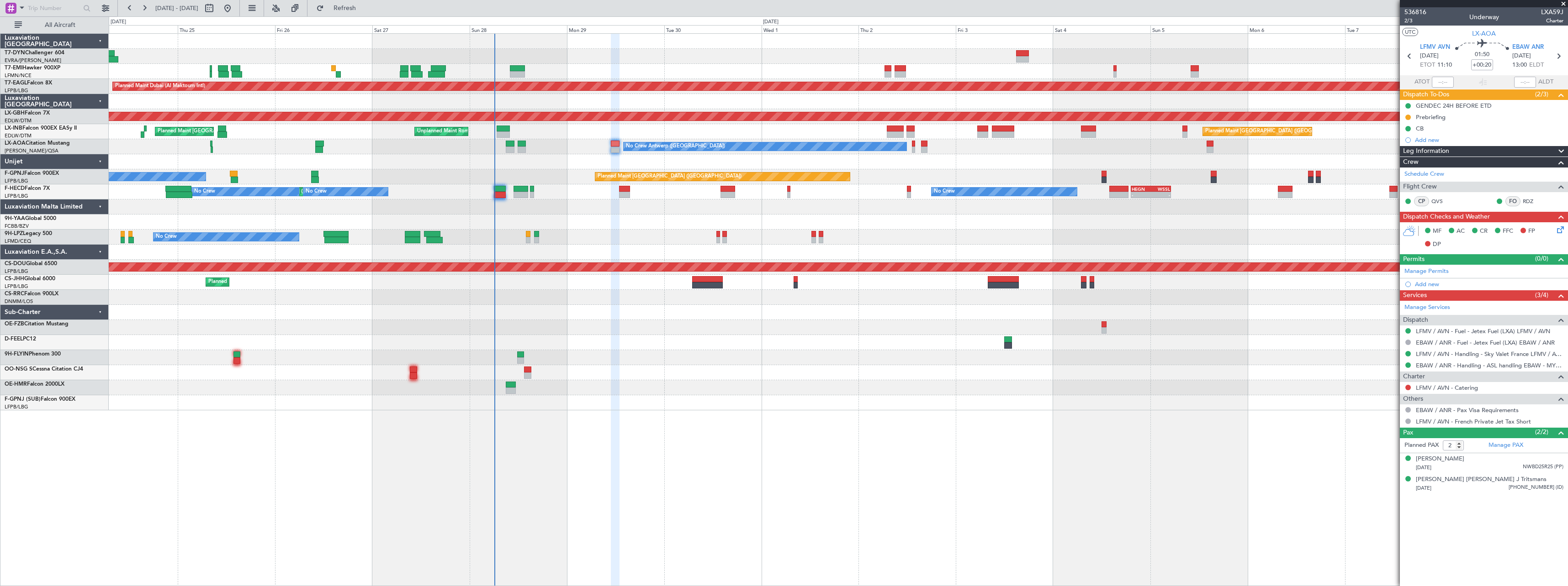
click at [749, 132] on div "Planned Maint [GEOGRAPHIC_DATA] ([GEOGRAPHIC_DATA]) Planned Maint [GEOGRAPHIC_D…" at bounding box center [838, 131] width 1459 height 15
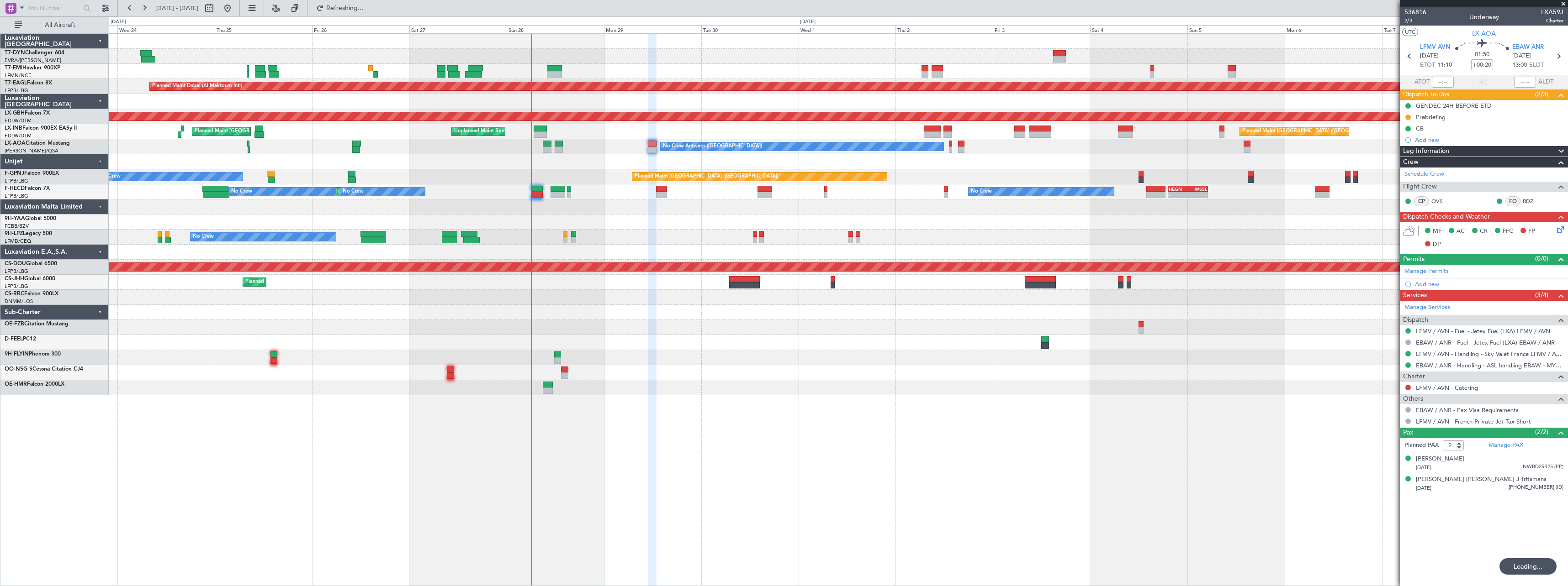
click at [728, 216] on div at bounding box center [838, 222] width 1459 height 15
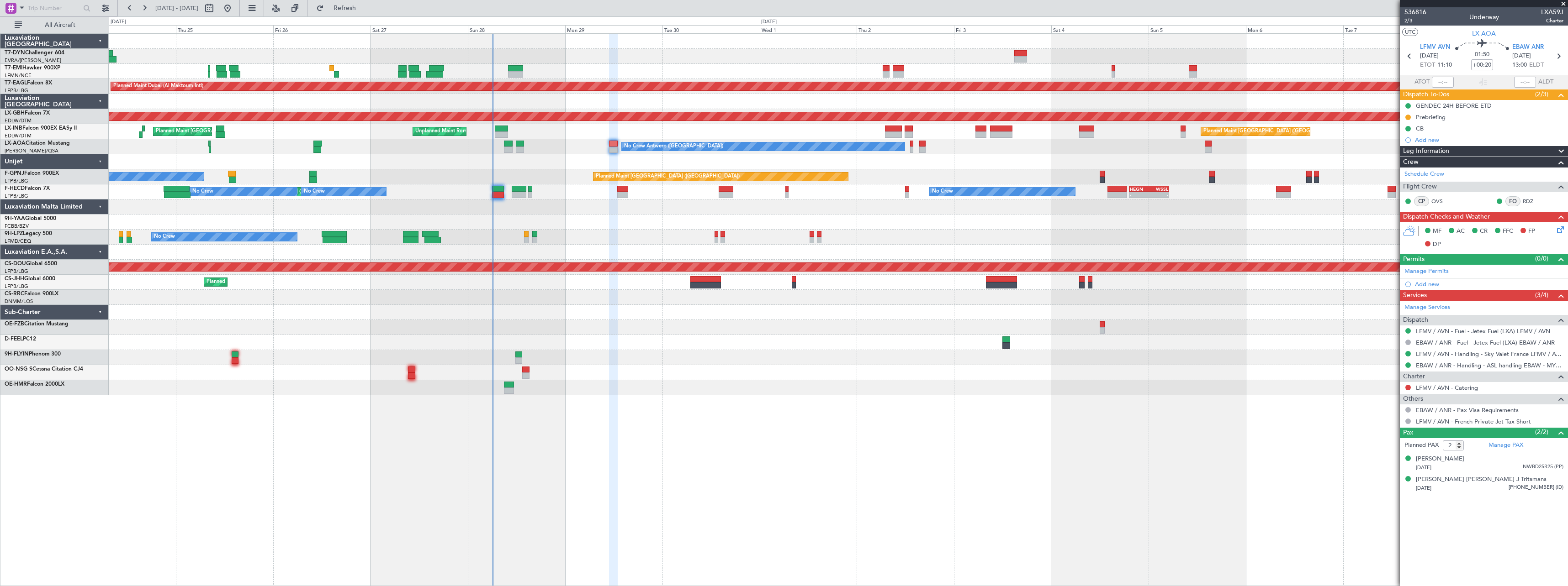
click at [603, 226] on div at bounding box center [838, 222] width 1459 height 15
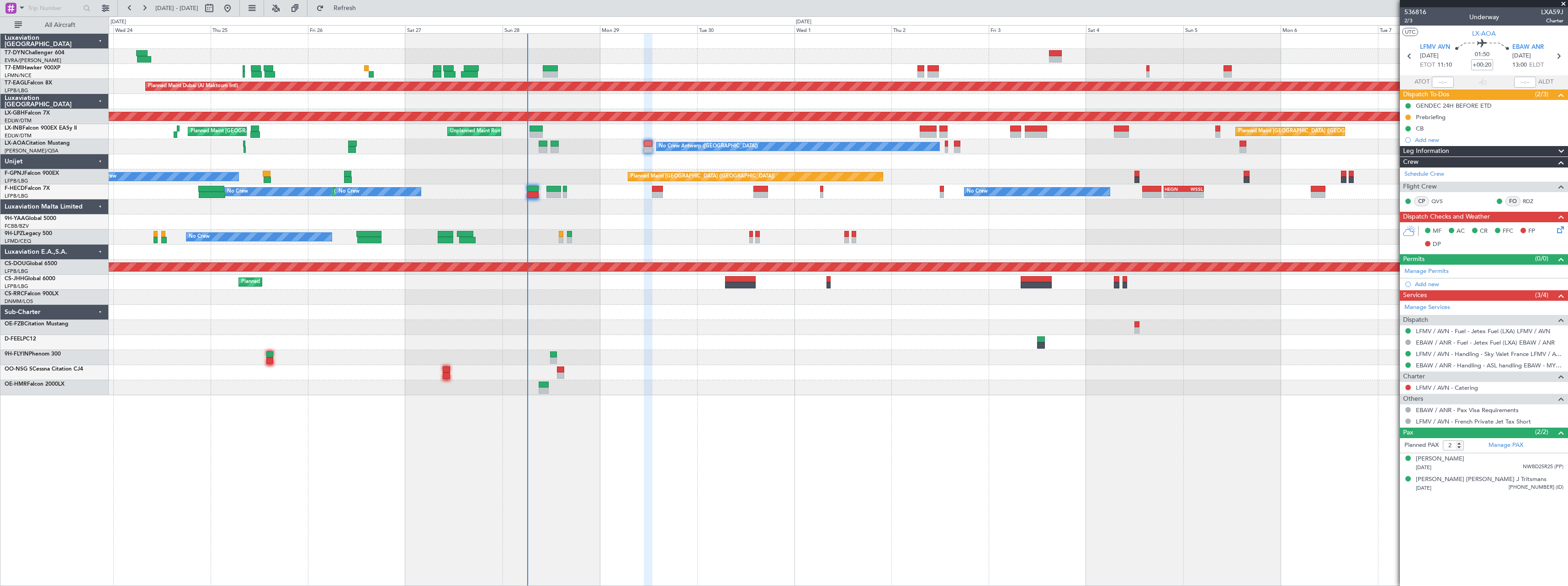
click at [591, 206] on div at bounding box center [838, 207] width 1459 height 15
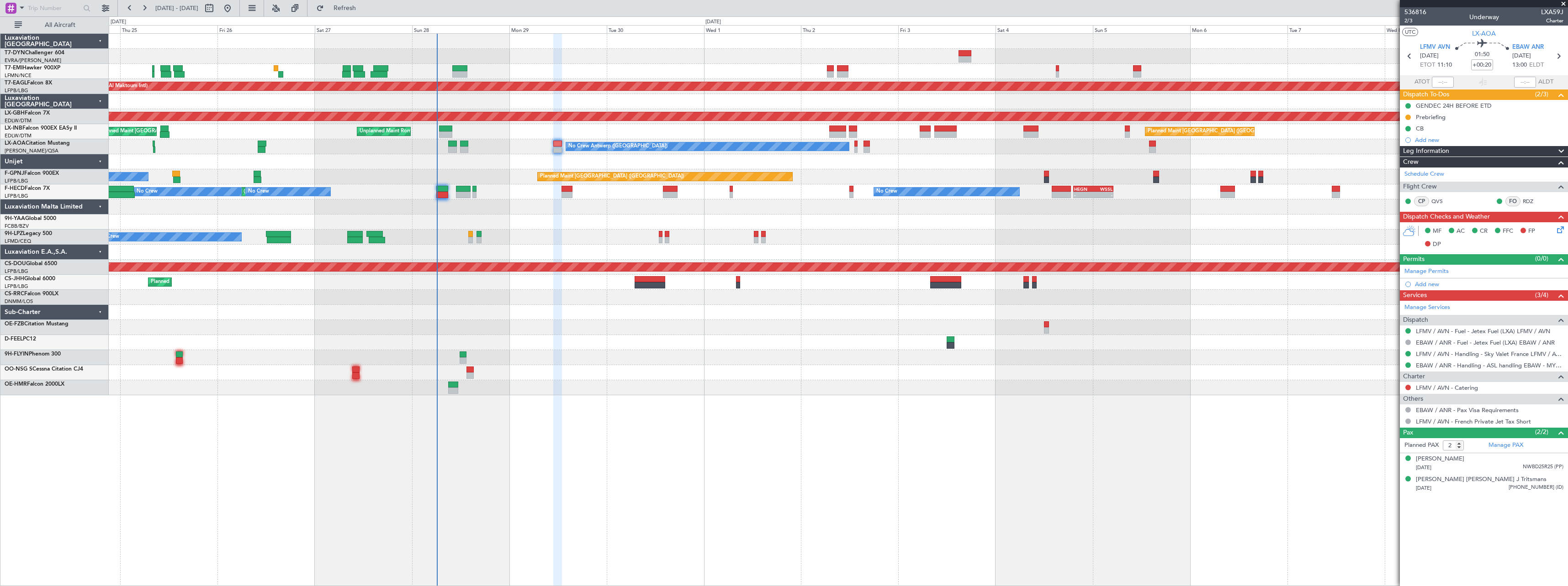
click at [725, 209] on div at bounding box center [838, 207] width 1459 height 15
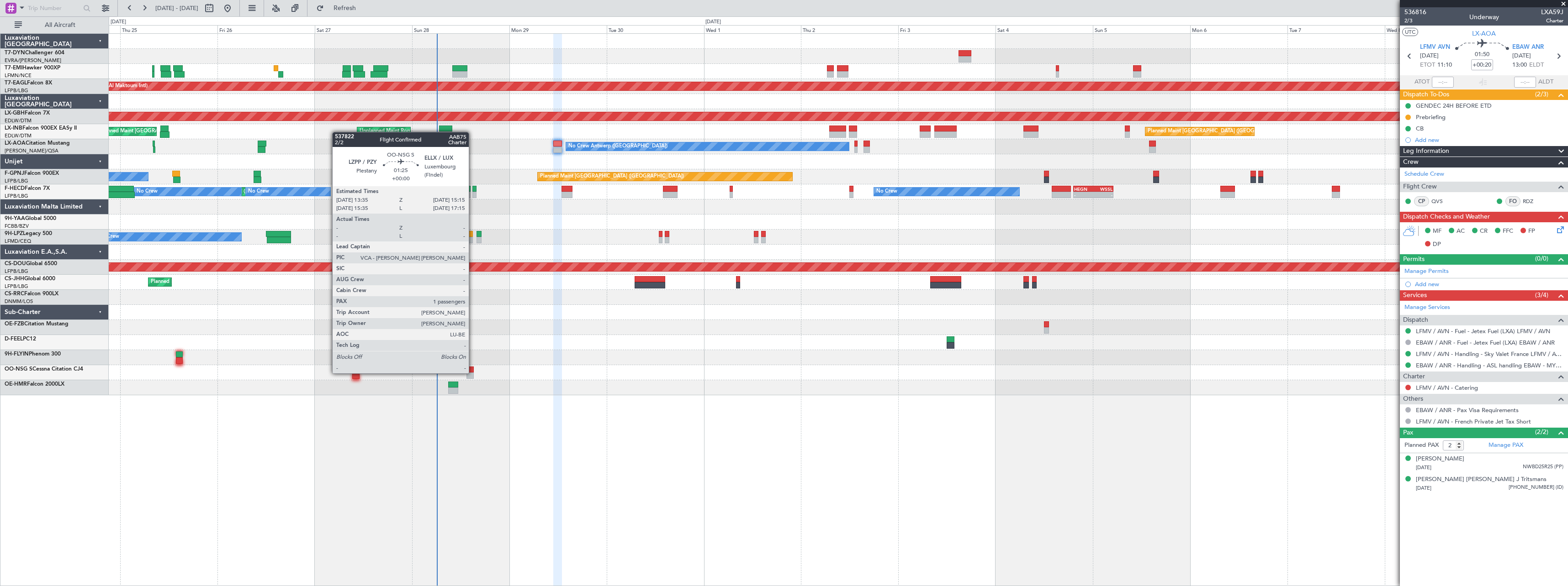
click at [472, 371] on div at bounding box center [469, 370] width 7 height 7
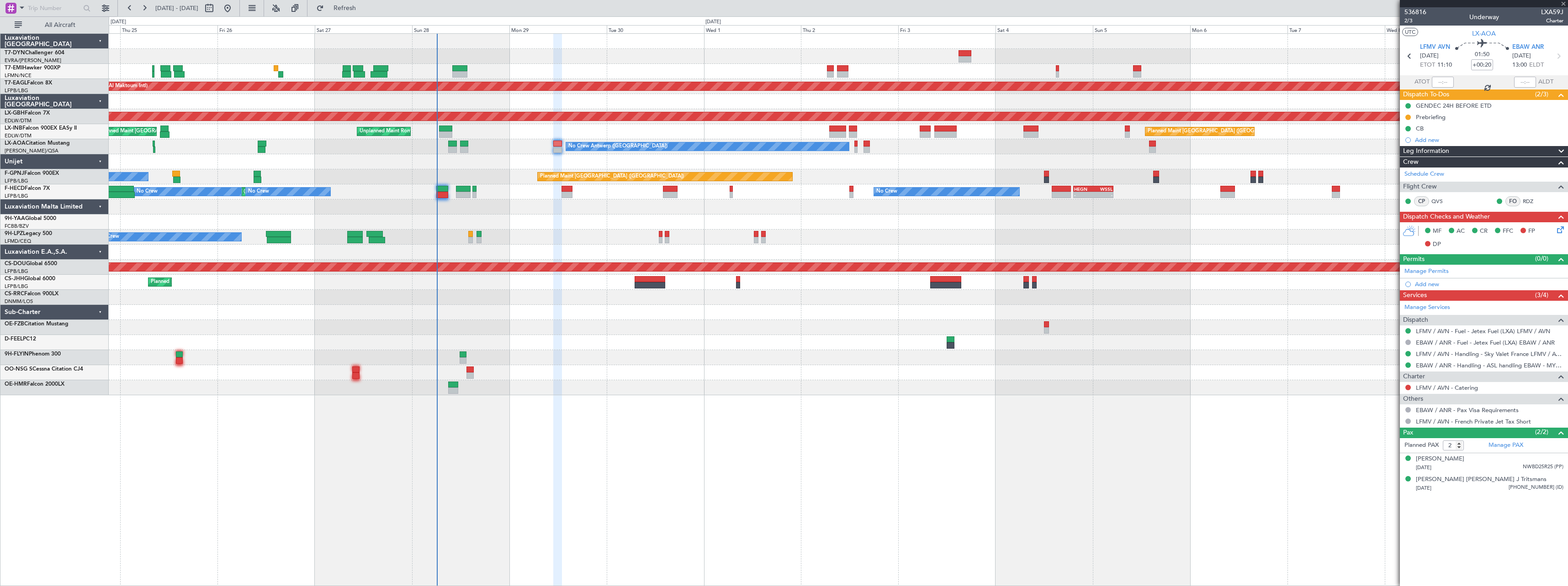
type input "1"
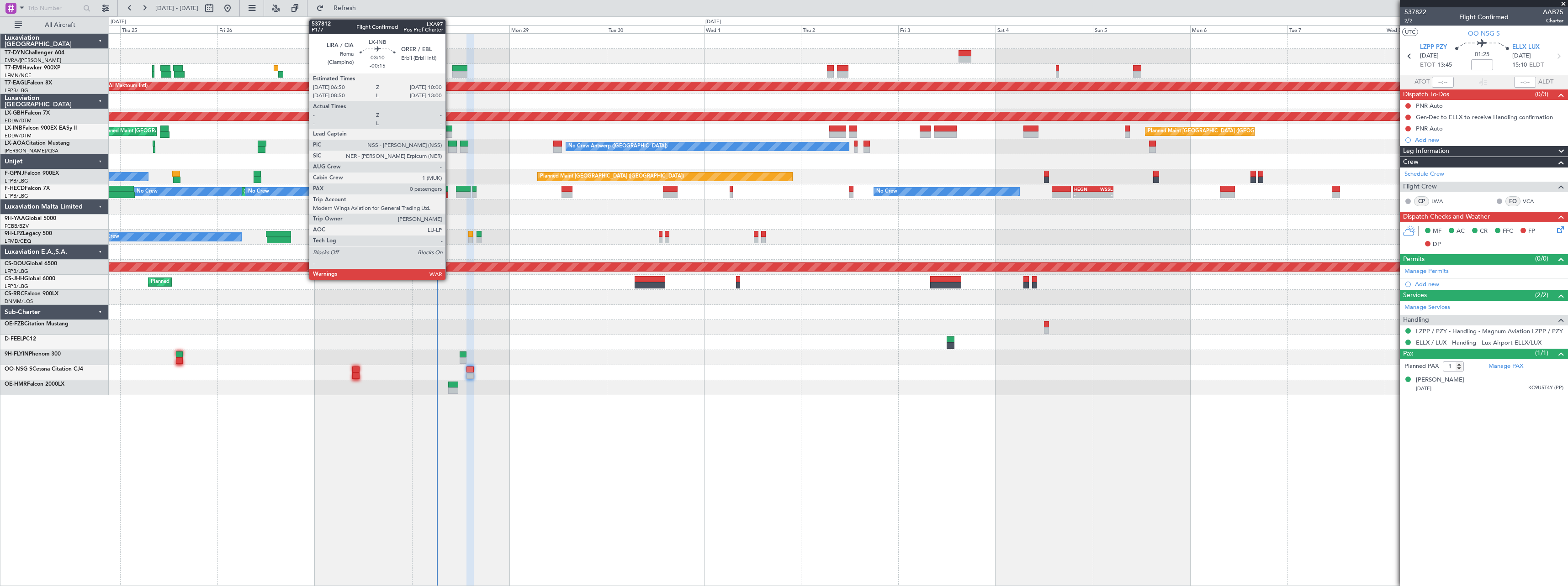
click at [450, 132] on div at bounding box center [446, 134] width 14 height 7
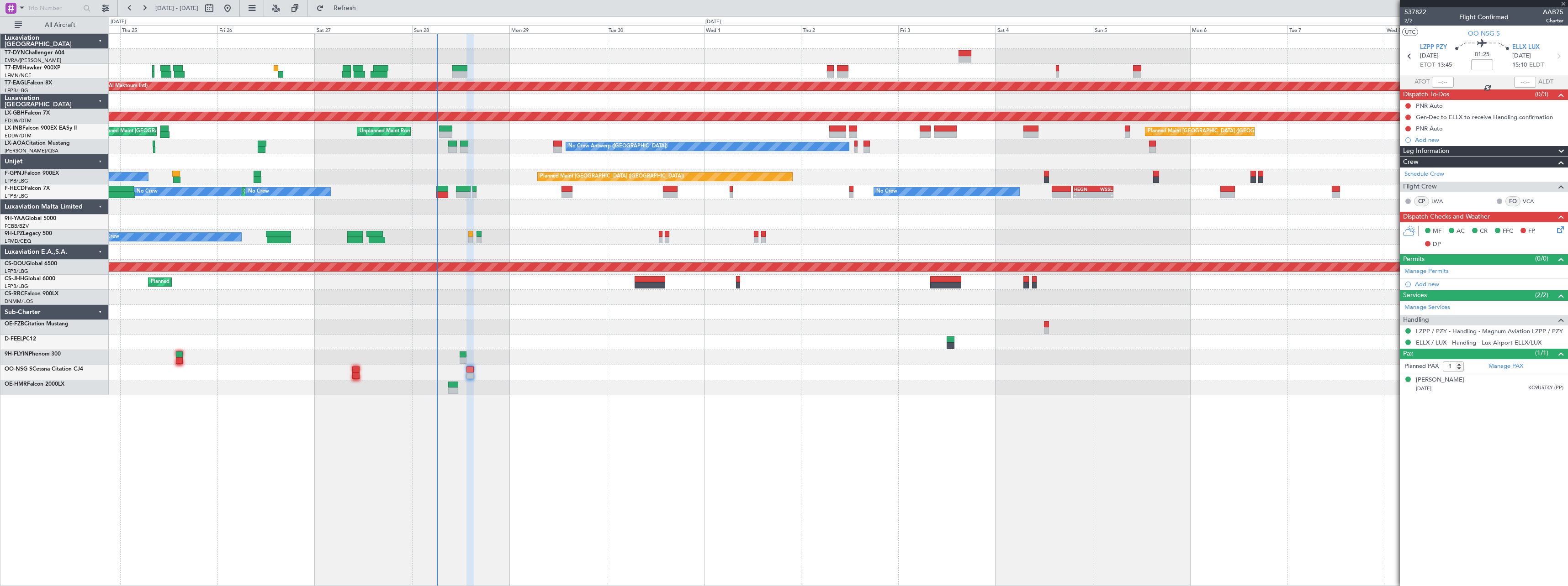
type input "-00:15"
type input "0"
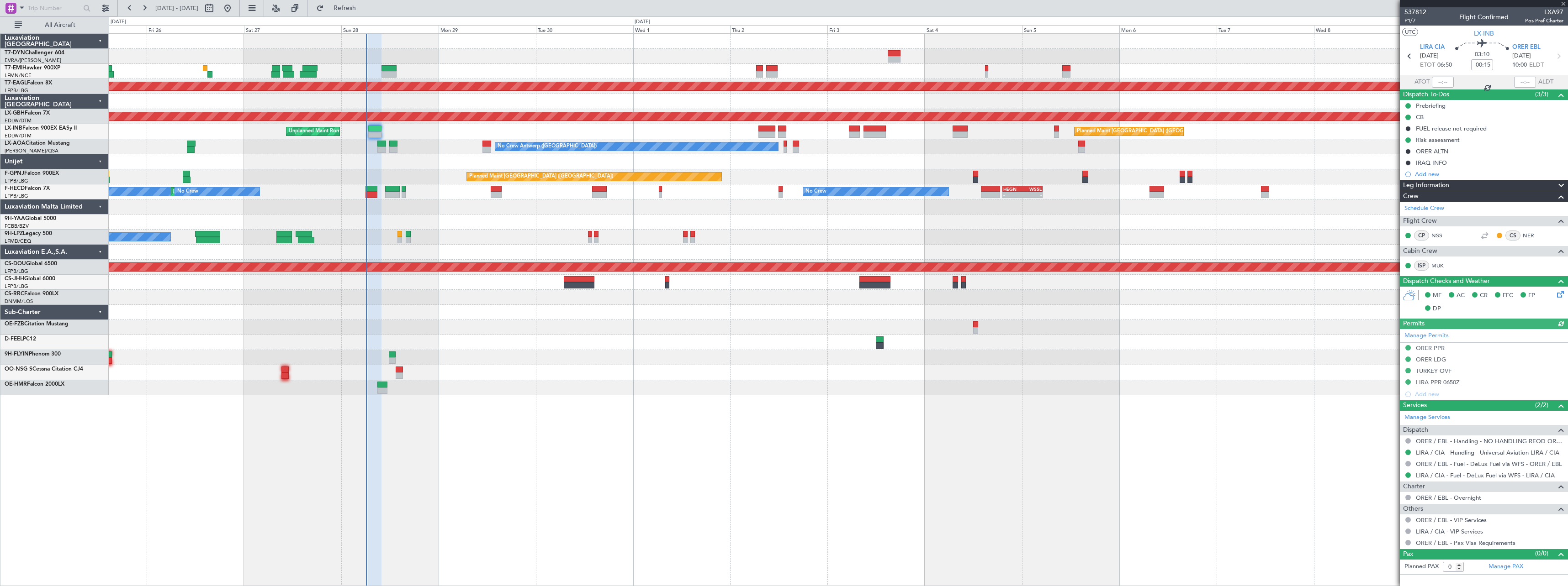
click at [593, 328] on div at bounding box center [838, 327] width 1459 height 15
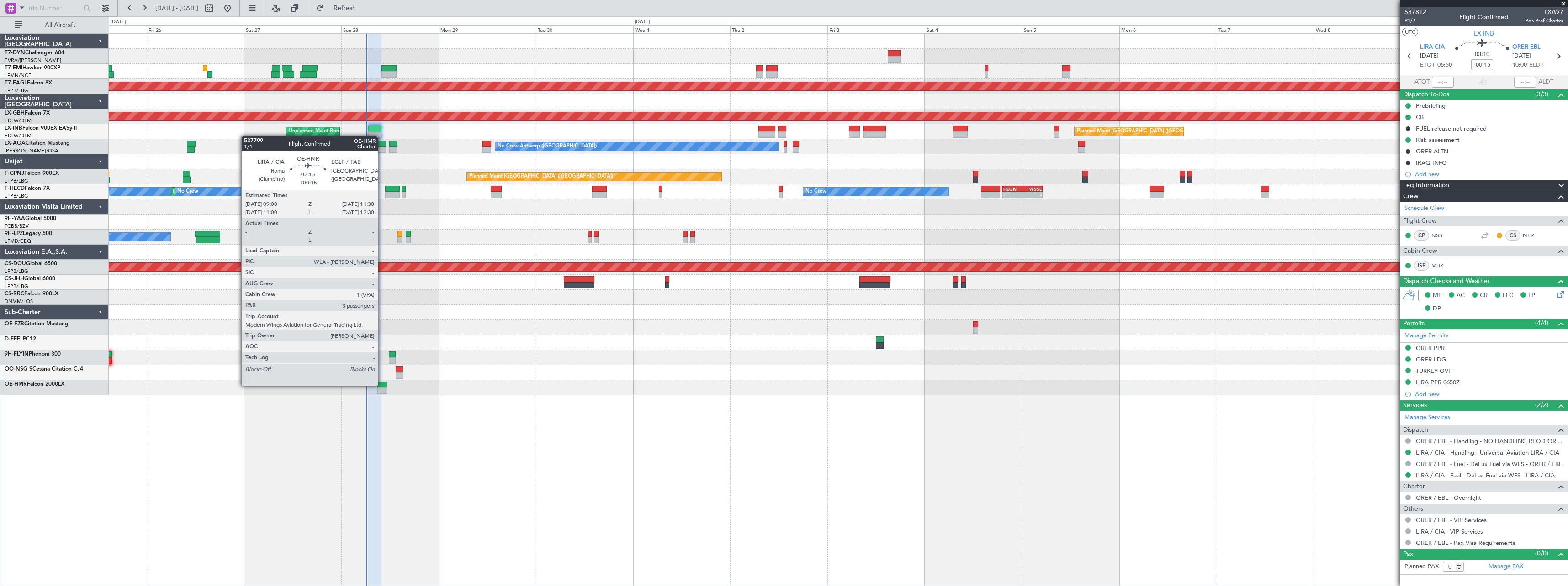
click at [382, 385] on div at bounding box center [383, 385] width 11 height 7
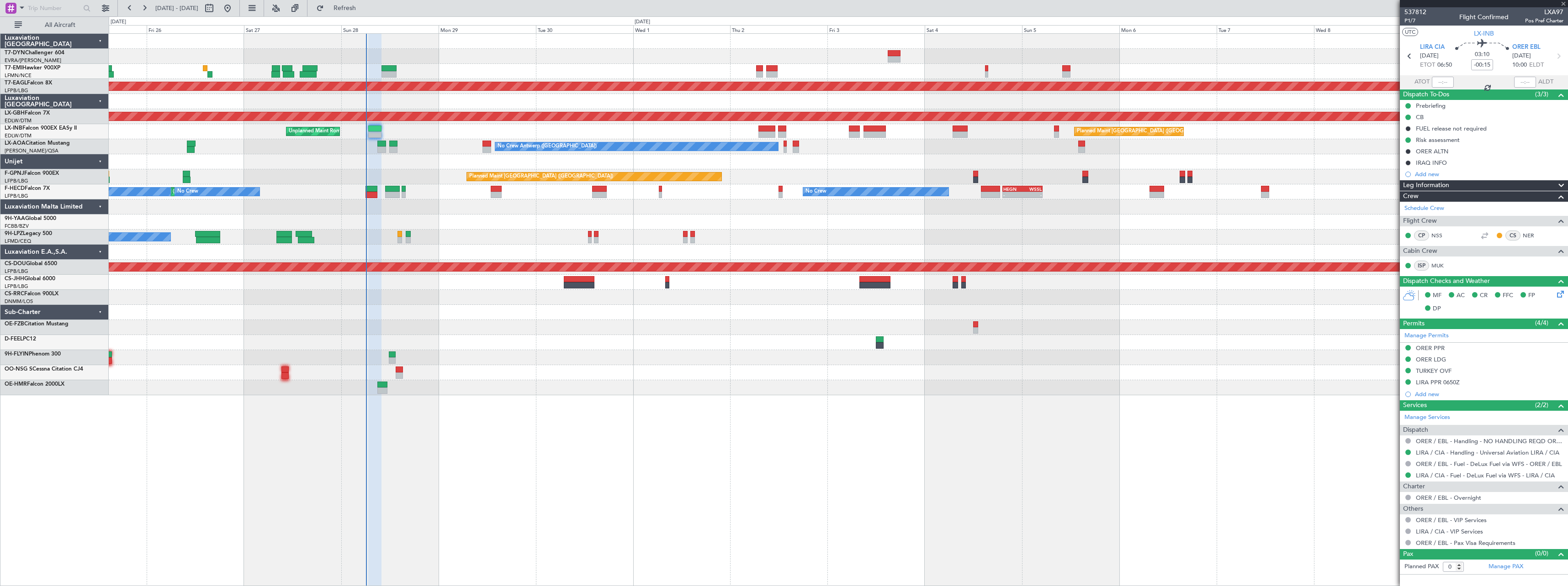
type input "+00:15"
type input "3"
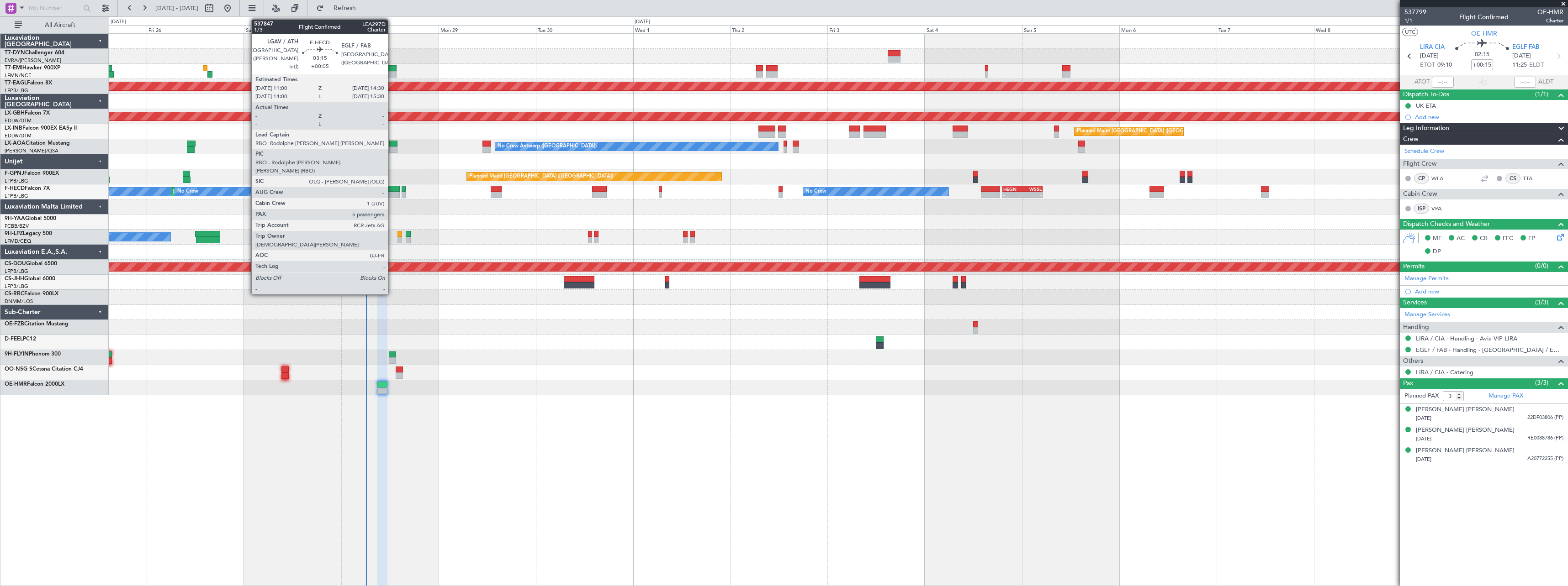
click at [392, 189] on div at bounding box center [392, 189] width 14 height 7
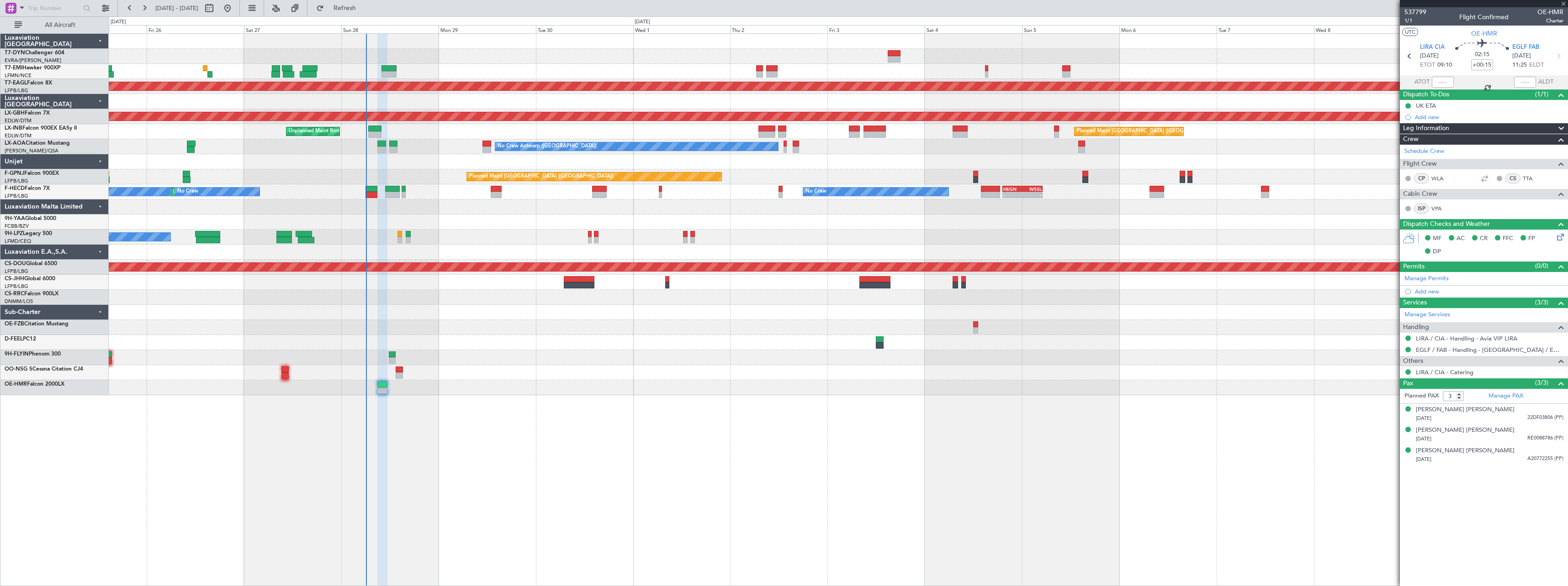
type input "+00:05"
type input "5"
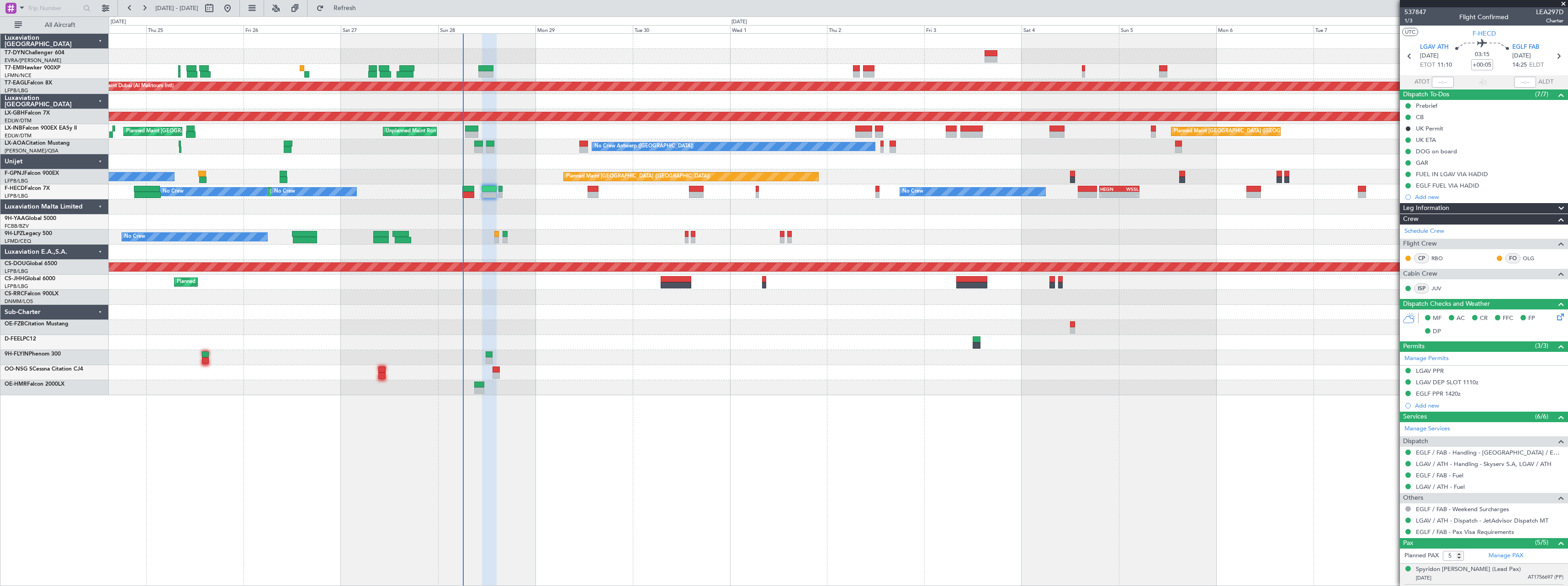
click at [580, 218] on div "Planned Maint Zurich Planned Maint Dubai (Al Maktoum Intl) Planned Maint Nurnbe…" at bounding box center [838, 215] width 1459 height 362
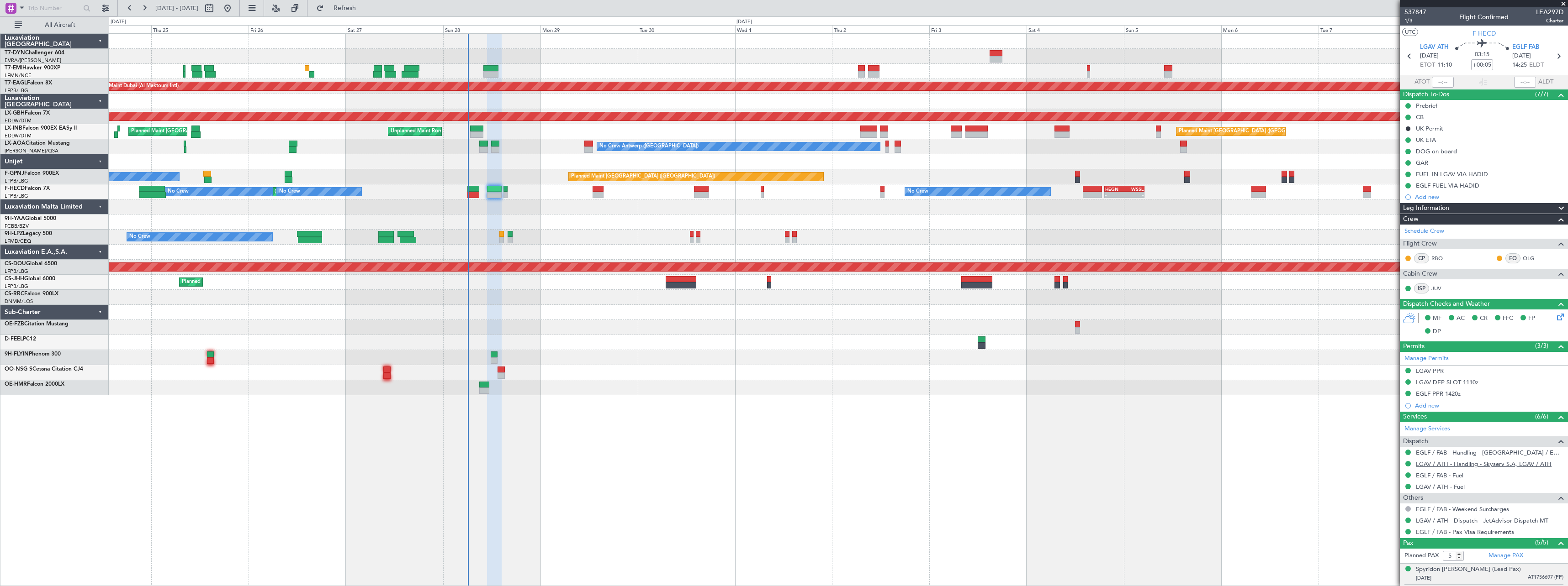
click at [1492, 464] on link "LGAV / ATH - Handling - Skyserv S.A, LGAV / ATH" at bounding box center [1483, 464] width 136 height 8
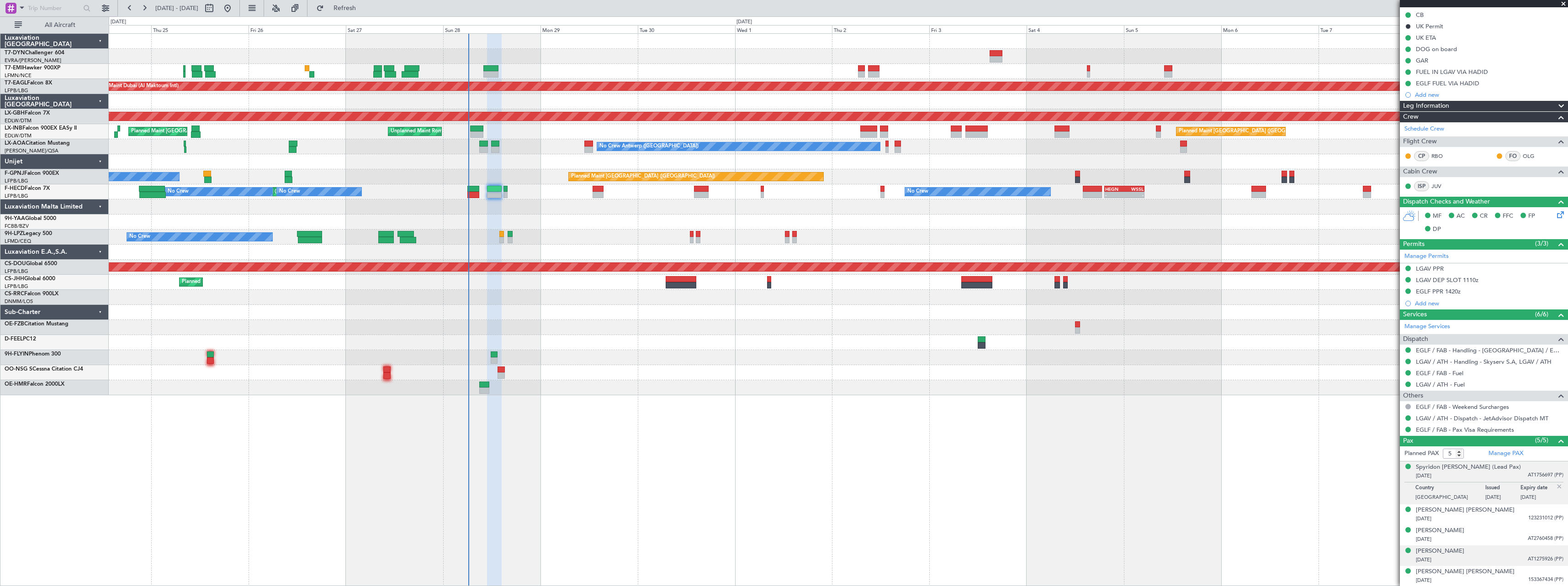
click at [1491, 557] on div "30/10/1987 AT1275926 (PP)" at bounding box center [1489, 560] width 148 height 9
click at [1488, 570] on div "Olivia Eva Verdier 26/08/1997 153367434 (PP)" at bounding box center [1489, 576] width 148 height 18
click at [1494, 531] on div "Maria Malamidou 30/10/1987 AT1275926 (PP)" at bounding box center [1489, 533] width 148 height 18
click at [1495, 510] on div "Konstantinos Valantasis 25/04/1980 AT2760458 (PP)" at bounding box center [1489, 513] width 148 height 18
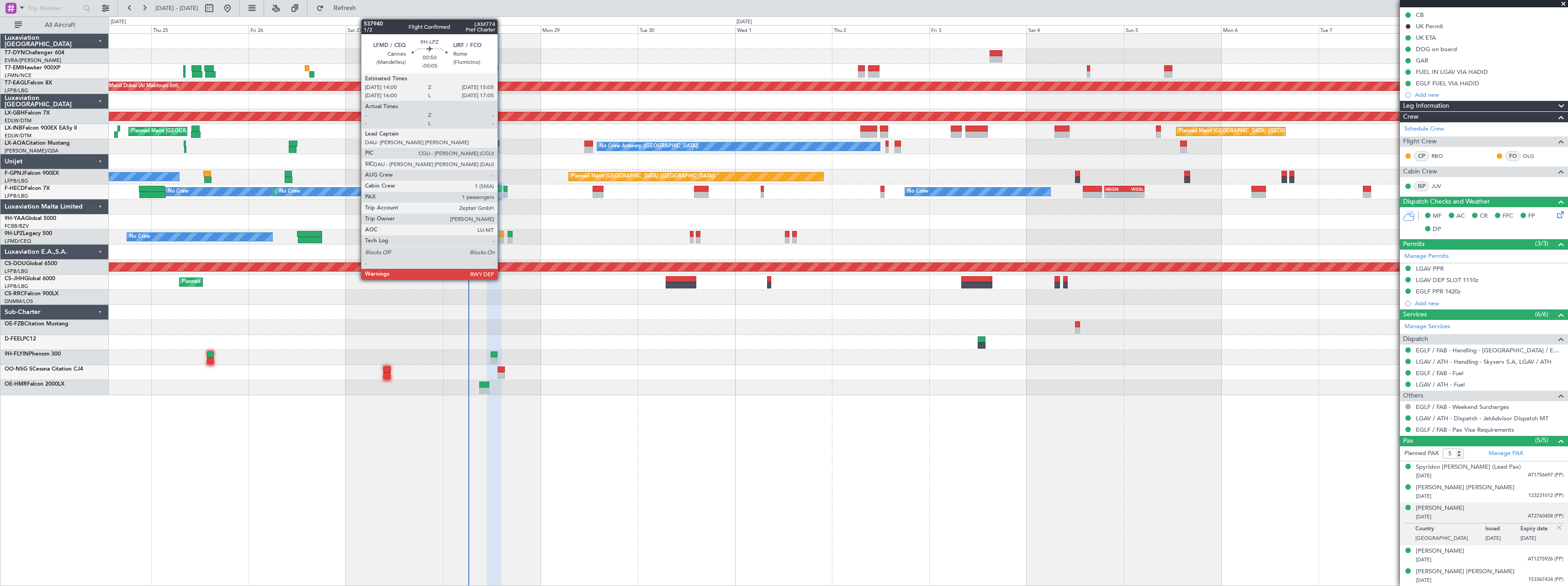
click at [502, 233] on div at bounding box center [502, 234] width 5 height 7
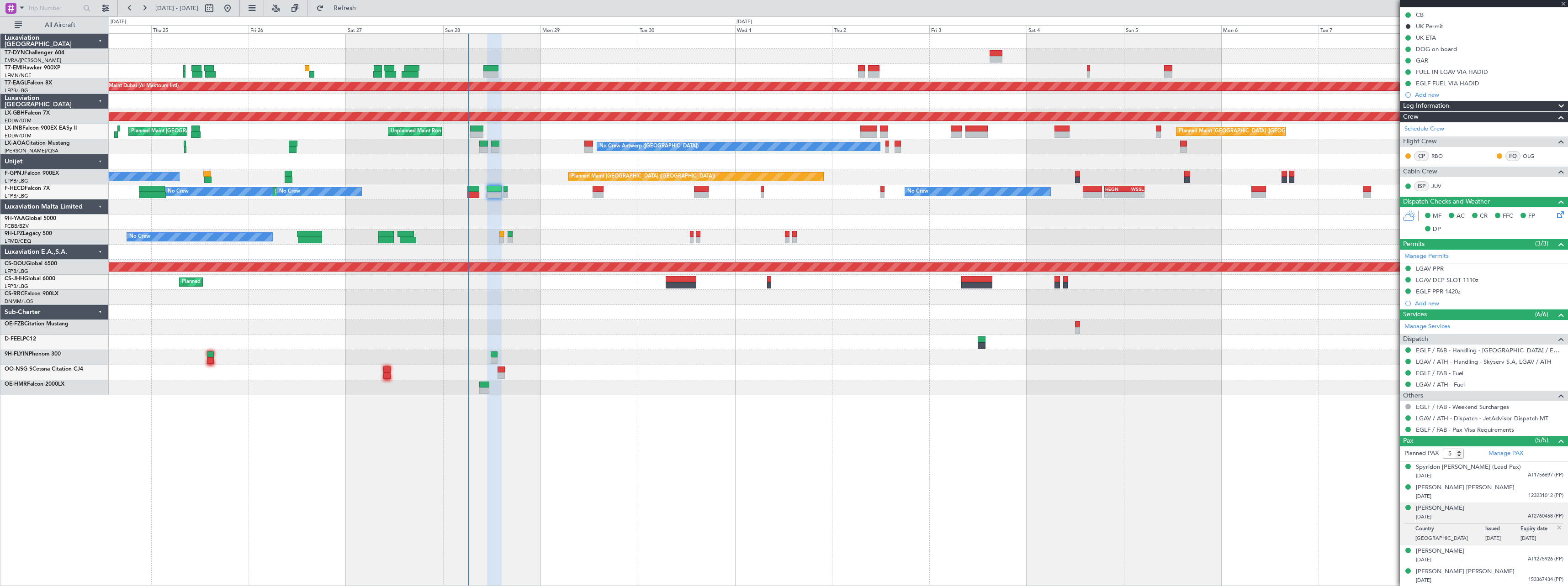
type input "-00:05"
type input "1"
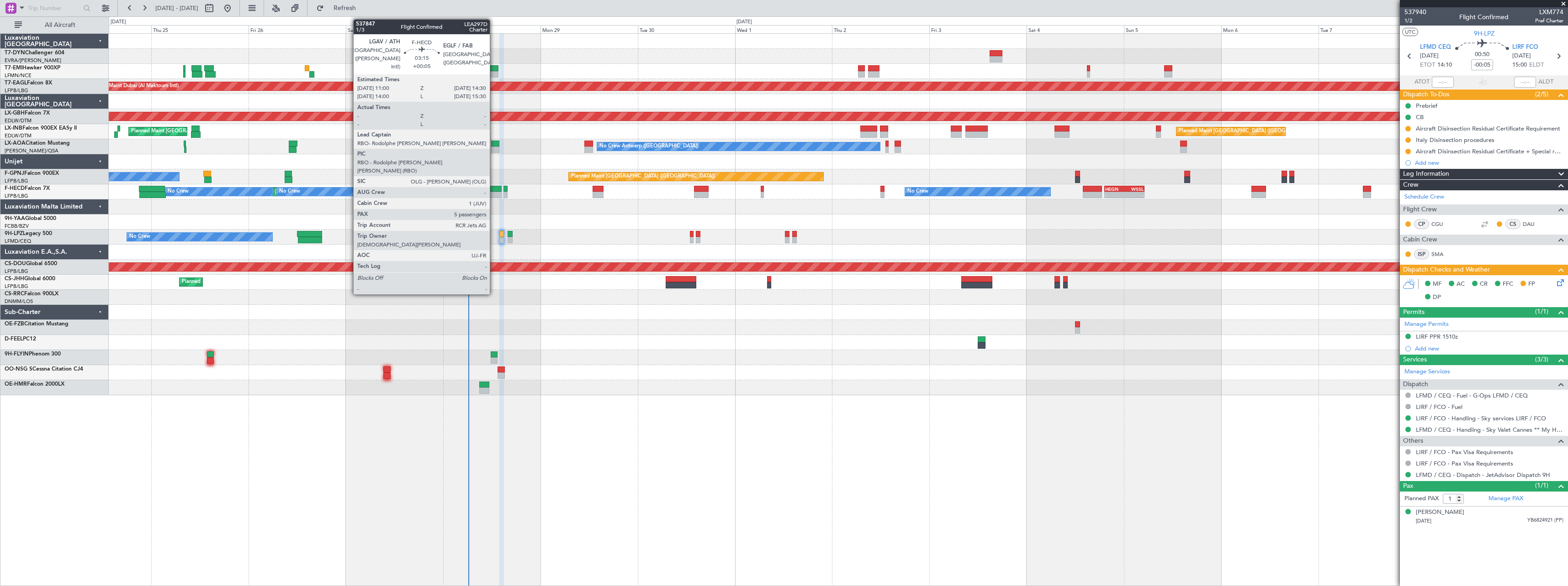
click at [494, 193] on div at bounding box center [494, 195] width 14 height 7
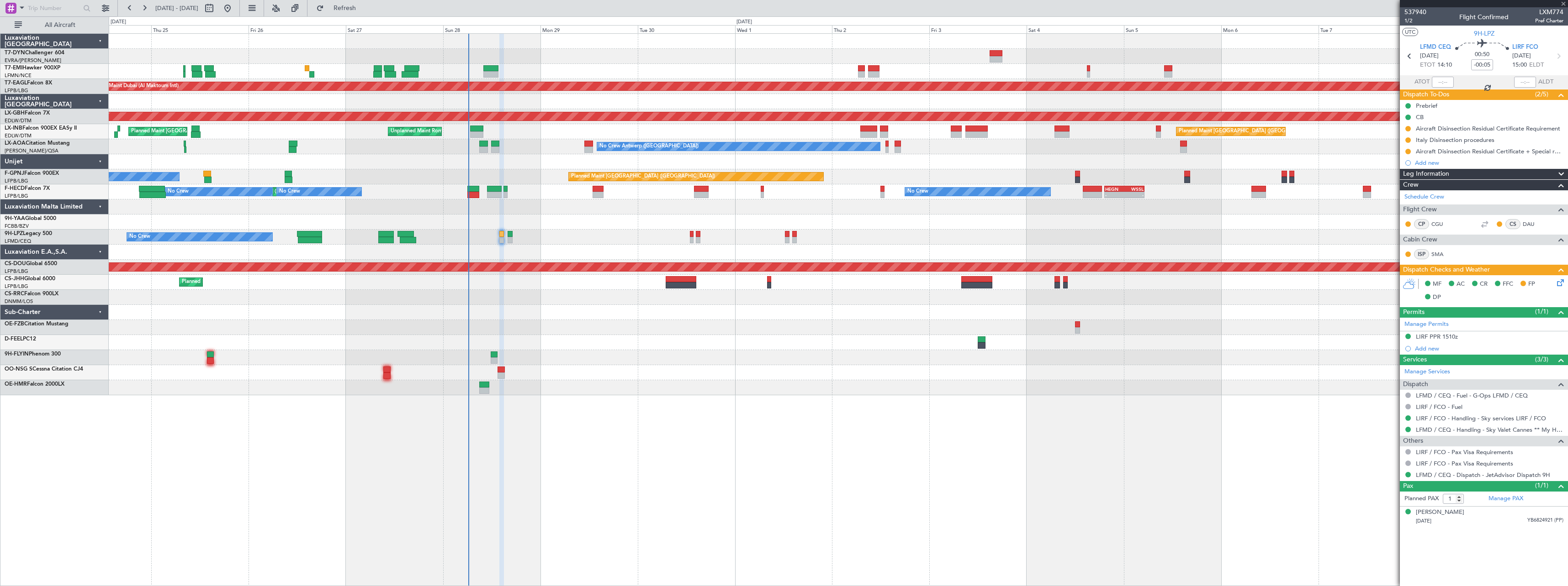
type input "+00:05"
type input "5"
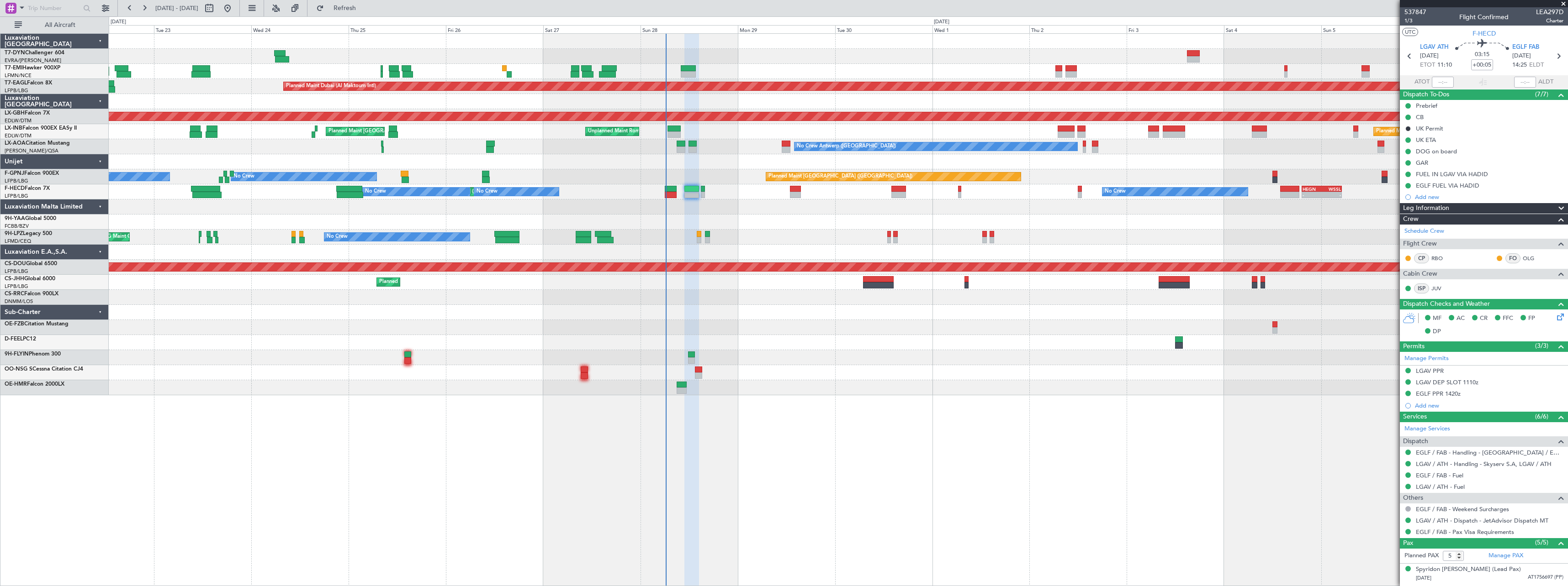
click at [563, 312] on div at bounding box center [838, 312] width 1459 height 15
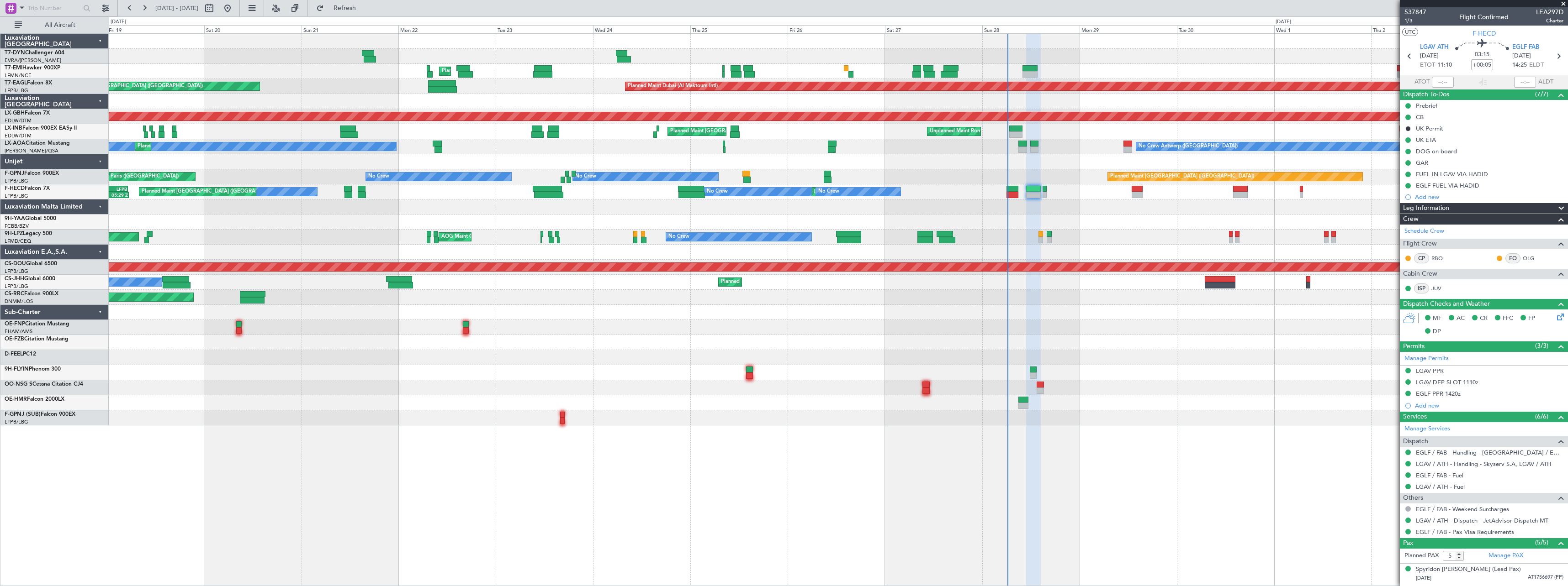
click at [688, 210] on div at bounding box center [838, 207] width 1459 height 15
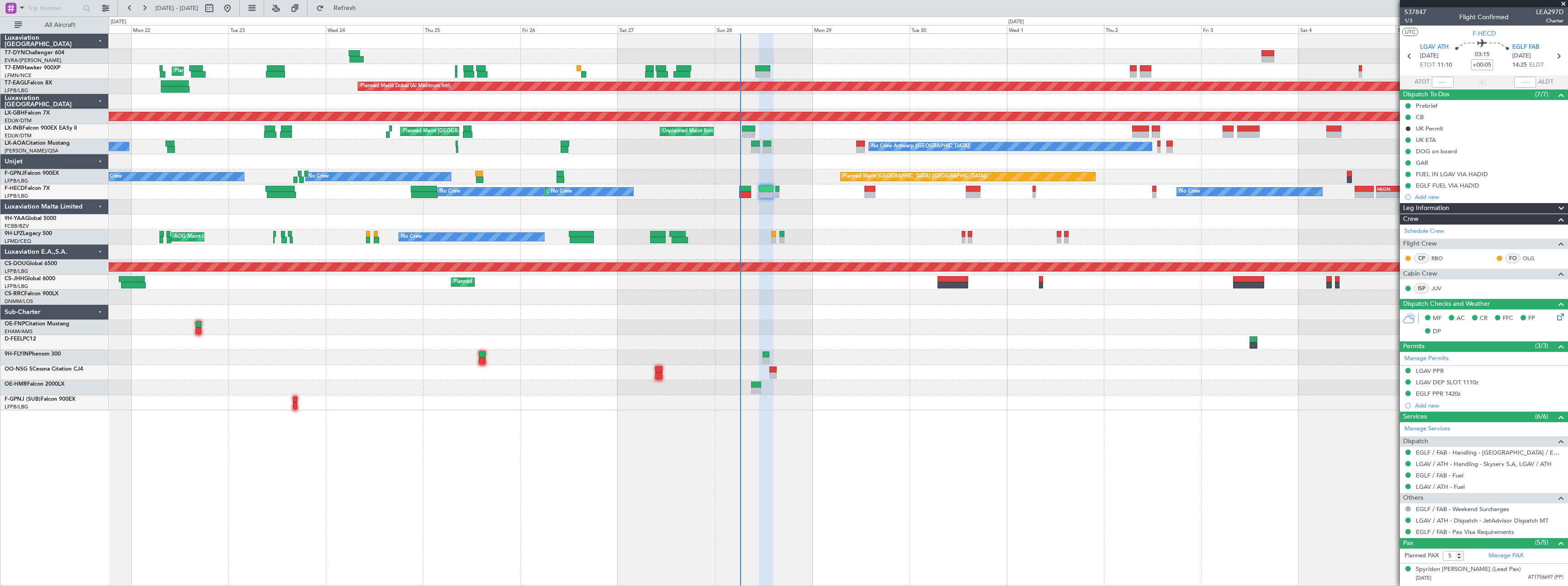
click at [725, 220] on div "Planned Maint Zurich Planned Maint Dubai (Al Maktoum Intl) Unplanned Maint Pari…" at bounding box center [838, 222] width 1459 height 377
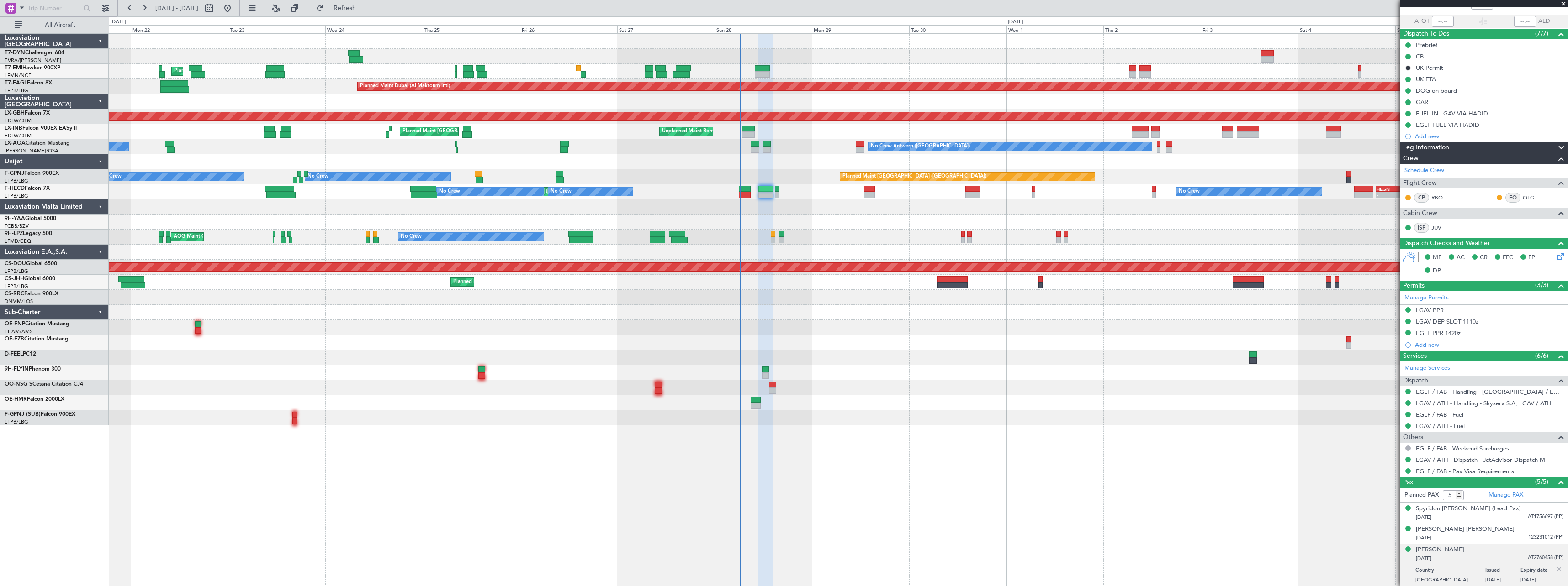
scroll to position [102, 0]
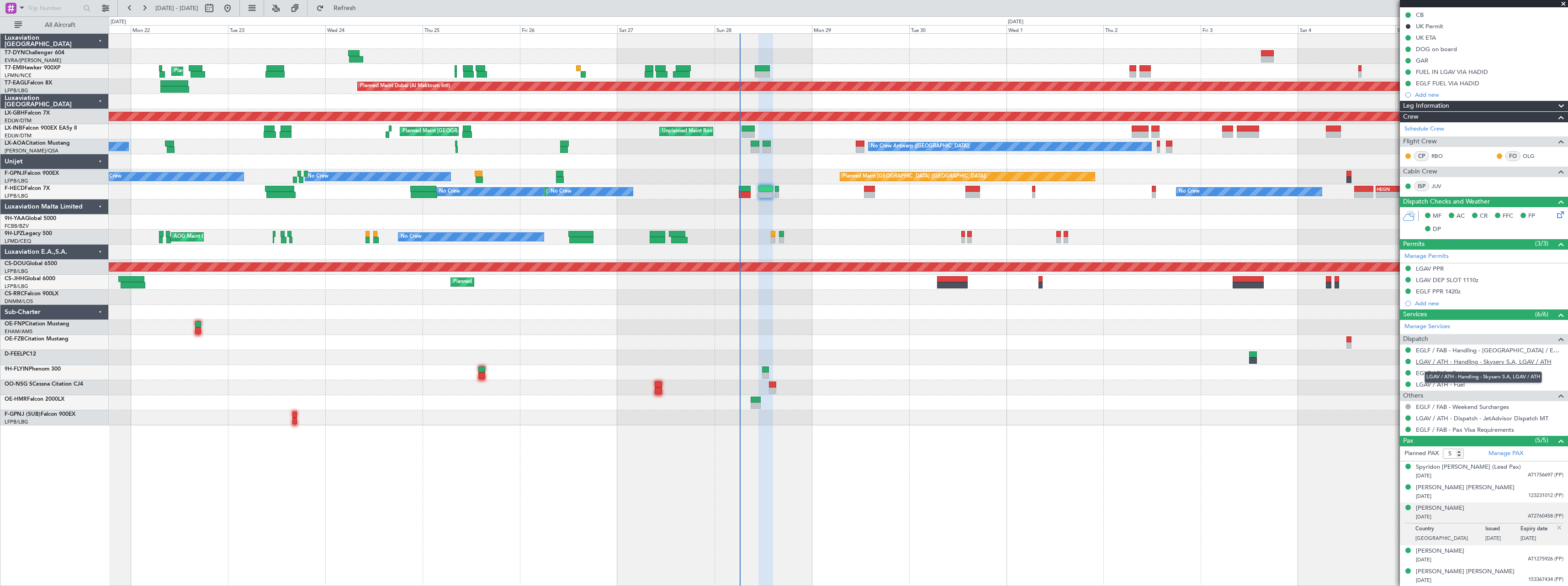
click at [1485, 359] on link "LGAV / ATH - Handling - Skyserv S.A, LGAV / ATH" at bounding box center [1483, 362] width 136 height 8
click at [1485, 580] on div "26/08/1997 153367434 (PP)" at bounding box center [1489, 581] width 148 height 9
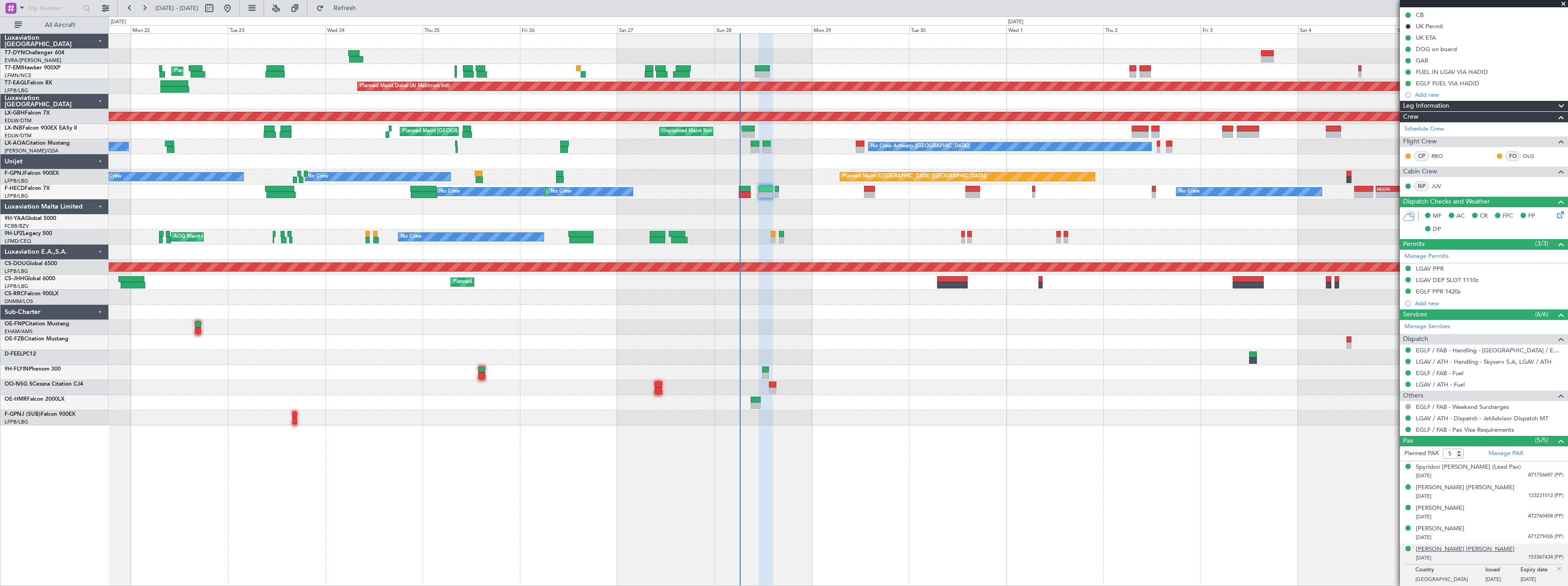
click at [1445, 548] on div "[PERSON_NAME] [PERSON_NAME]" at bounding box center [1464, 549] width 98 height 9
click at [1501, 362] on link "LGAV / ATH - Handling - Skyserv S.A, LGAV / ATH" at bounding box center [1483, 362] width 136 height 8
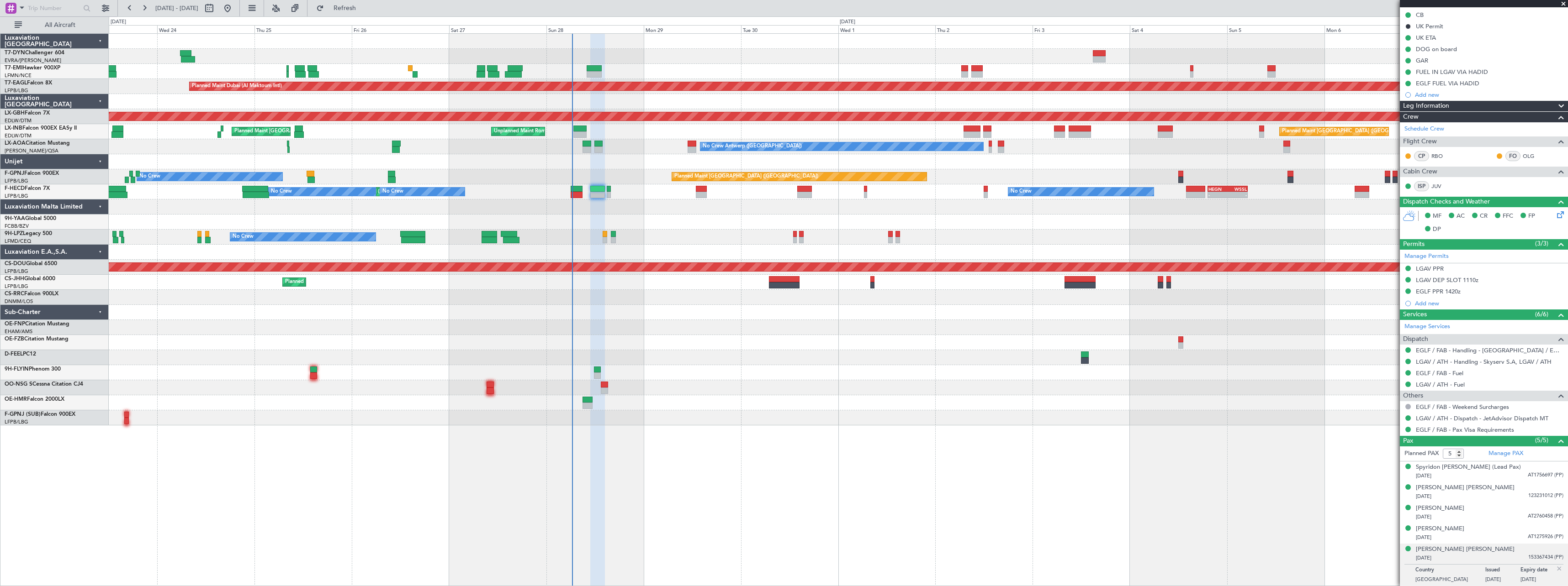
click at [709, 297] on div "Planned Maint [GEOGRAPHIC_DATA] ([GEOGRAPHIC_DATA])" at bounding box center [838, 297] width 1459 height 15
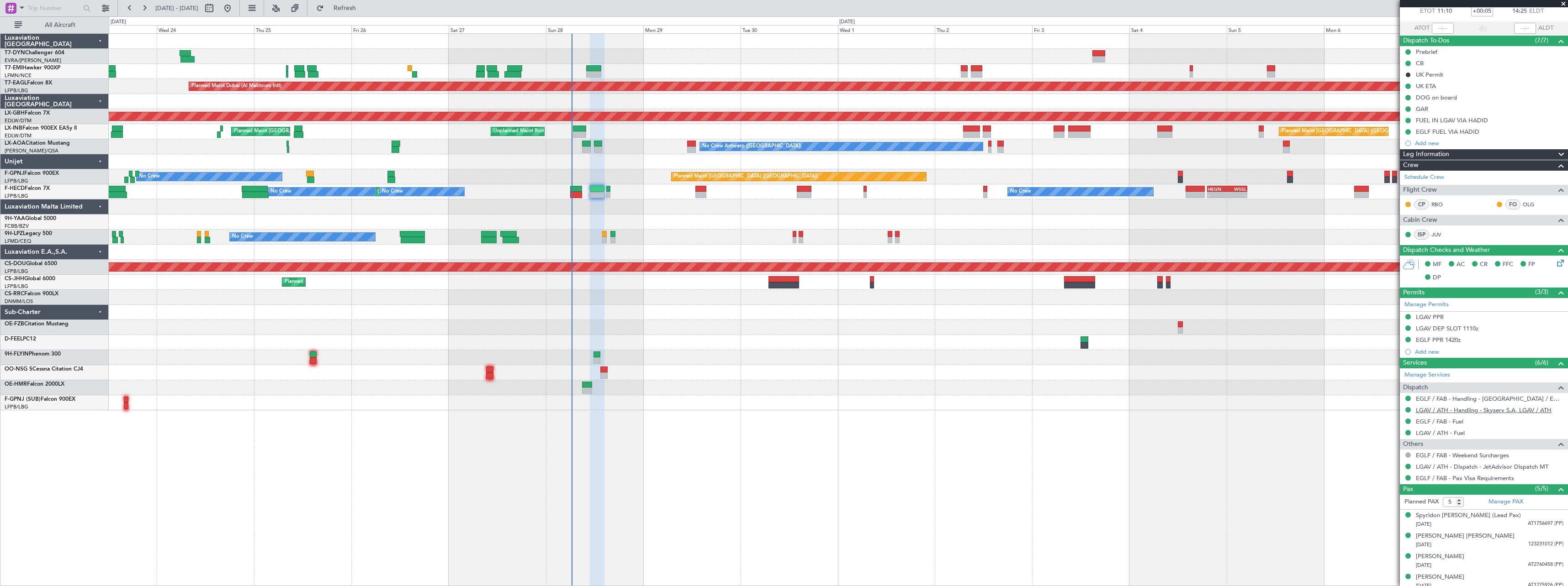
scroll to position [0, 0]
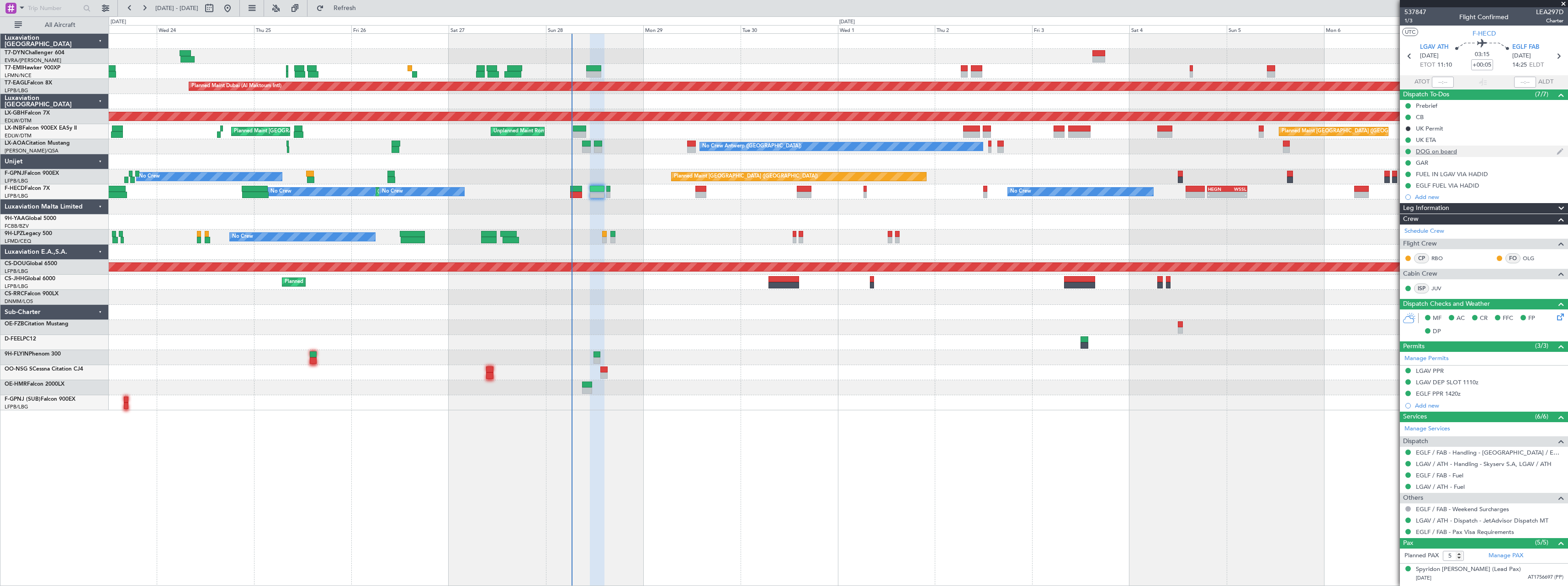
click at [1503, 152] on div "DOG on board" at bounding box center [1484, 151] width 168 height 11
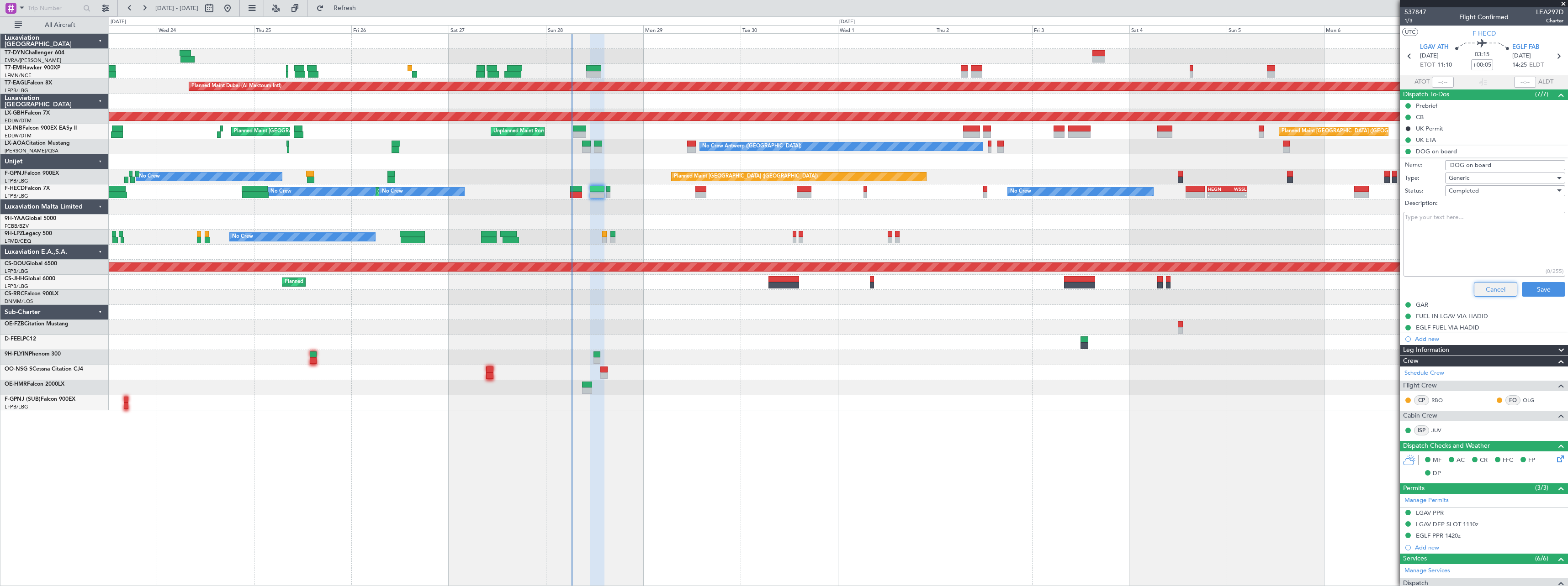
click at [1482, 293] on button "Cancel" at bounding box center [1496, 289] width 44 height 14
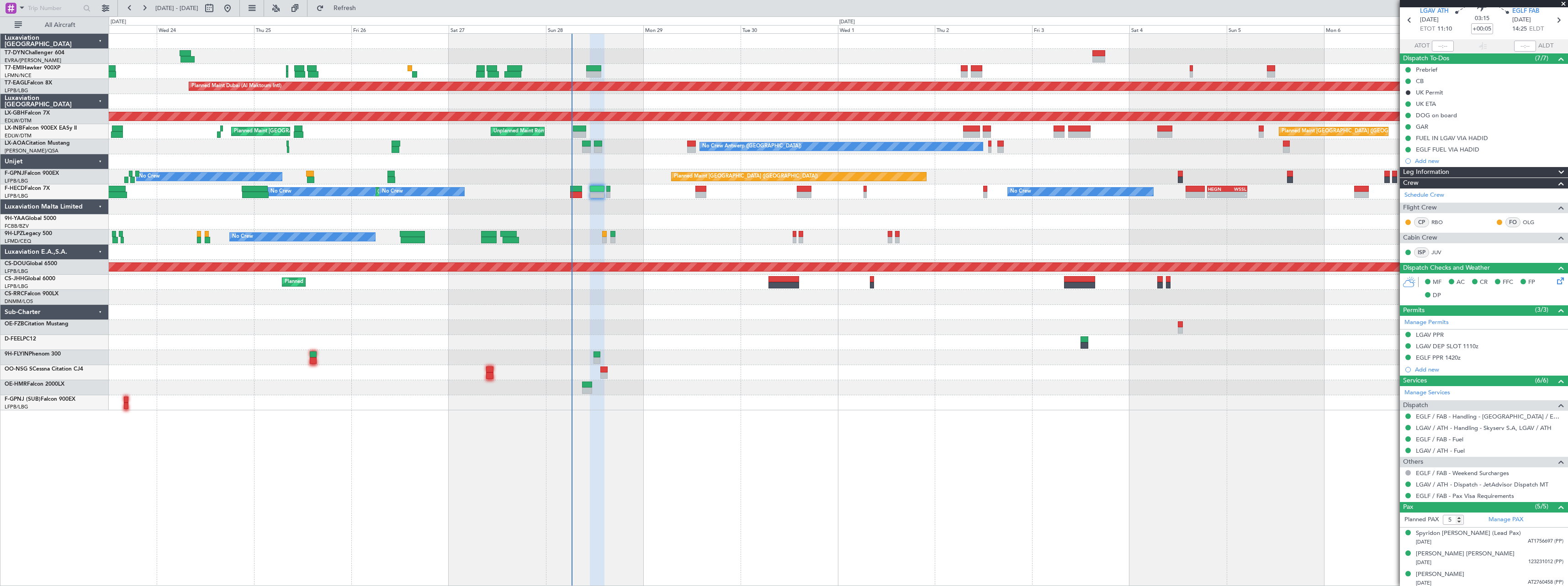
scroll to position [102, 0]
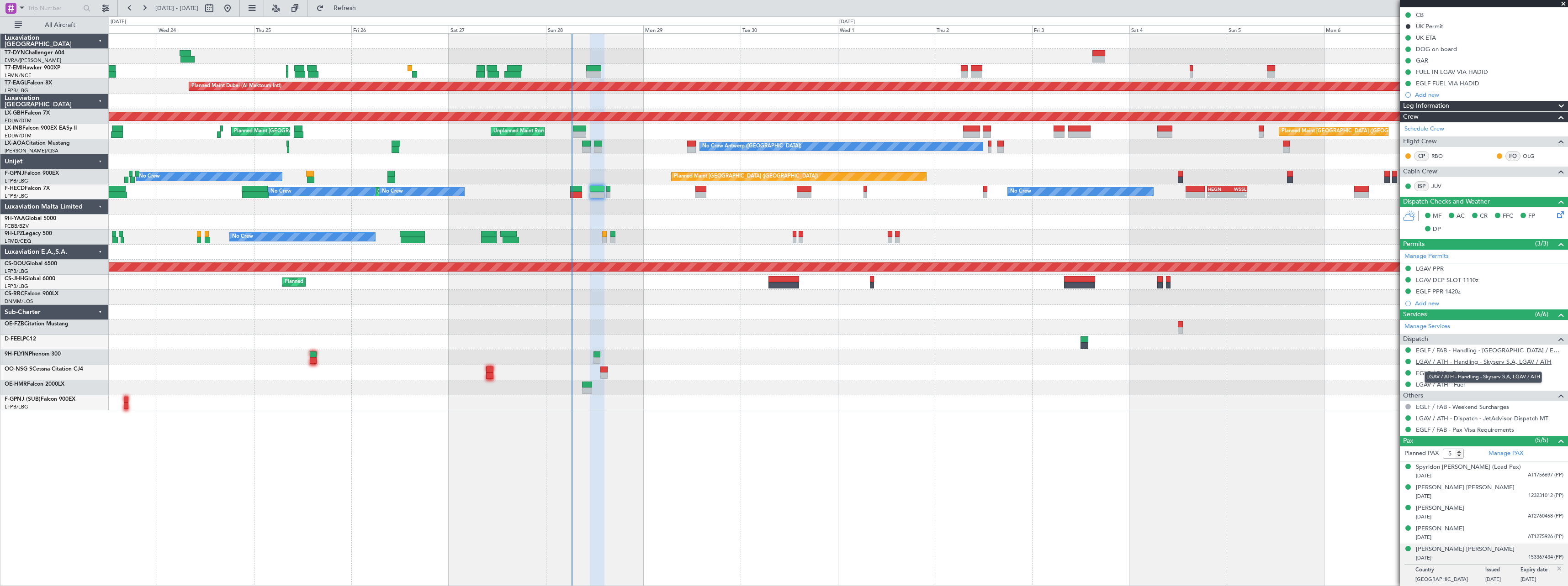
click at [1495, 361] on link "LGAV / ATH - Handling - Skyserv S.A, LGAV / ATH" at bounding box center [1483, 362] width 136 height 8
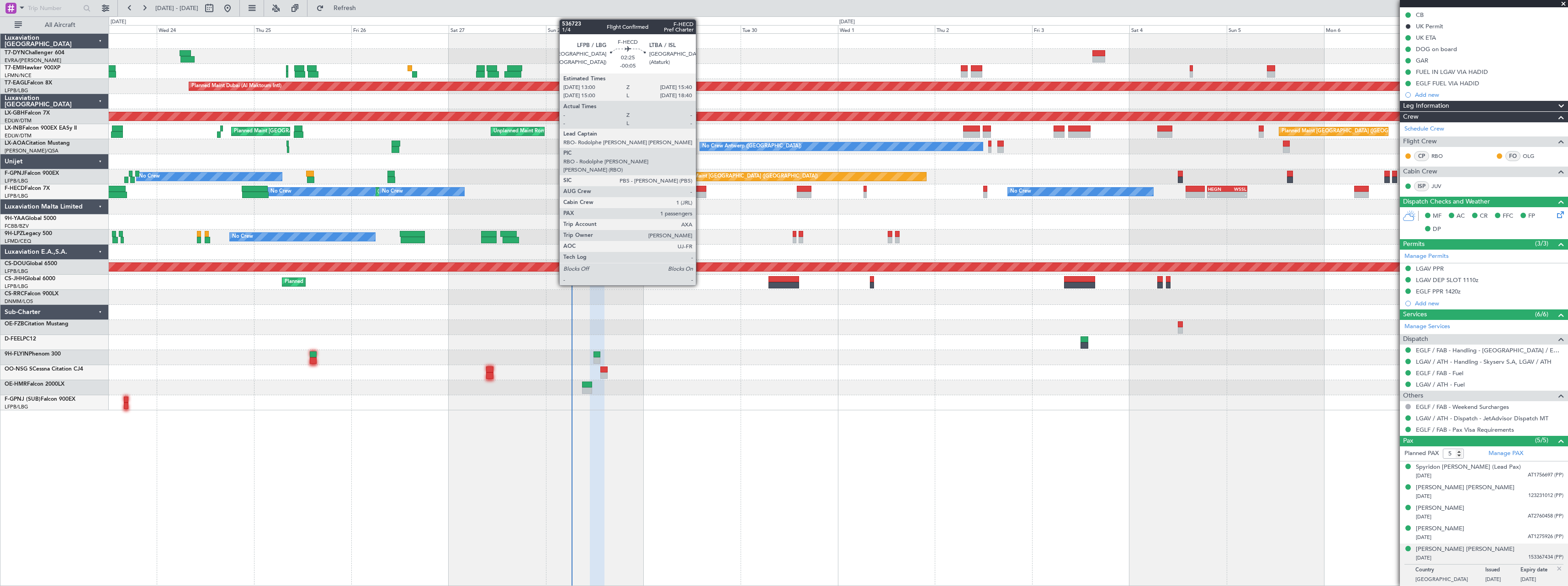
click at [701, 191] on div at bounding box center [701, 189] width 11 height 7
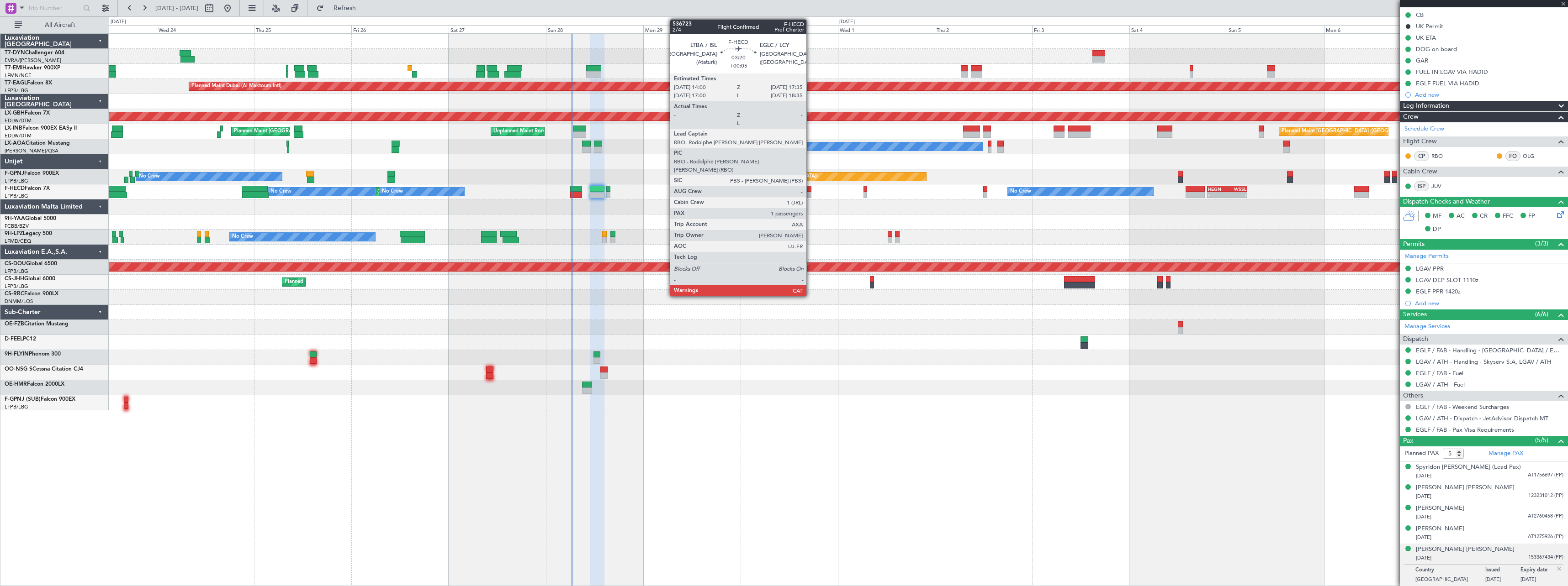
type input "-00:05"
type input "1"
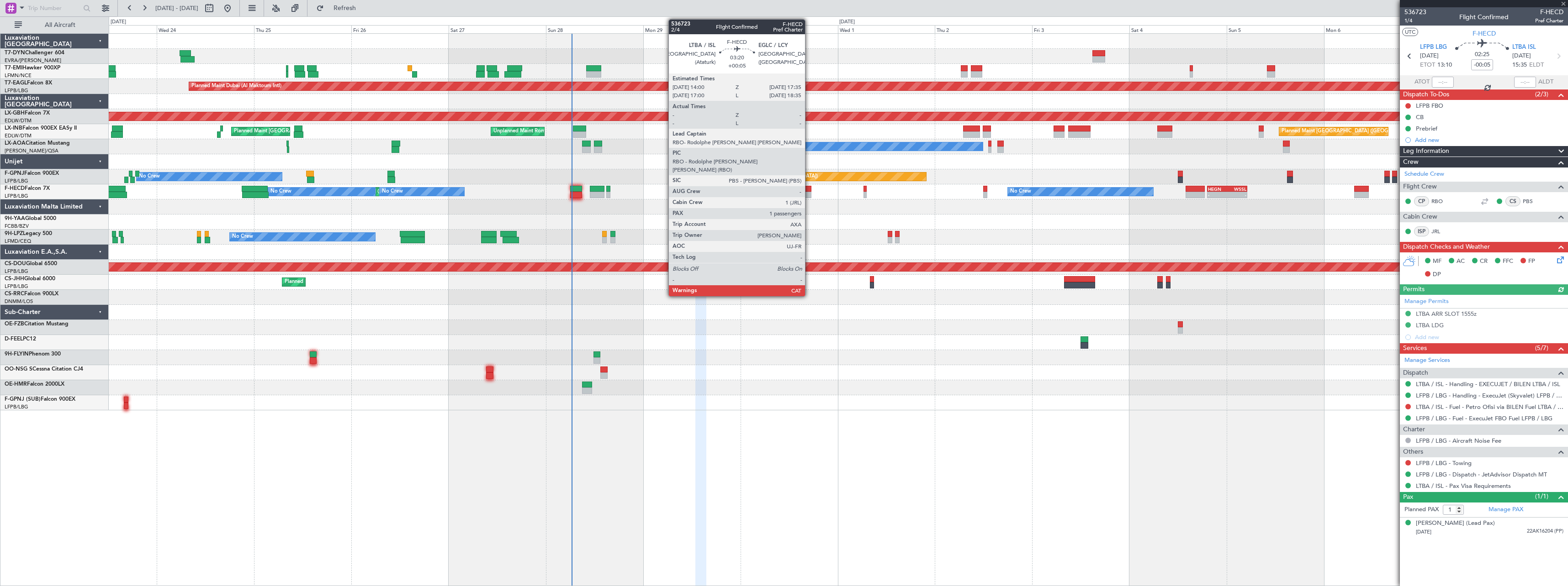
click at [809, 190] on div at bounding box center [804, 189] width 14 height 7
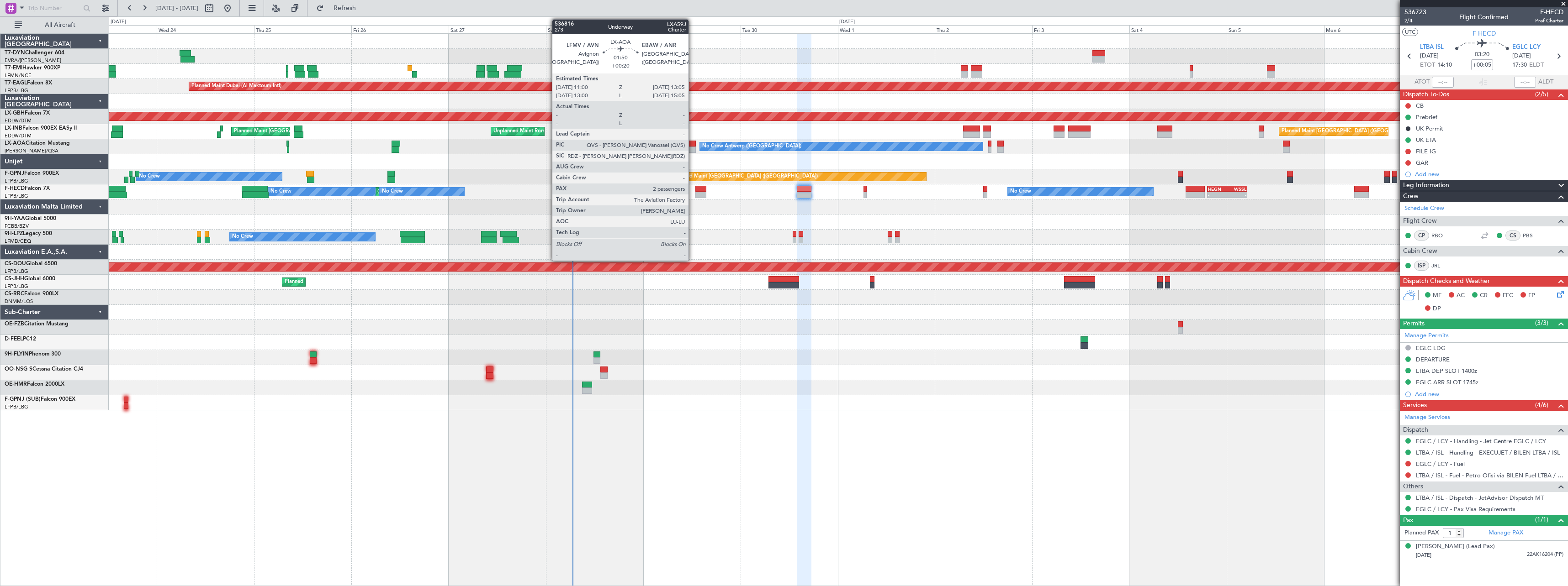
click at [692, 147] on div at bounding box center [692, 149] width 9 height 7
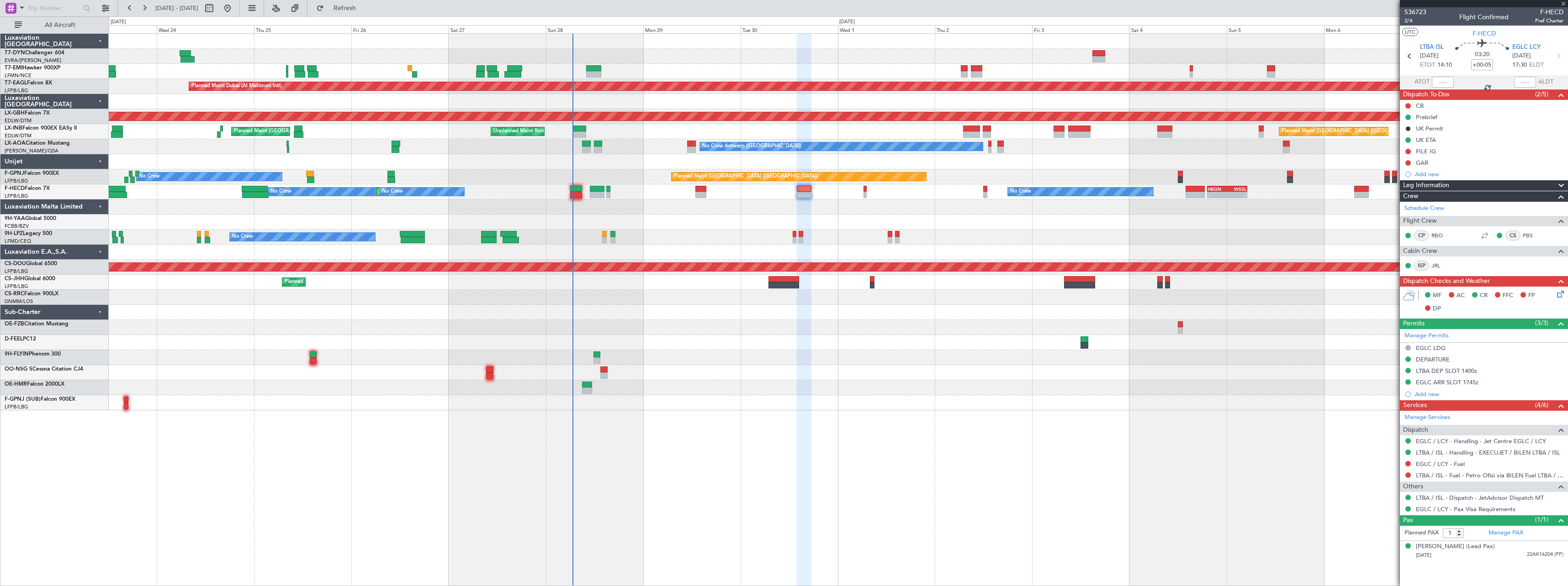
type input "+00:20"
type input "2"
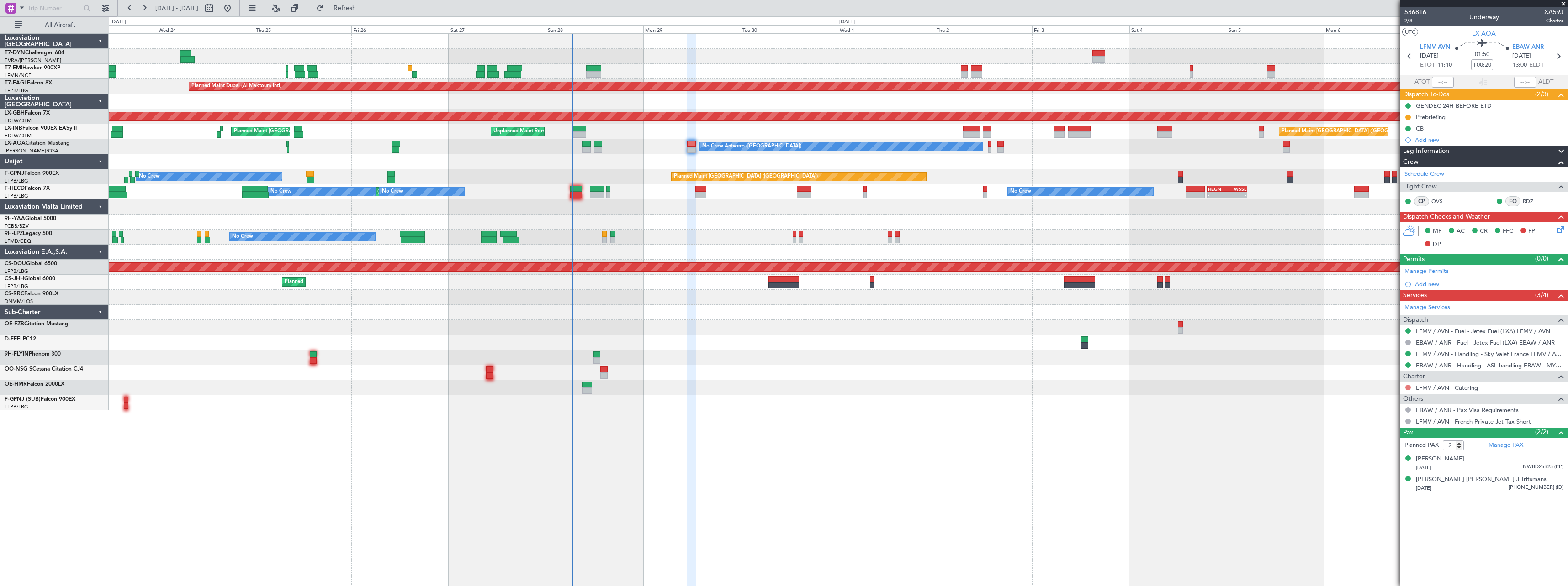
click at [1409, 386] on button at bounding box center [1407, 387] width 5 height 5
click at [1372, 401] on span "Not Required" at bounding box center [1386, 400] width 37 height 9
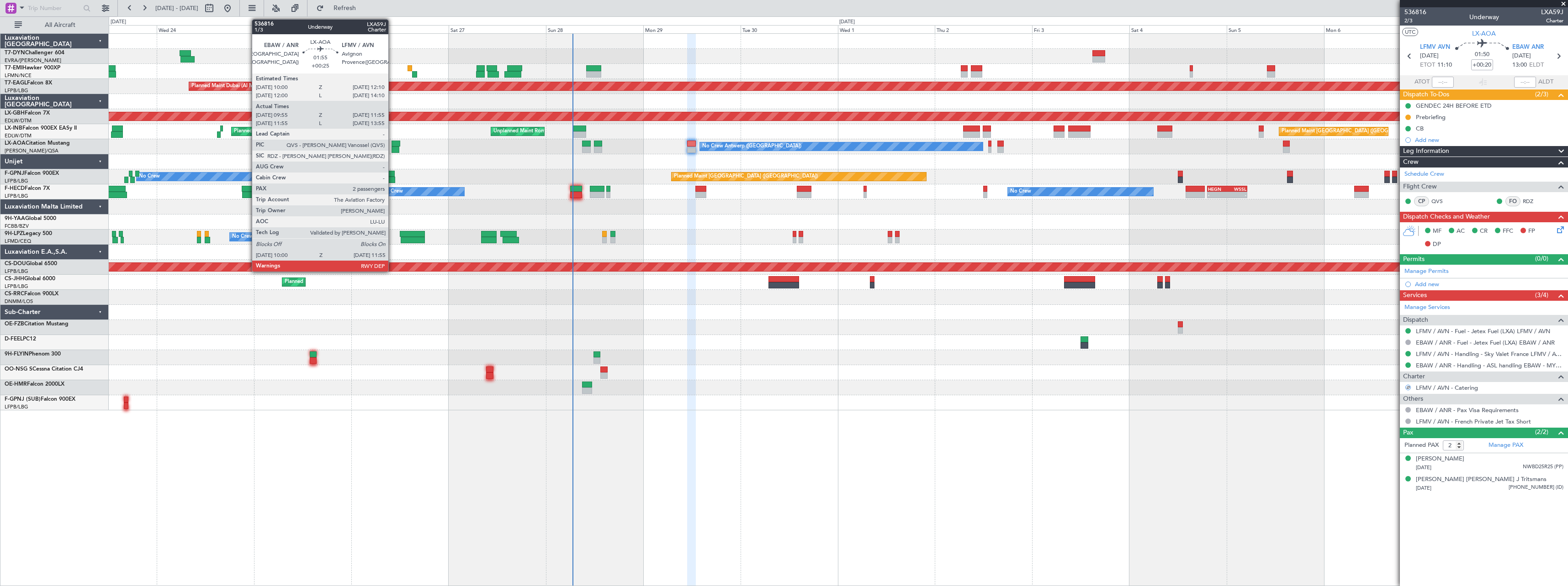
click at [393, 148] on div at bounding box center [395, 149] width 8 height 7
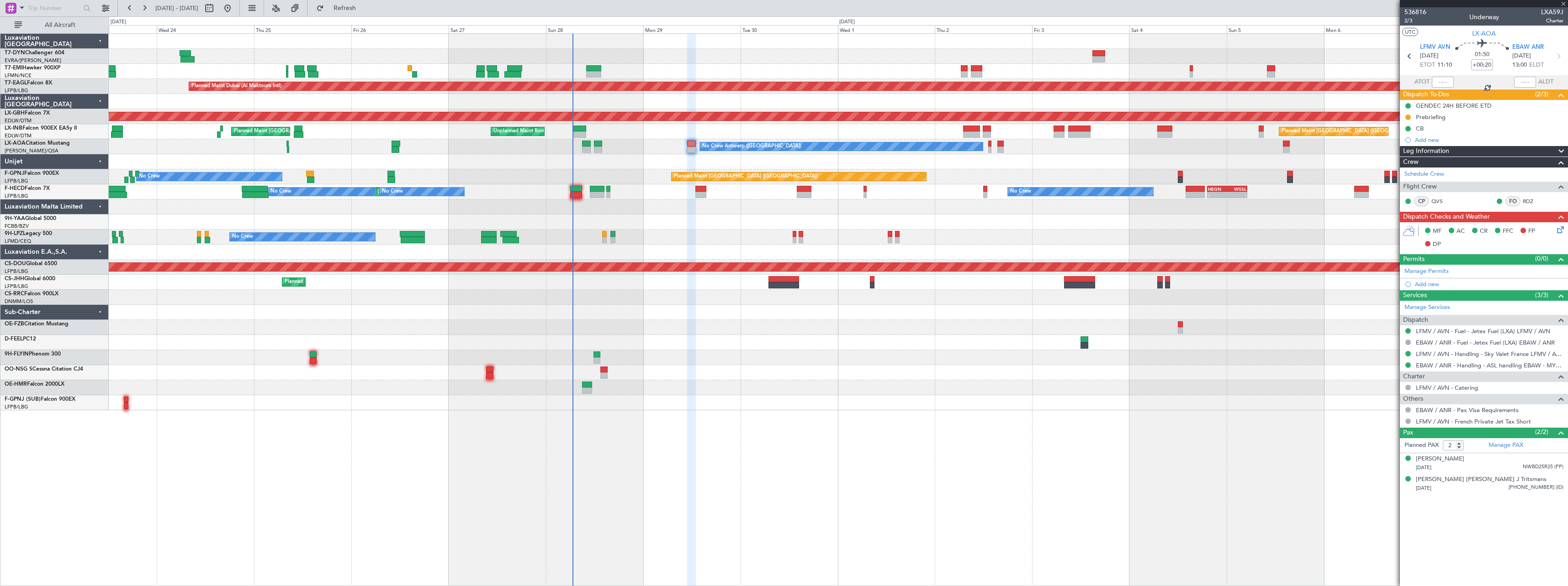
type input "+00:25"
type input "10:05"
type input "11:50"
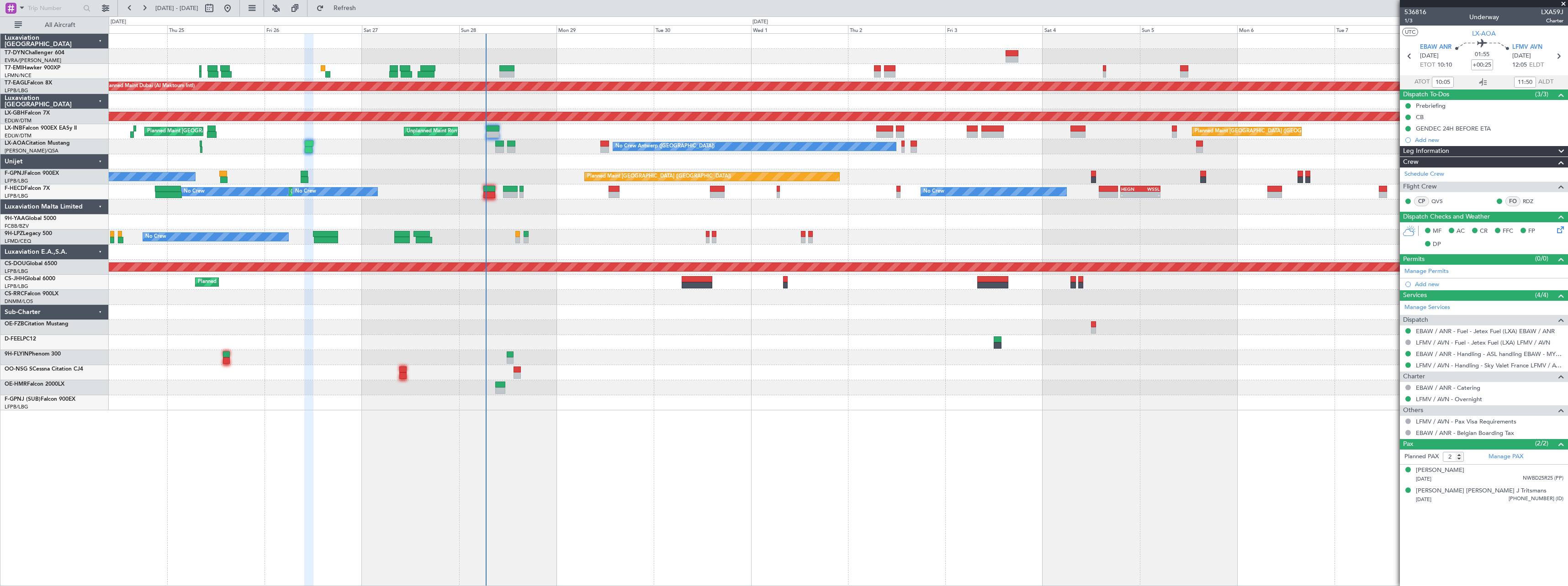
click at [776, 350] on div "Planned Maint Zurich Planned Maint Dubai (Al Maktoum Intl) Planned Maint Nurnbe…" at bounding box center [838, 222] width 1459 height 377
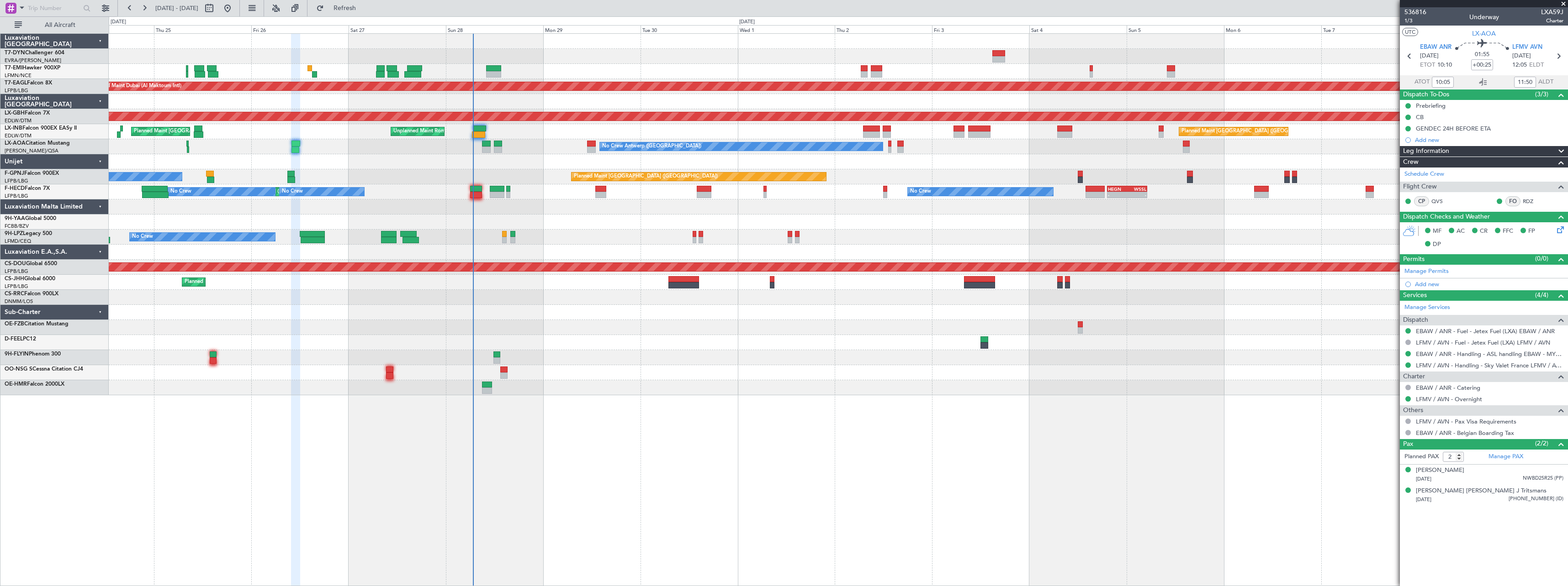
click at [543, 171] on div "Planned Maint Paris (Le Bourget) No Crew No Crew No Crew" at bounding box center [838, 177] width 1459 height 15
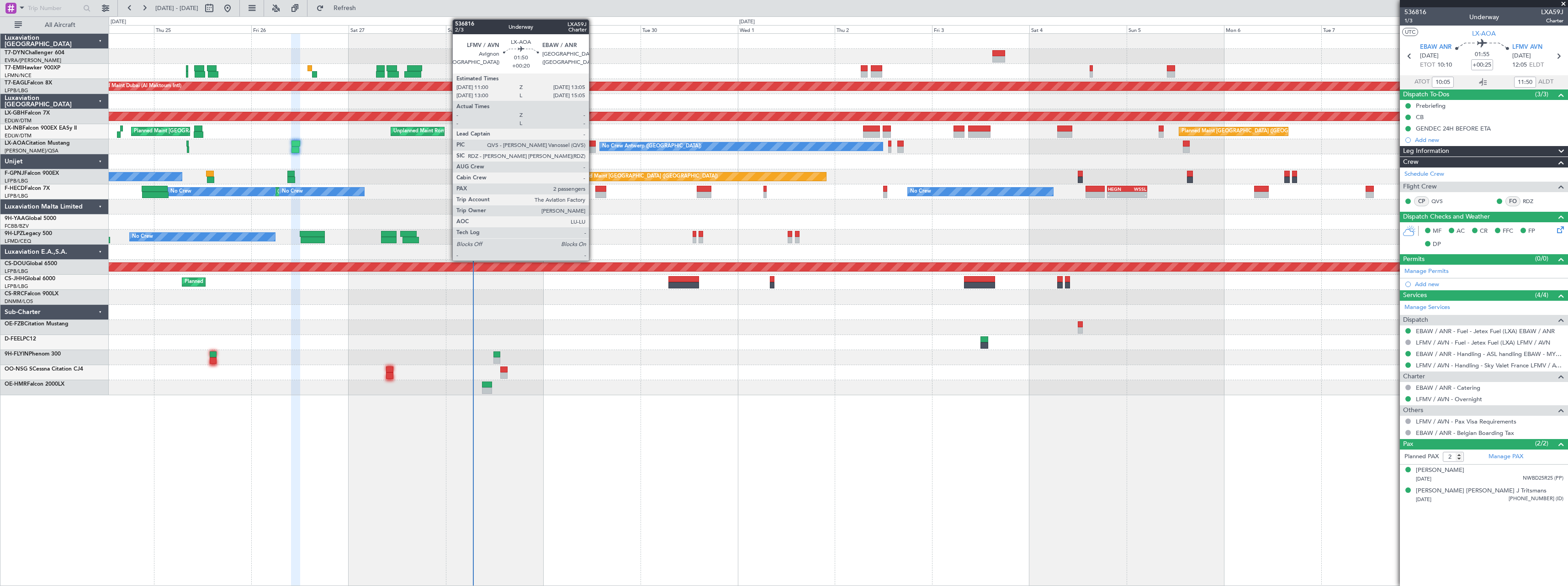
click at [593, 146] on div at bounding box center [592, 143] width 9 height 7
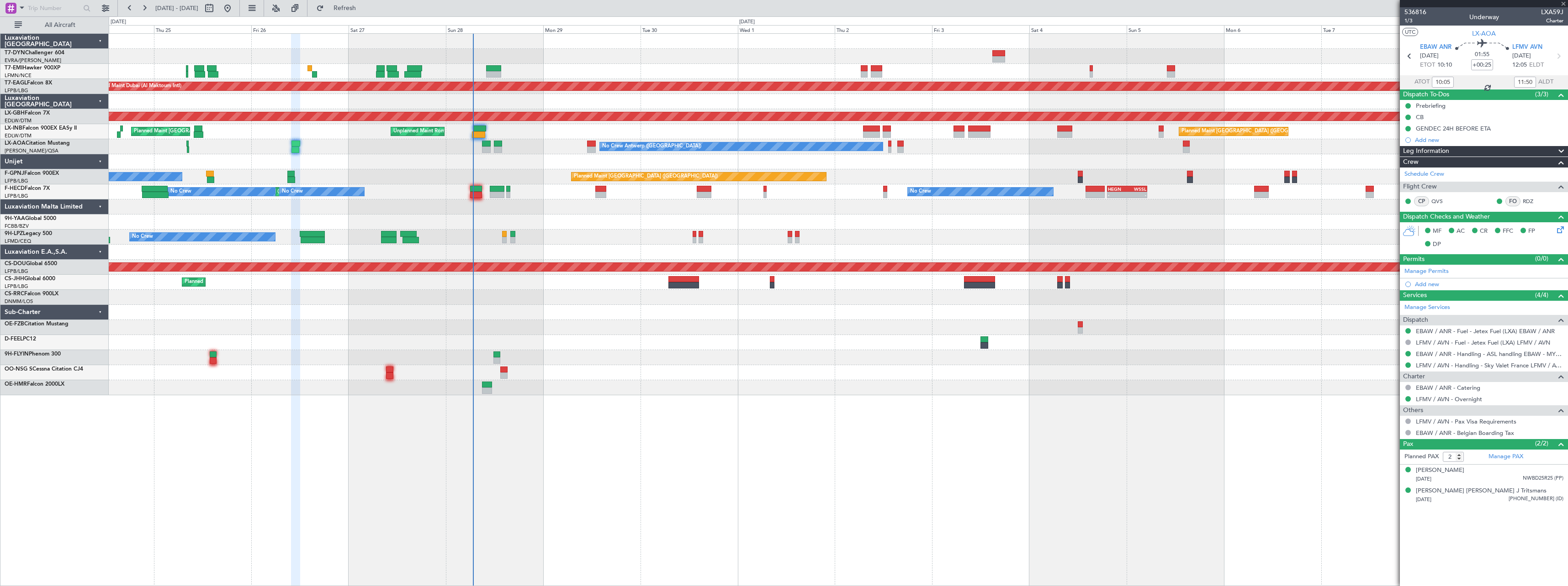
type input "+00:20"
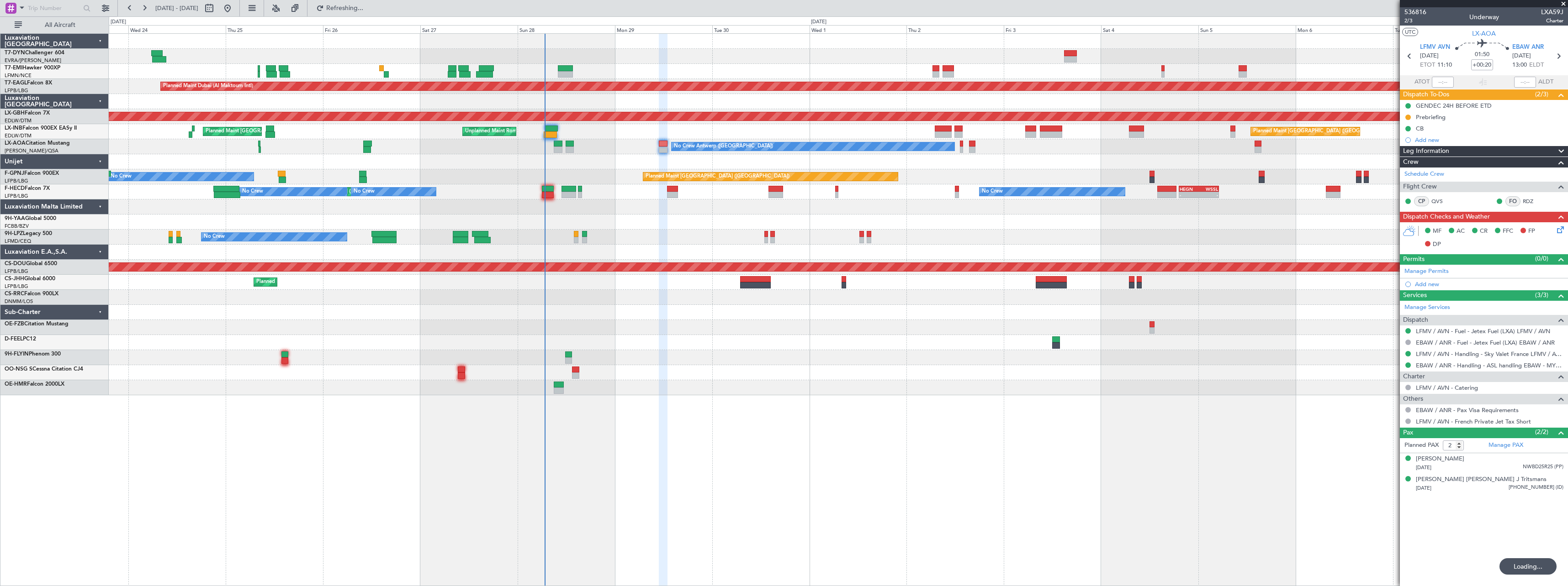
click at [608, 198] on div "Planned Maint Paris (Le Bourget) No Crew No Crew No Crew - - HEGN 19:15 Z WSSL …" at bounding box center [838, 192] width 1459 height 15
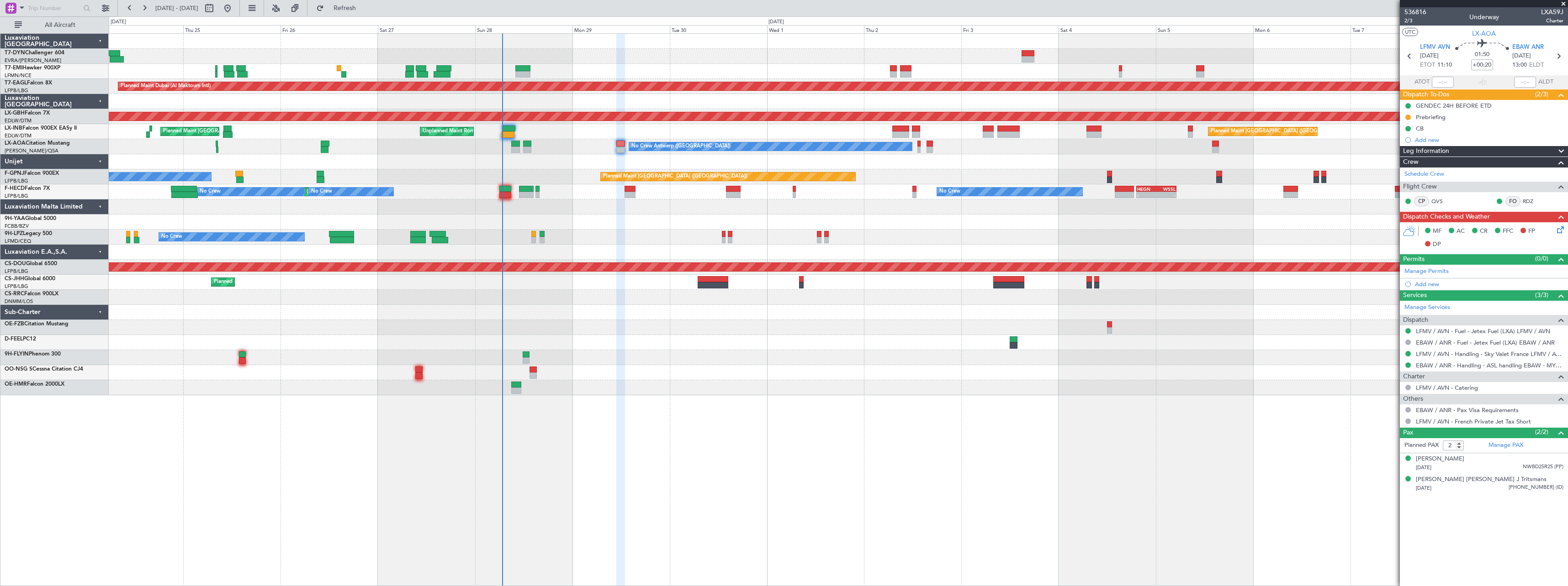
click at [995, 171] on div "Planned Maint Zurich Planned Maint Dubai (Al Maktoum Intl) Unplanned Maint Pari…" at bounding box center [838, 215] width 1459 height 362
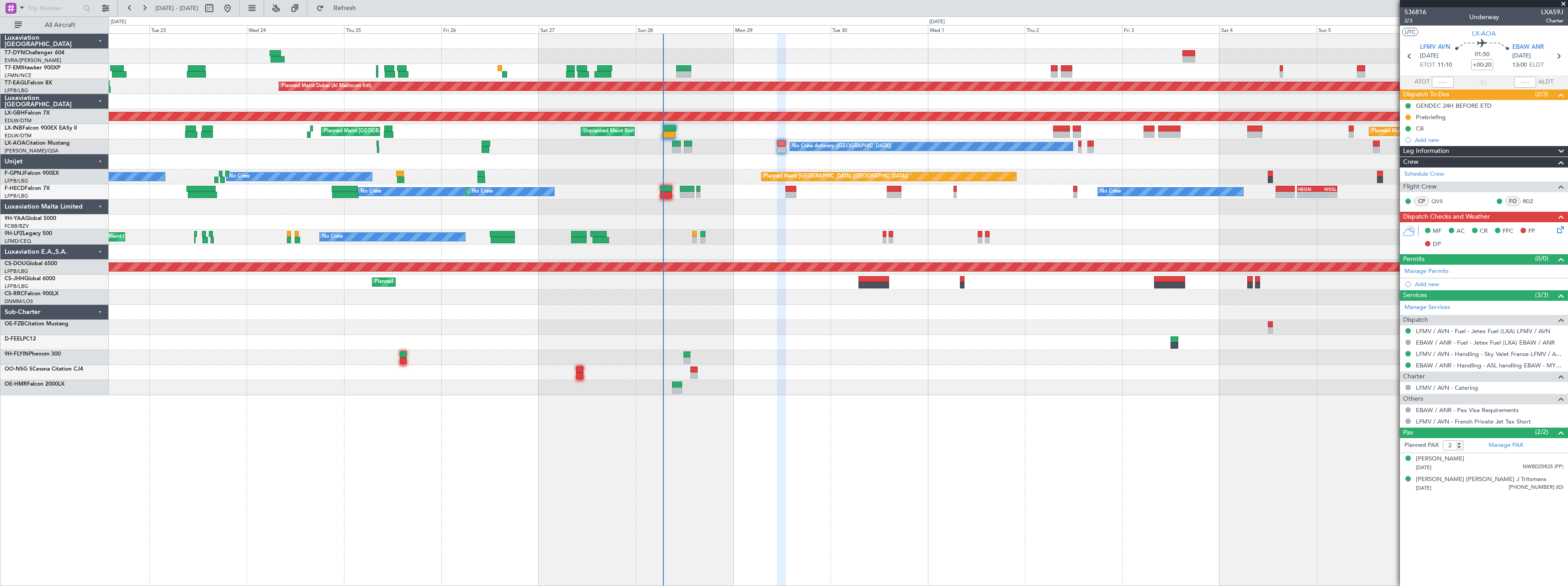
click at [594, 168] on div "Planned Maint Zurich Planned Maint Dubai (Al Maktoum Intl) Unplanned Maint Pari…" at bounding box center [838, 215] width 1459 height 362
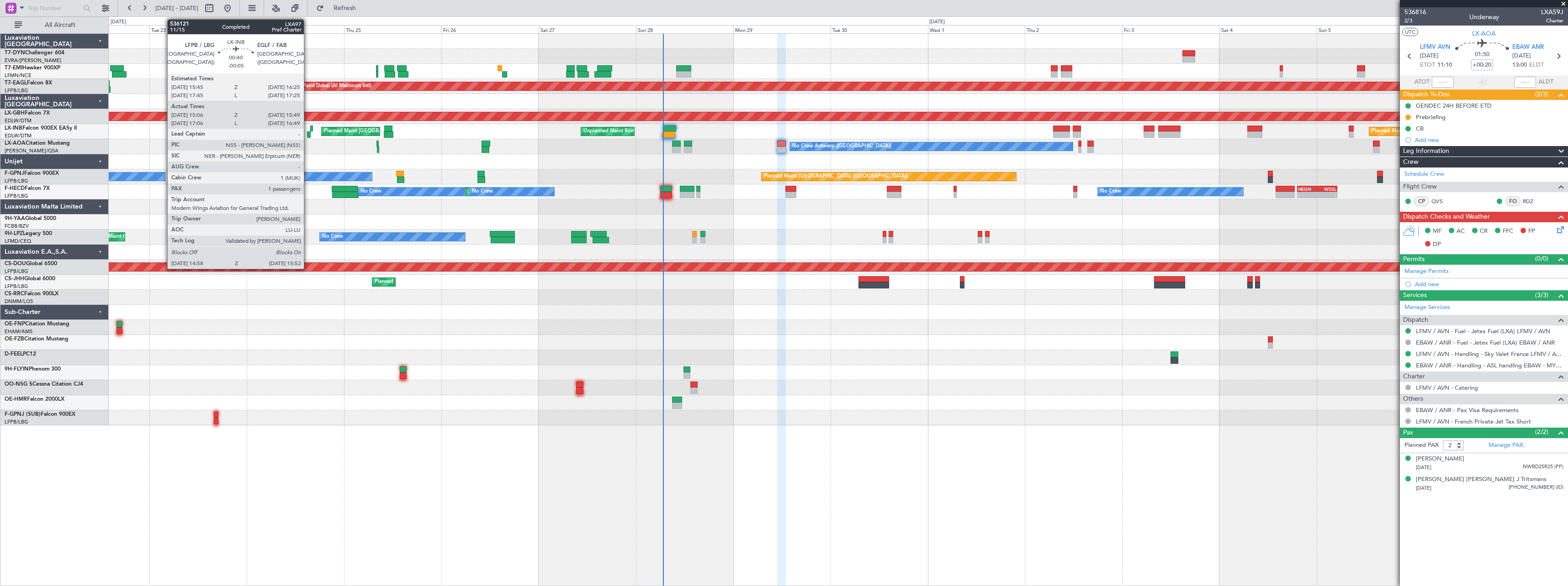
click at [308, 132] on div at bounding box center [309, 134] width 4 height 7
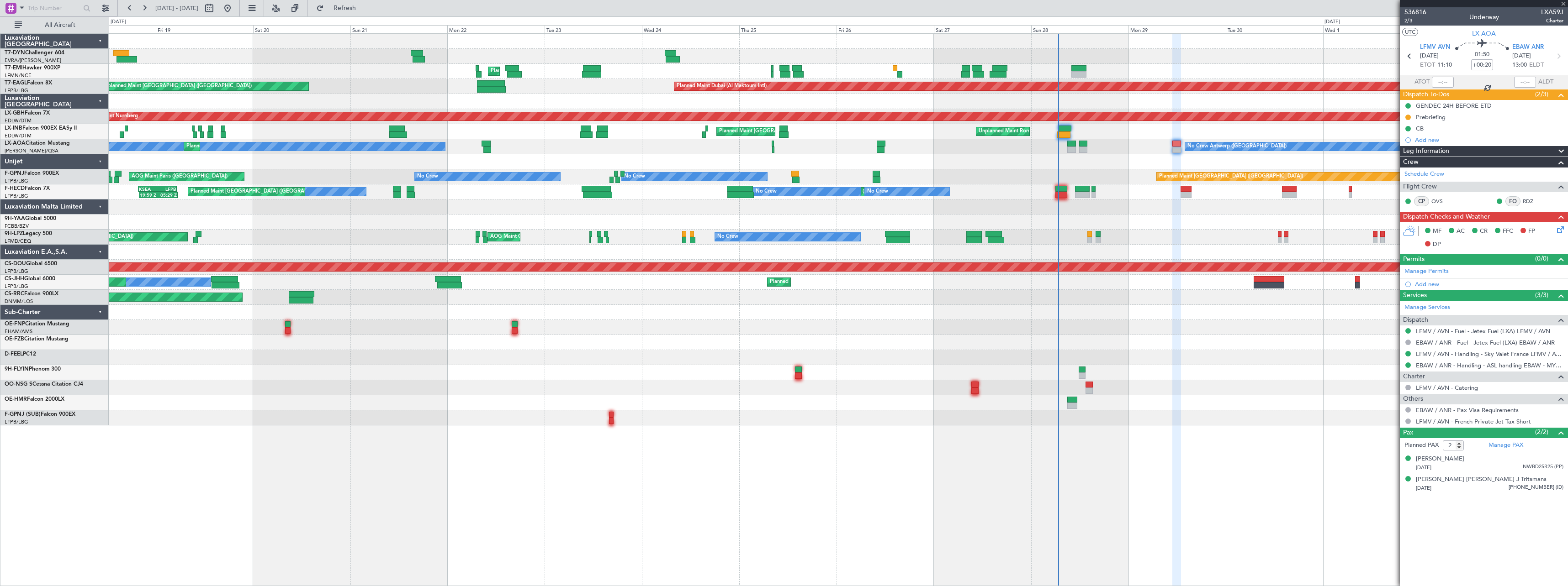
click at [701, 157] on div "Unplanned Maint Riga (Riga Intl) Planned Maint Zurich Planned Maint Dubai (Al M…" at bounding box center [838, 230] width 1459 height 392
type input "-00:05"
type input "15:06"
type input "15:49"
type input "1"
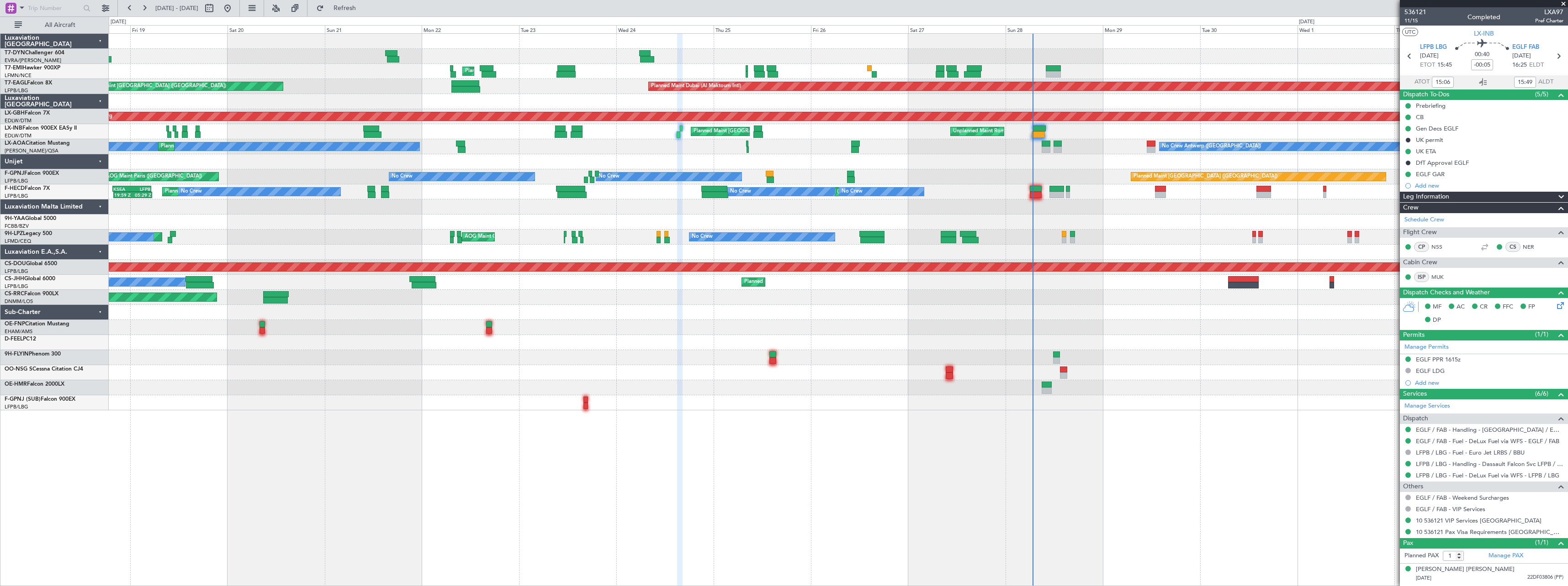
click at [659, 150] on div "No Crew Antwerp (Deurne) No Crew Nice (Côte d'Azur Airport) Planned Maint Nice …" at bounding box center [838, 147] width 1459 height 15
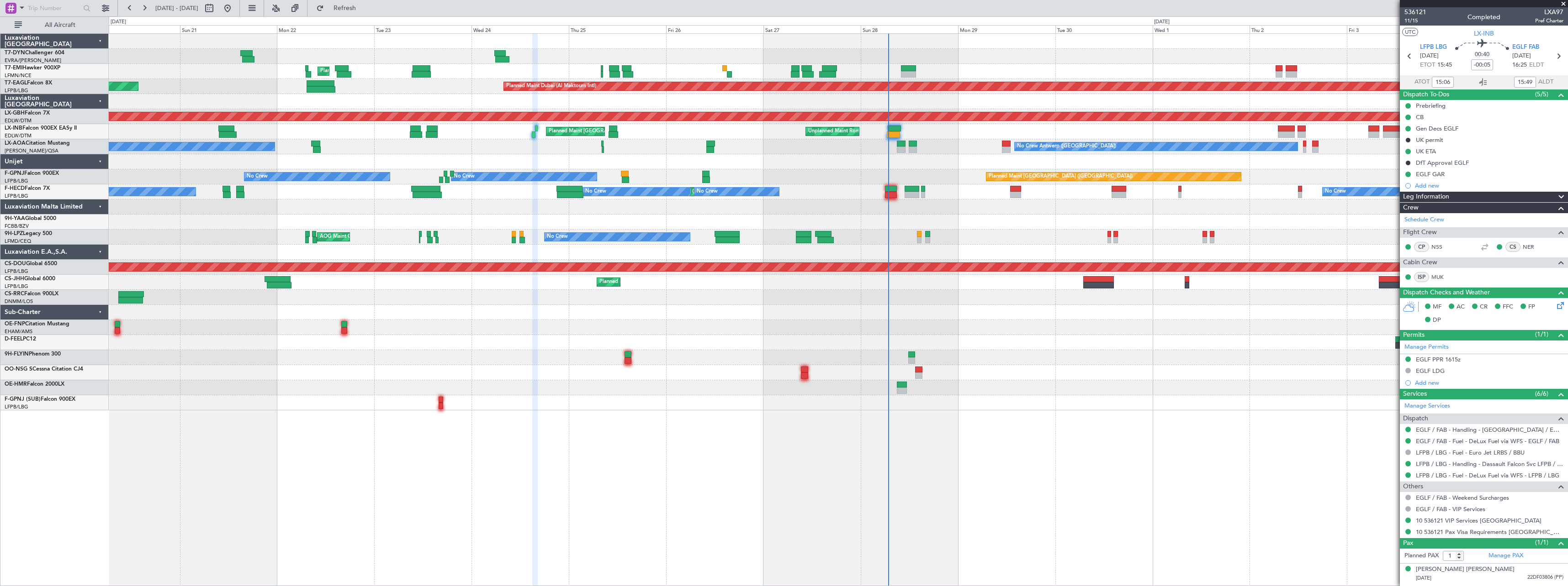
click at [686, 153] on div "No Crew Antwerp (Deurne) No Crew Nice (Côte d'Azur Airport) Planned Maint Nice …" at bounding box center [838, 147] width 1459 height 15
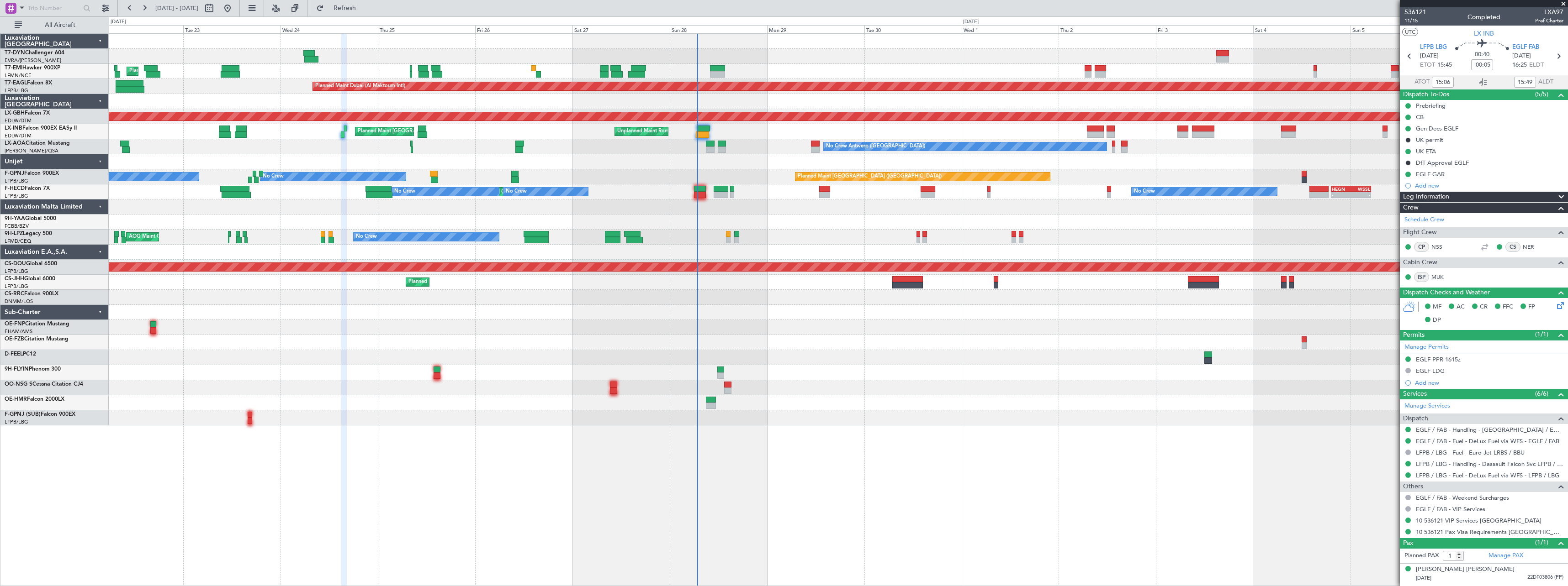
click at [680, 164] on div "Planned Maint Zurich Planned Maint Dubai (Al Maktoum Intl) Unplanned Maint Pari…" at bounding box center [838, 230] width 1459 height 392
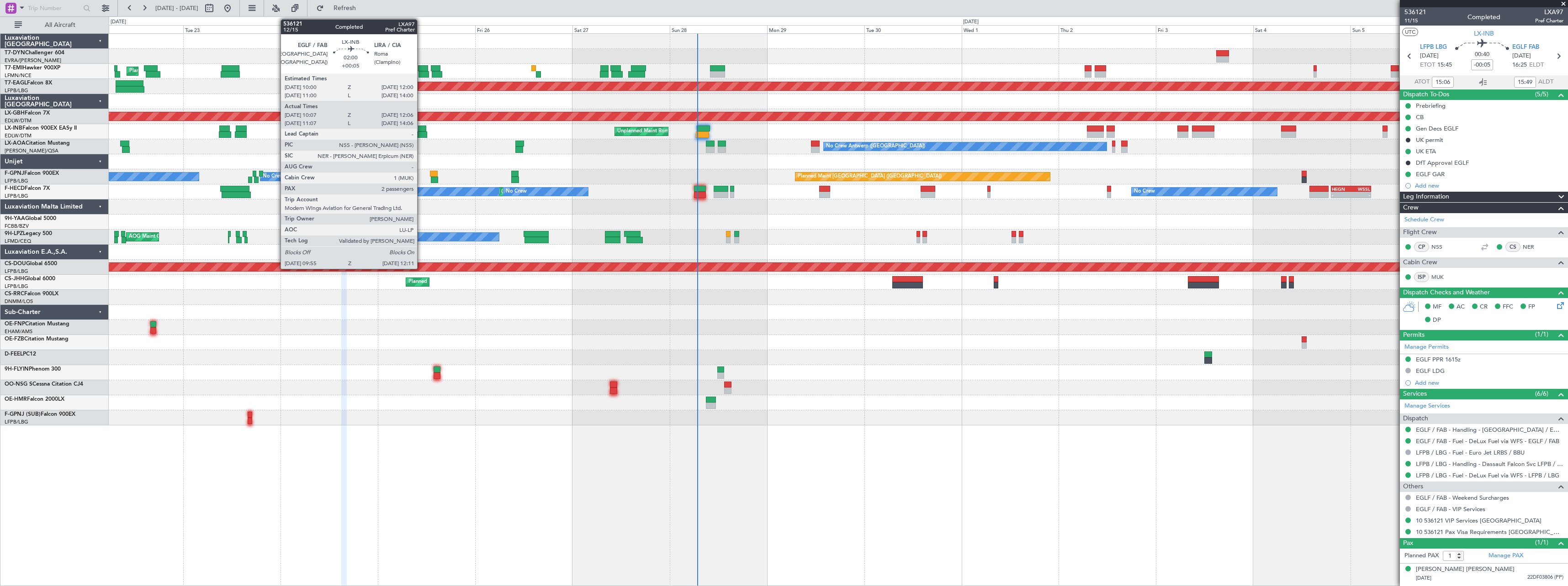
click at [421, 130] on div at bounding box center [422, 128] width 8 height 7
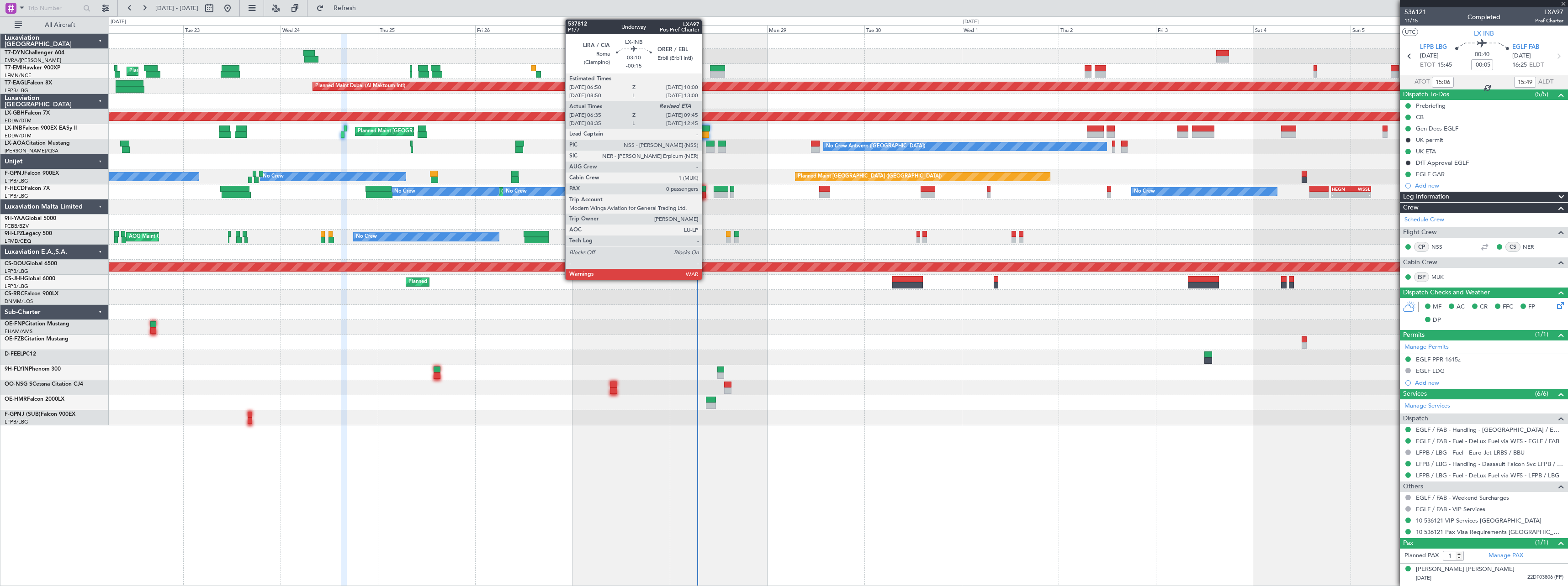
type input "+00:05"
type input "10:07"
type input "12:06"
type input "2"
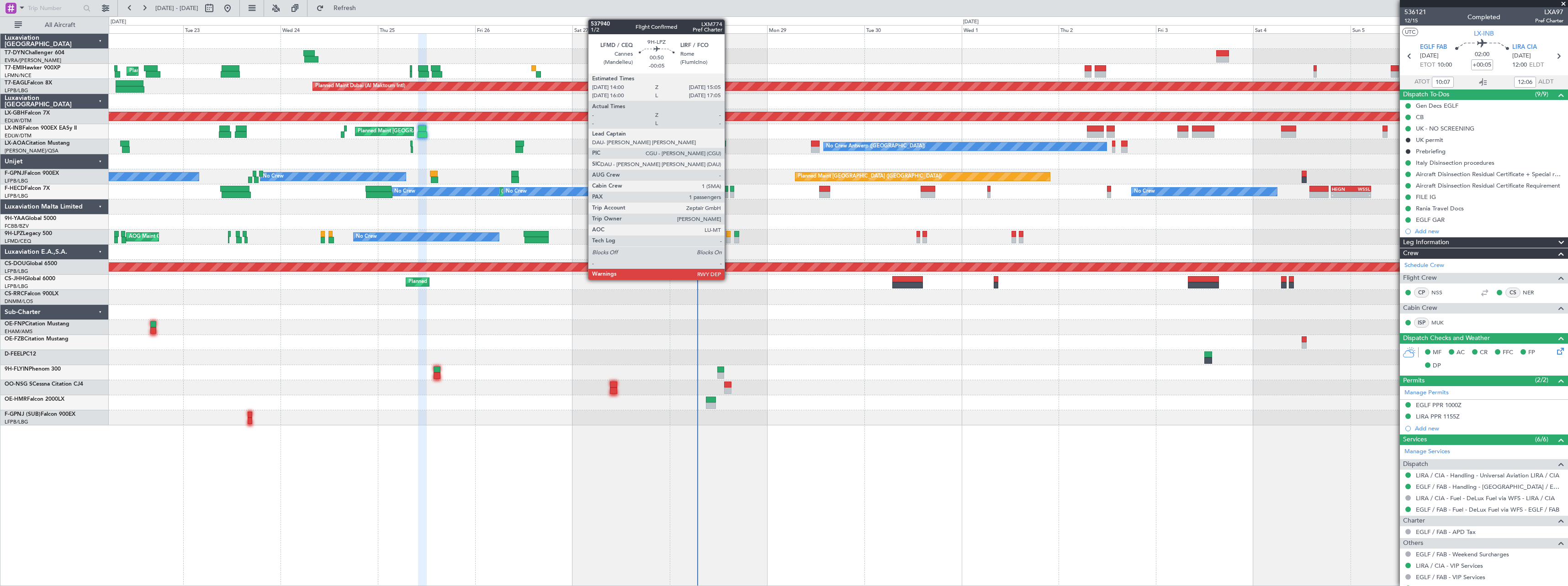
click at [728, 233] on div at bounding box center [728, 234] width 5 height 7
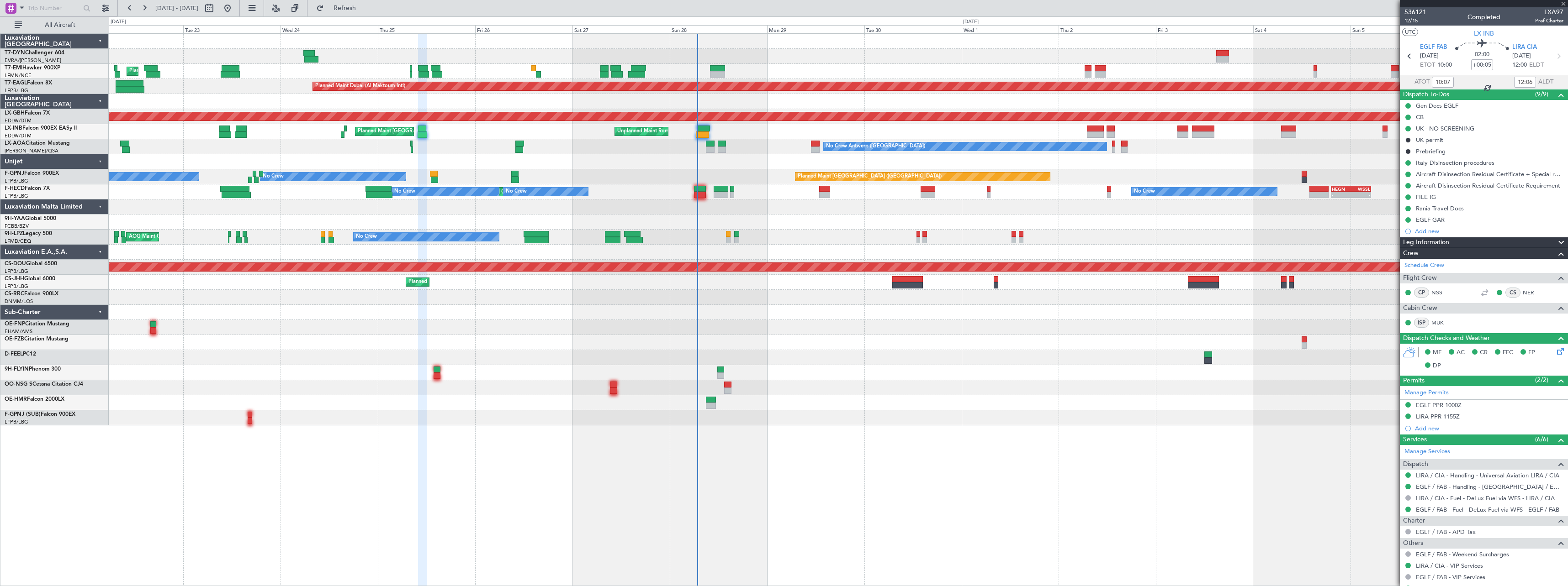
type input "-00:05"
type input "1"
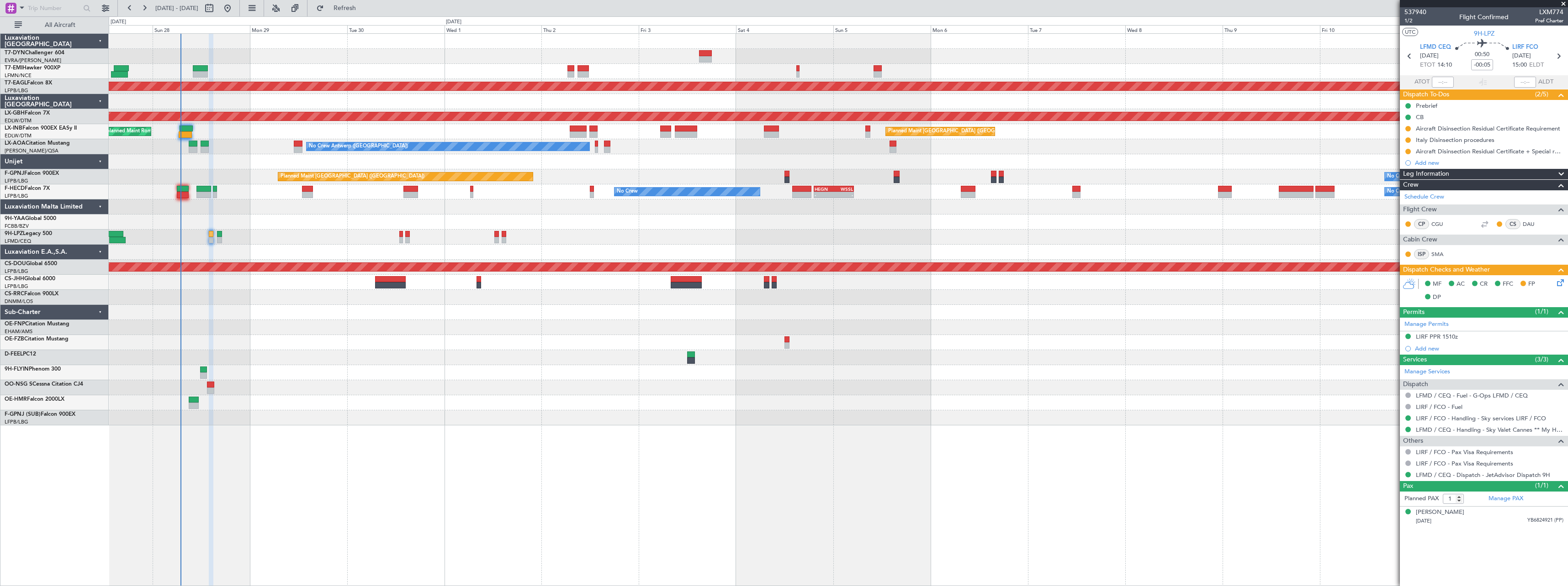
click at [631, 236] on div "Planned Maint Dubai (Al Maktoum Intl) Planned Maint Nurnberg Planned Maint Lond…" at bounding box center [838, 230] width 1459 height 392
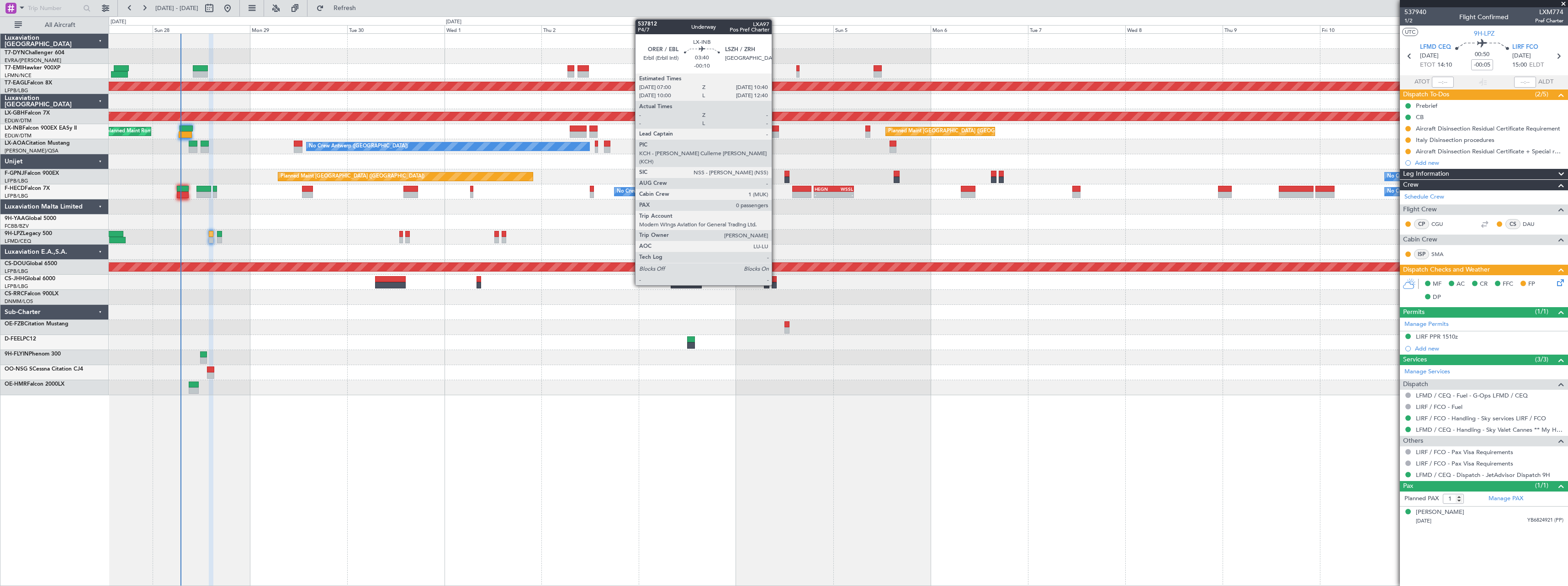
click at [776, 130] on div at bounding box center [771, 128] width 15 height 7
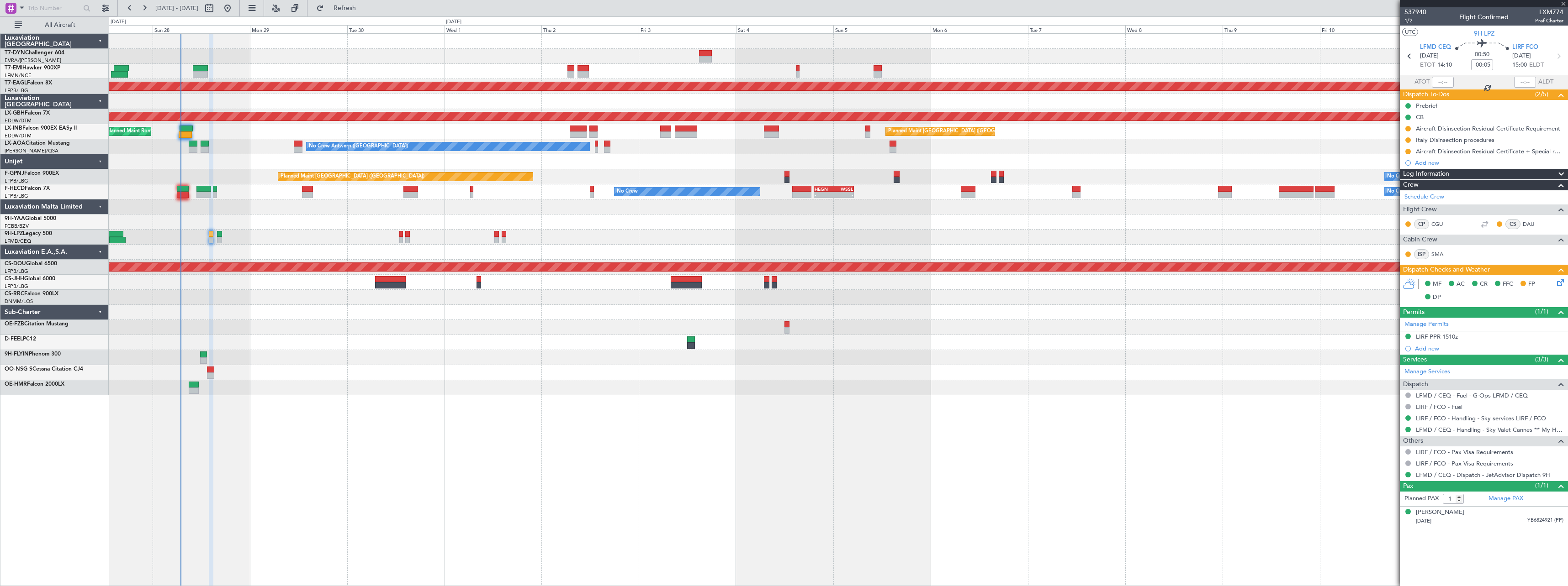
type input "-00:10"
type input "0"
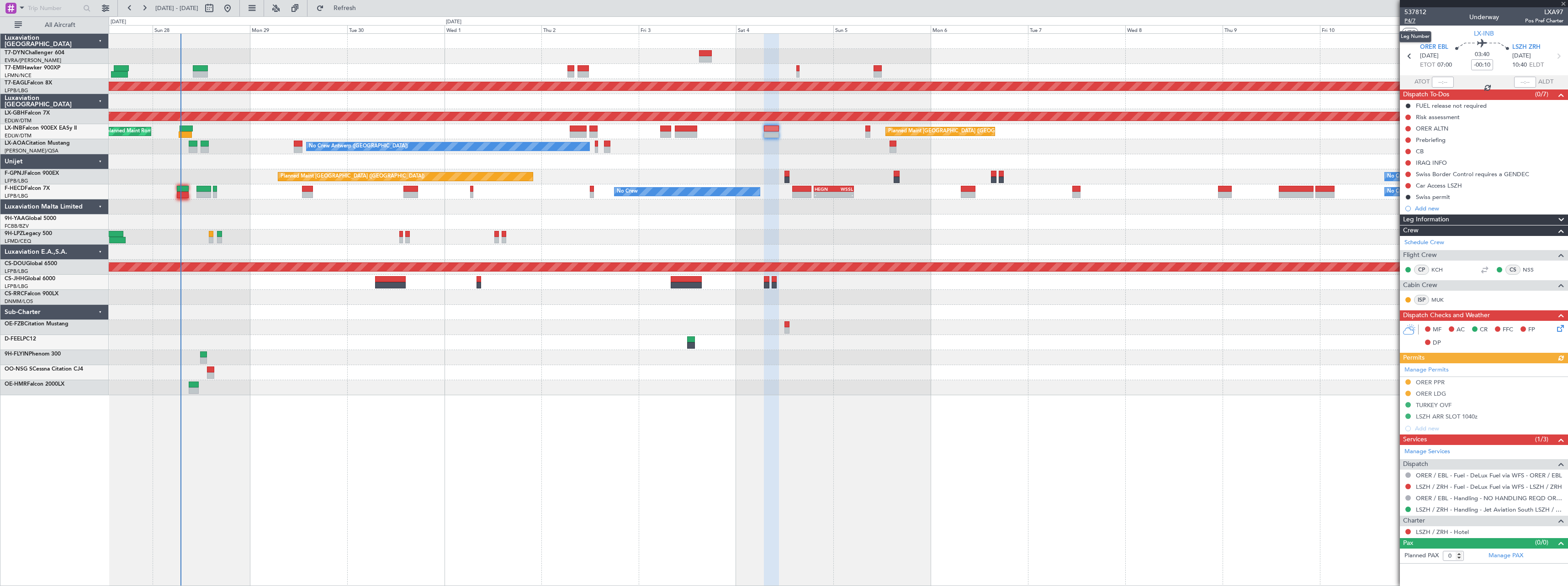
click at [1411, 22] on span "P4/7" at bounding box center [1415, 21] width 22 height 8
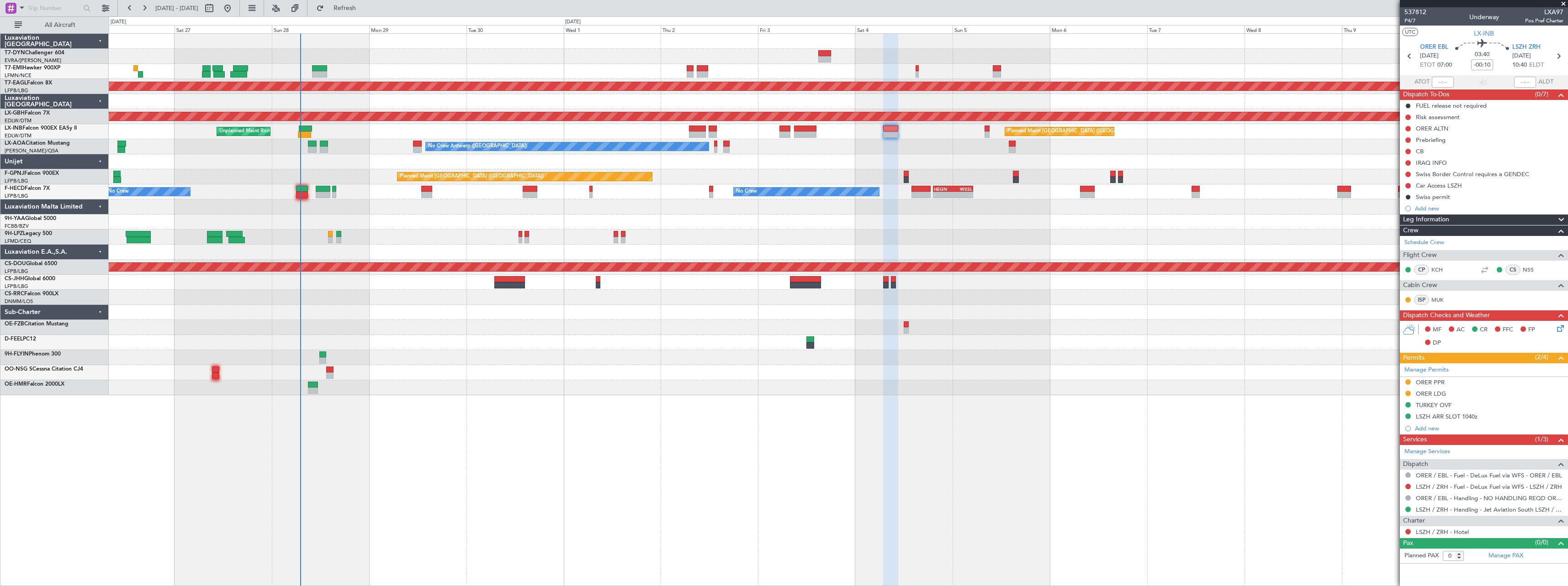
click at [635, 341] on div at bounding box center [838, 343] width 1459 height 15
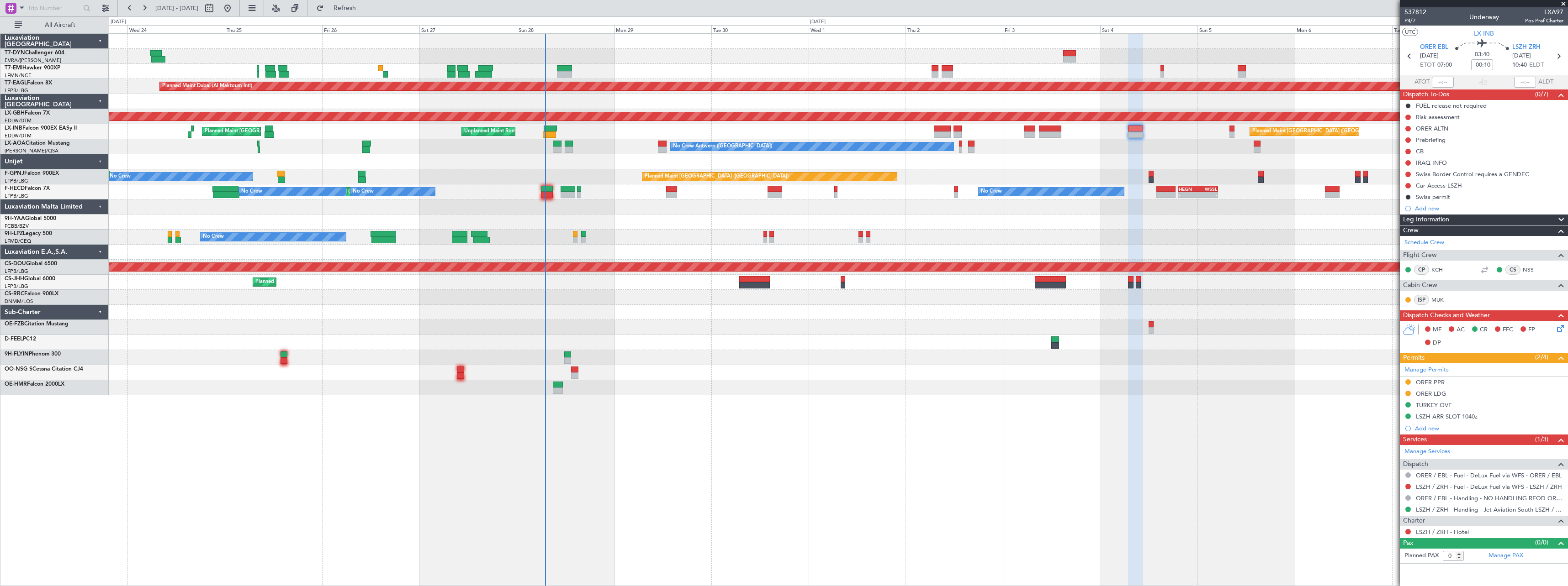
click at [665, 307] on div "Planned Maint Zurich Planned Maint Dubai (Al Maktoum Intl) Unplanned Maint Pari…" at bounding box center [838, 215] width 1459 height 362
click at [364, 9] on span "Refresh" at bounding box center [345, 8] width 38 height 7
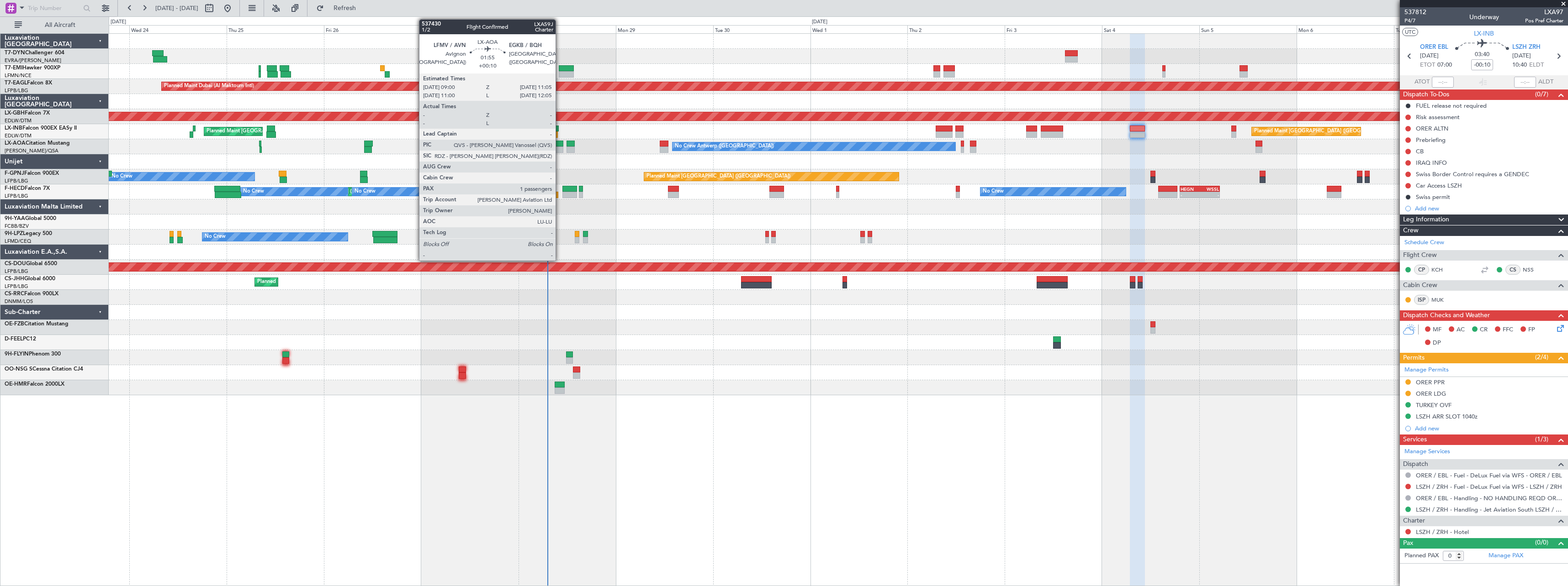
click at [559, 148] on div at bounding box center [559, 149] width 9 height 7
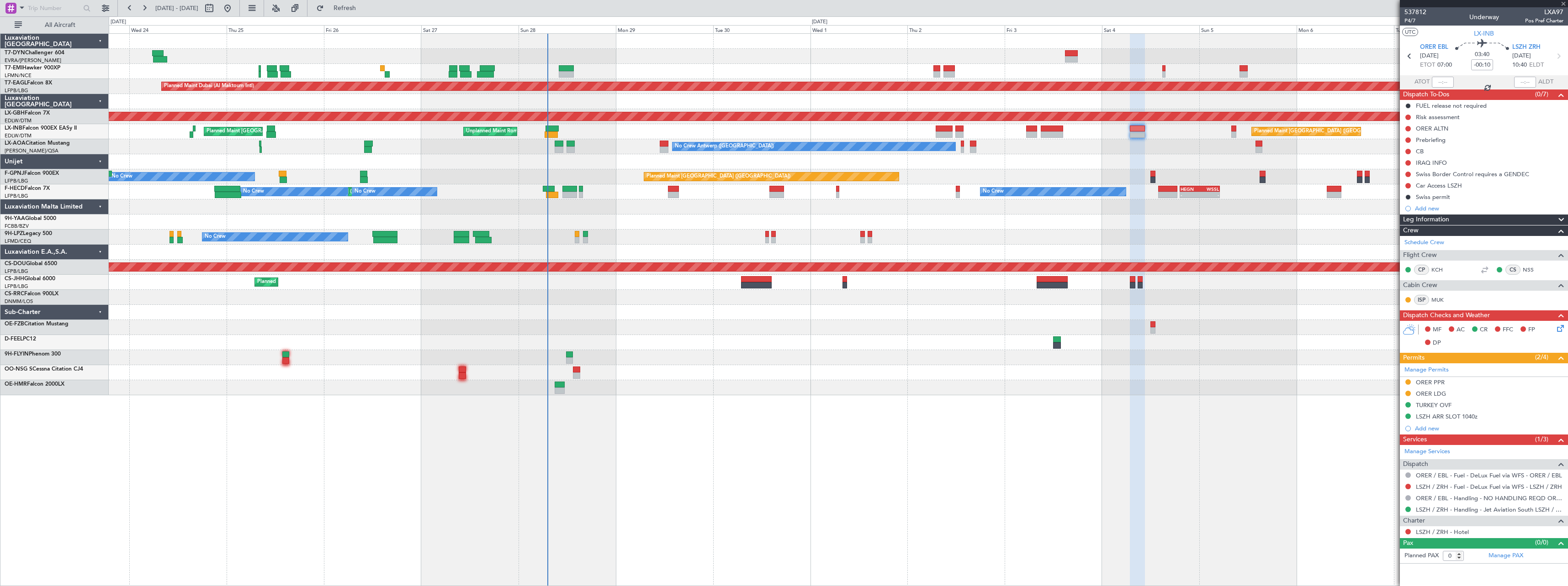
type input "+00:10"
type input "1"
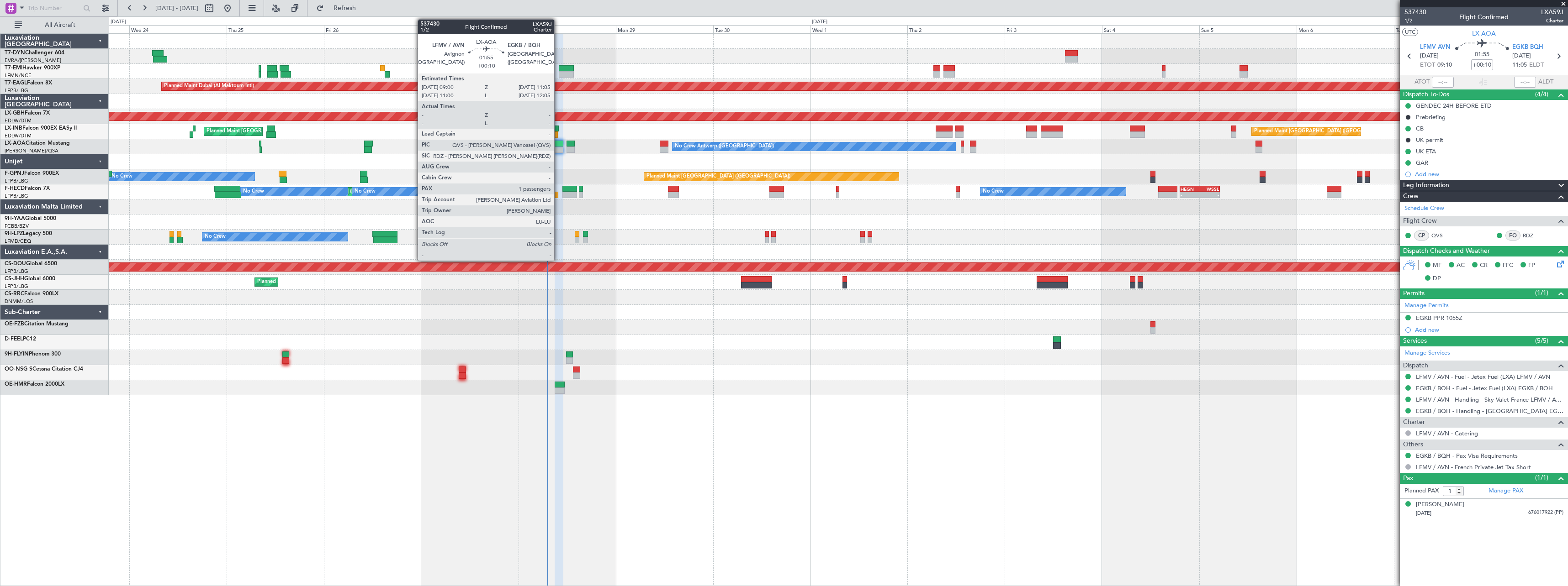
click at [558, 149] on div at bounding box center [559, 149] width 9 height 7
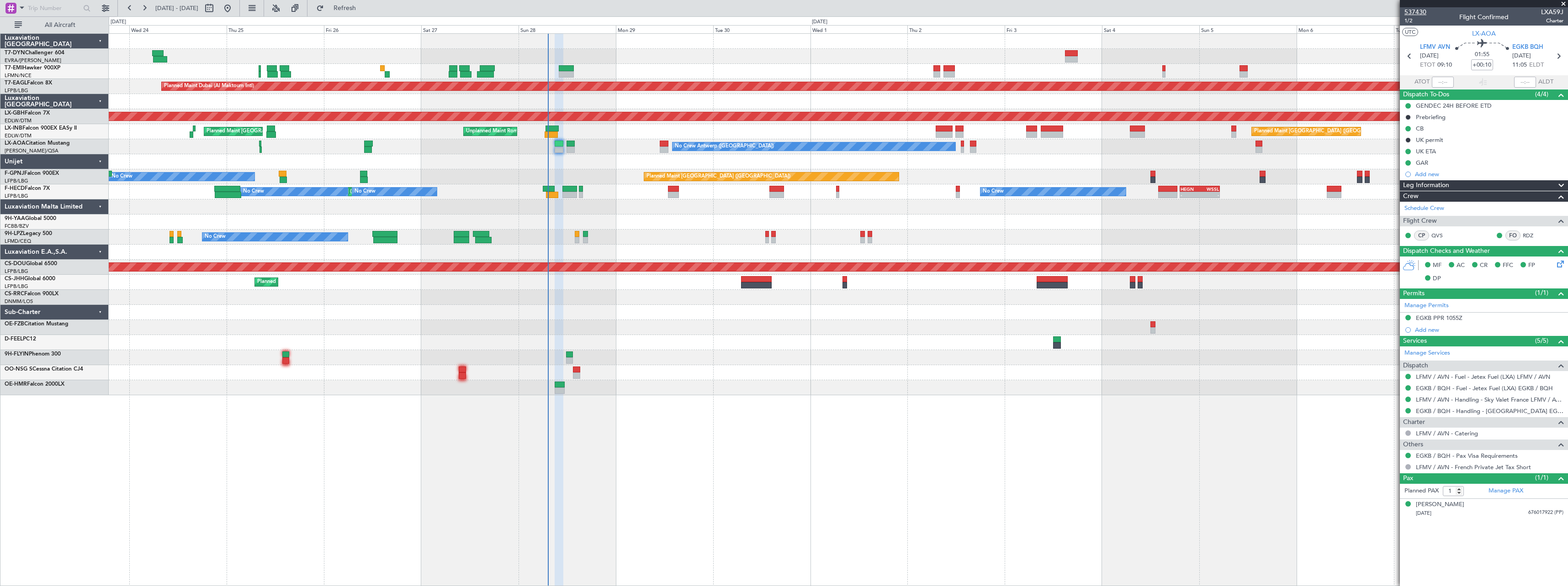
click at [1420, 12] on span "537430" at bounding box center [1415, 12] width 22 height 10
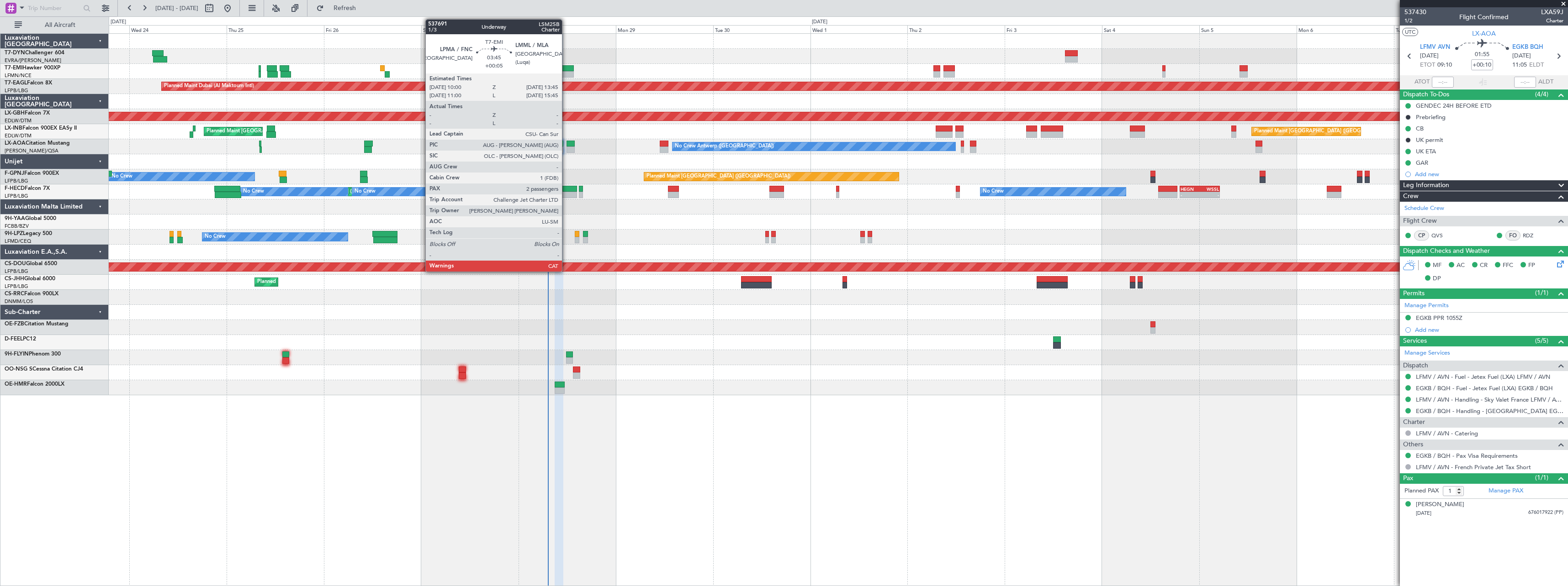
click at [566, 71] on div at bounding box center [566, 74] width 16 height 7
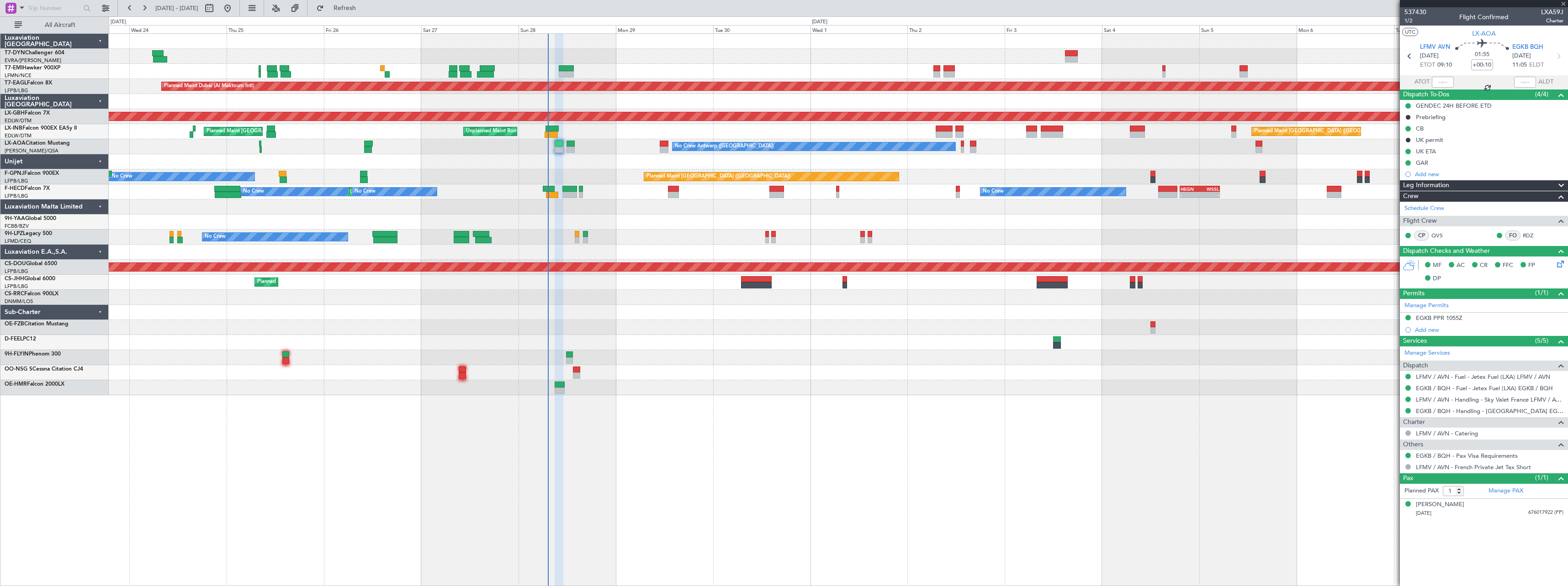
type input "+00:05"
type input "2"
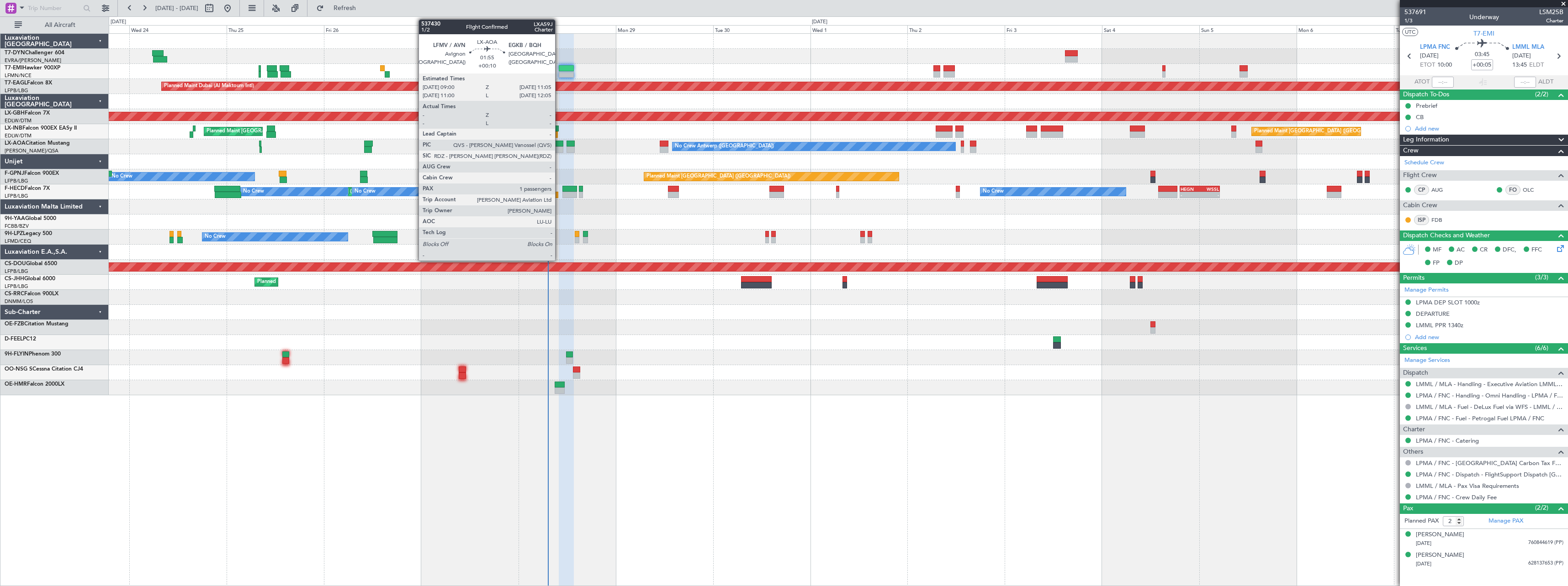
click at [559, 146] on div at bounding box center [559, 143] width 9 height 7
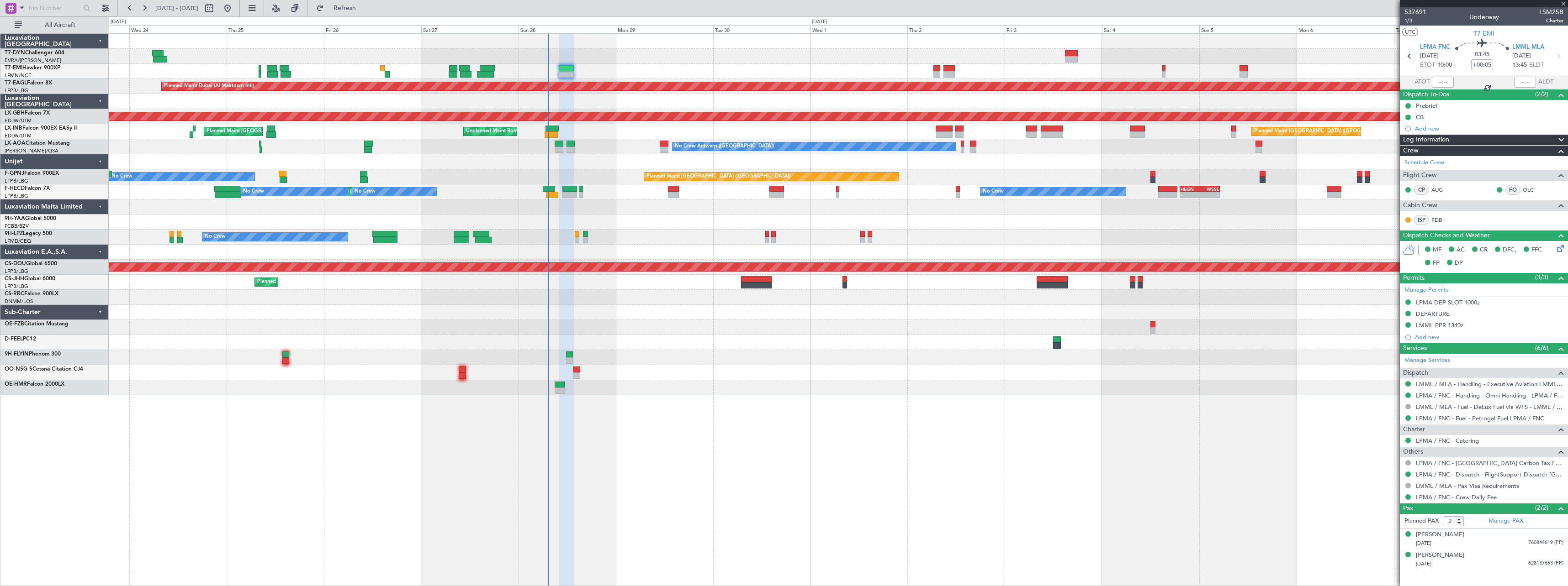
type input "+00:10"
type input "1"
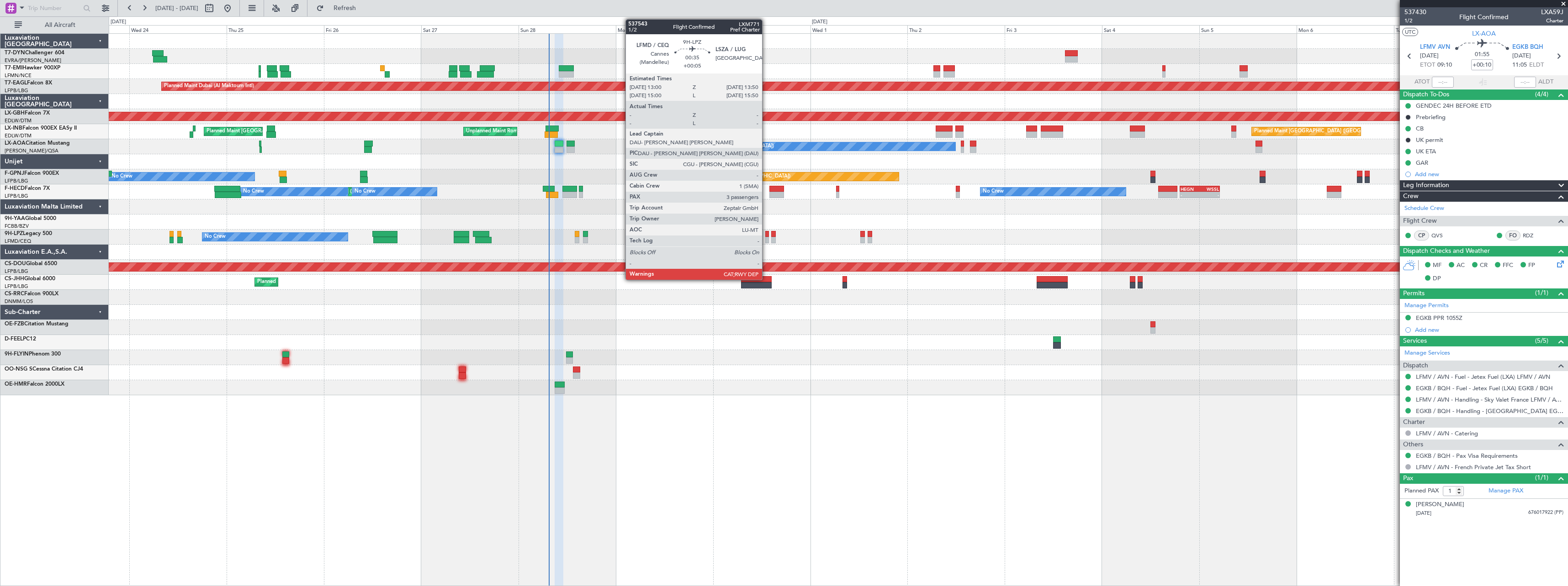
click at [766, 239] on div at bounding box center [767, 240] width 4 height 7
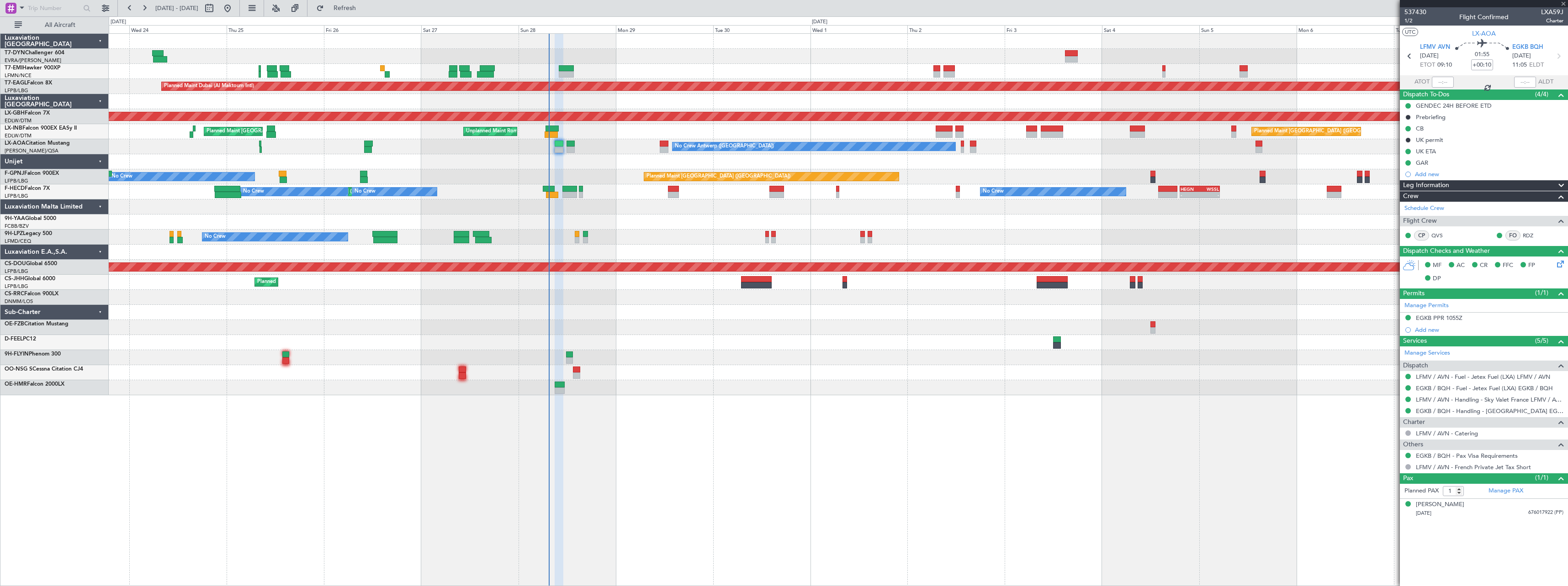
type input "+00:05"
type input "3"
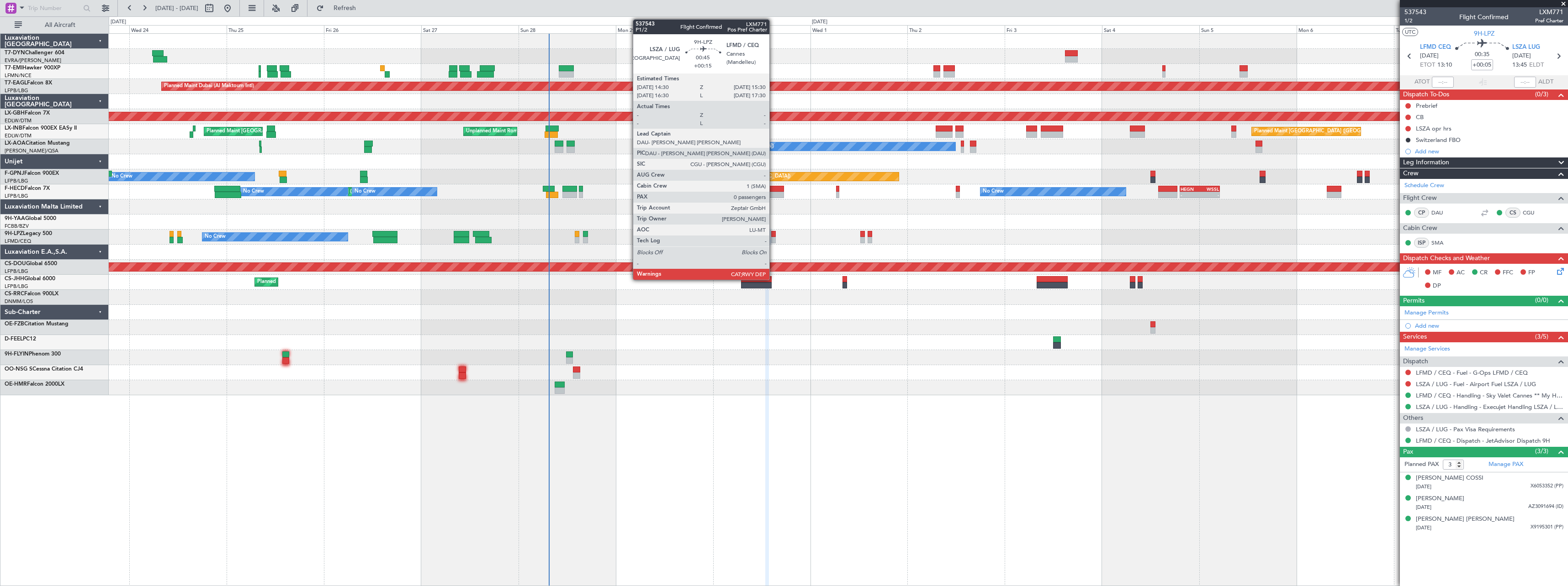
click at [773, 231] on div at bounding box center [773, 234] width 4 height 7
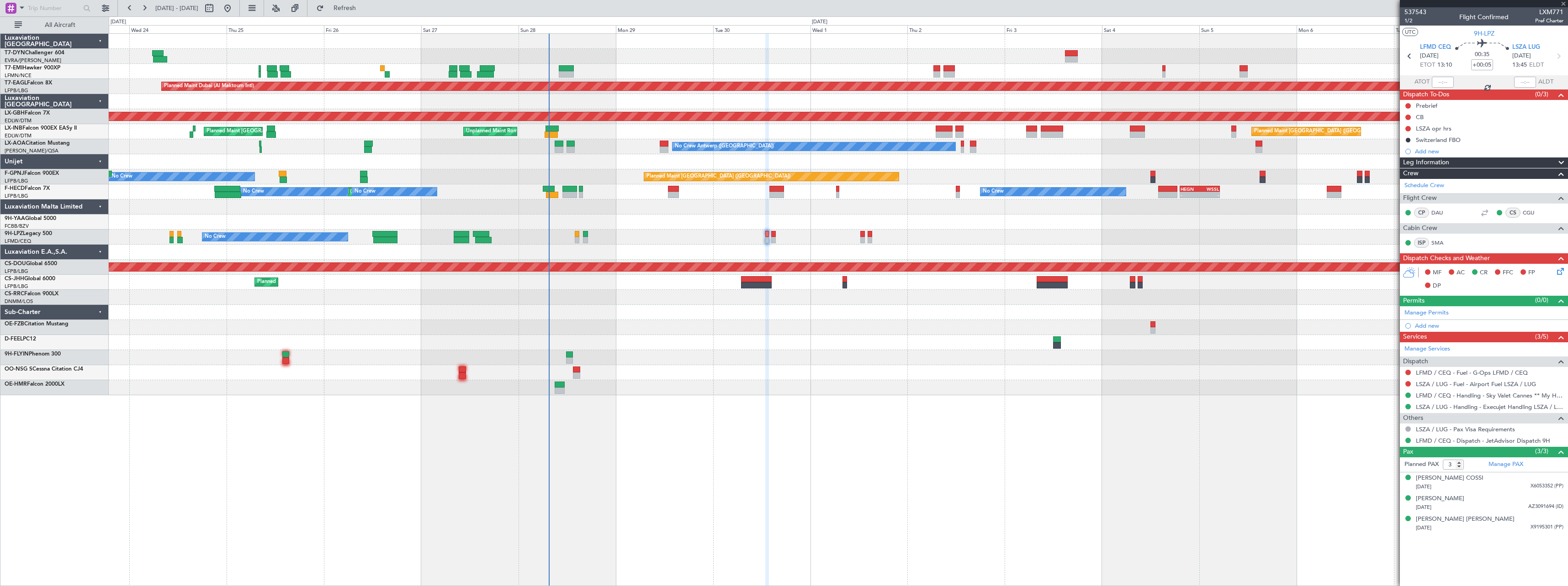
type input "+00:15"
type input "0"
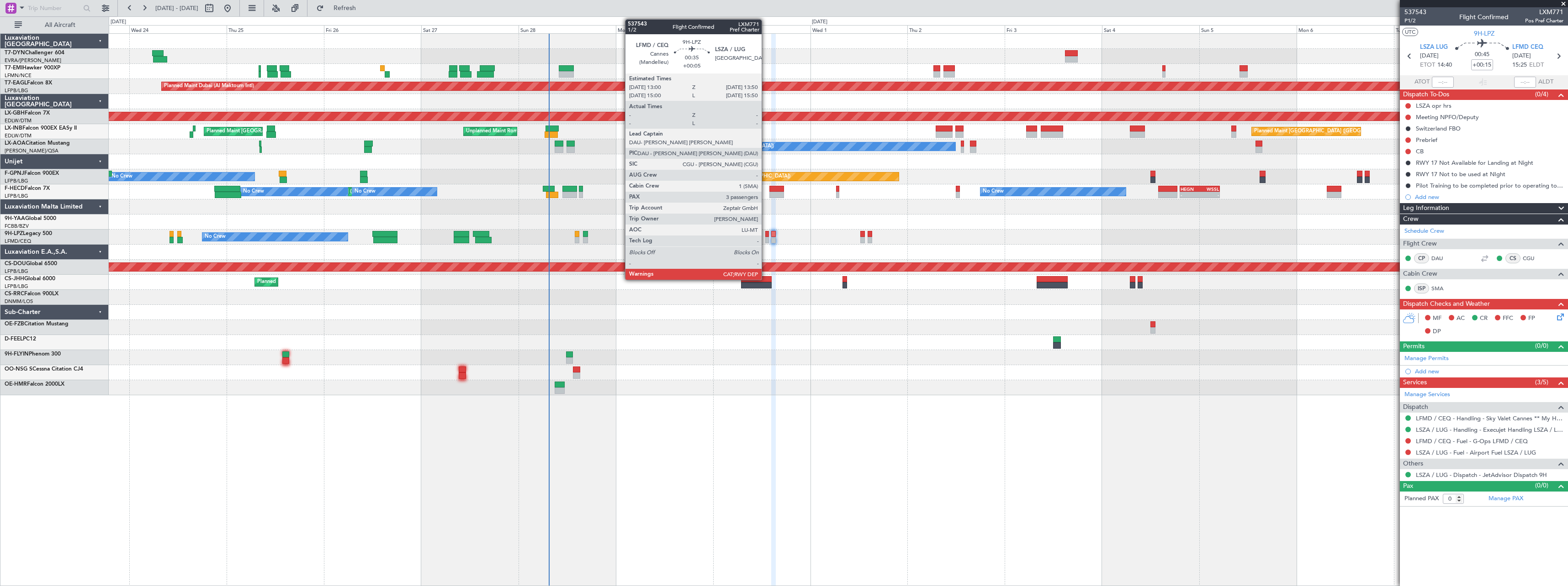
click at [766, 233] on div at bounding box center [767, 234] width 4 height 7
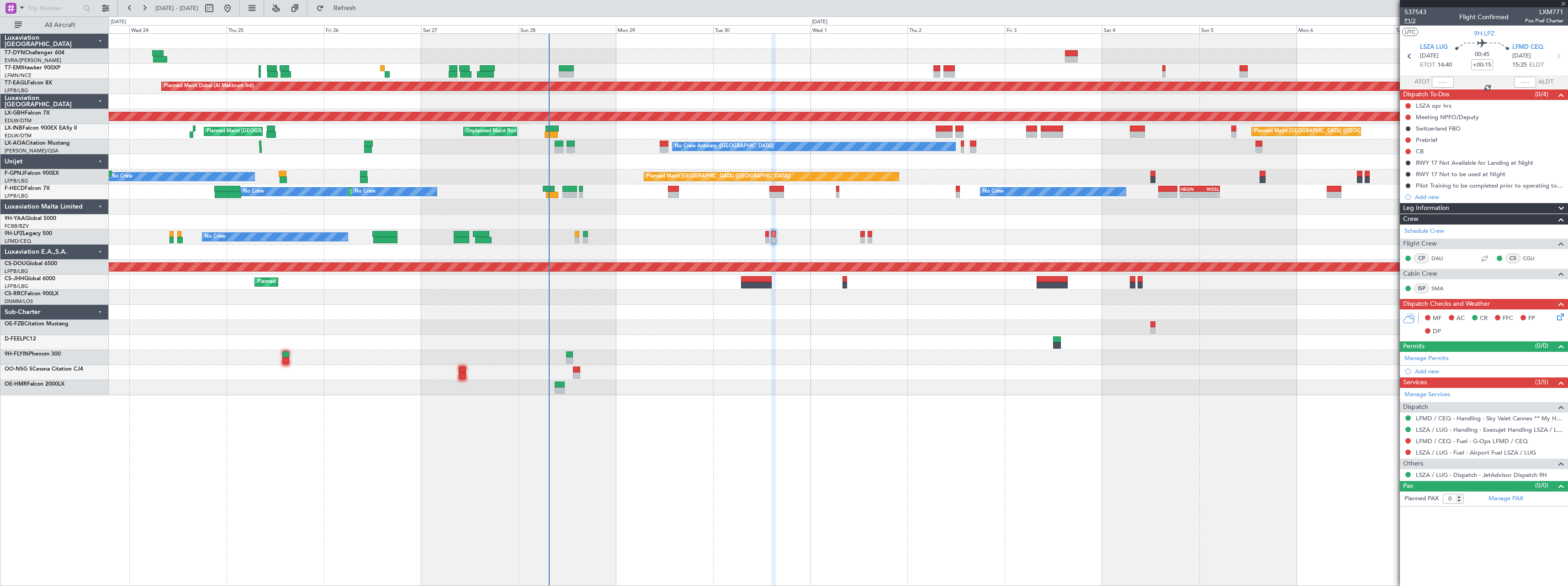
type input "+00:05"
type input "3"
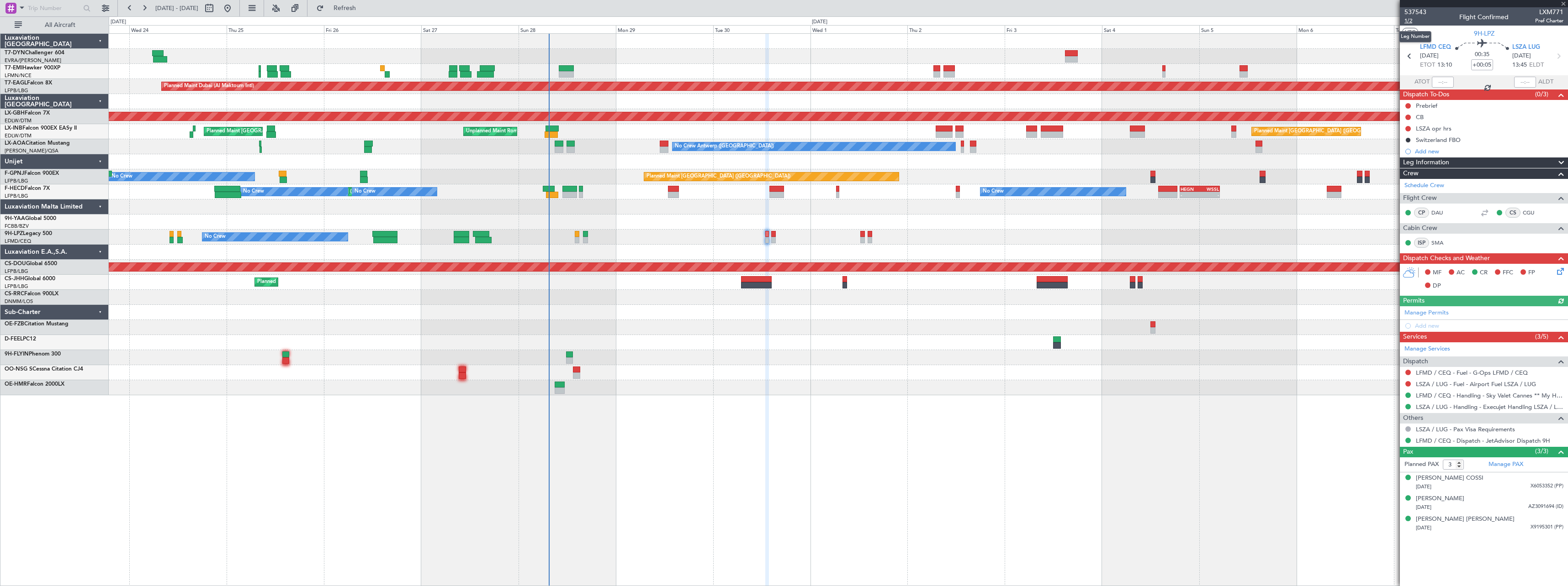
click at [1412, 22] on span "1/2" at bounding box center [1415, 21] width 22 height 8
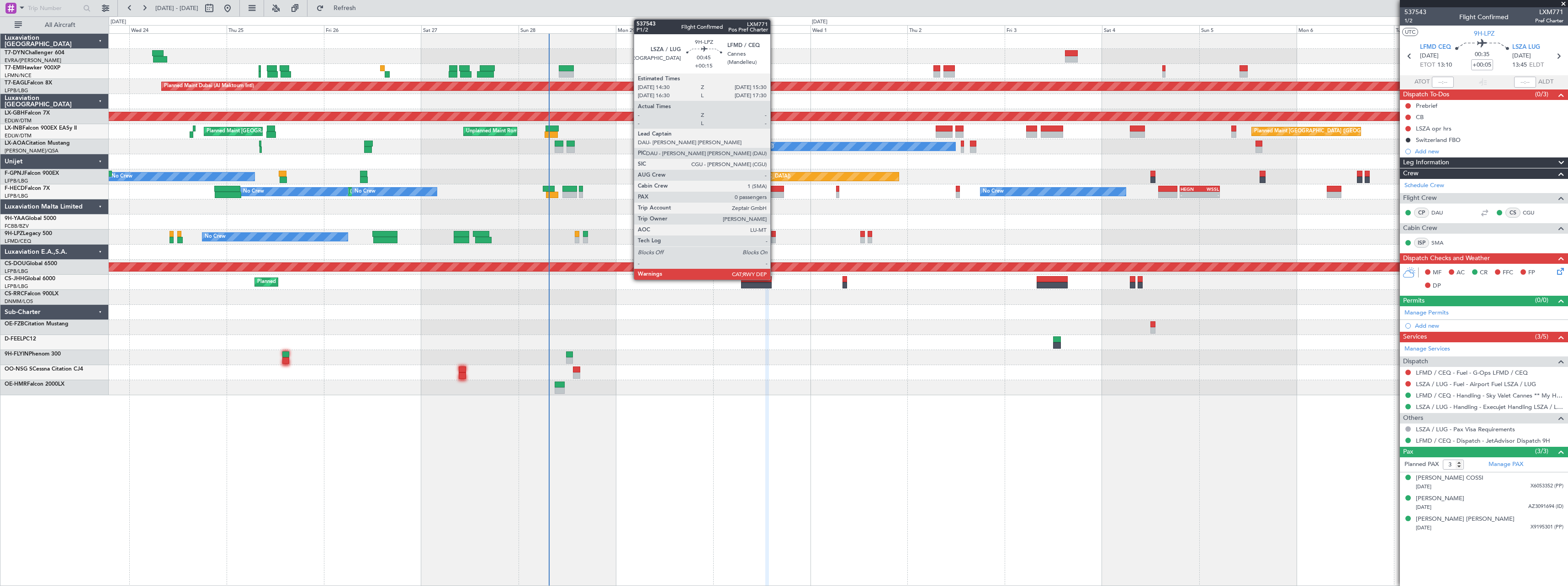
click at [774, 239] on div at bounding box center [773, 240] width 4 height 7
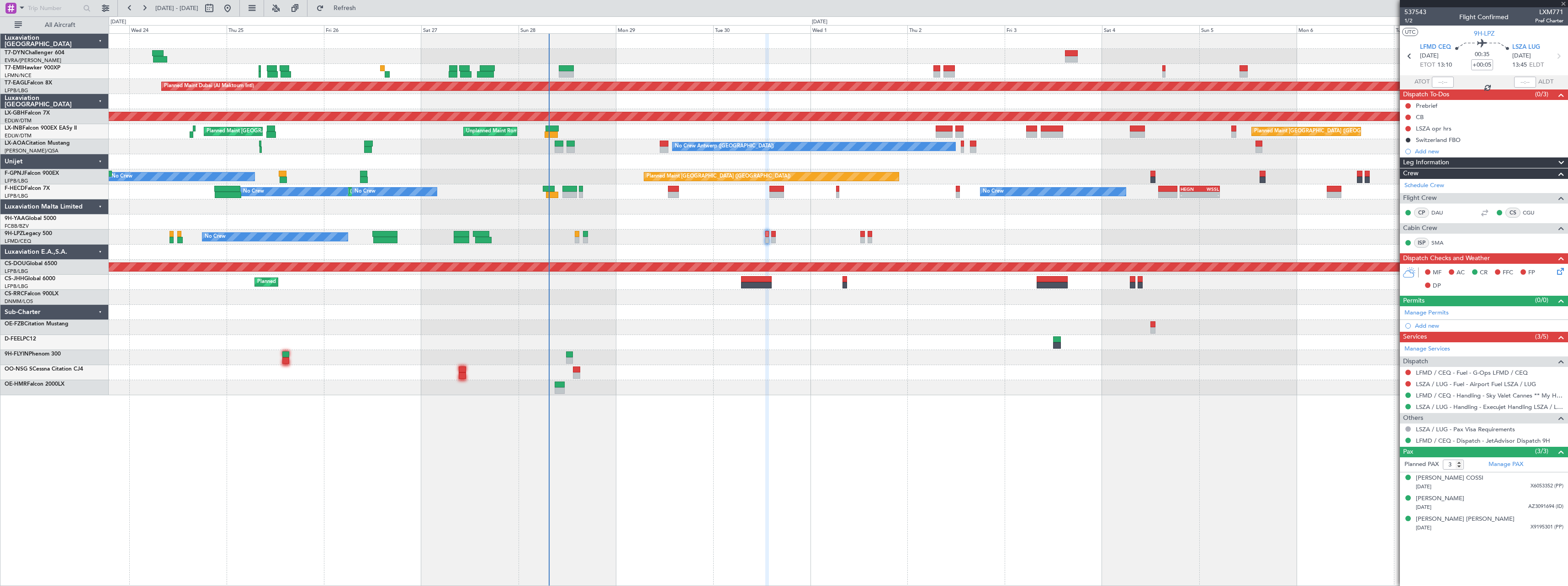
type input "+00:15"
type input "0"
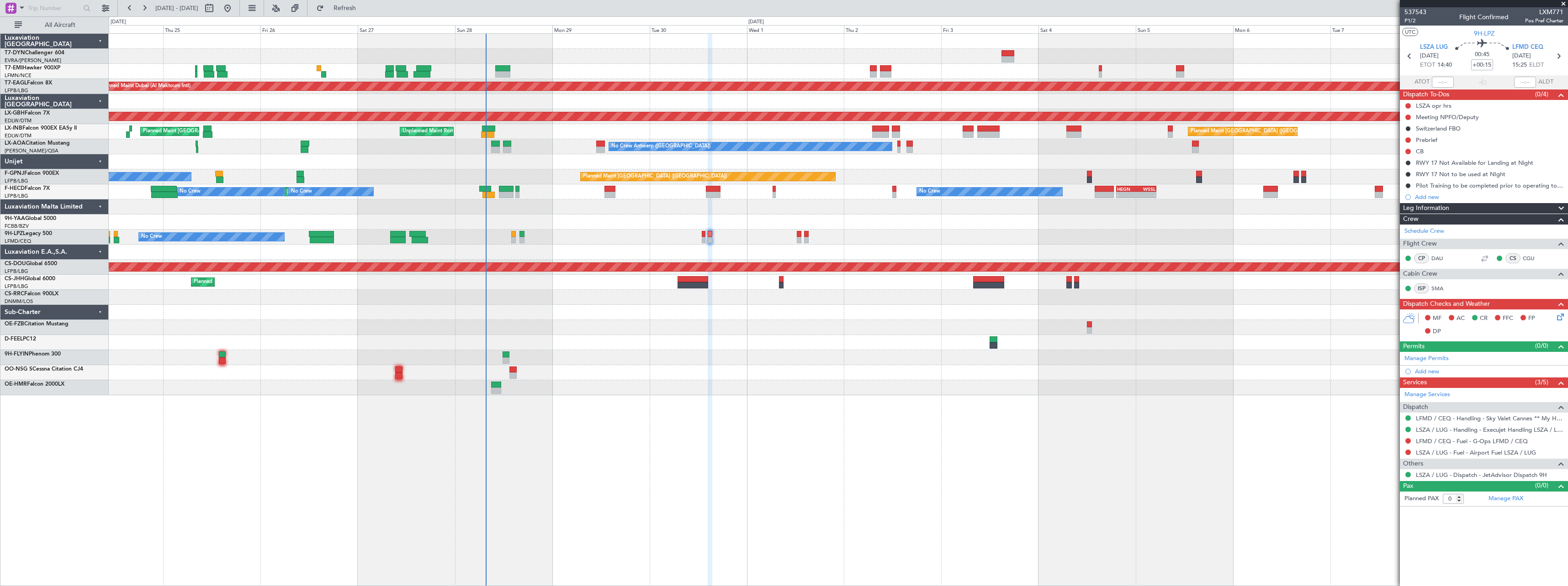
click at [808, 364] on div at bounding box center [838, 358] width 1459 height 15
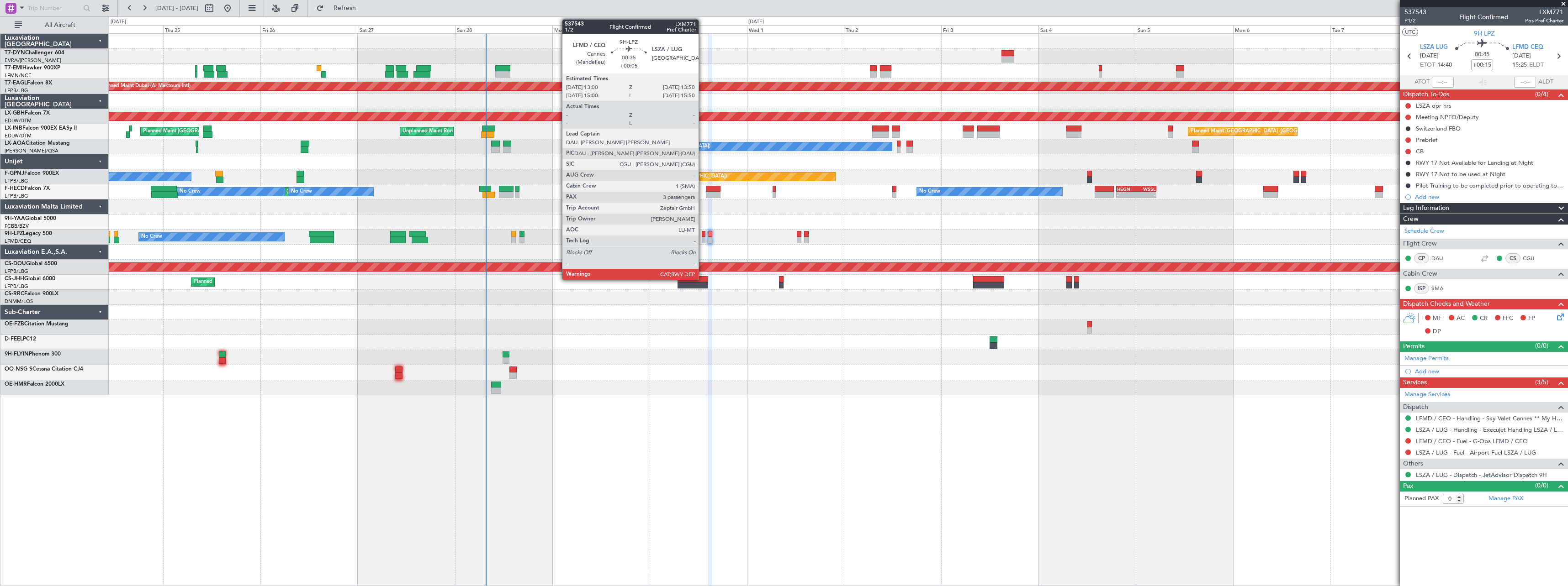
click at [703, 233] on div at bounding box center [703, 234] width 4 height 7
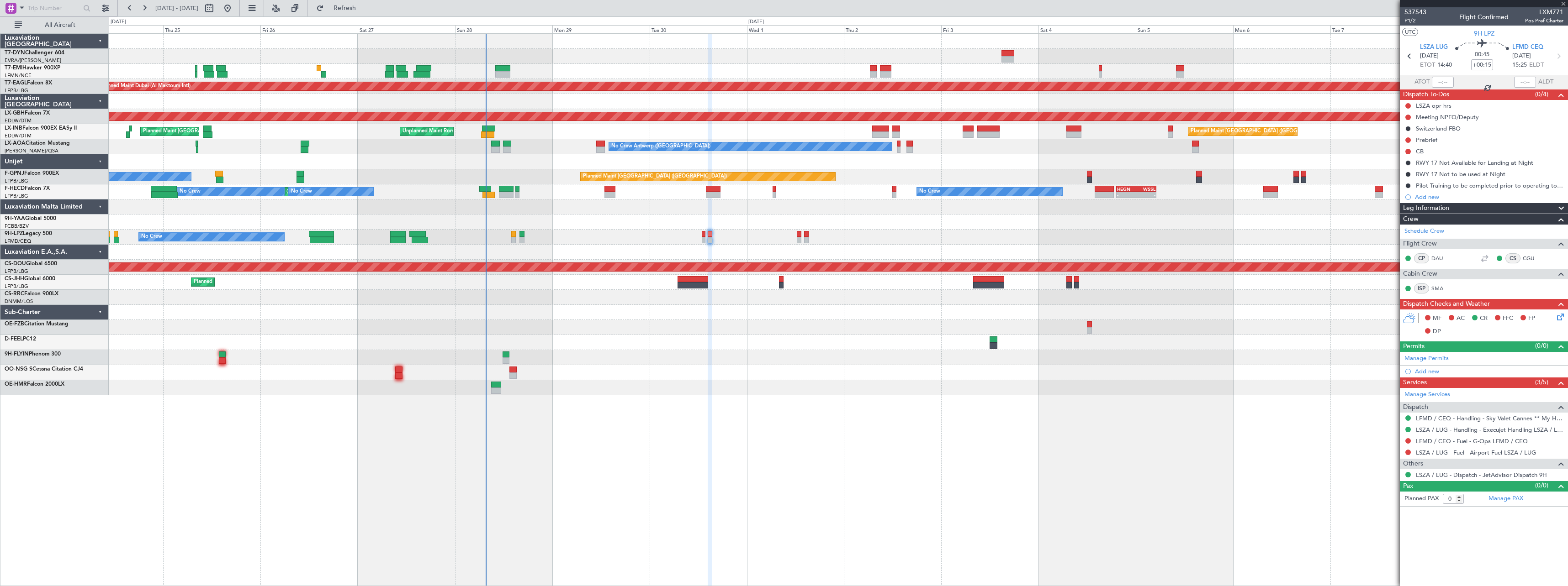
type input "+00:05"
type input "3"
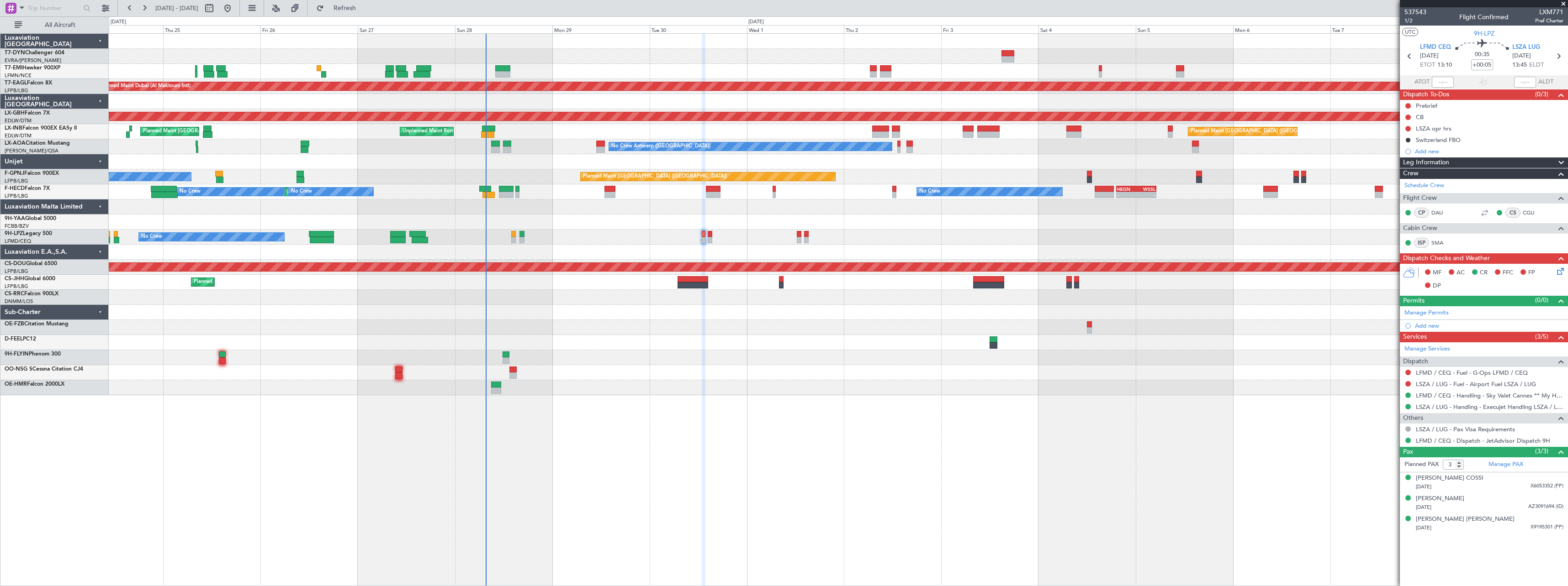
click at [1441, 413] on div "Others LSZA / LUG - Pax Visa Requirements LFMD / CEQ - Dispatch - JetAdvisor Di…" at bounding box center [1484, 429] width 168 height 34
click at [1443, 407] on link "LSZA / LUG - Handling - Execujet Handling LSZA / LUG" at bounding box center [1489, 407] width 148 height 8
click at [1560, 269] on icon at bounding box center [1559, 270] width 8 height 8
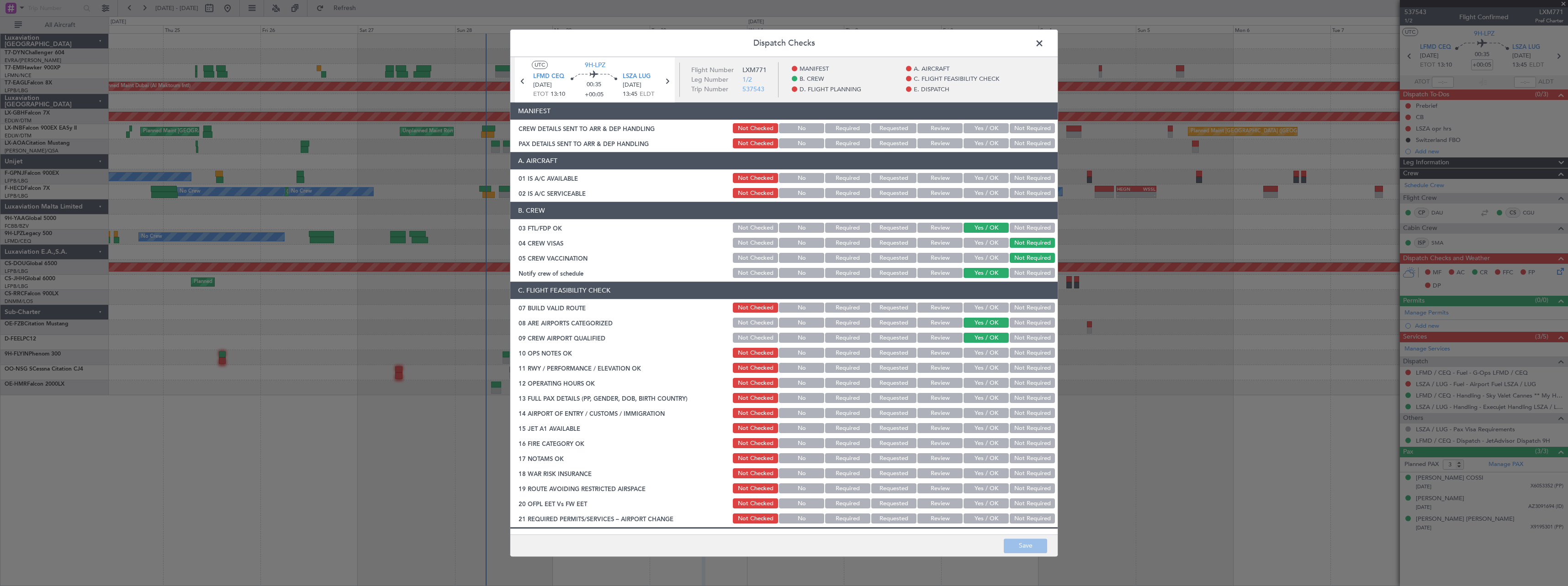
click at [983, 128] on button "Yes / OK" at bounding box center [986, 128] width 45 height 10
click at [982, 144] on button "Yes / OK" at bounding box center [986, 143] width 45 height 10
click at [1040, 548] on button "Save" at bounding box center [1026, 545] width 44 height 14
click at [1044, 44] on span at bounding box center [1044, 46] width 0 height 18
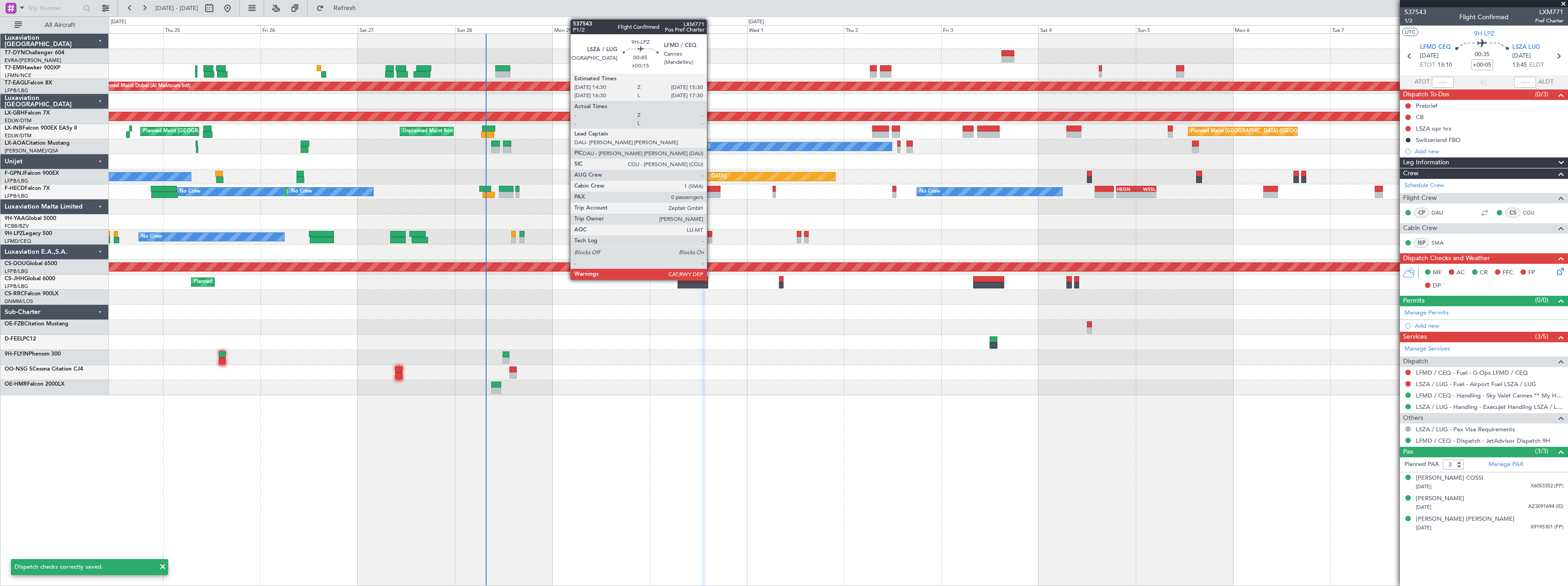
click at [711, 233] on div at bounding box center [709, 234] width 4 height 7
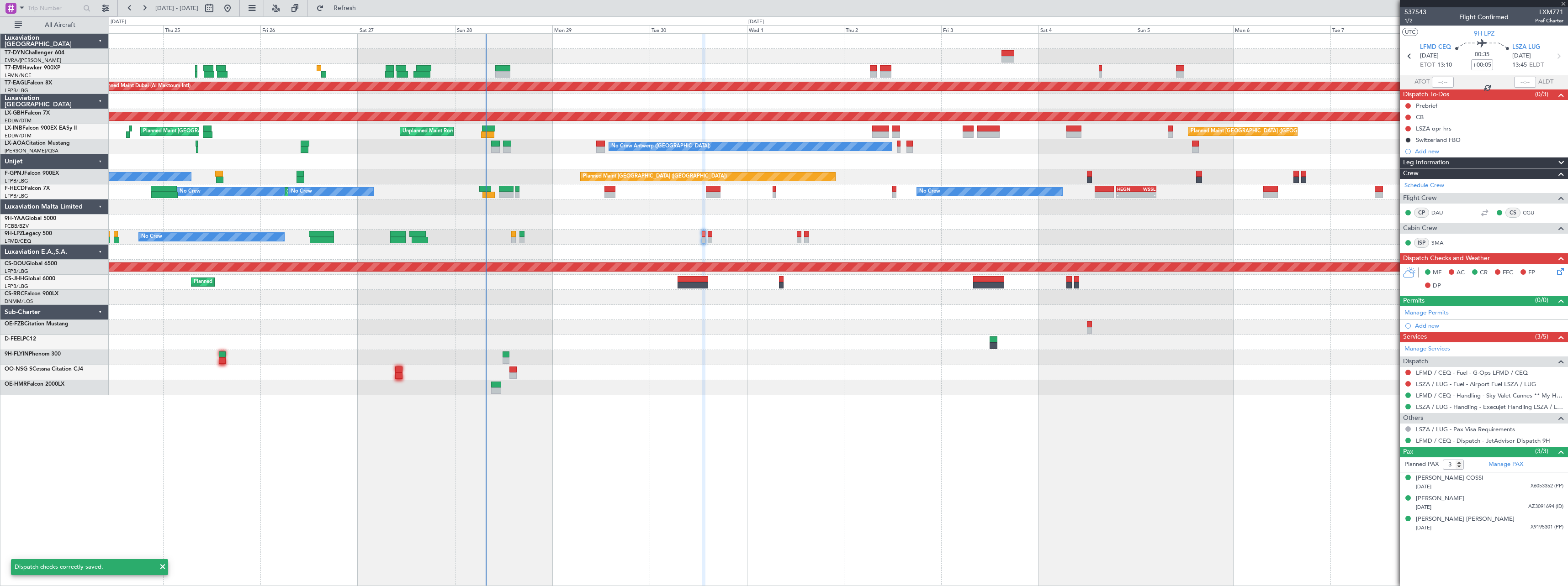
type input "+00:15"
type input "0"
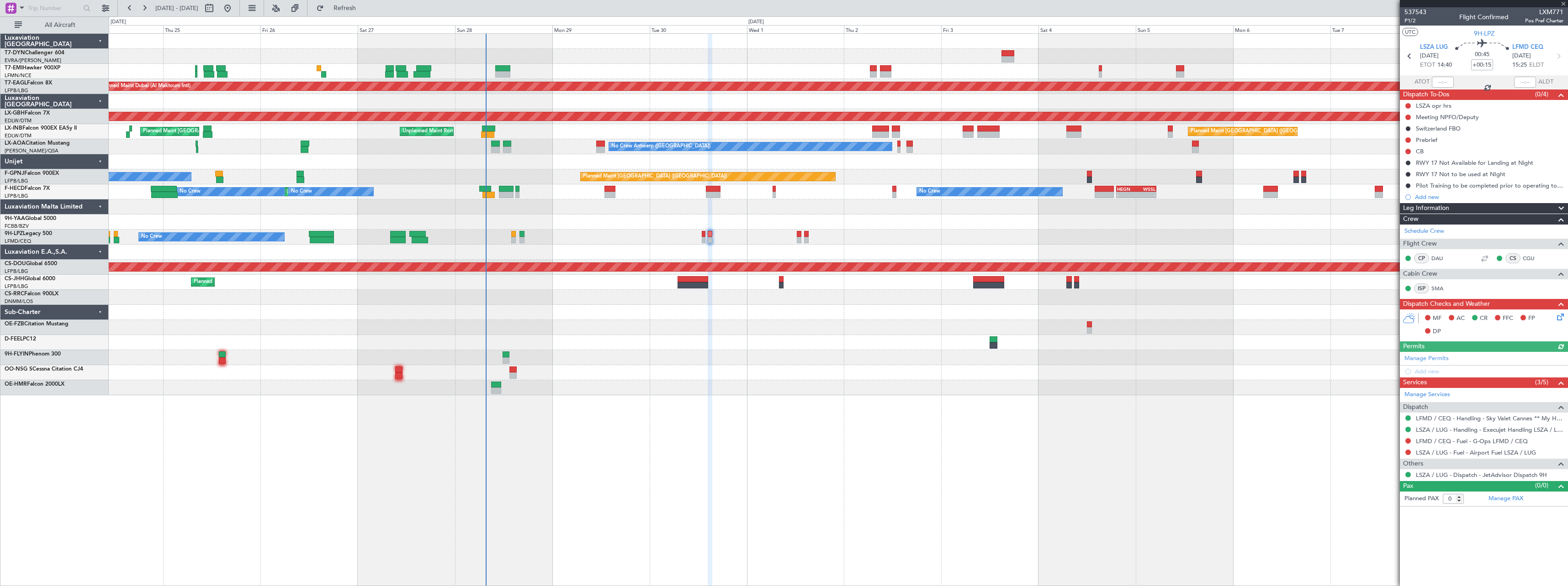
click at [1563, 319] on icon at bounding box center [1559, 316] width 8 height 8
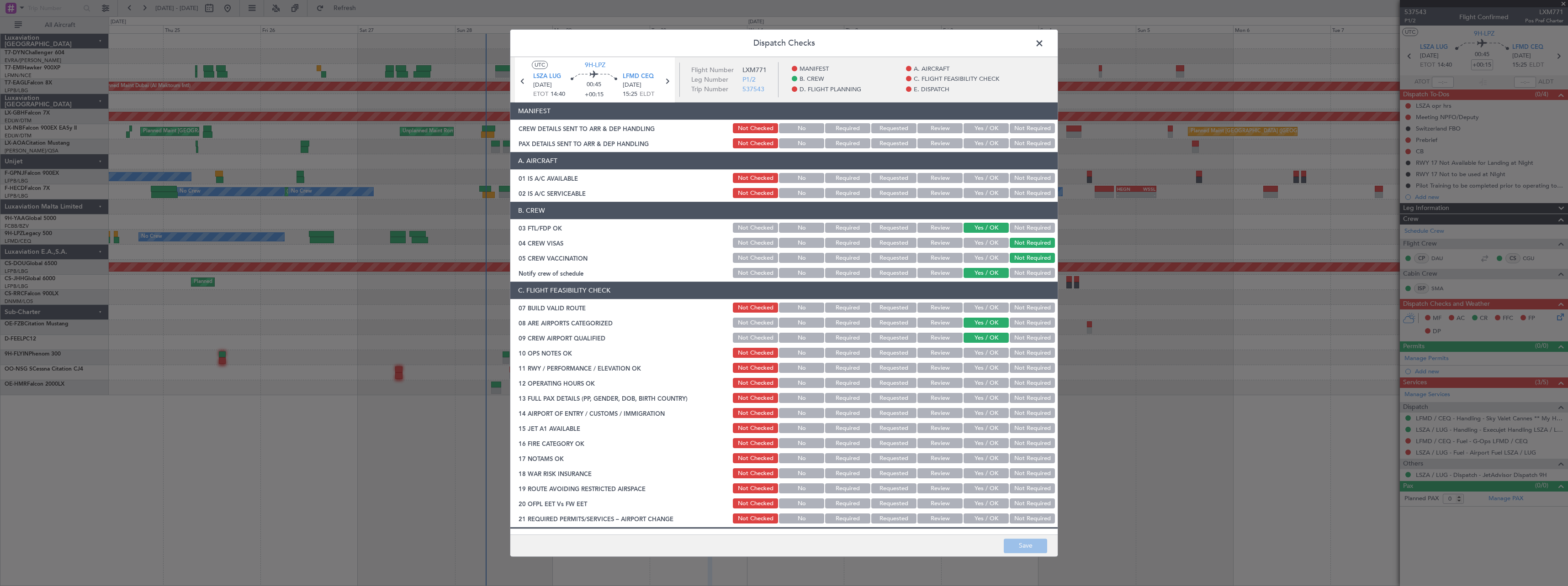
click at [977, 124] on button "Yes / OK" at bounding box center [986, 128] width 45 height 10
click at [1021, 144] on button "Not Required" at bounding box center [1033, 143] width 45 height 10
click at [1023, 550] on button "Save" at bounding box center [1026, 545] width 44 height 14
click at [1044, 42] on span at bounding box center [1044, 46] width 0 height 18
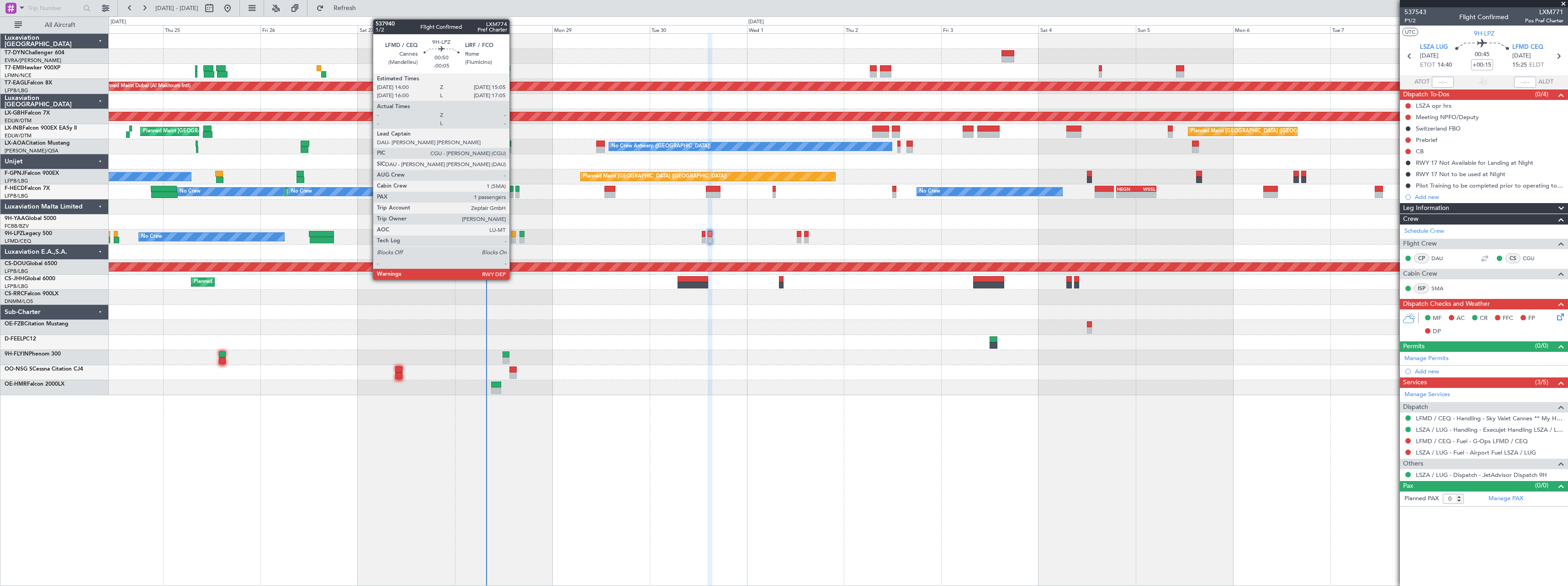
click at [514, 236] on div at bounding box center [514, 234] width 5 height 7
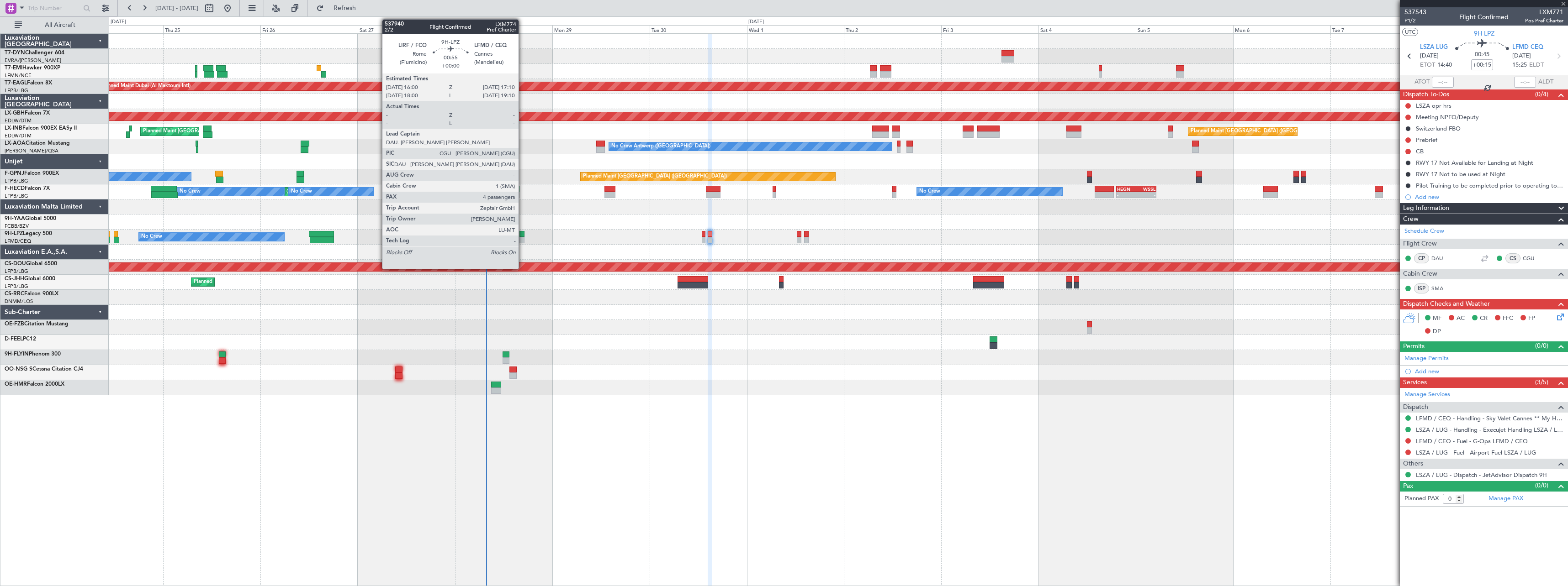
type input "-00:05"
type input "1"
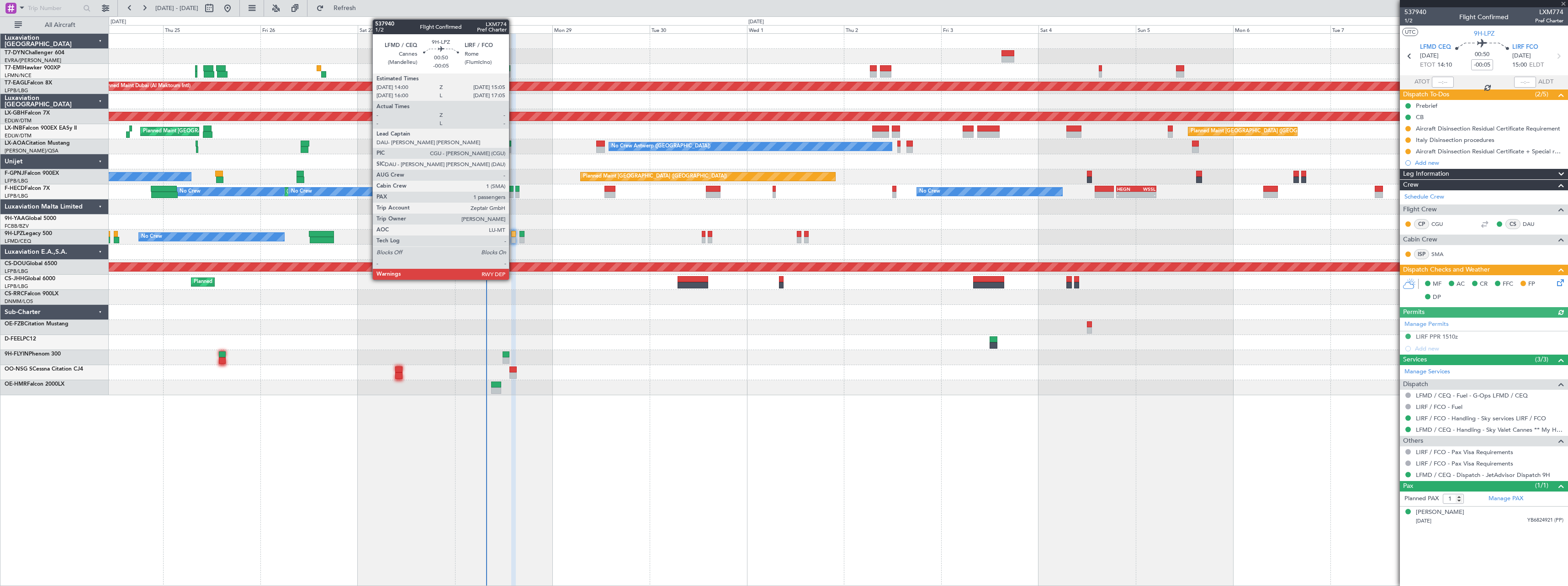
click at [513, 237] on div at bounding box center [514, 240] width 5 height 7
click at [521, 238] on div at bounding box center [522, 240] width 5 height 7
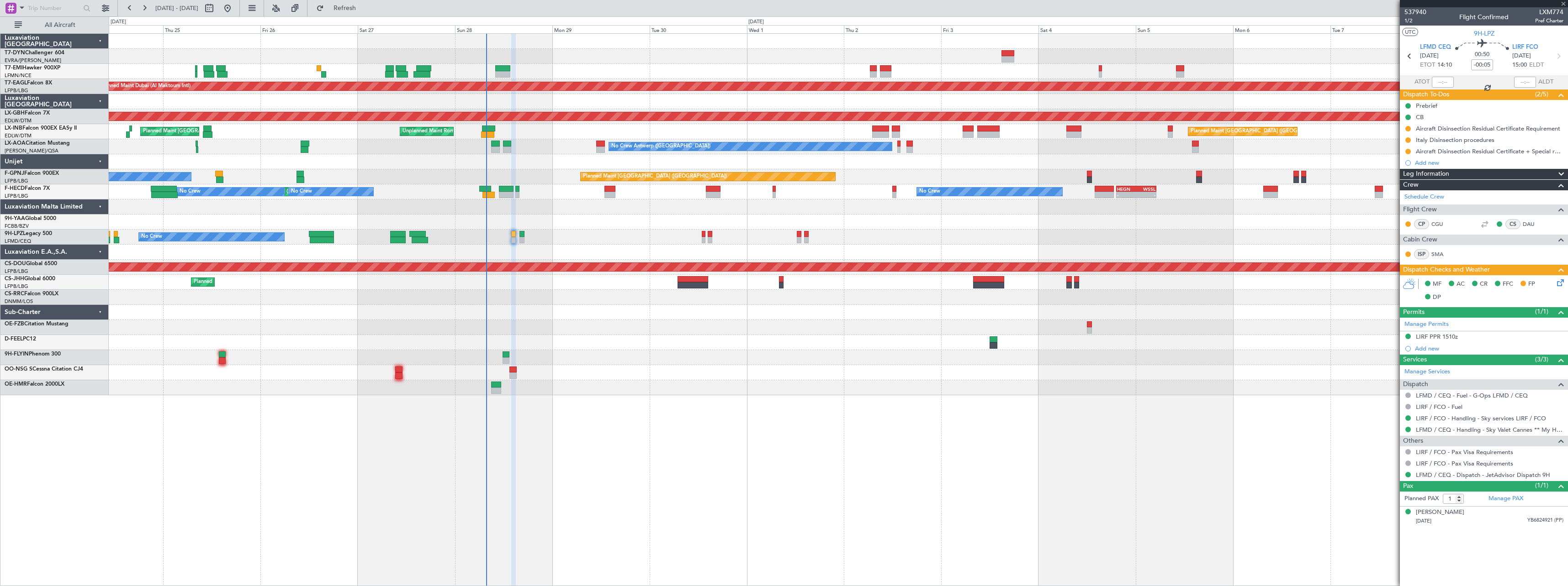
type input "4"
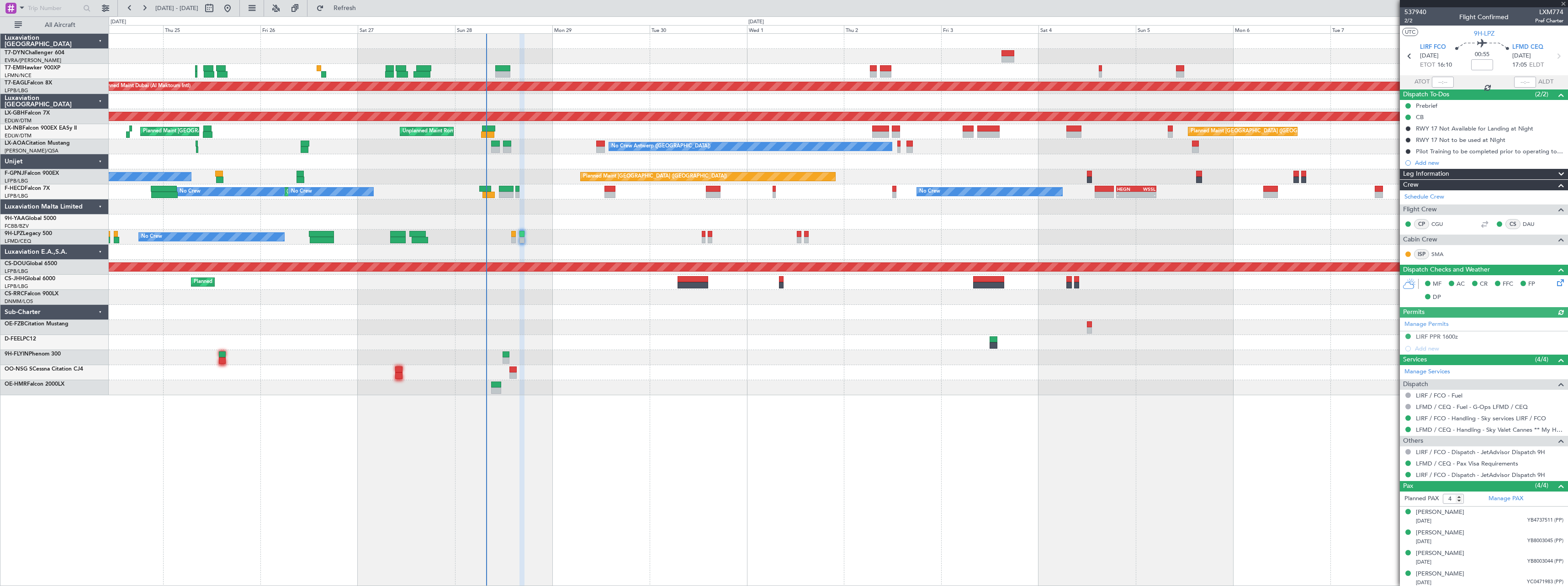
scroll to position [2, 0]
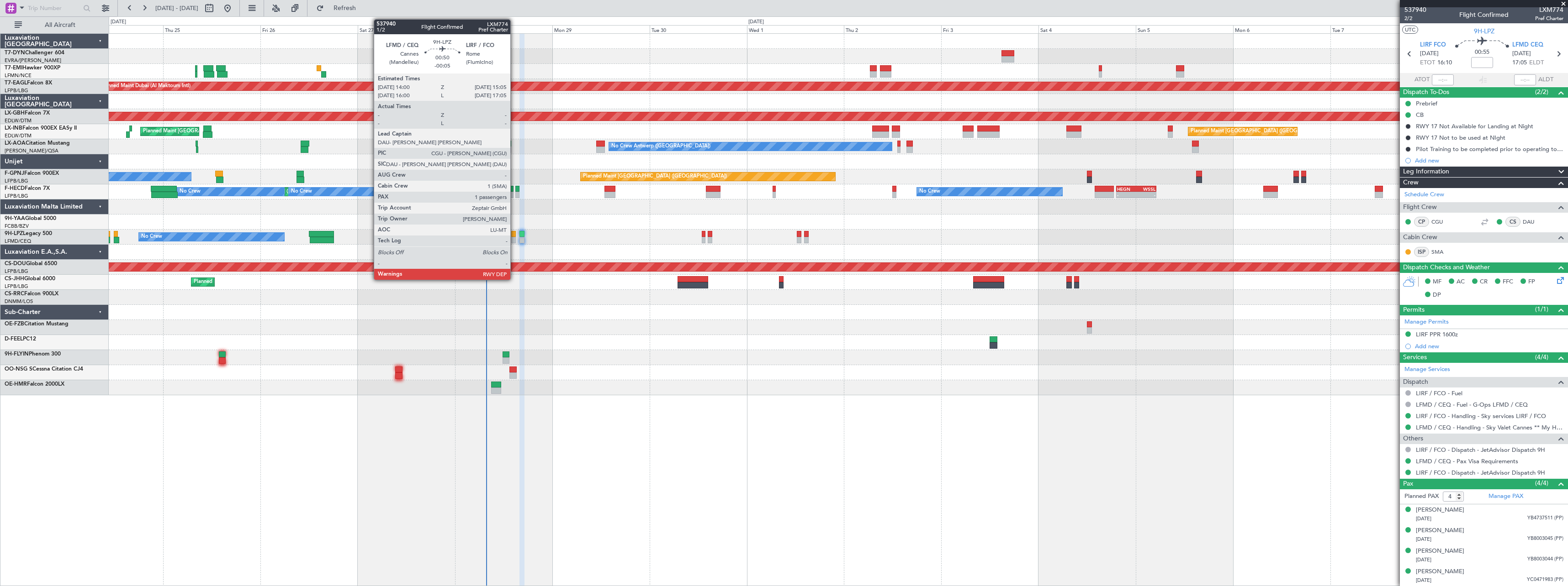
click at [514, 239] on div at bounding box center [514, 240] width 5 height 7
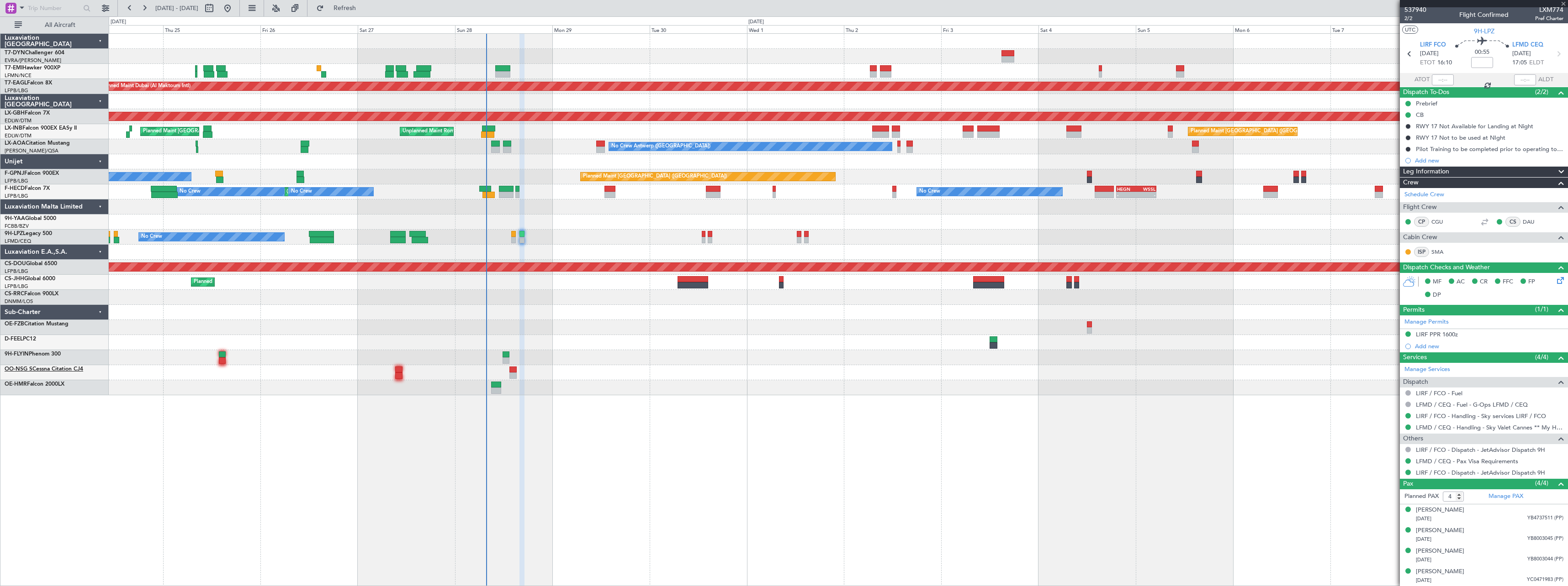
type input "-00:05"
type input "1"
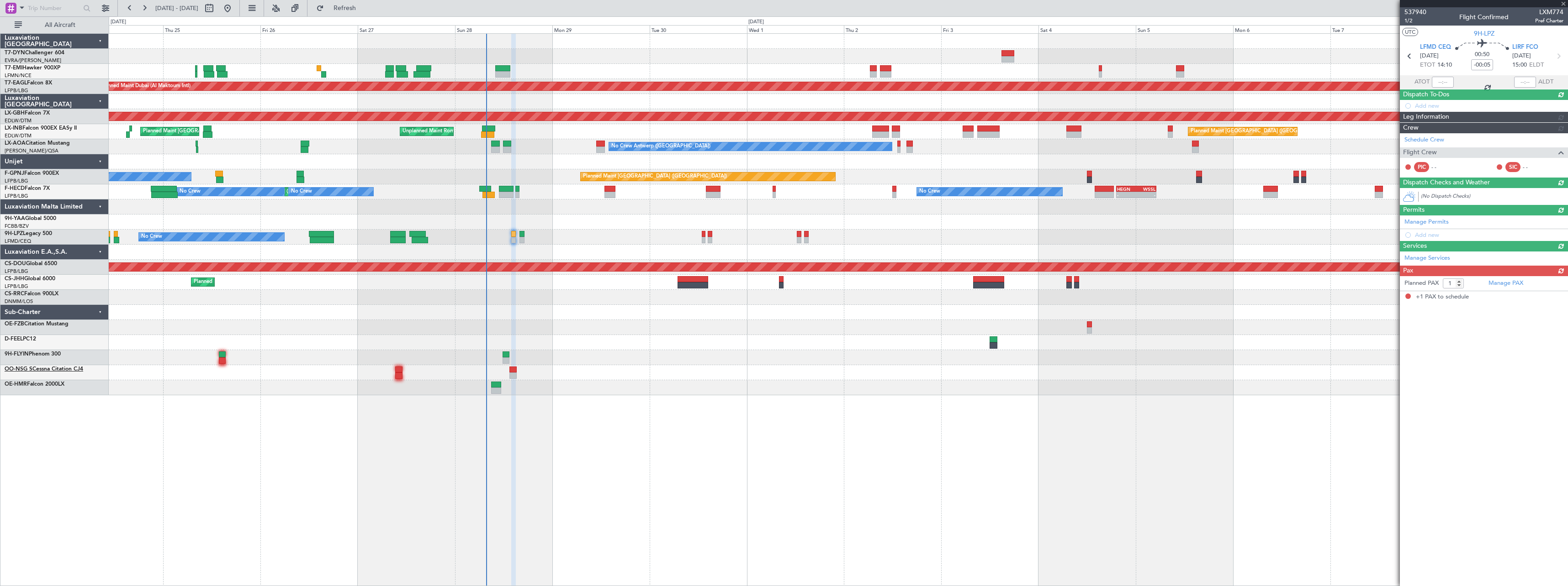
scroll to position [0, 0]
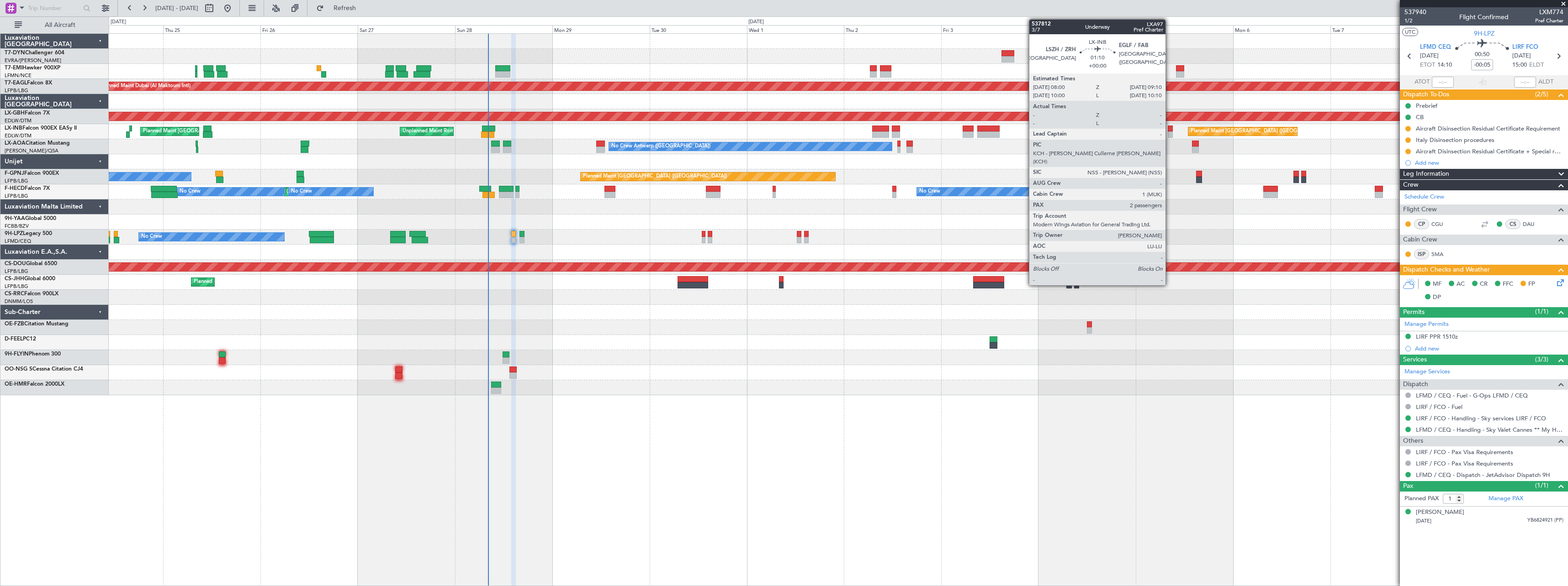
click at [1169, 133] on div at bounding box center [1170, 134] width 5 height 7
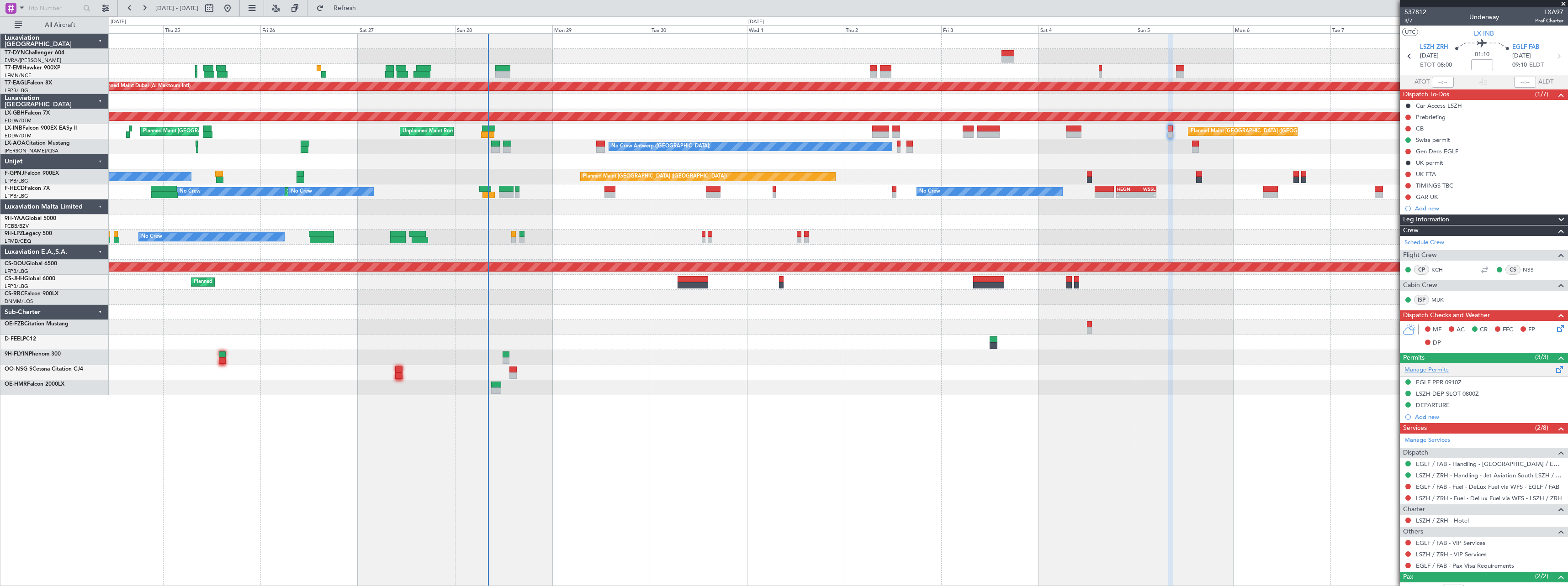
scroll to position [52, 0]
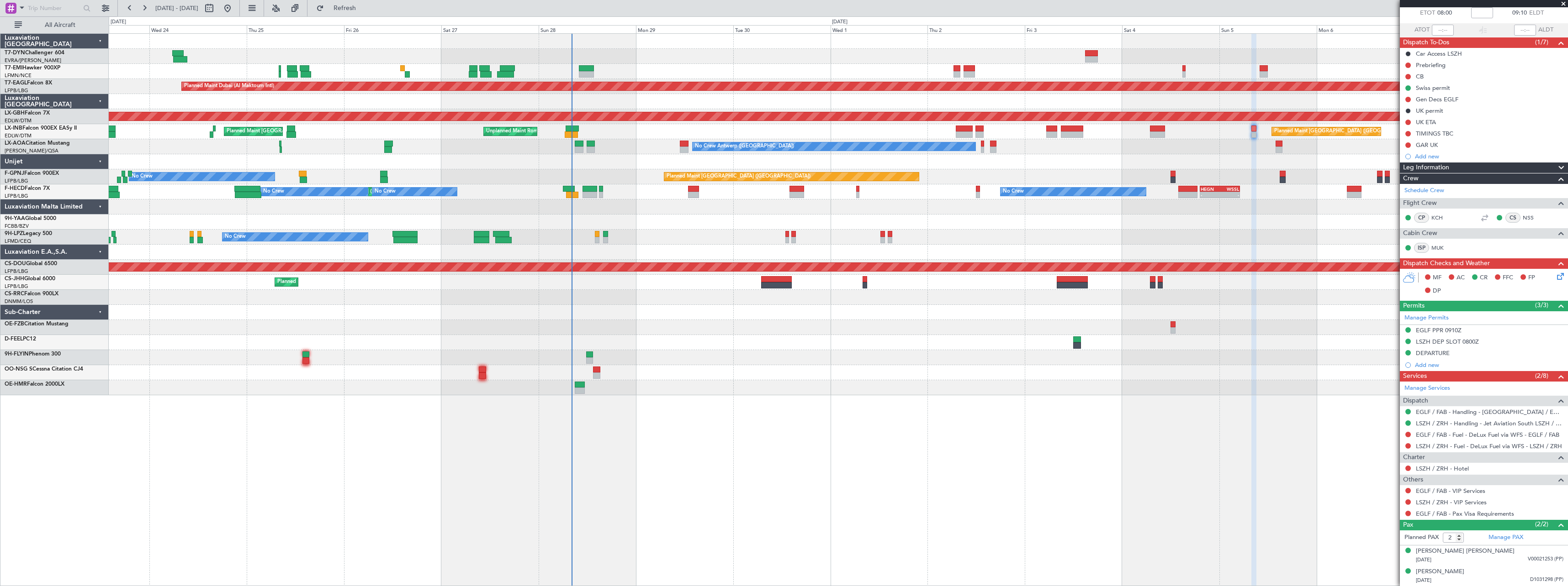
click at [550, 162] on div "Planned Maint Zurich Planned Maint Dubai (Al Maktoum Intl) Unplanned Maint Pari…" at bounding box center [838, 215] width 1459 height 362
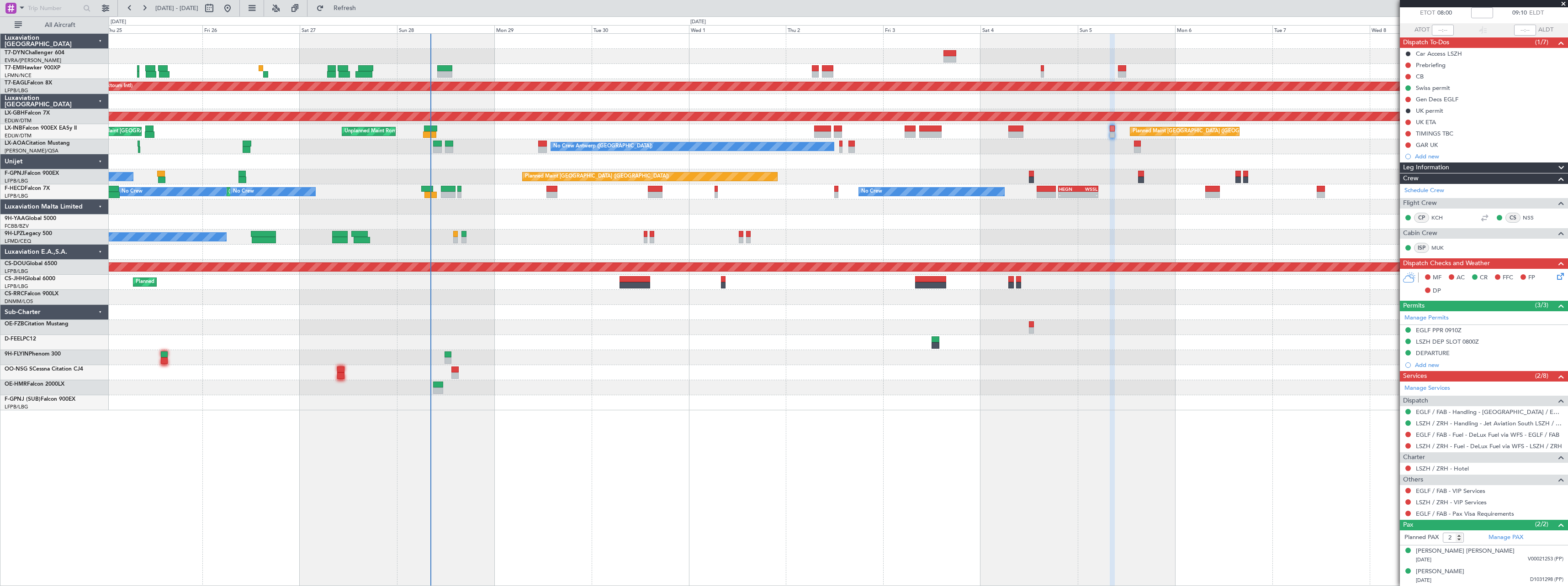
click at [963, 146] on div "Planned Maint [GEOGRAPHIC_DATA] Planned Maint [GEOGRAPHIC_DATA] (Al Maktoum Int…" at bounding box center [838, 222] width 1459 height 377
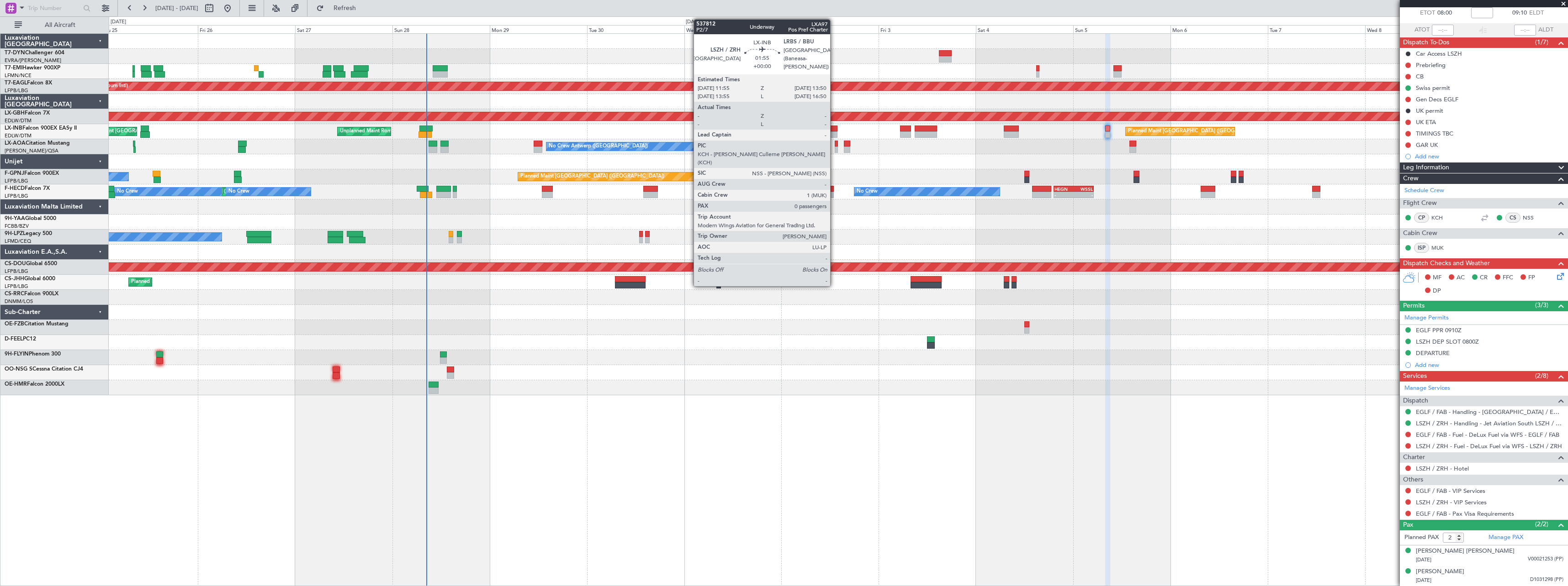
click at [834, 131] on div at bounding box center [833, 128] width 8 height 7
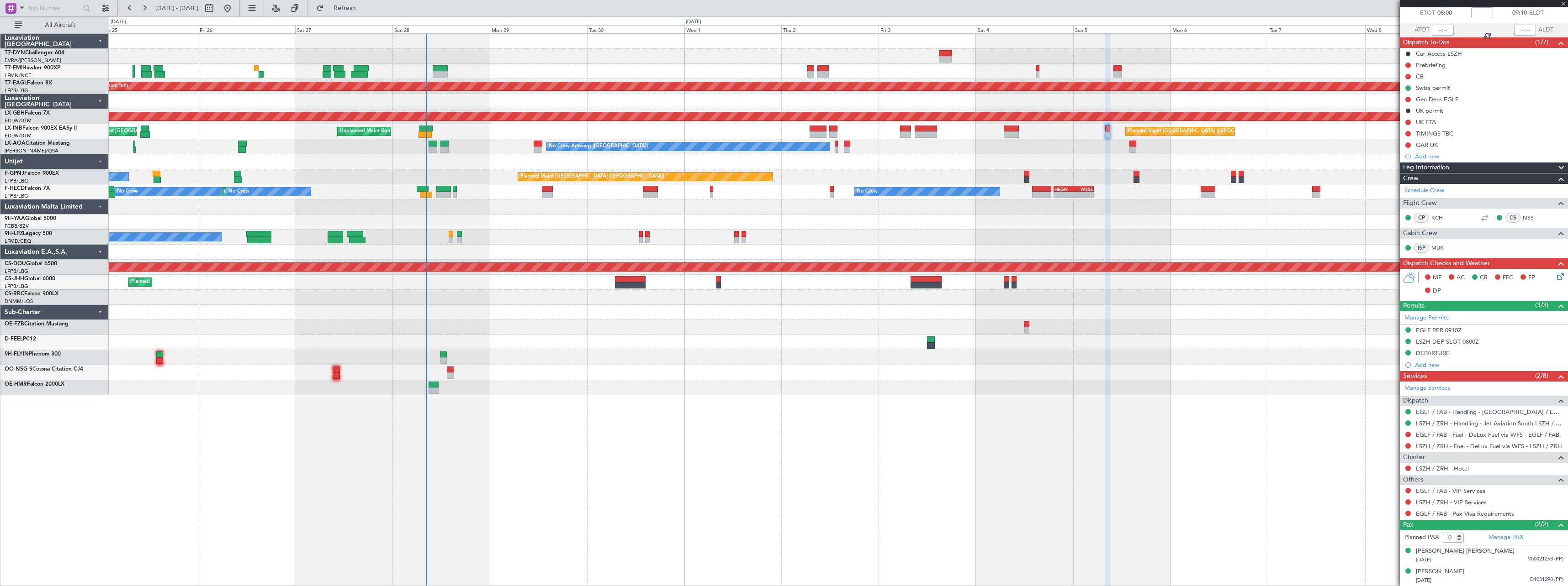
scroll to position [0, 0]
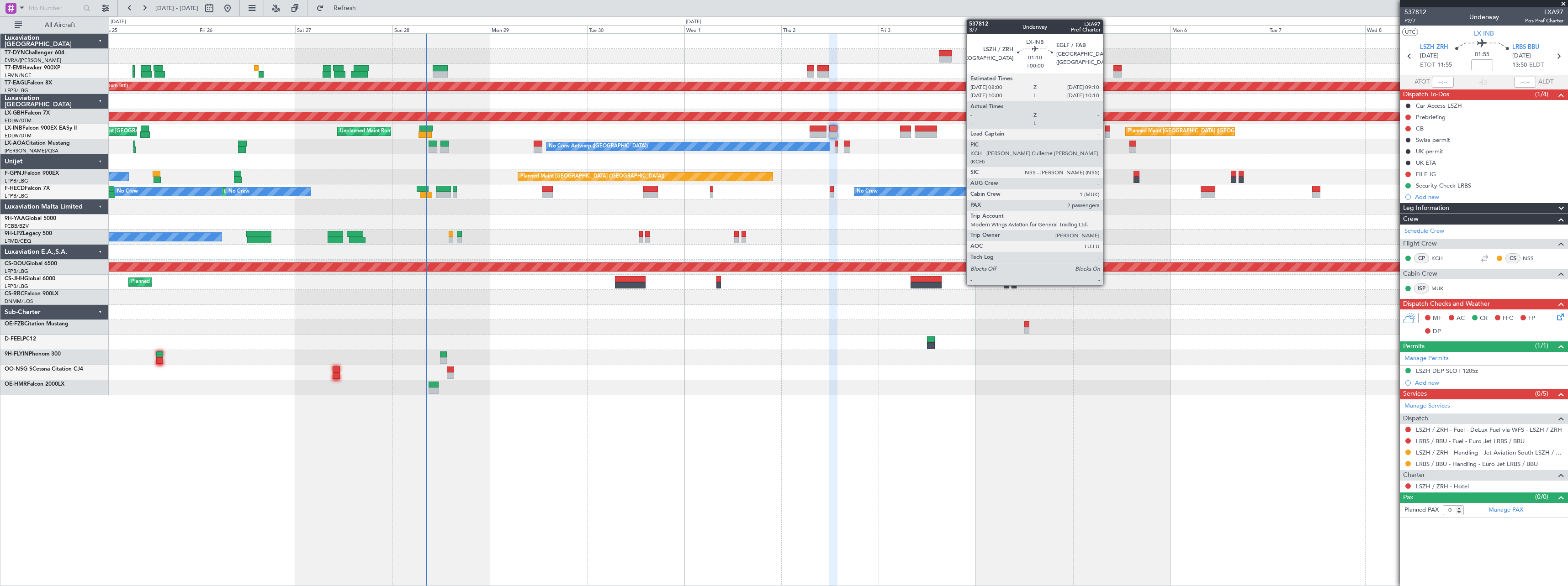
click at [1107, 132] on div at bounding box center [1108, 134] width 5 height 7
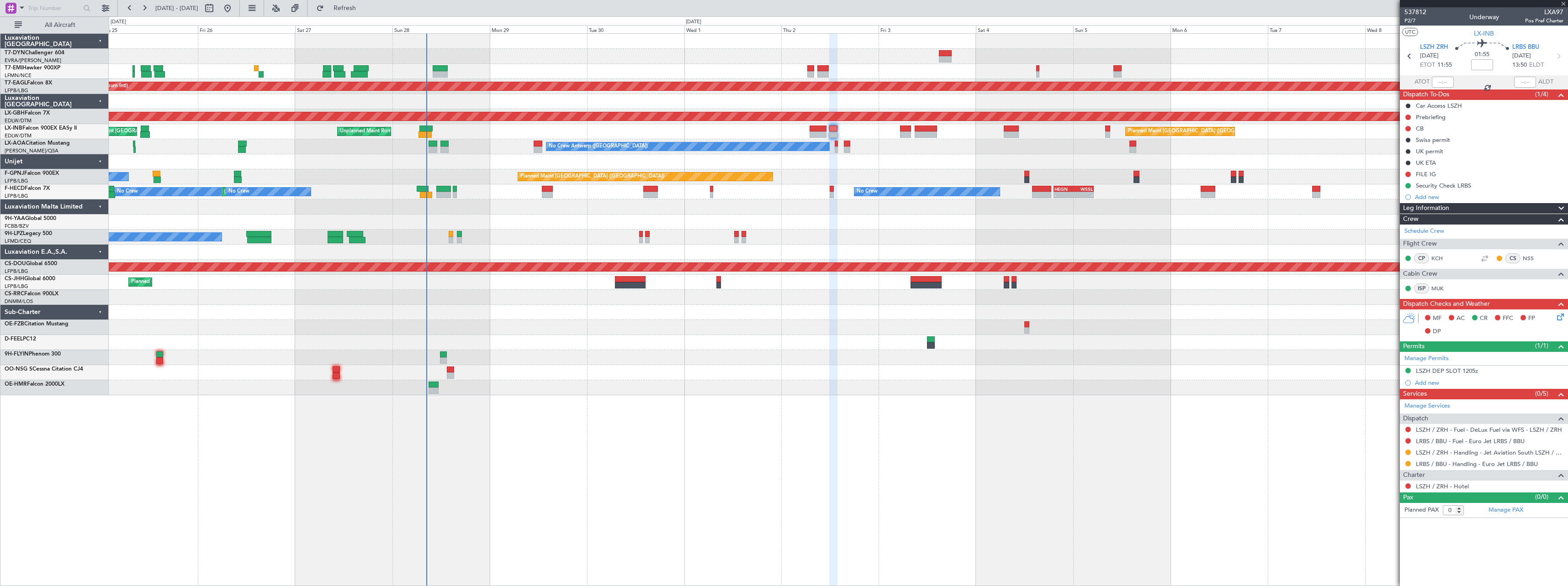
type input "2"
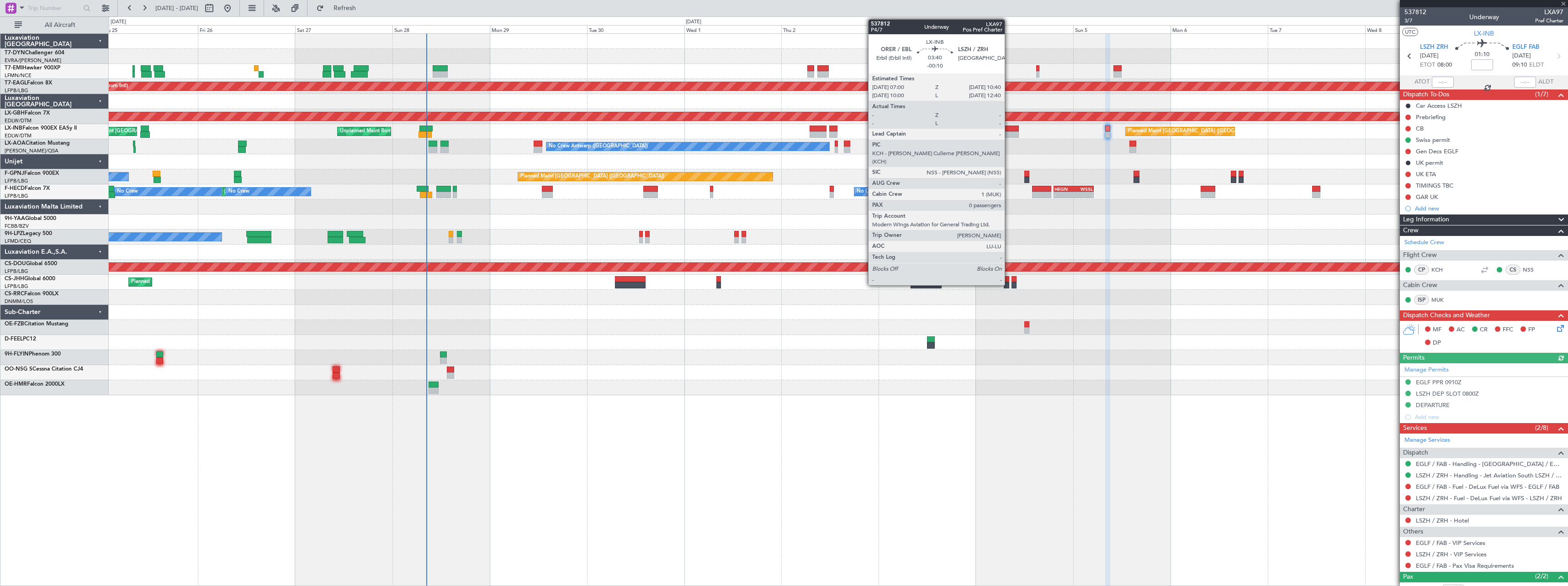
click at [1009, 128] on div at bounding box center [1012, 128] width 15 height 7
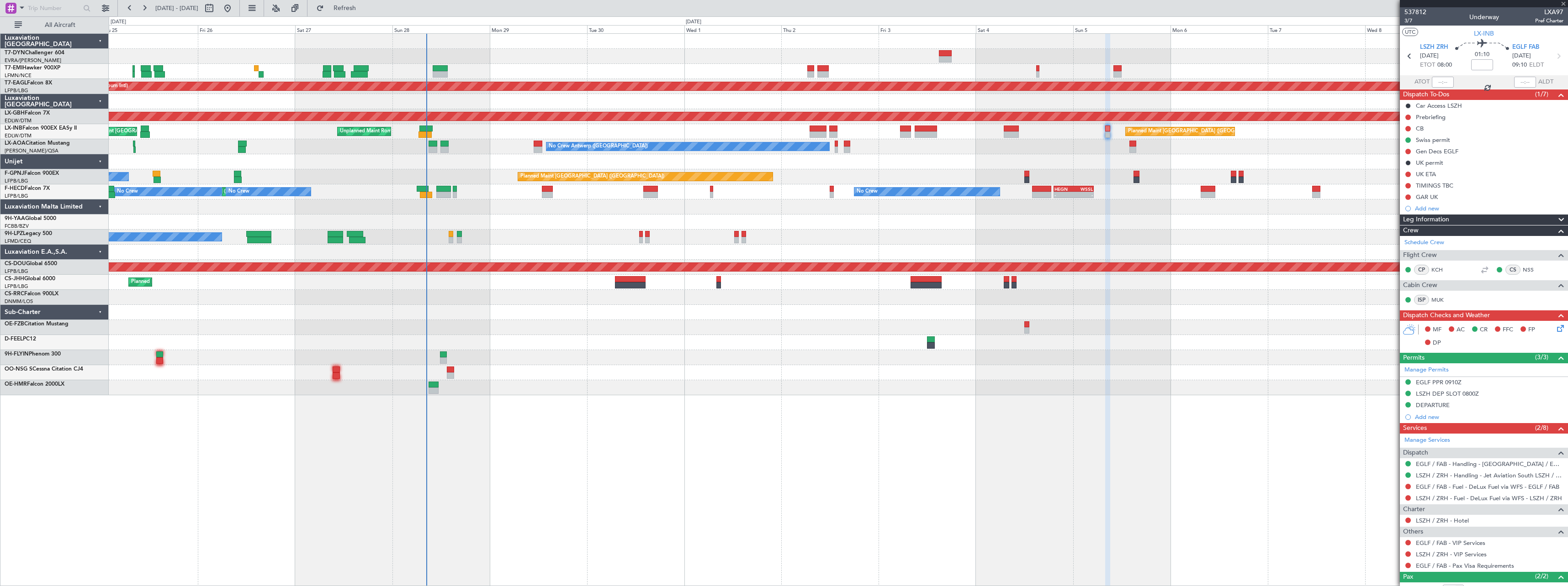
type input "-00:10"
type input "0"
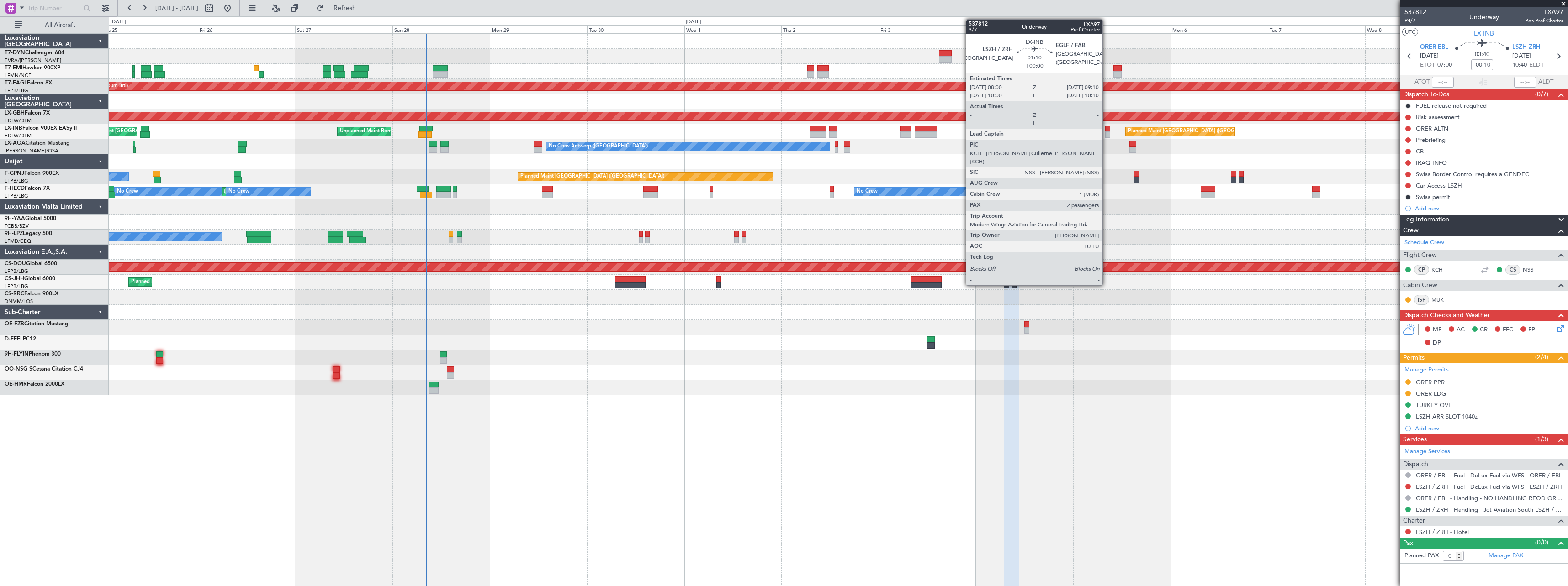
click at [1106, 130] on div at bounding box center [1108, 128] width 5 height 7
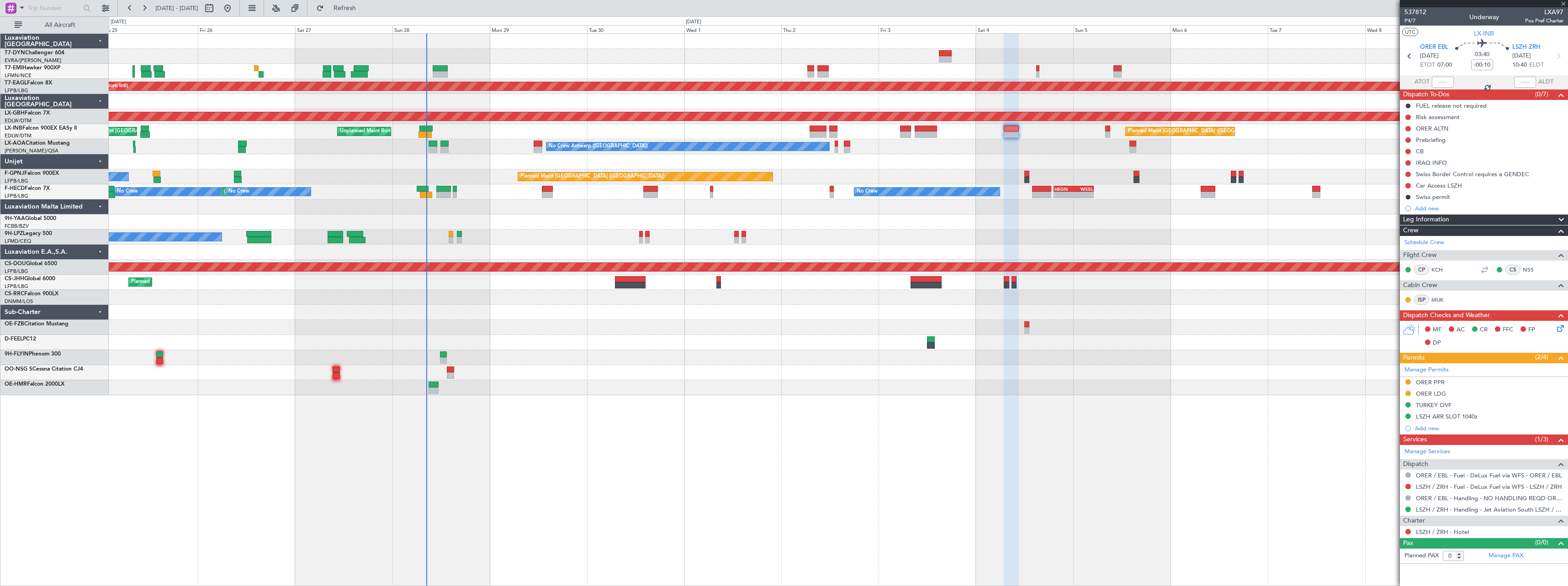
type input "2"
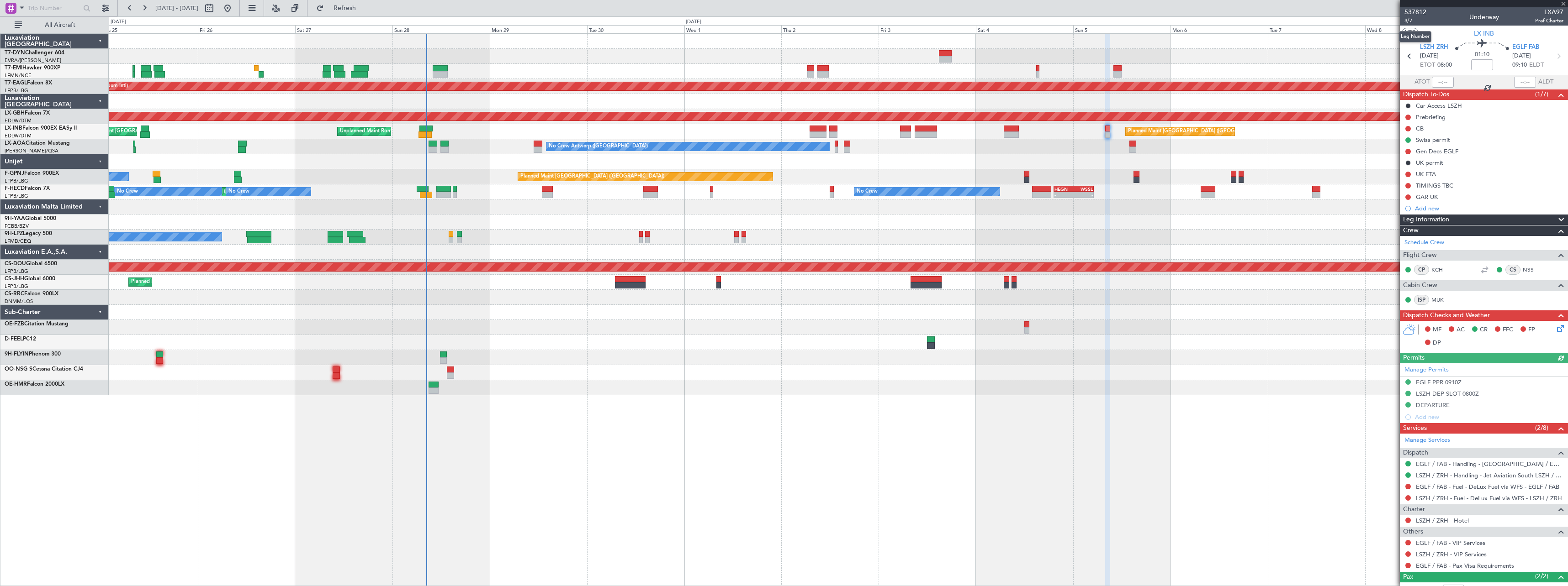
click at [1409, 22] on span "3/7" at bounding box center [1415, 21] width 22 height 8
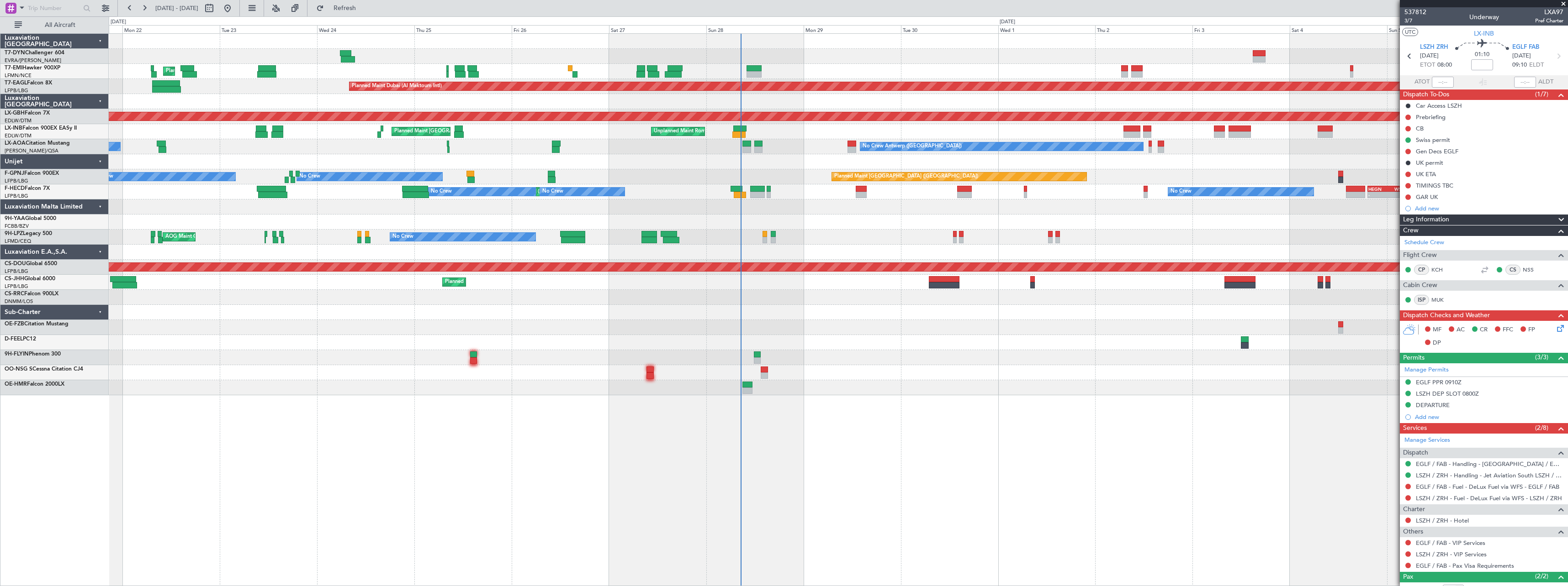
click at [644, 144] on div "Planned Maint Zurich Planned Maint Dubai (Al Maktoum Intl) Unplanned Maint Pari…" at bounding box center [838, 215] width 1459 height 362
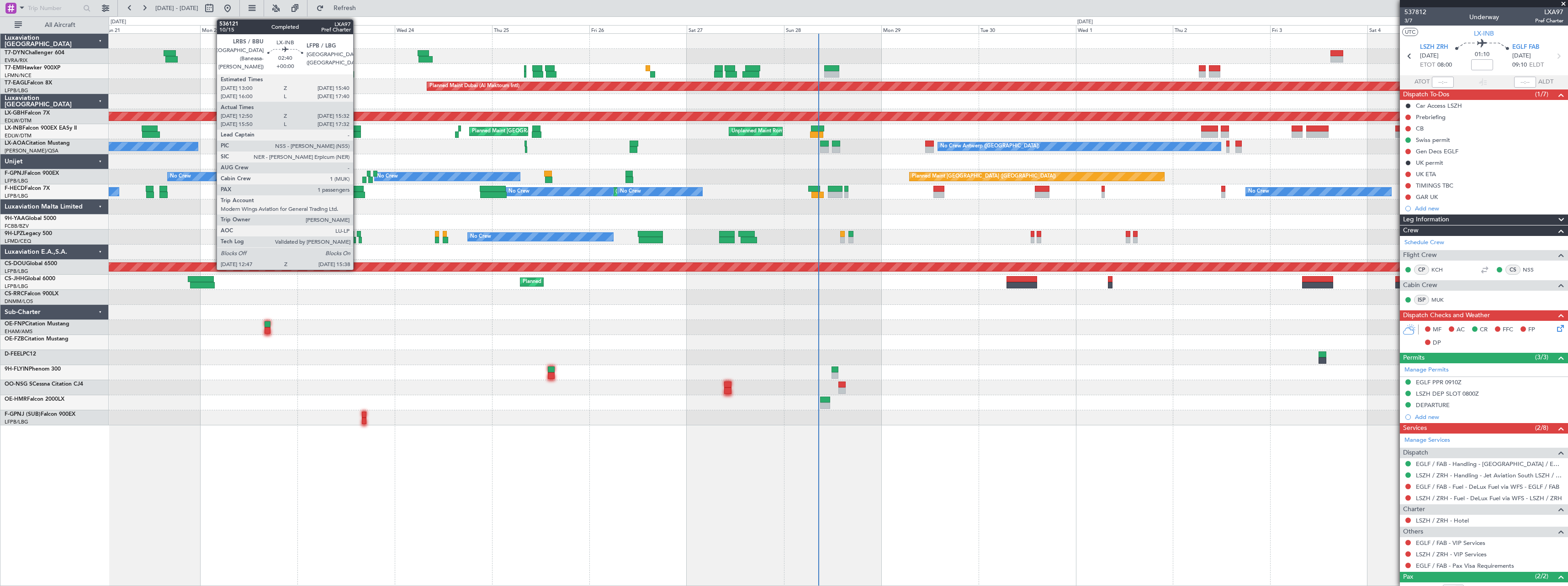
click at [357, 134] on div at bounding box center [355, 134] width 12 height 7
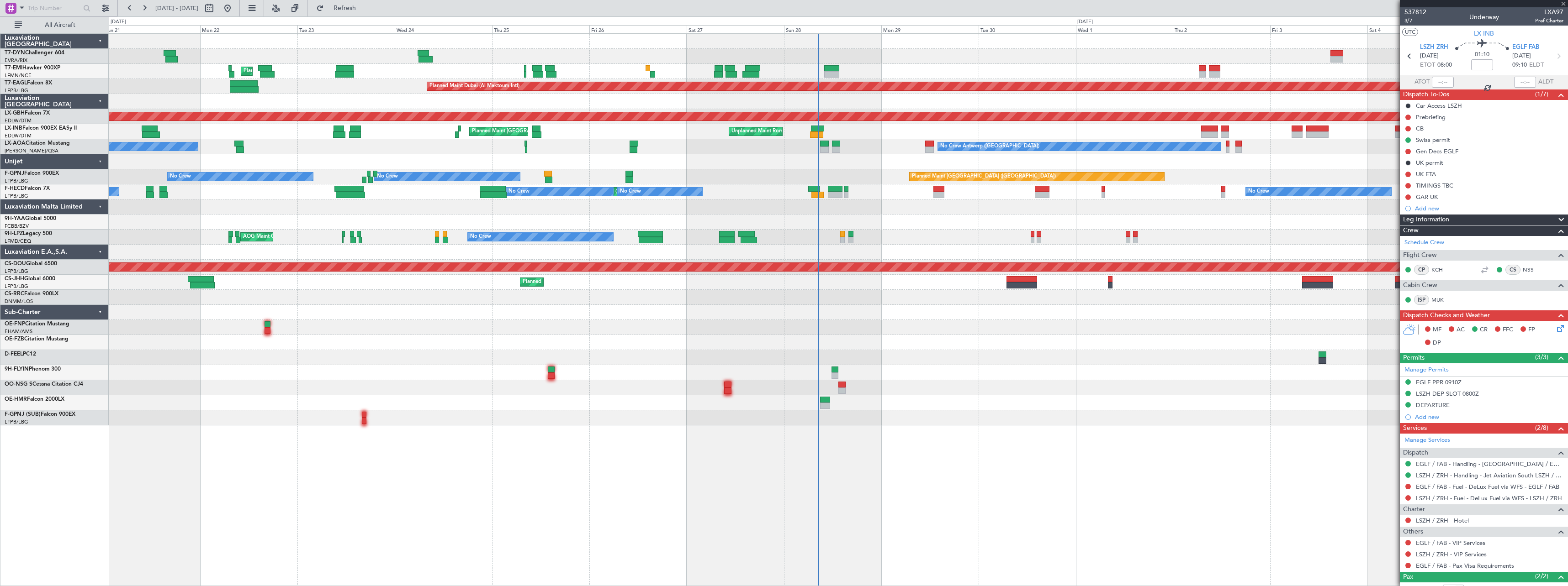
type input "12:50"
type input "15:32"
type input "1"
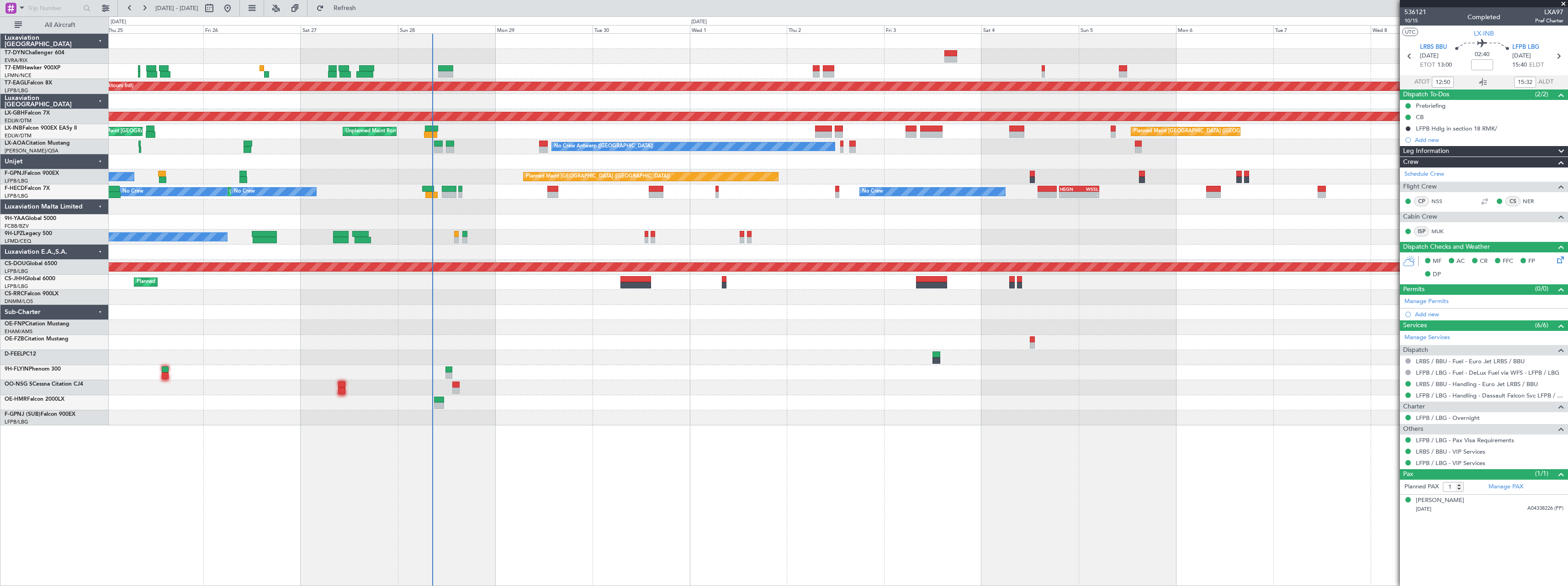
click at [752, 215] on div "Planned Maint [GEOGRAPHIC_DATA] Planned Maint [GEOGRAPHIC_DATA] (Al Maktoum Int…" at bounding box center [838, 230] width 1459 height 392
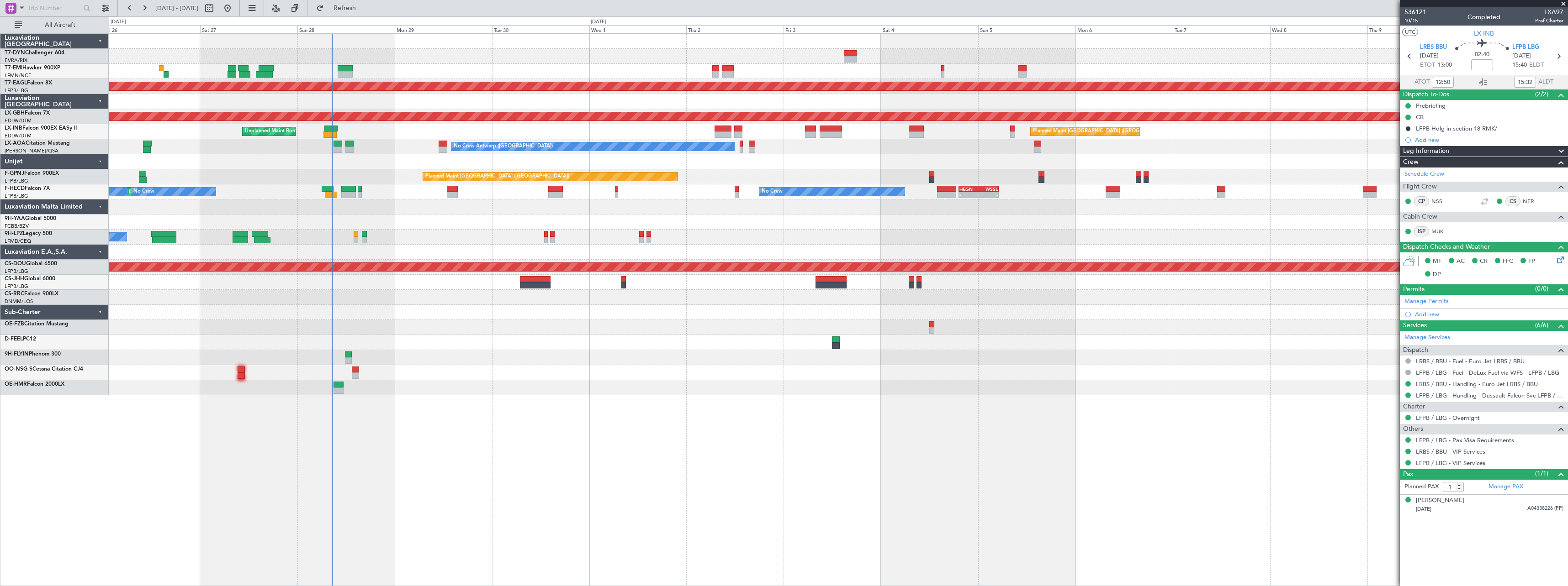
click at [846, 155] on div at bounding box center [838, 162] width 1459 height 15
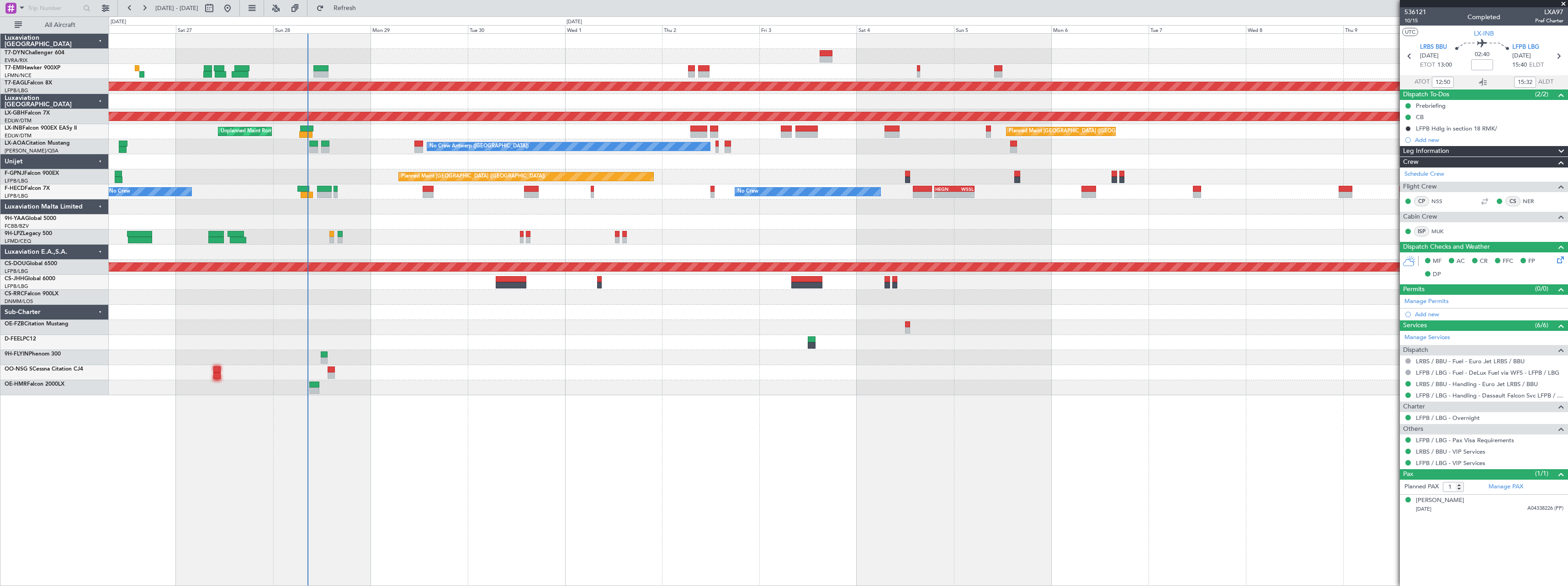
click at [764, 149] on div "No Crew Antwerp ([GEOGRAPHIC_DATA]) No Crew [GEOGRAPHIC_DATA] ([GEOGRAPHIC_DATA…" at bounding box center [838, 147] width 1459 height 15
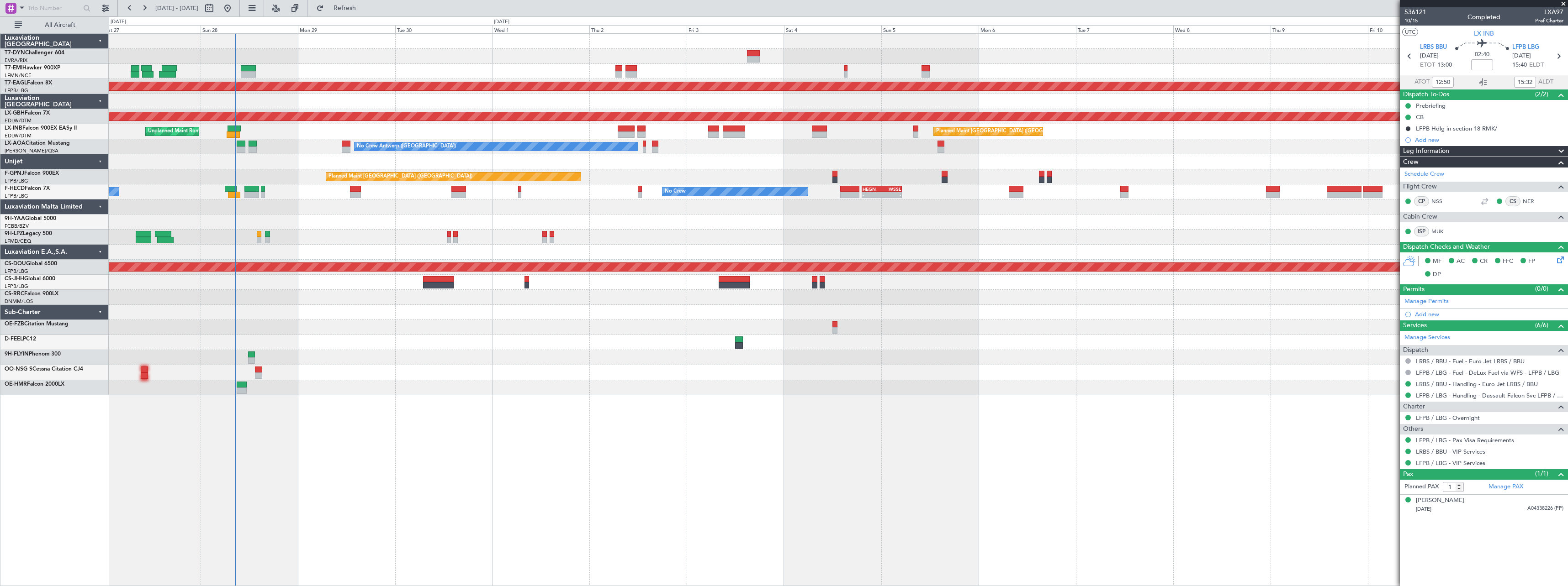
click at [718, 153] on div "No Crew Antwerp ([GEOGRAPHIC_DATA]) No Crew [GEOGRAPHIC_DATA] ([GEOGRAPHIC_DATA…" at bounding box center [838, 147] width 1459 height 15
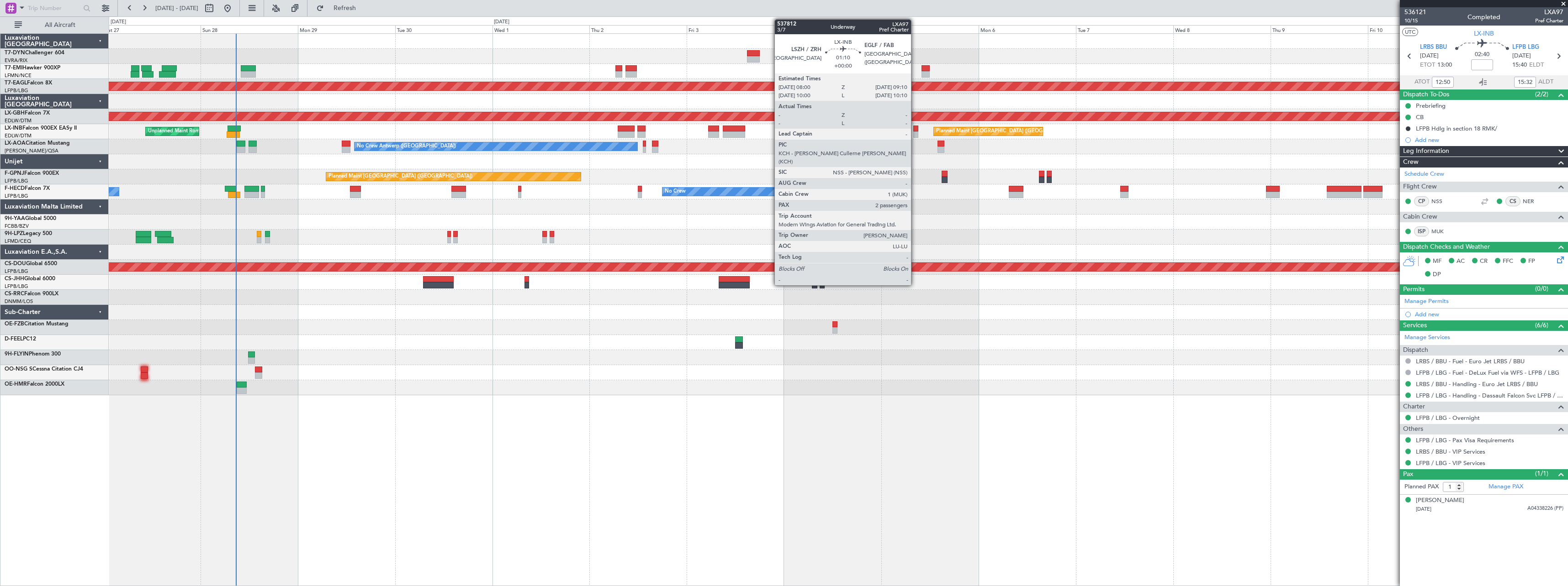
click at [915, 131] on div at bounding box center [915, 128] width 5 height 7
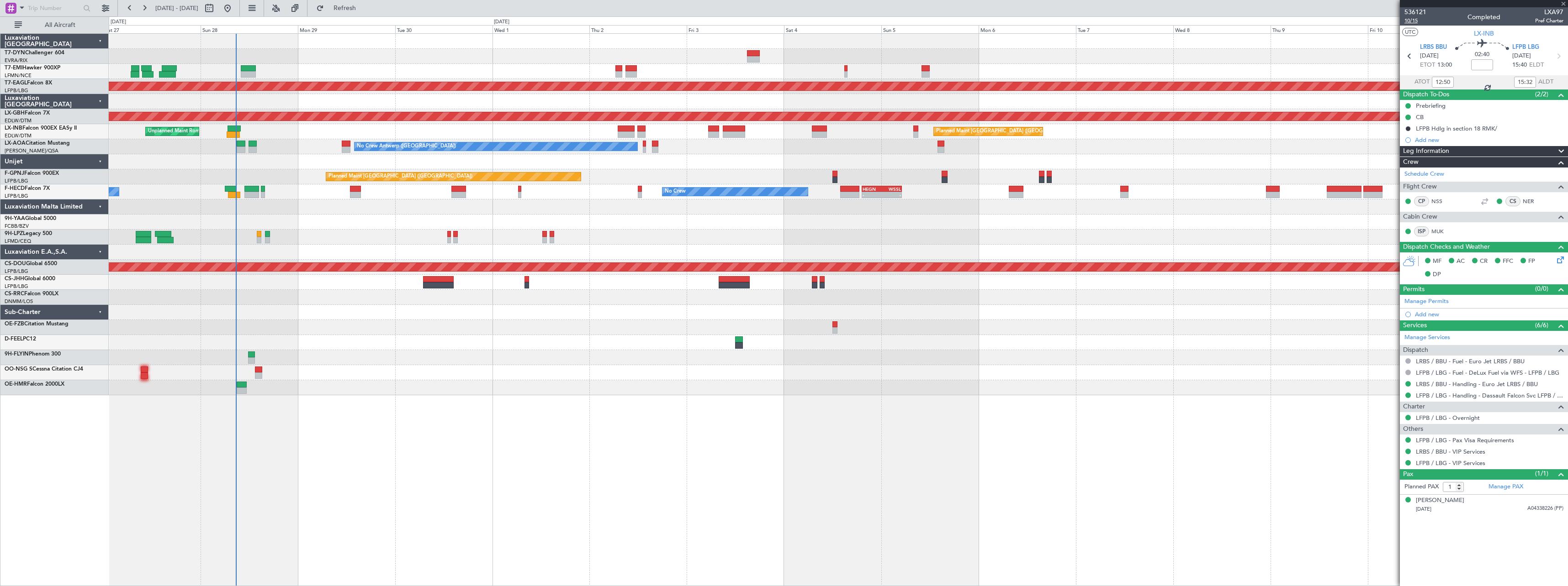
type input "2"
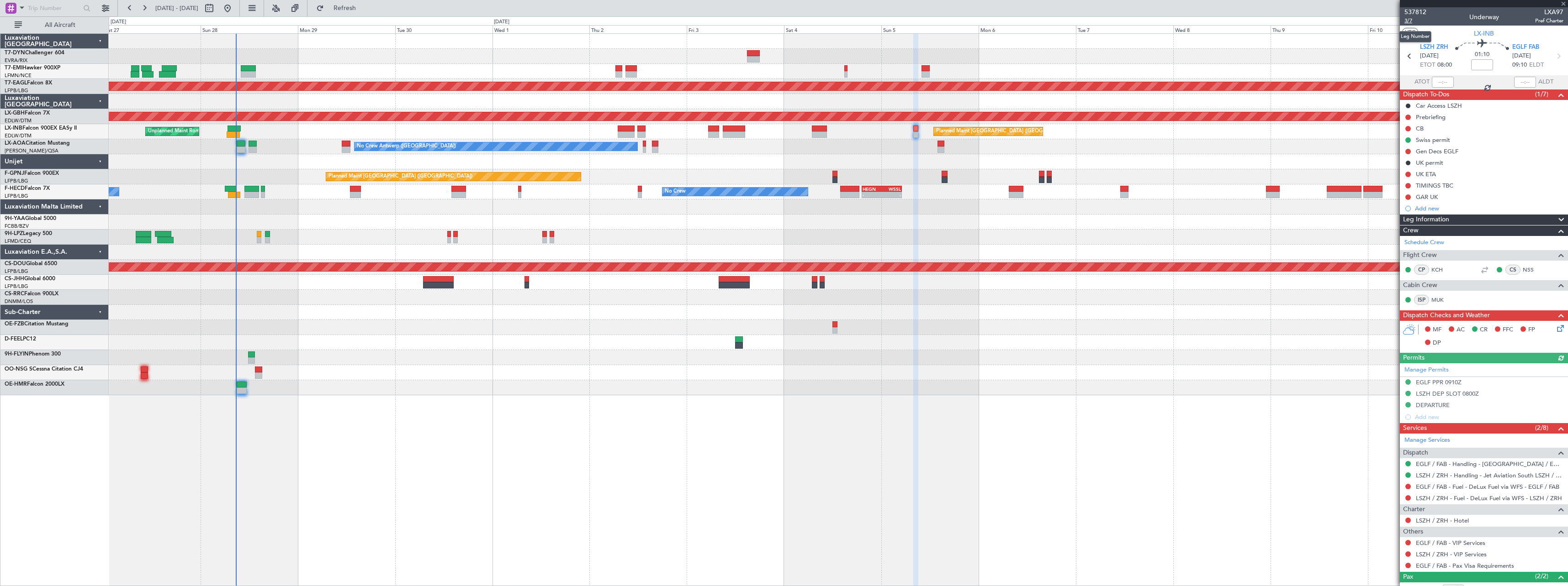
click at [1407, 22] on span "3/7" at bounding box center [1415, 21] width 22 height 8
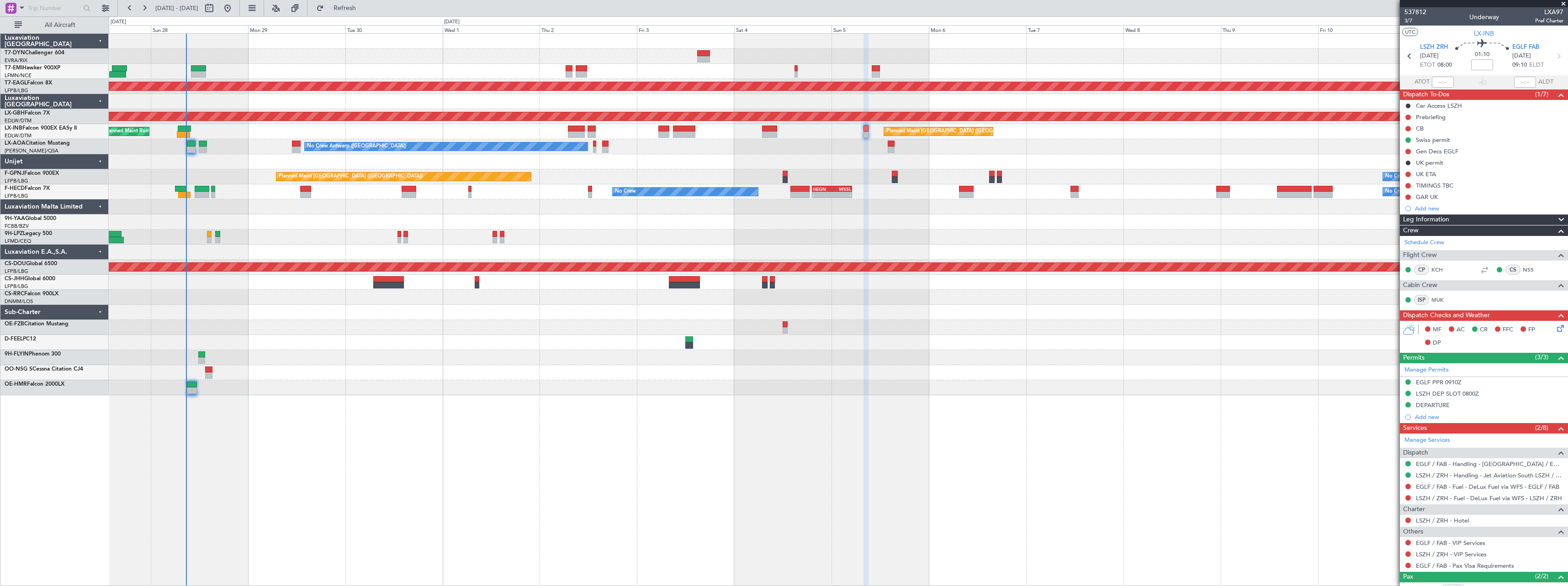
click at [842, 159] on div at bounding box center [838, 162] width 1459 height 15
click at [1408, 20] on span "3/7" at bounding box center [1415, 21] width 22 height 8
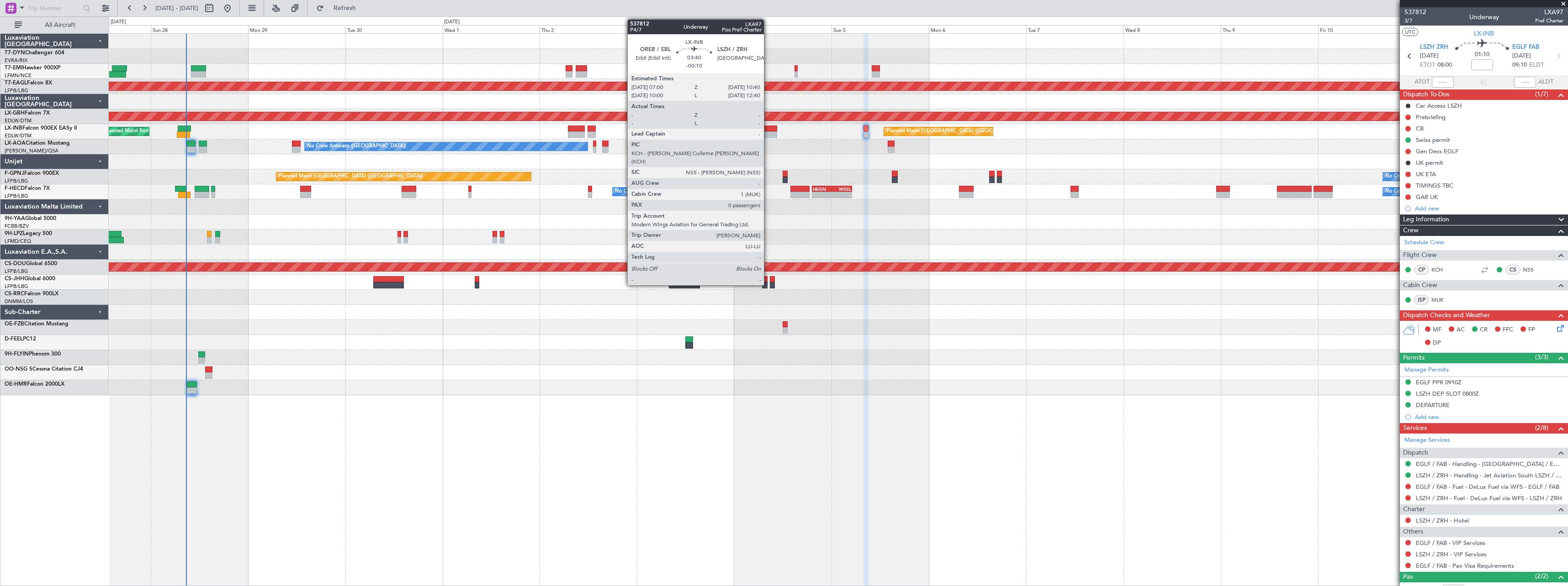
click at [768, 131] on div at bounding box center [770, 128] width 15 height 7
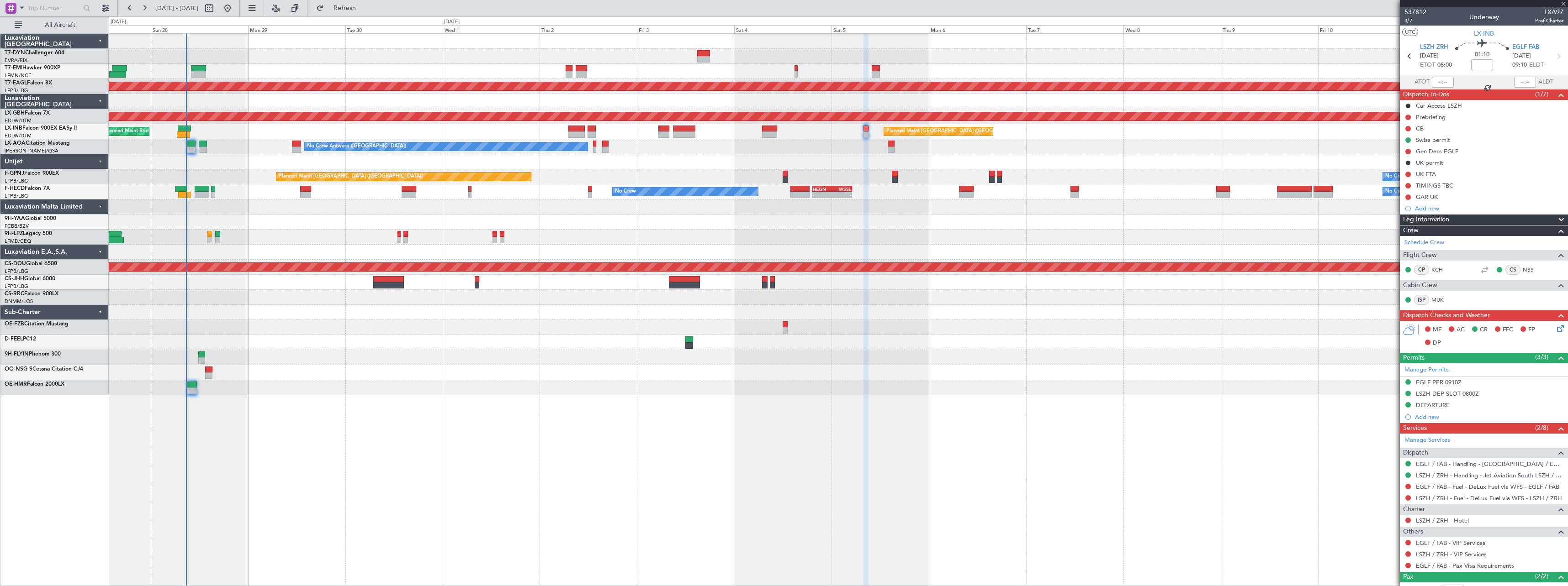
type input "-00:10"
type input "0"
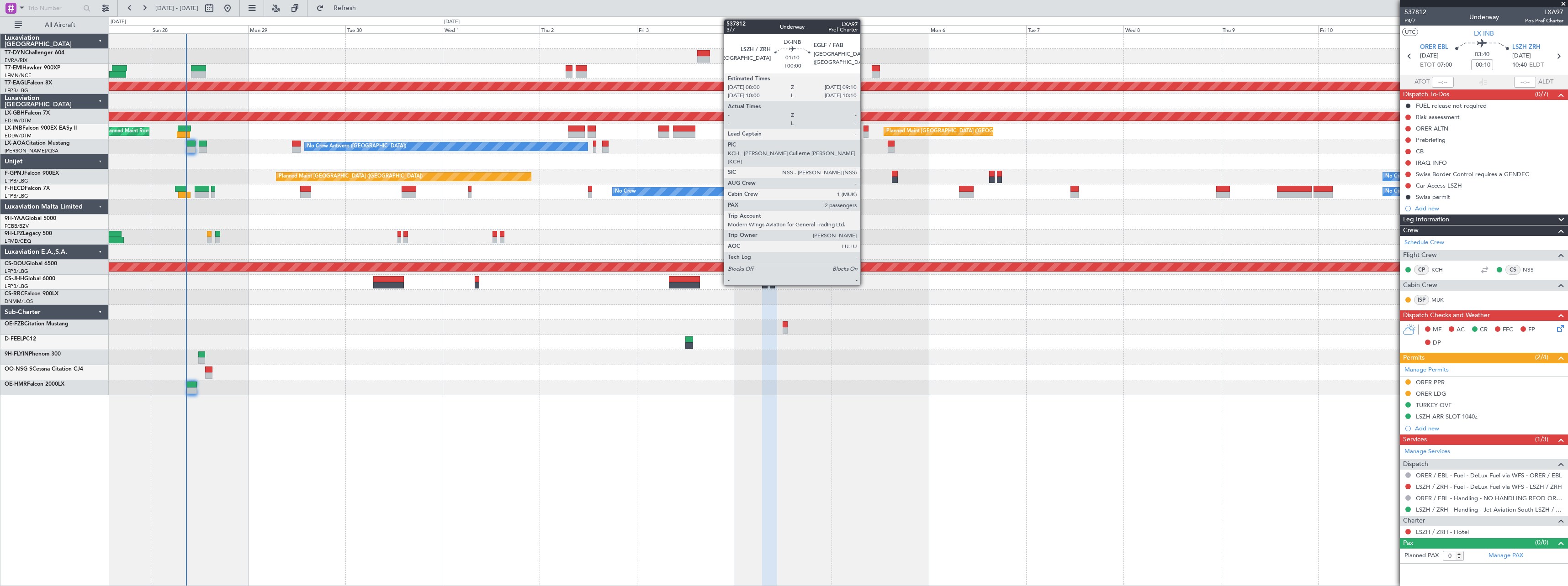
click at [864, 134] on div at bounding box center [866, 134] width 5 height 7
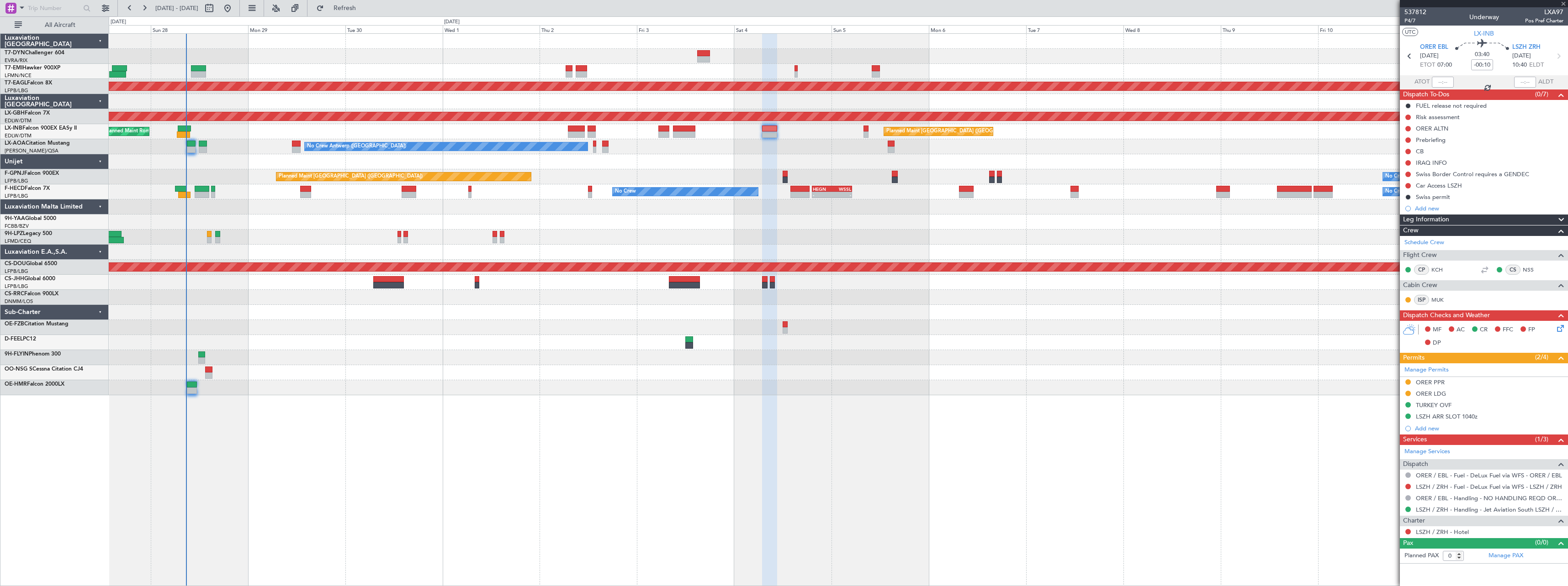
type input "2"
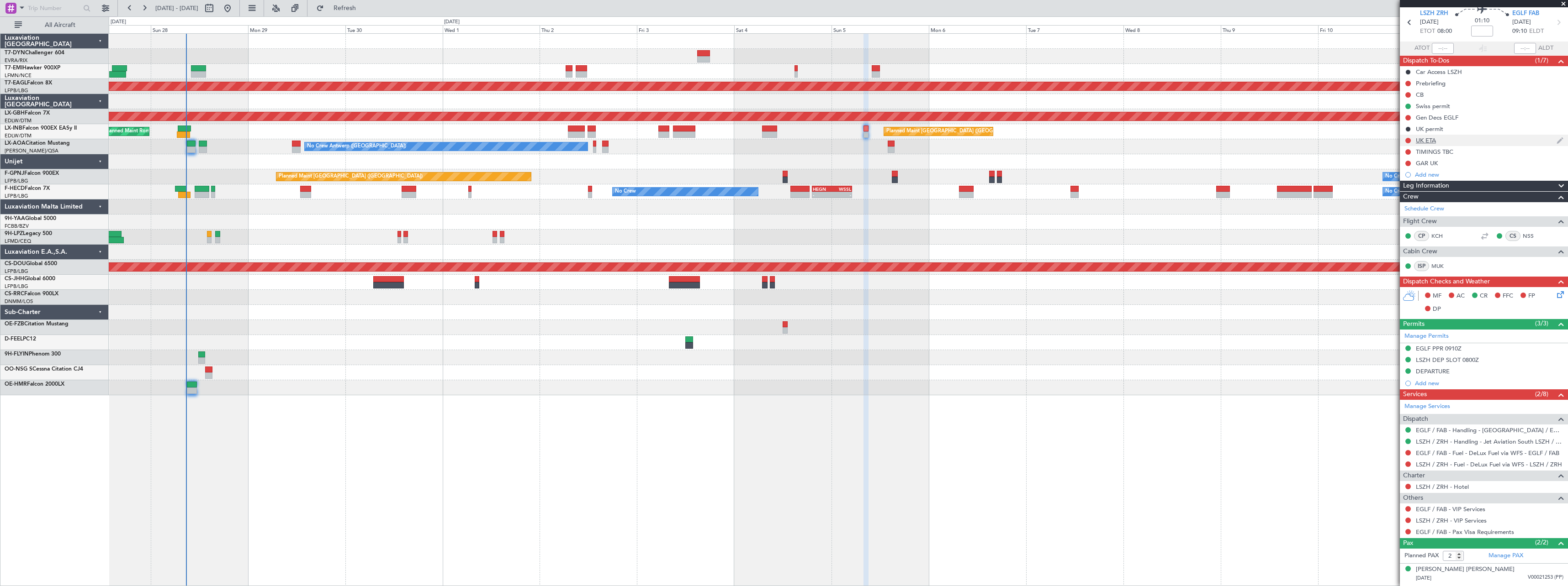
scroll to position [52, 0]
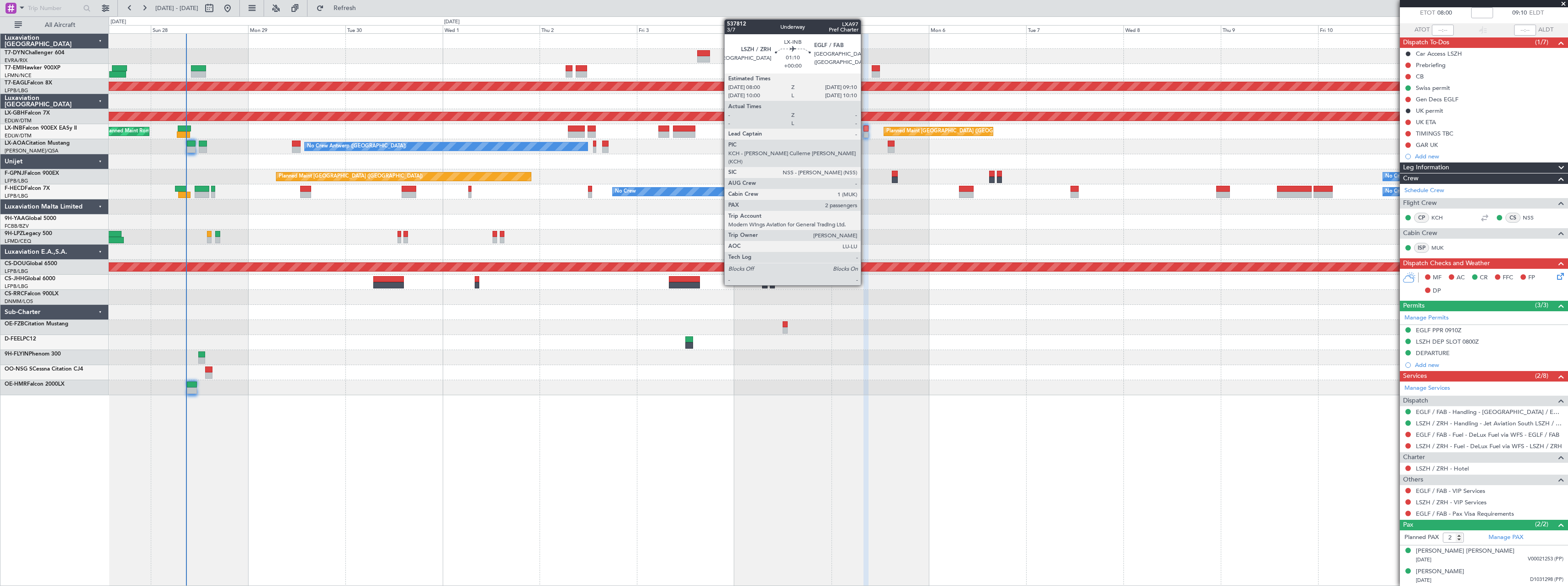
click at [865, 132] on div at bounding box center [866, 134] width 5 height 7
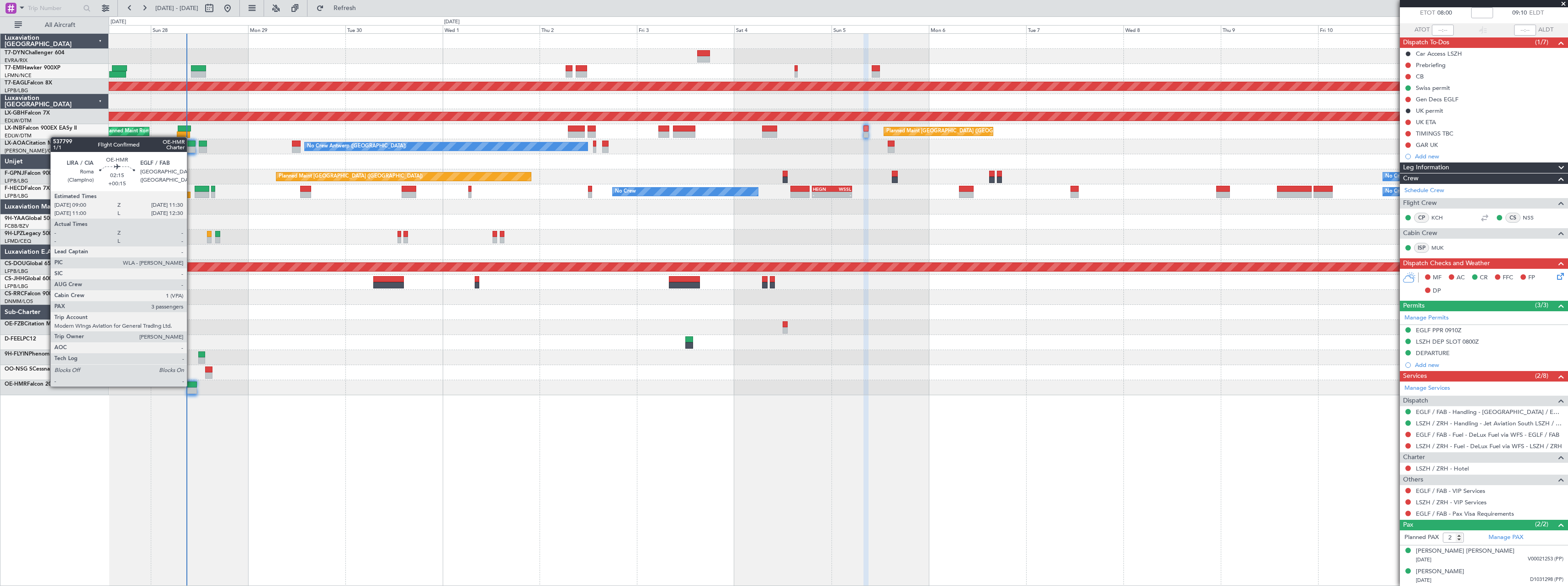
click at [191, 386] on div at bounding box center [192, 385] width 11 height 7
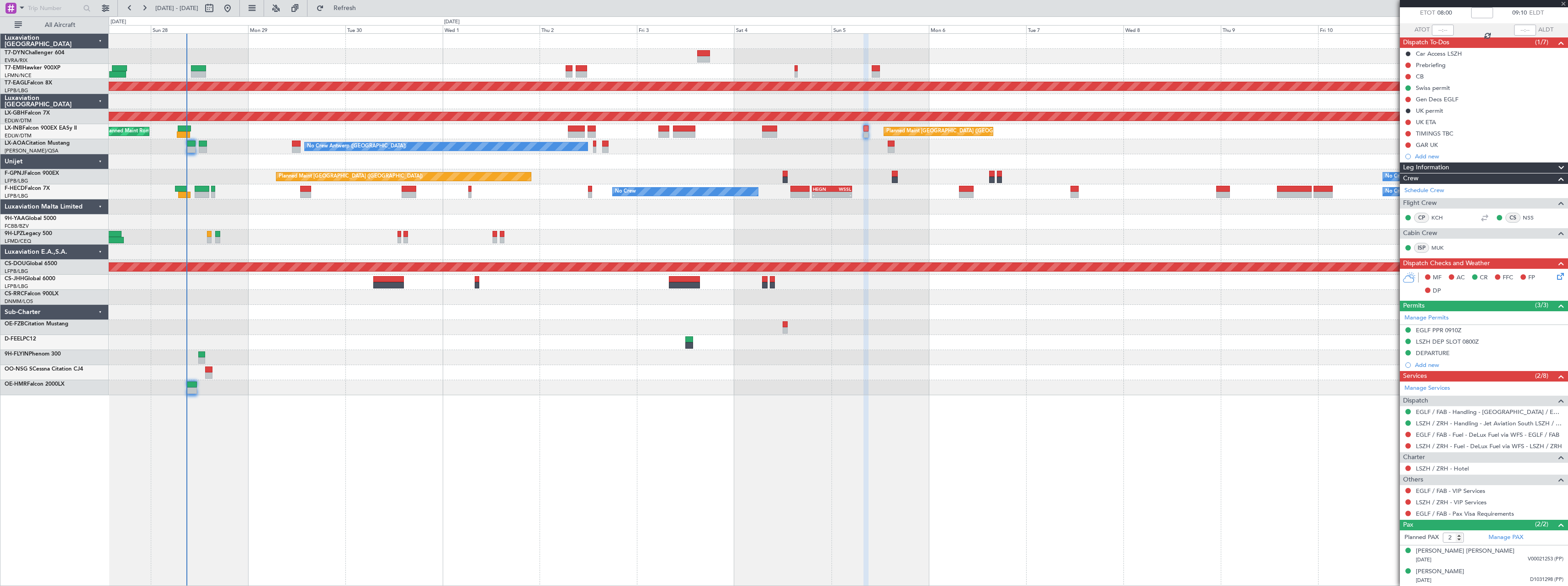
type input "+00:15"
type input "3"
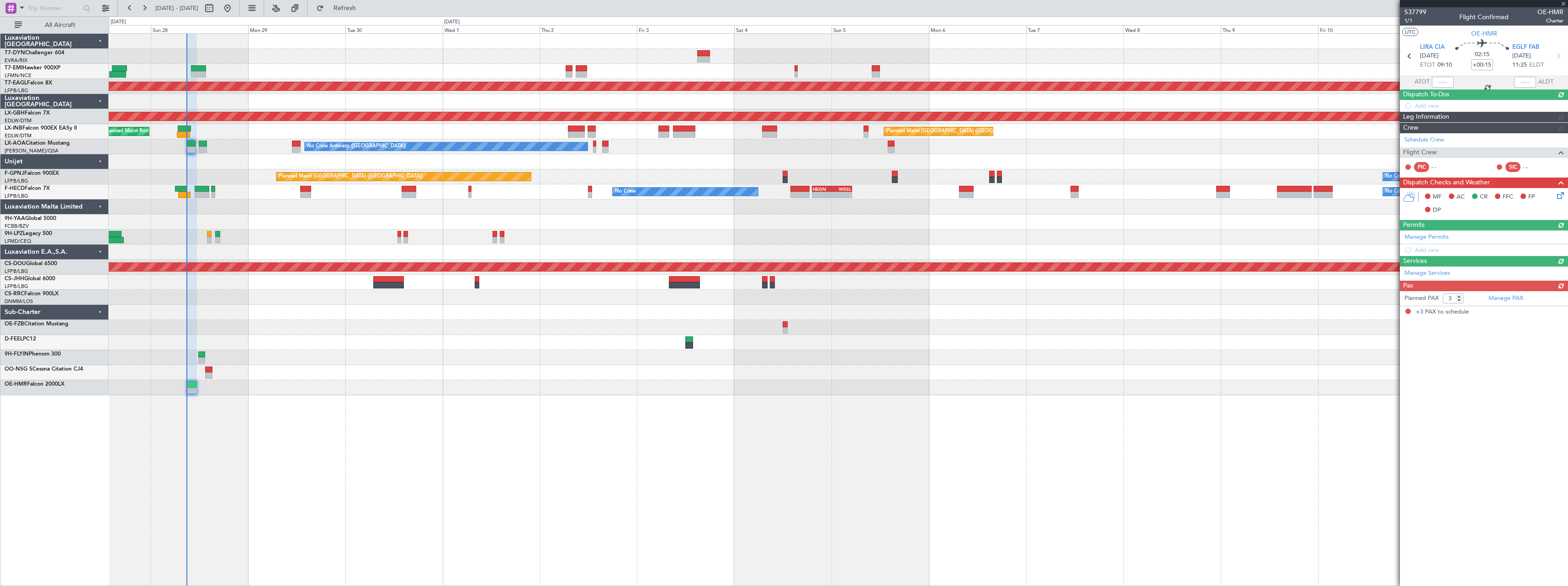
scroll to position [0, 0]
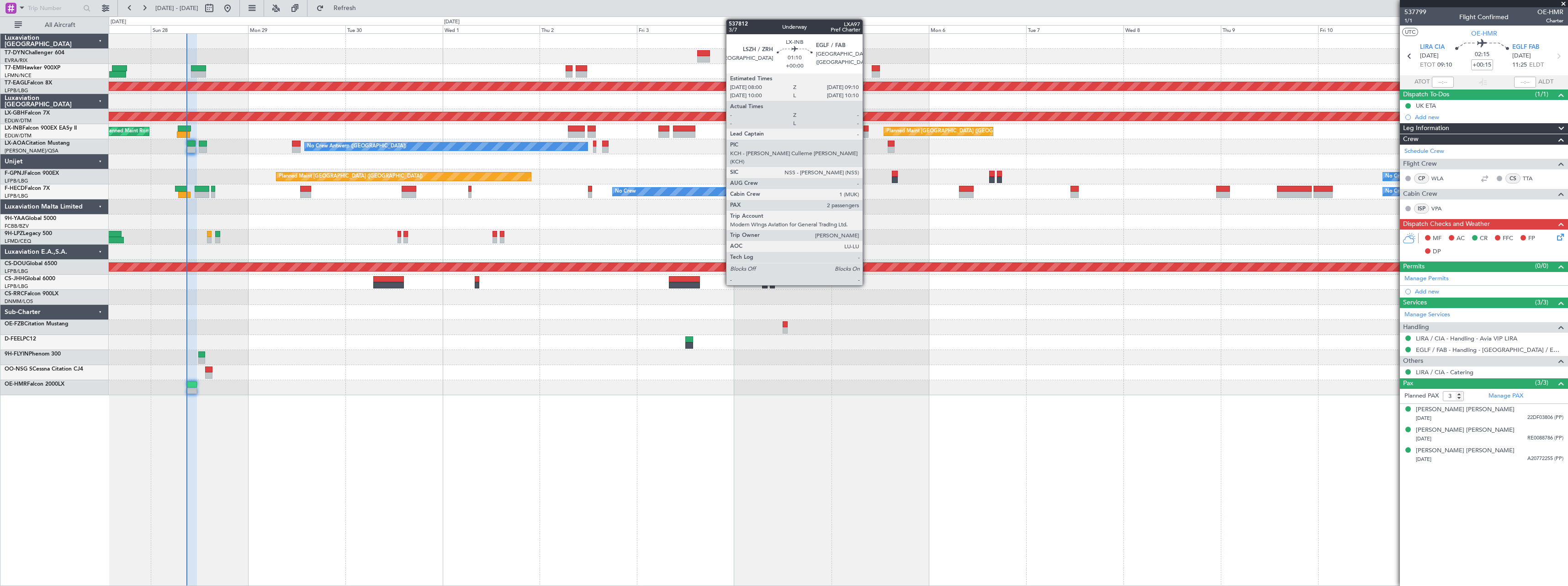
click at [867, 132] on div at bounding box center [866, 134] width 5 height 7
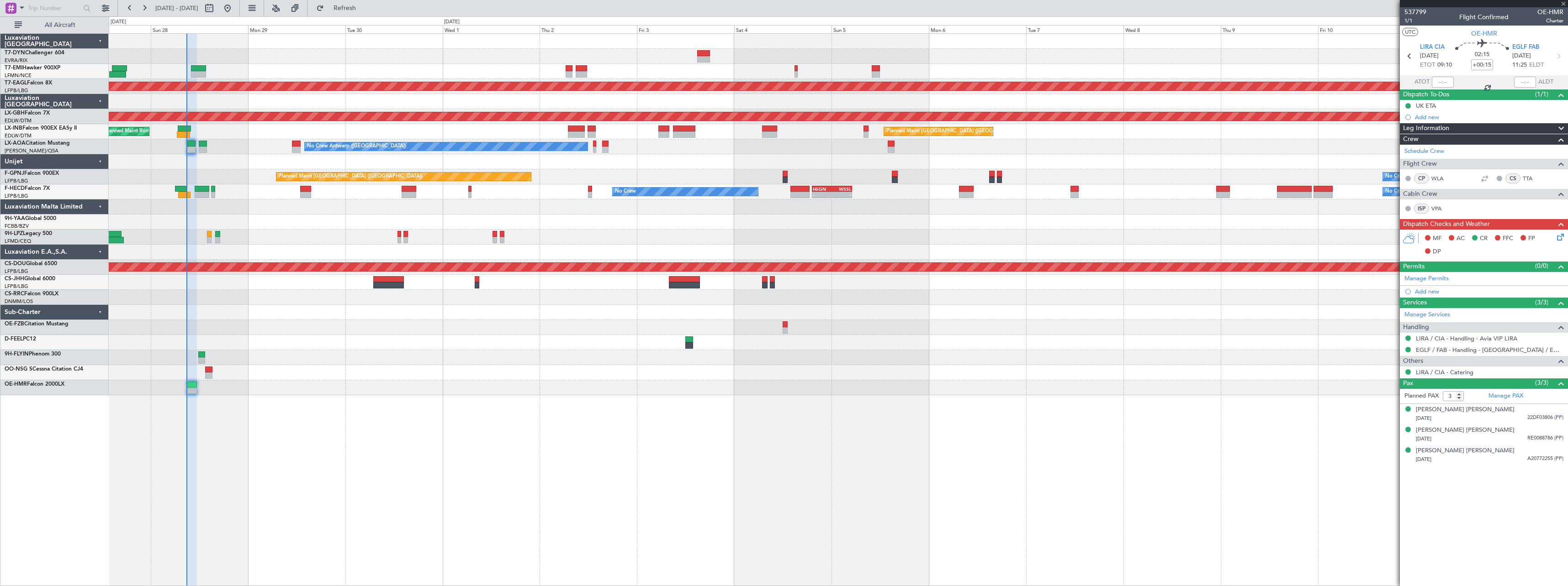
type input "2"
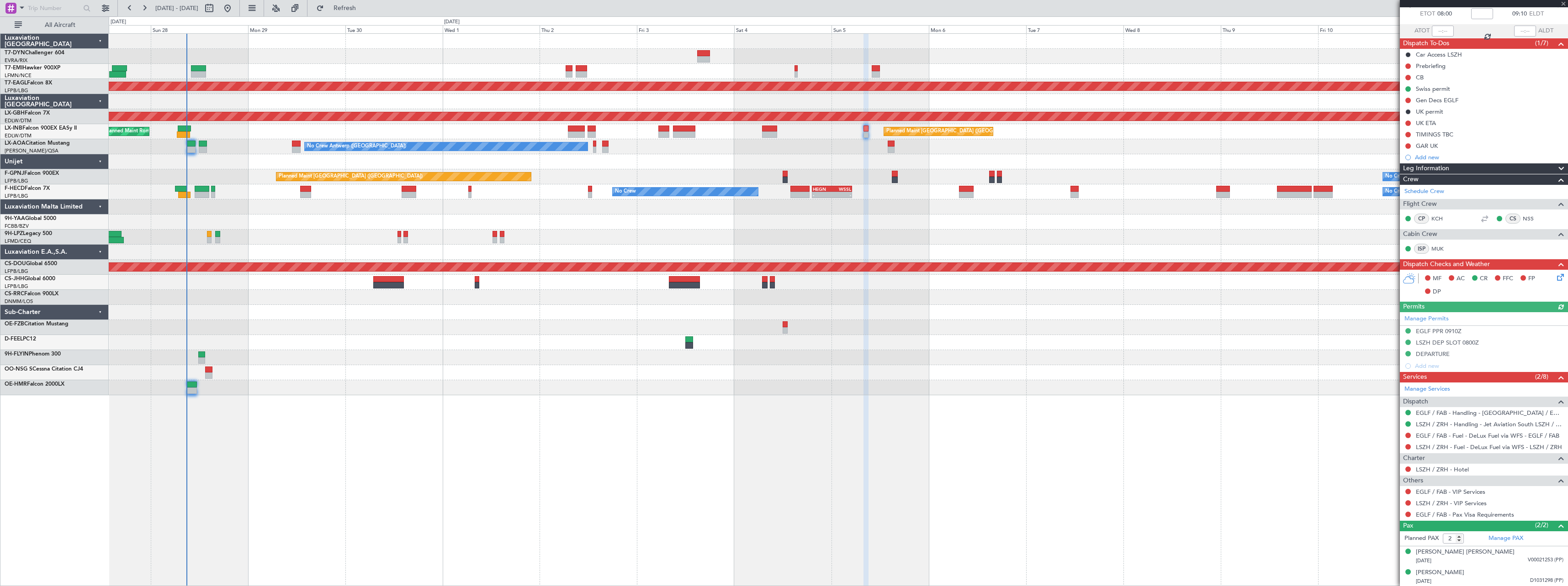
scroll to position [52, 0]
click at [1500, 581] on div "[DATE] D1031298 (PP)" at bounding box center [1489, 581] width 148 height 9
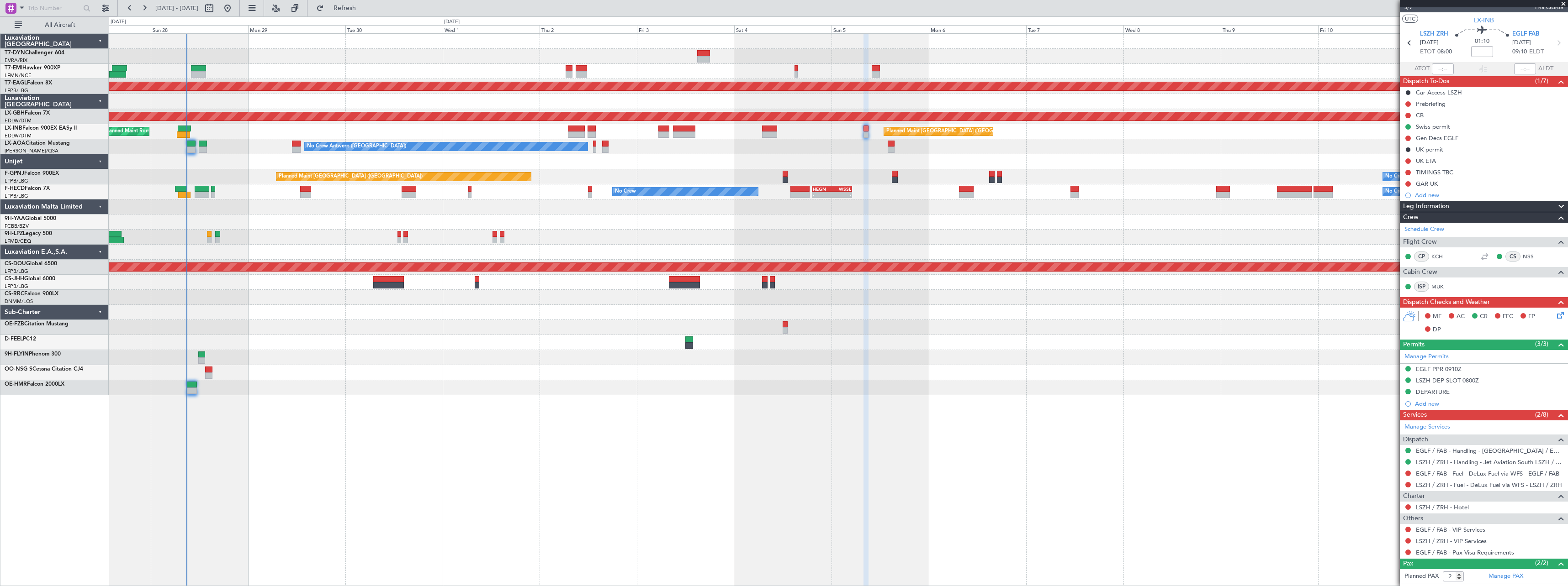
scroll to position [0, 0]
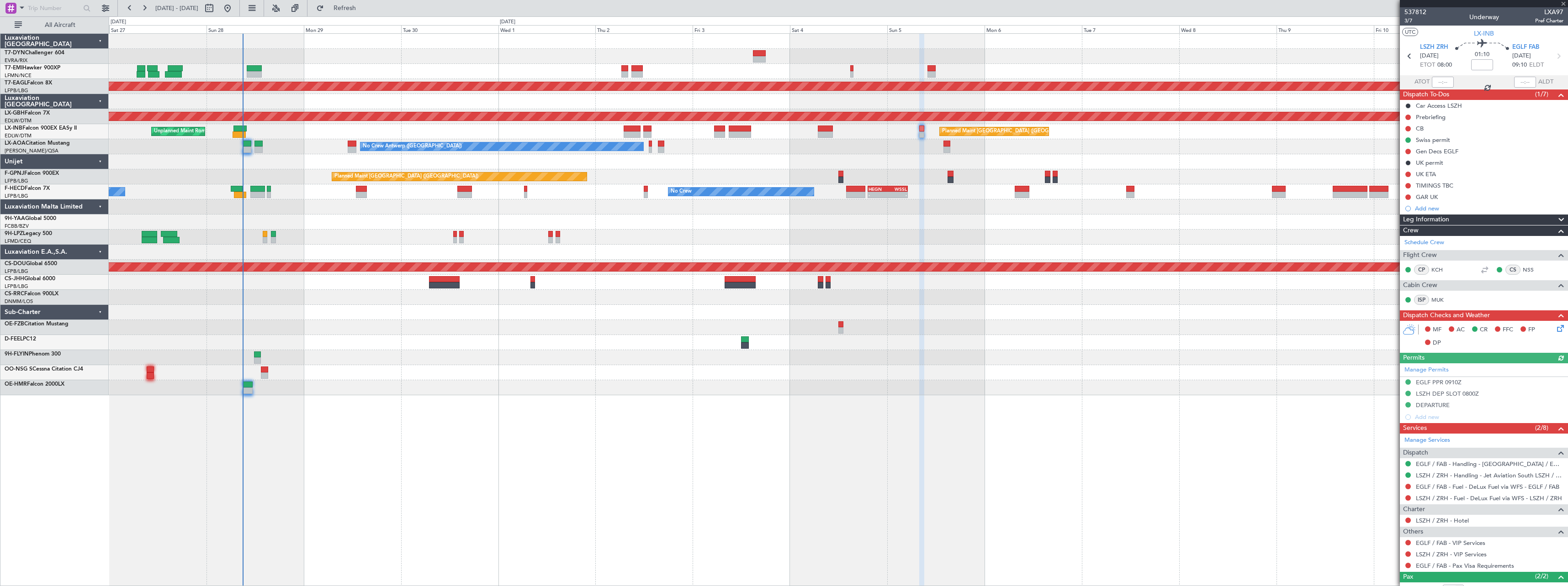
click at [530, 388] on div "Planned Maint Dubai (Al Maktoum Intl) Planned Maint Nurnberg Unplanned Maint [G…" at bounding box center [838, 215] width 1459 height 362
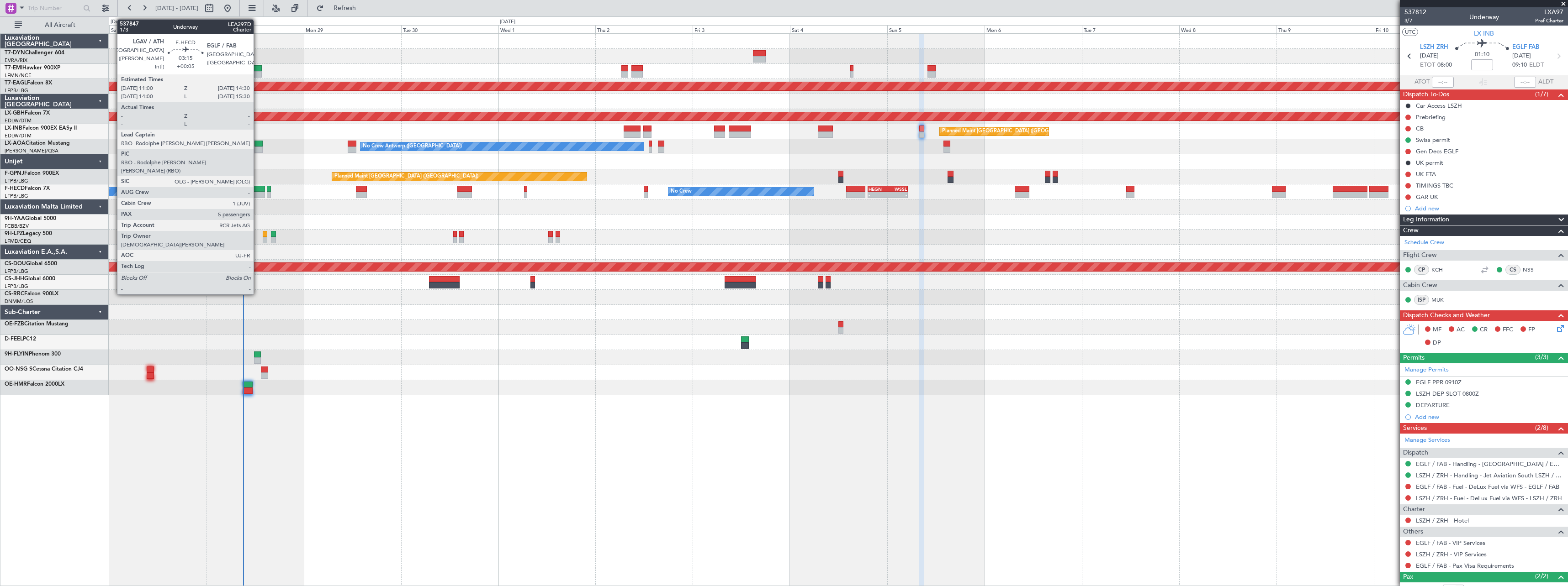
click at [258, 187] on div at bounding box center [257, 189] width 14 height 7
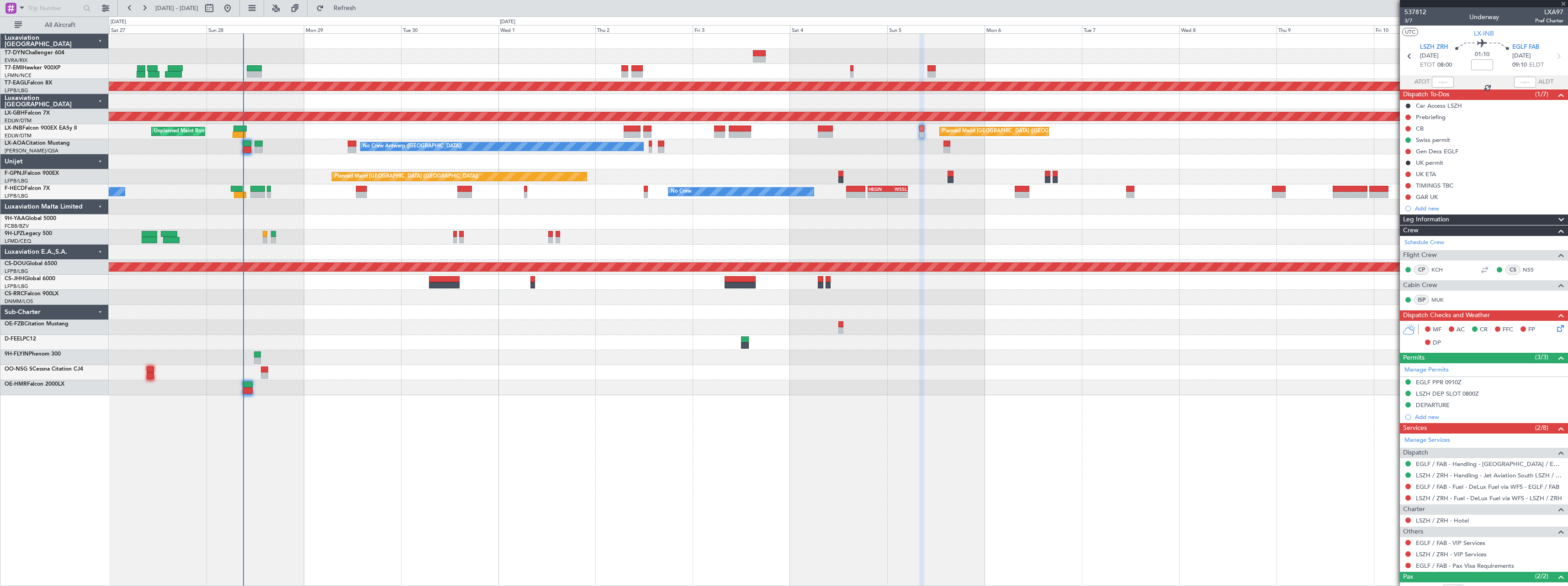
type input "+00:05"
type input "5"
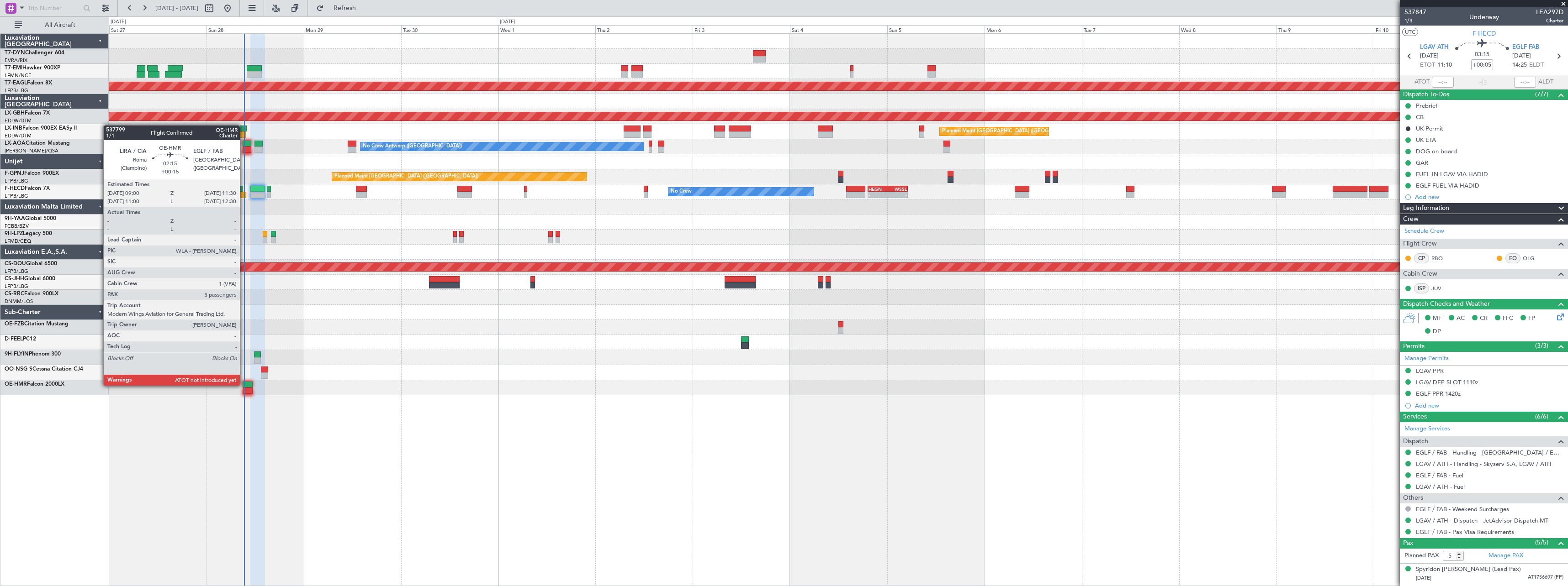
click at [244, 385] on div at bounding box center [248, 385] width 11 height 7
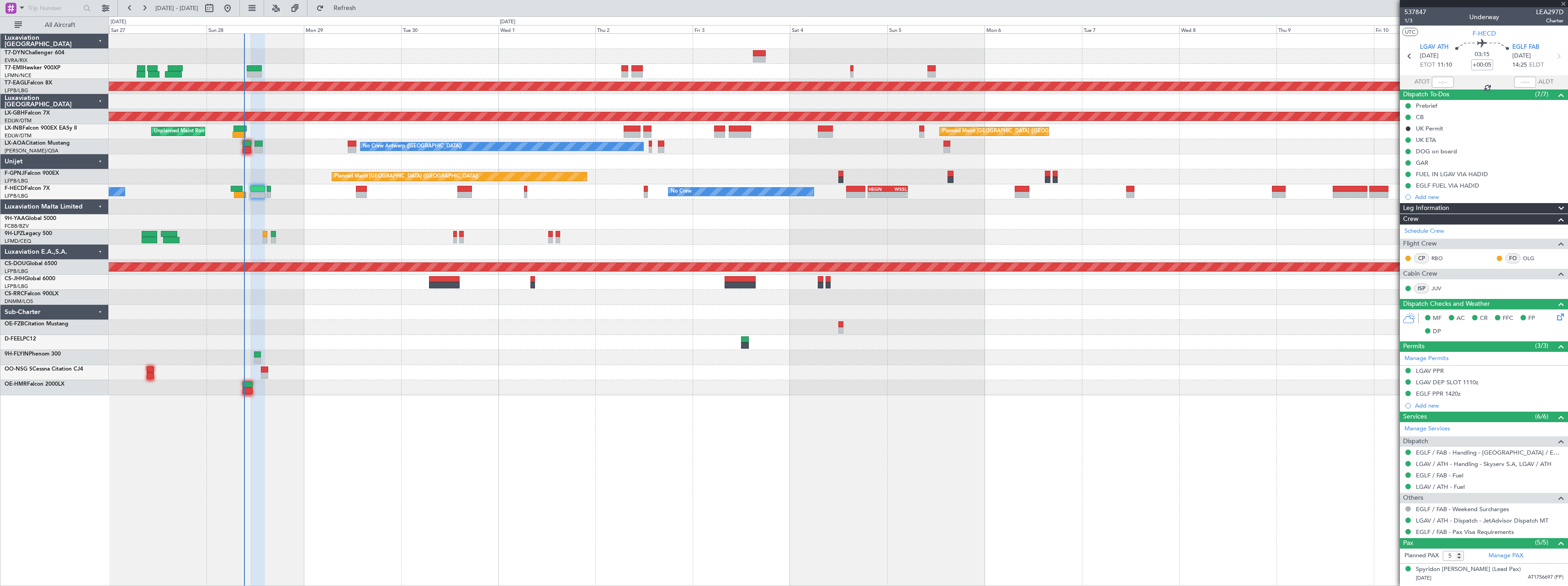
type input "+00:15"
type input "3"
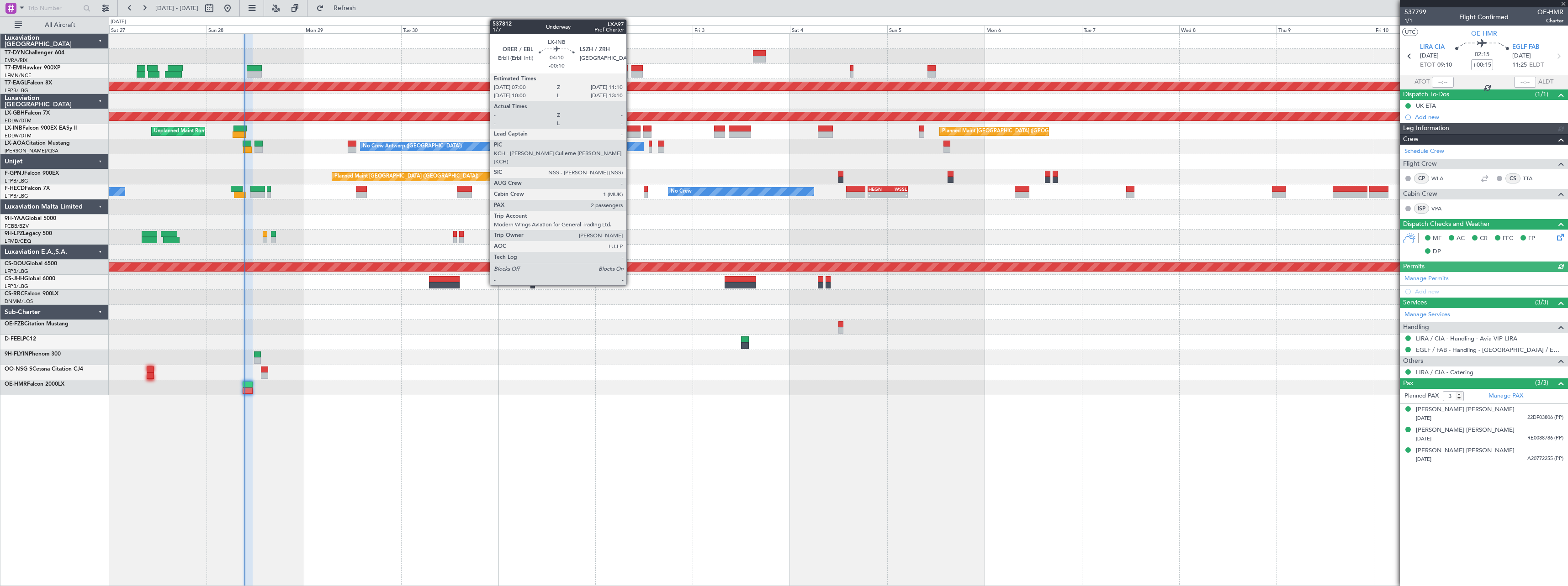
click at [631, 126] on div at bounding box center [632, 128] width 17 height 7
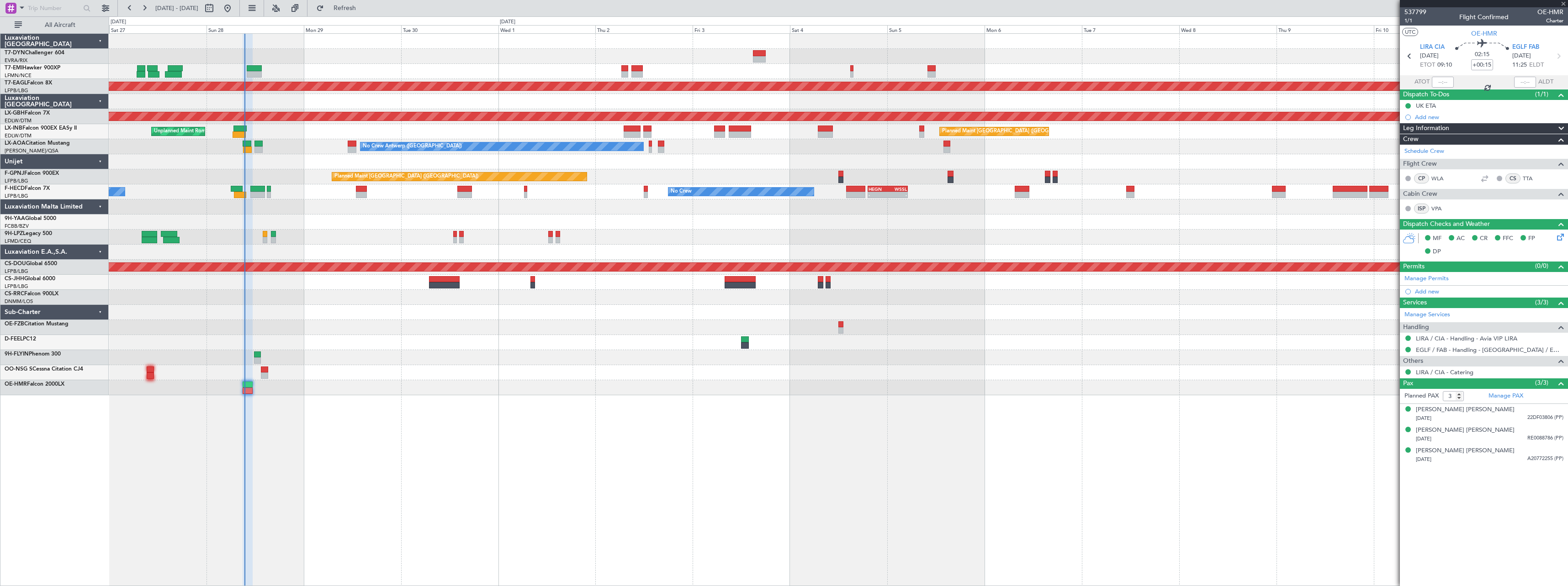
type input "-00:10"
type input "2"
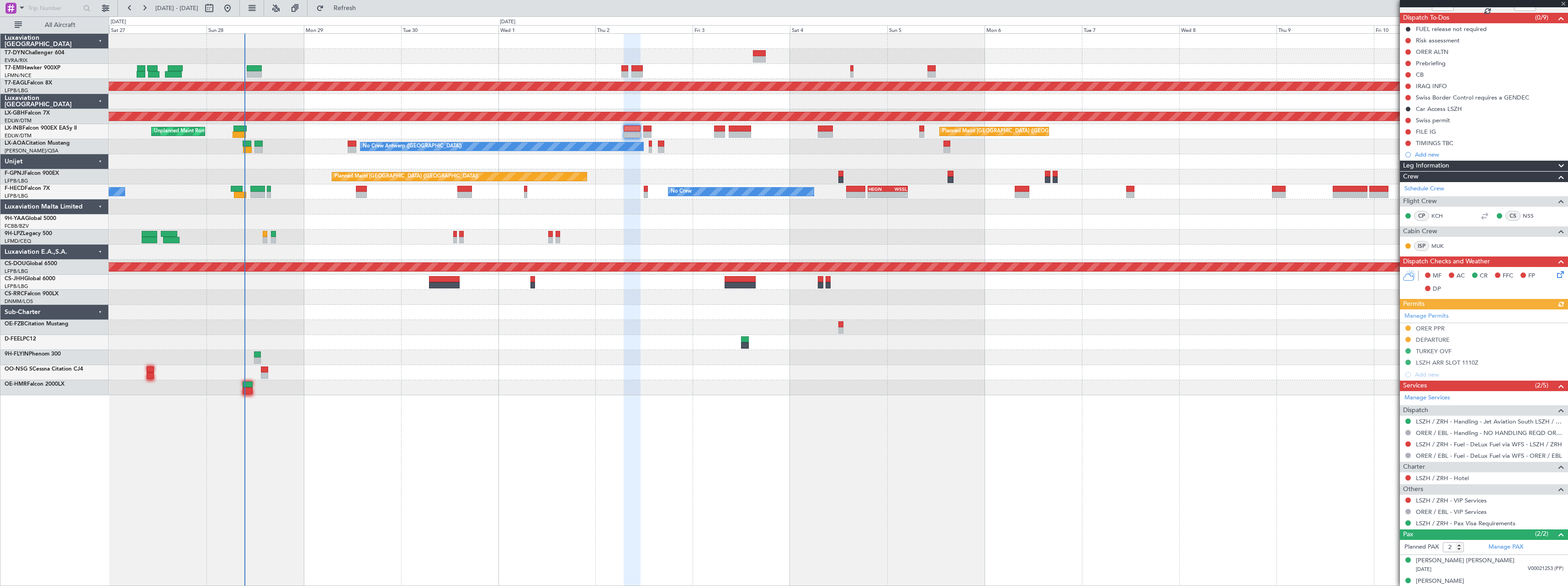
scroll to position [86, 0]
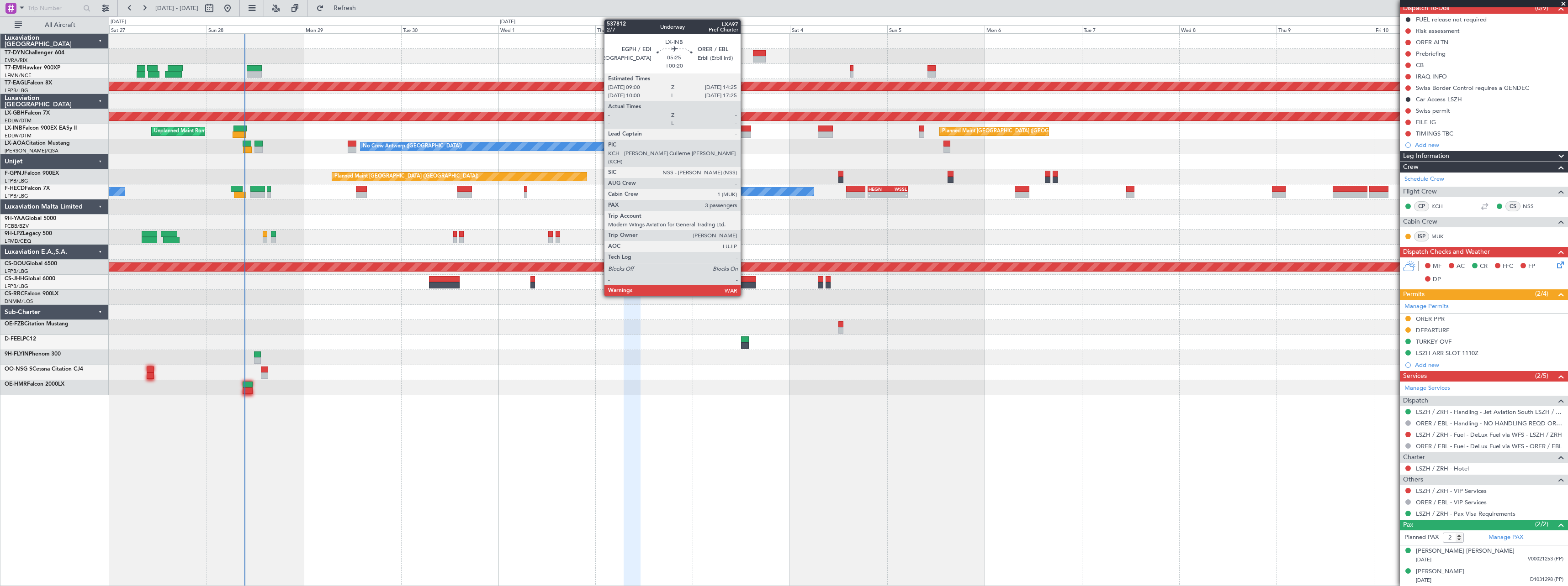
click at [745, 128] on div at bounding box center [740, 128] width 23 height 7
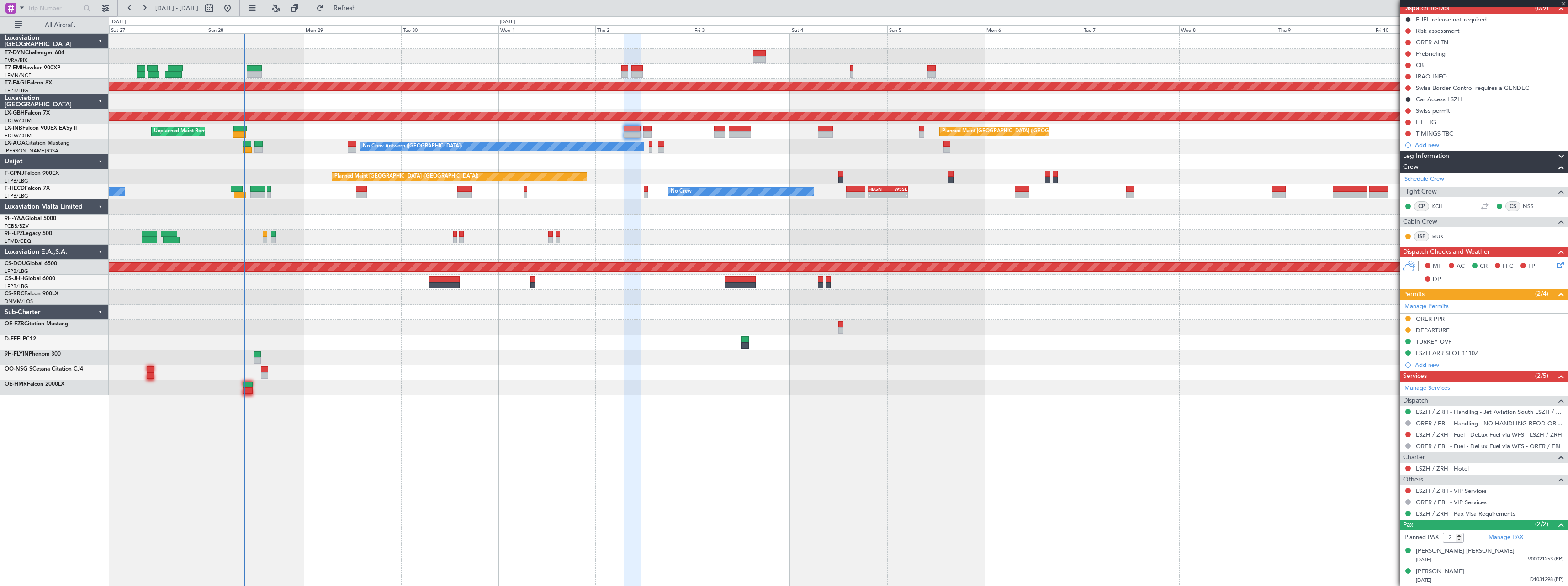
type input "+00:20"
type input "3"
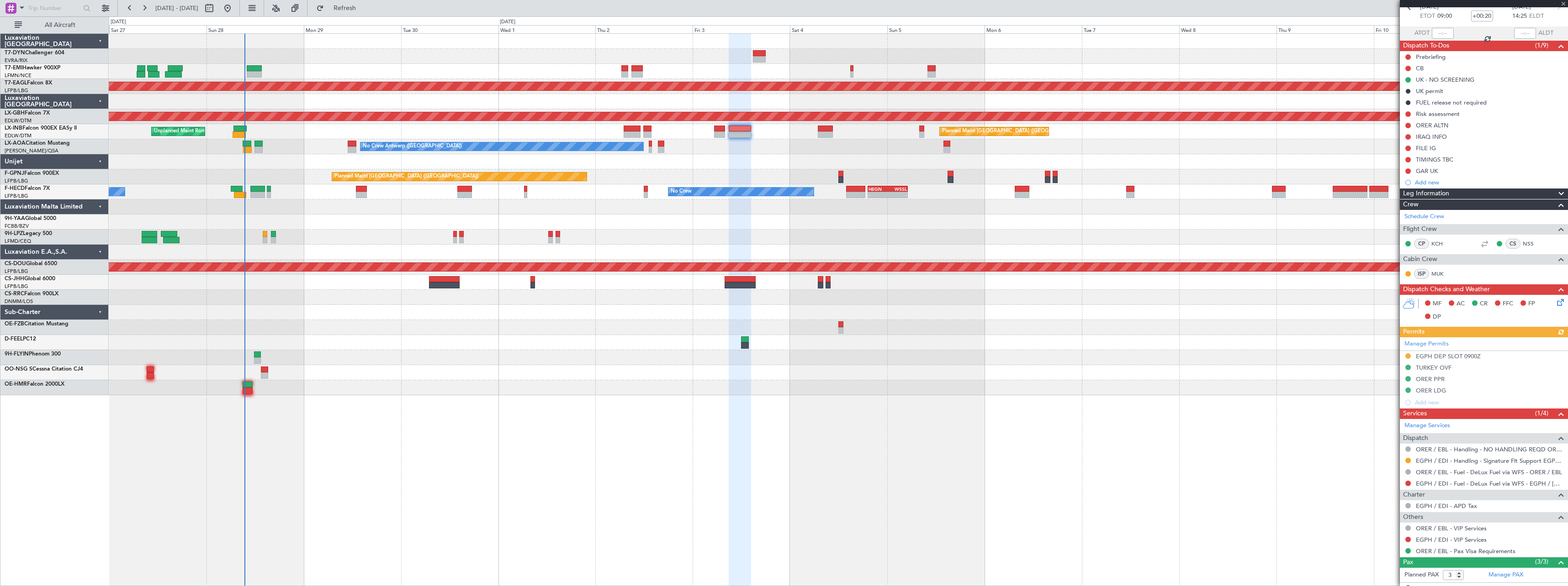
scroll to position [107, 0]
